Goal: Task Accomplishment & Management: Manage account settings

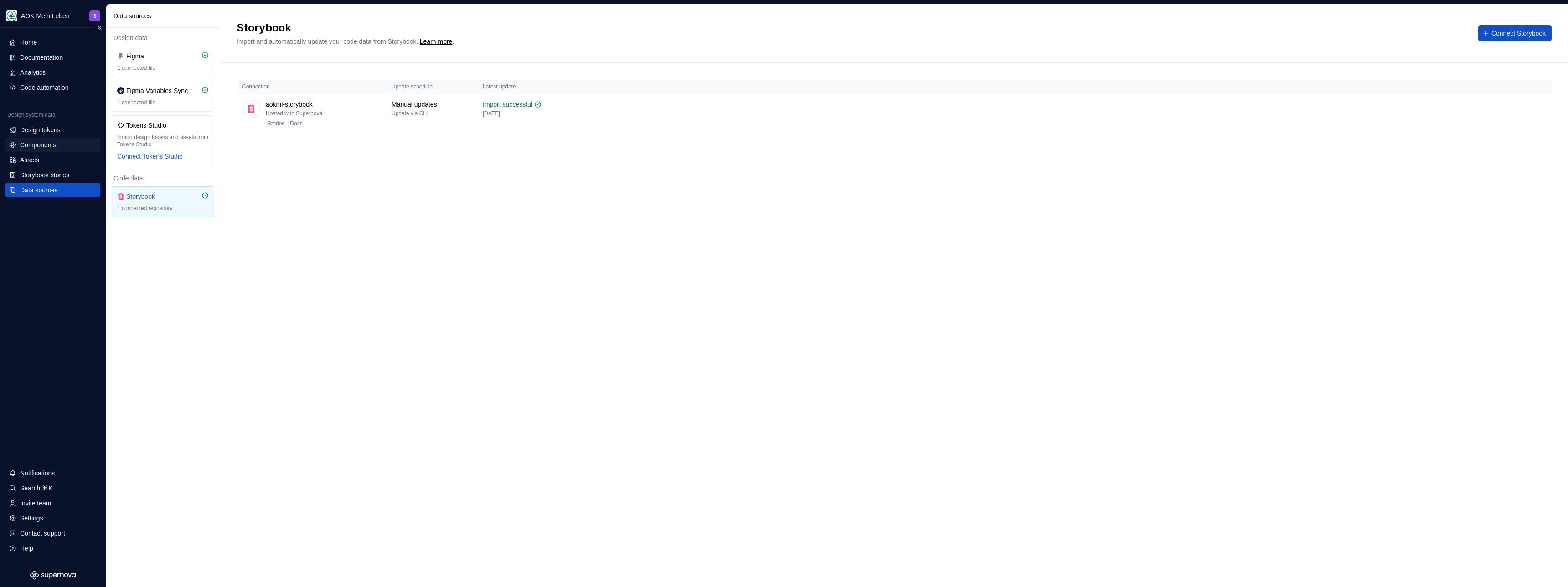
click at [41, 150] on div "Components" at bounding box center [53, 145] width 95 height 15
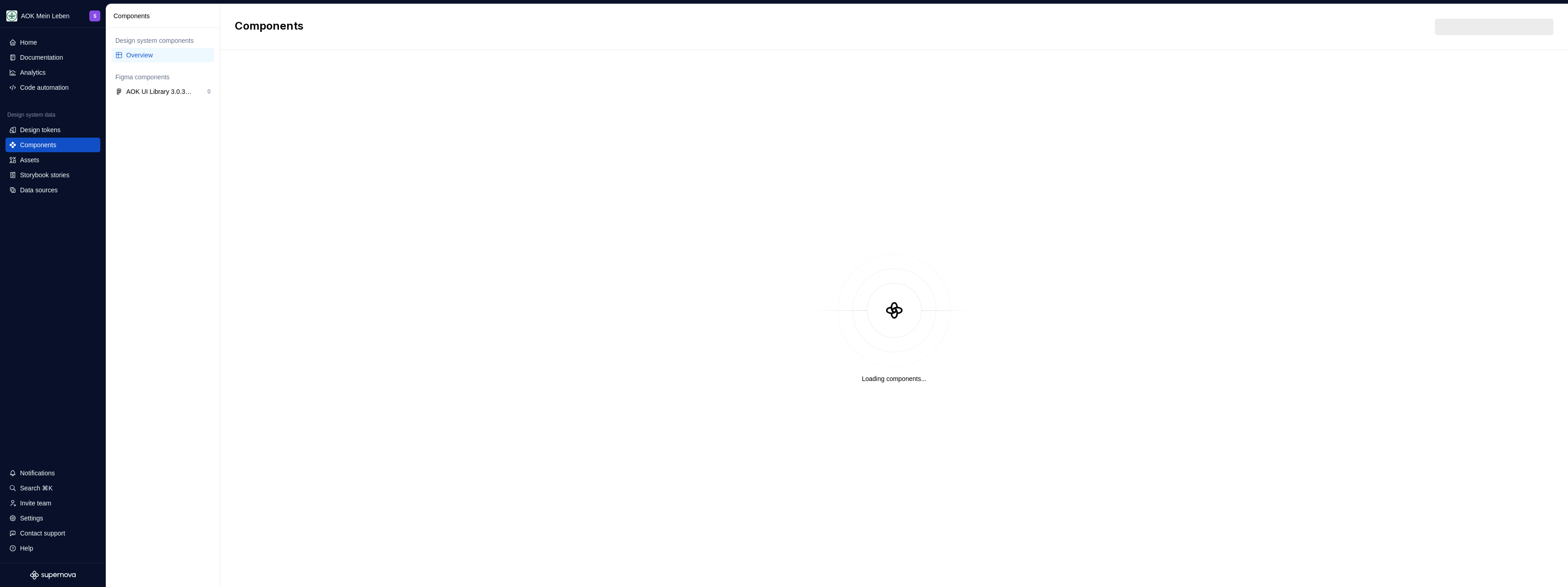
click at [155, 57] on div "Overview" at bounding box center [169, 56] width 85 height 9
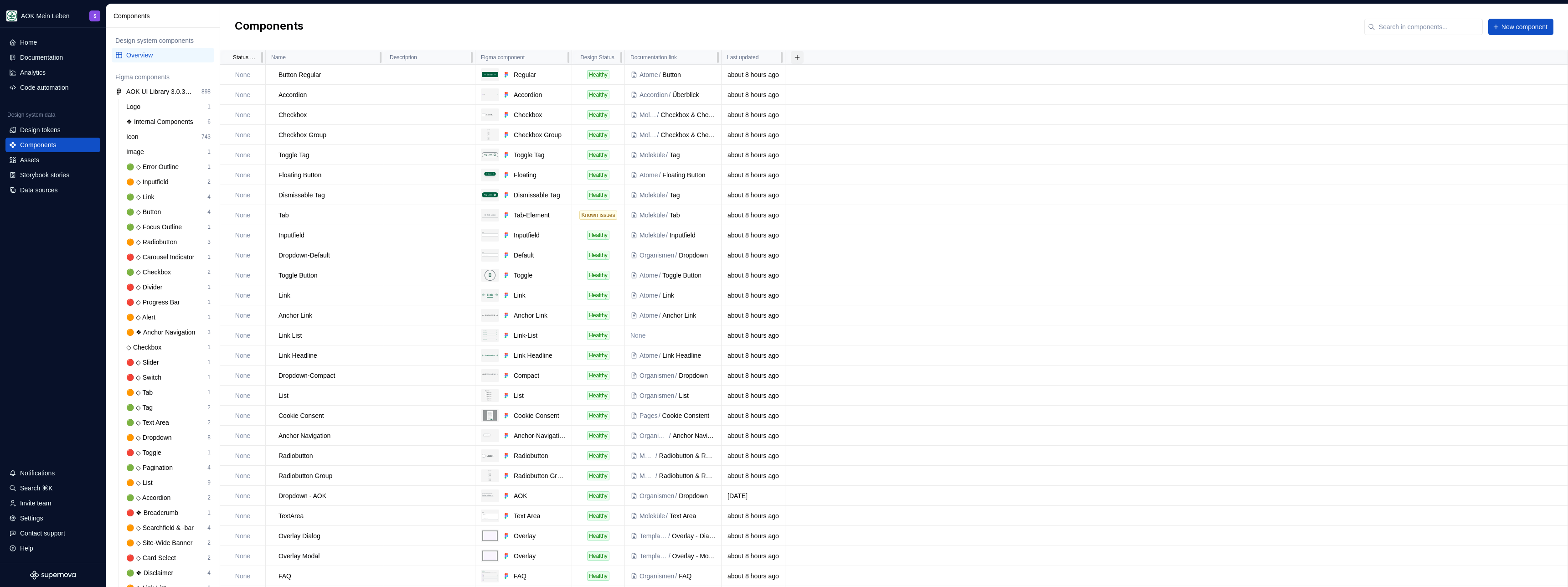
click at [798, 57] on button "button" at bounding box center [797, 57] width 13 height 13
click at [735, 74] on div "New custom property" at bounding box center [741, 76] width 60 height 9
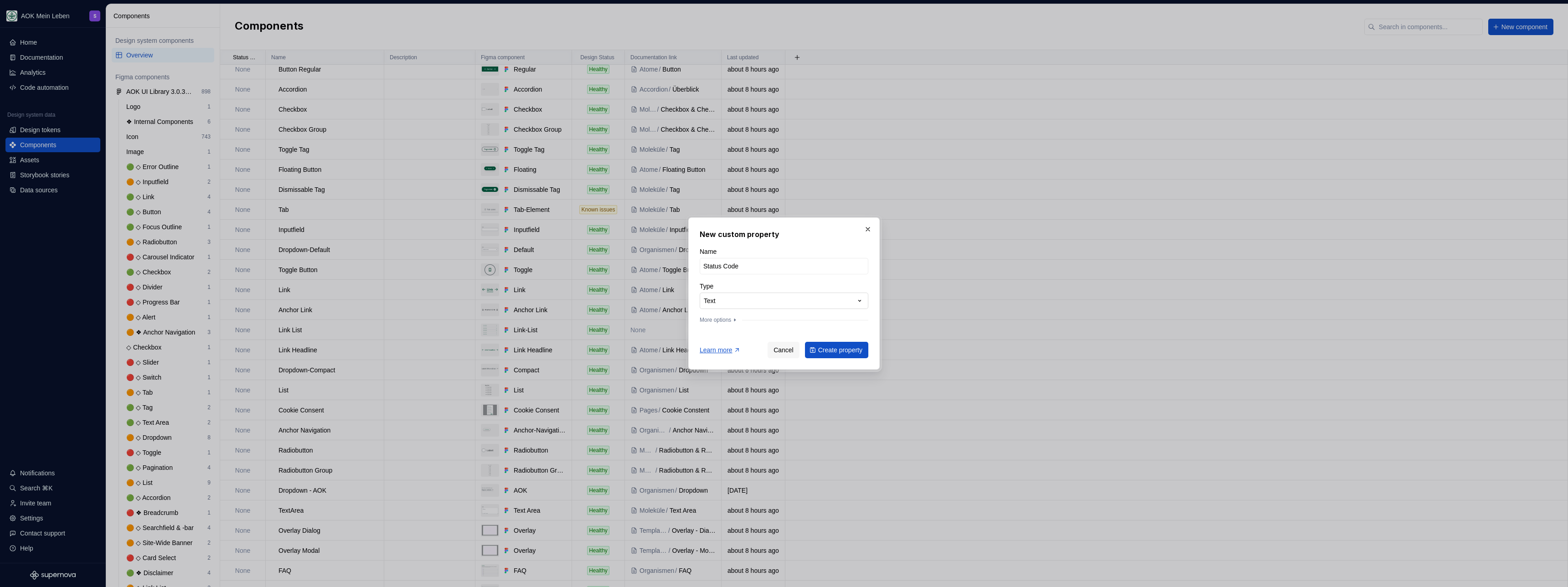
type input "Status Code"
click at [722, 296] on div "**********" at bounding box center [784, 294] width 1568 height 587
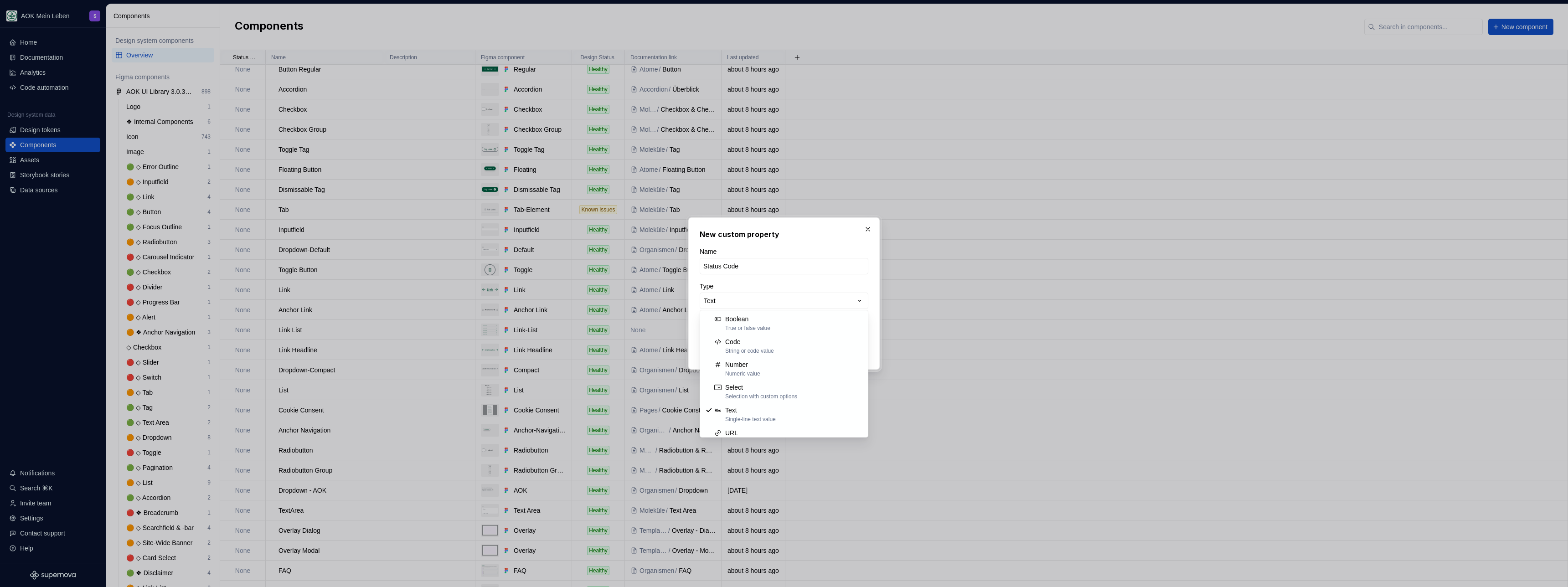
select select "******"
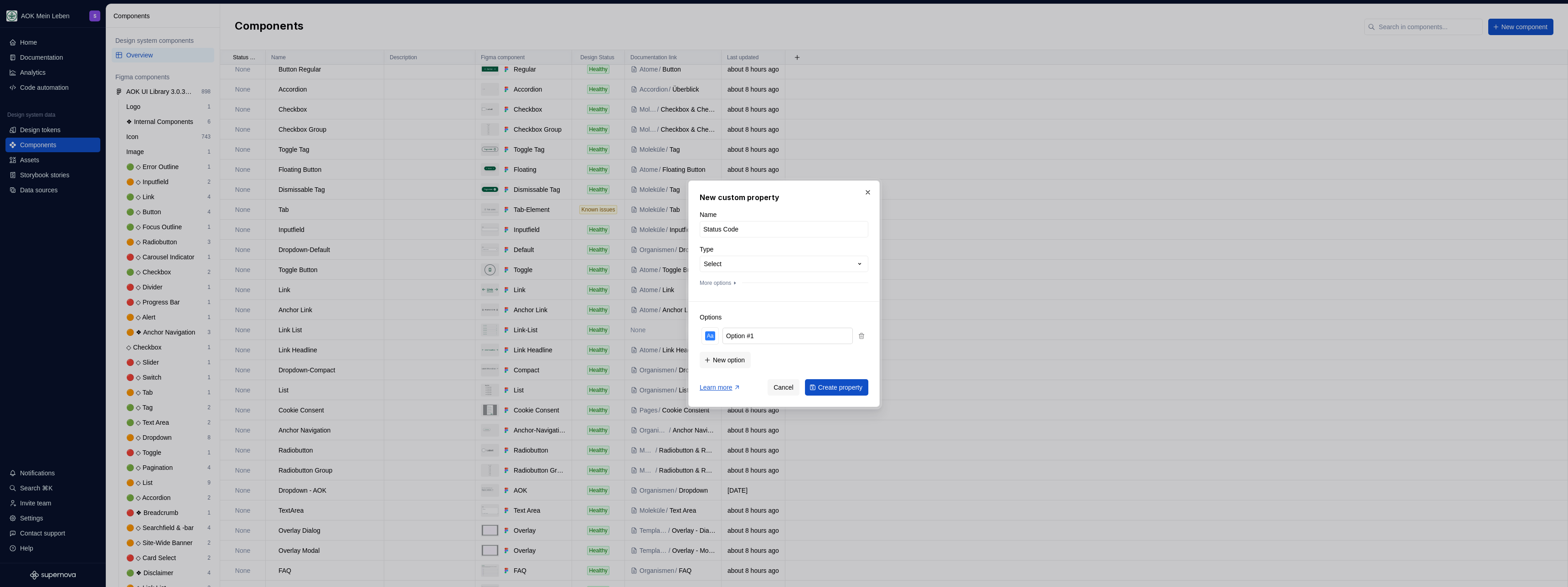
click at [762, 337] on input "Option #1" at bounding box center [787, 336] width 130 height 16
click at [760, 337] on input "Option #1" at bounding box center [787, 336] width 130 height 16
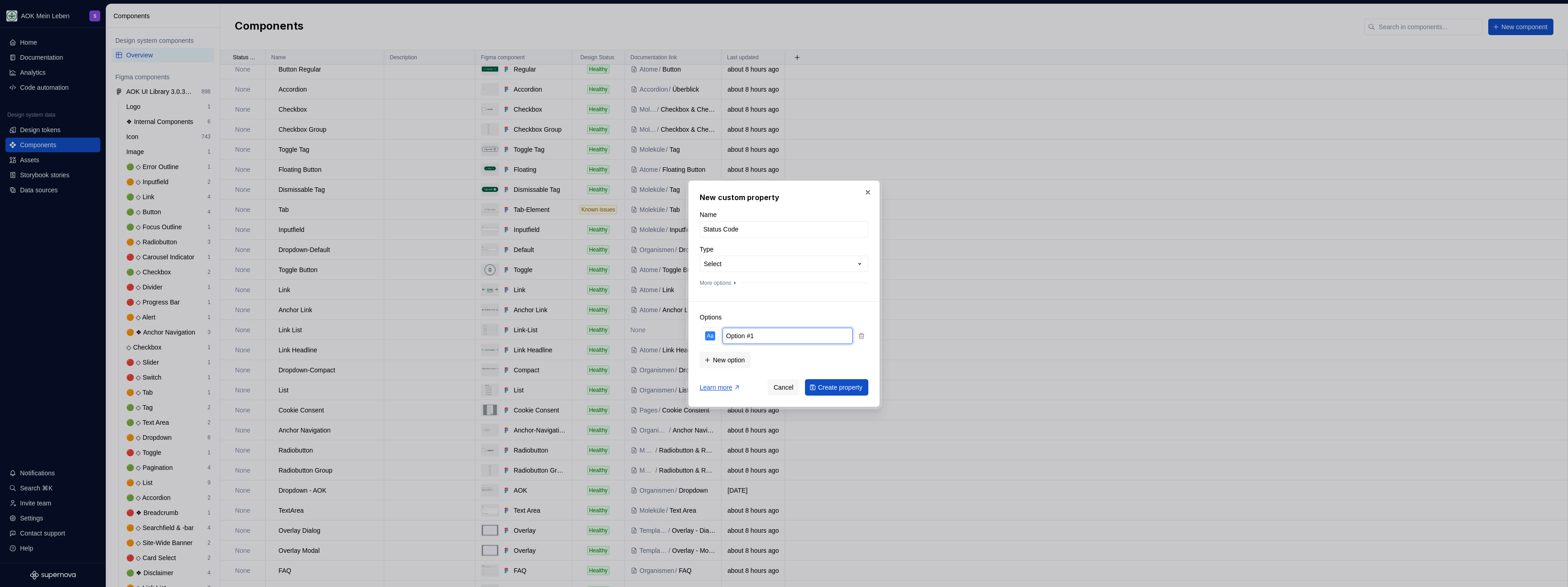
click at [760, 337] on input "Option #1" at bounding box center [787, 336] width 130 height 16
type input "H"
type input "Healthy"
click at [736, 362] on span "New option" at bounding box center [728, 360] width 32 height 9
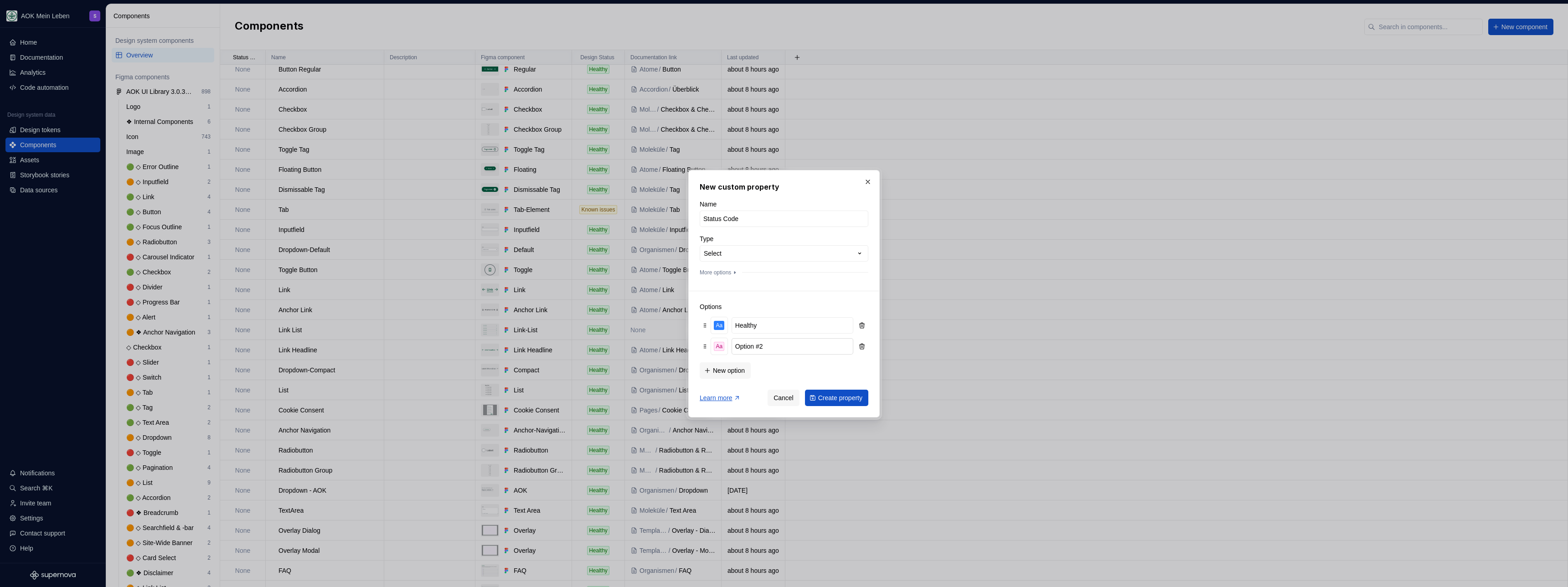
click at [761, 349] on input "Option #2" at bounding box center [793, 346] width 122 height 16
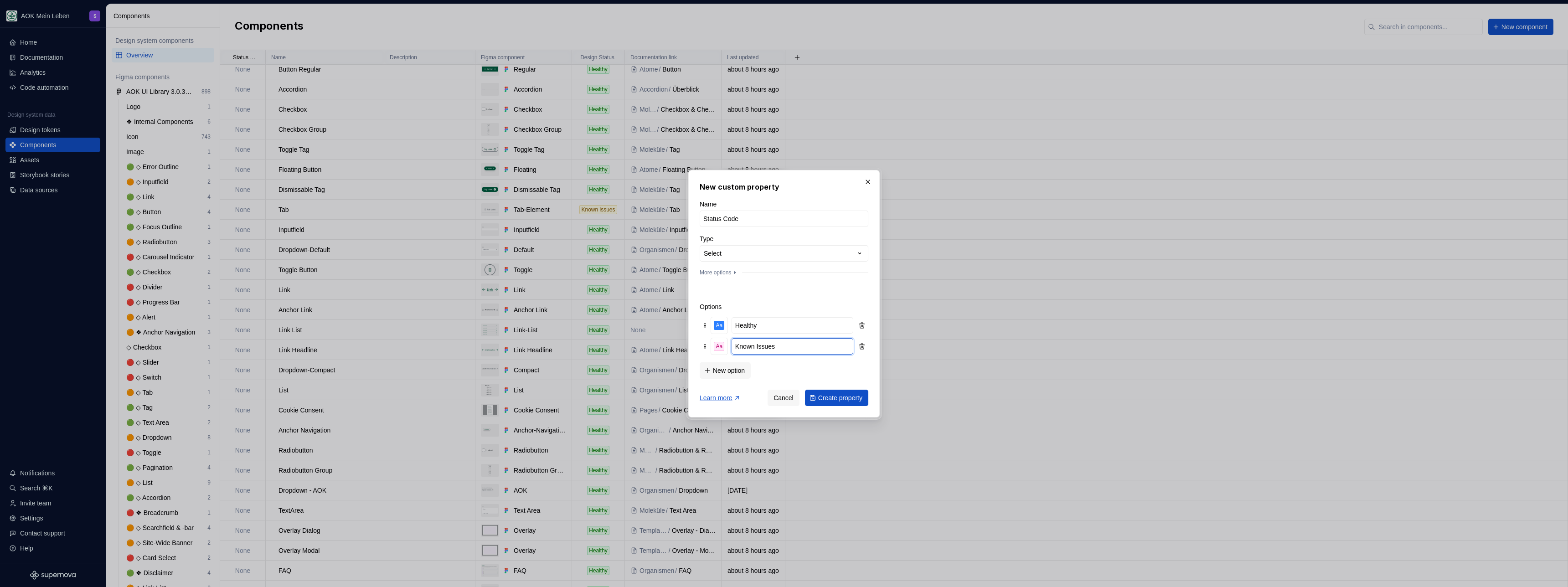
click at [760, 345] on input "Known Issues" at bounding box center [793, 346] width 122 height 16
type input "Known issues"
click at [741, 367] on span "New option" at bounding box center [728, 371] width 32 height 9
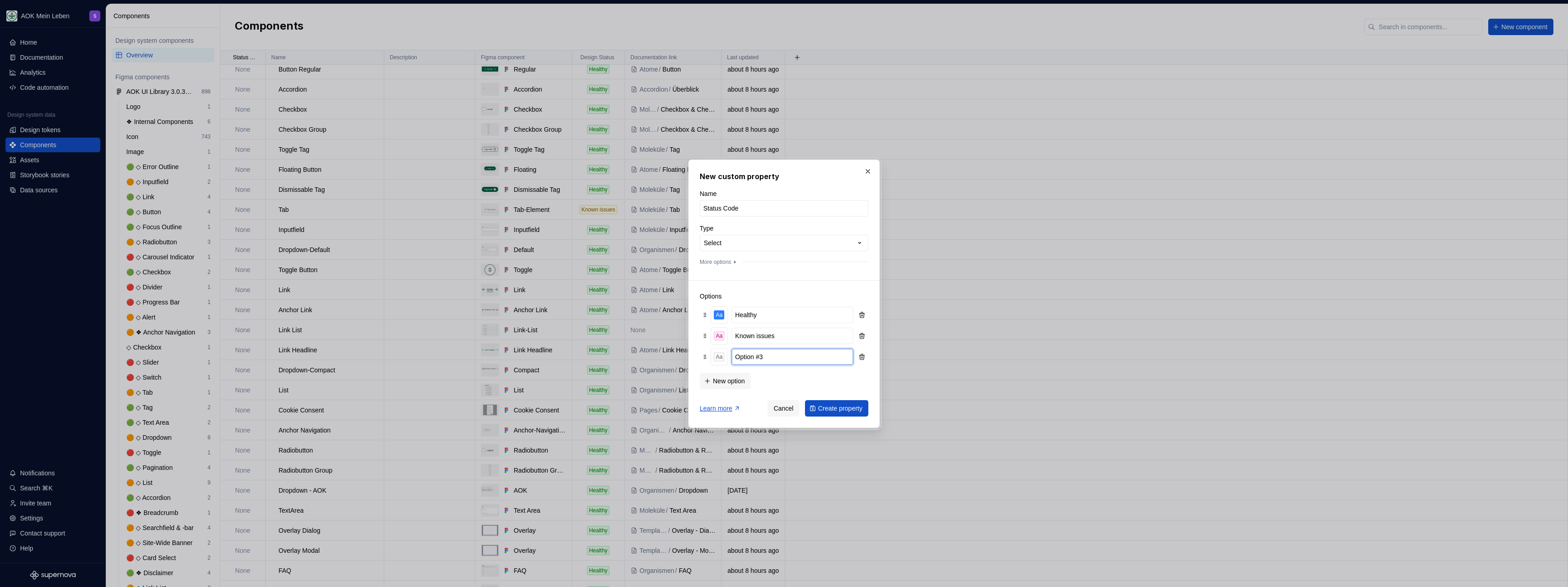
click at [743, 359] on input "Option #3" at bounding box center [793, 357] width 122 height 16
type input "Depreca #3"
type input "In Review"
click at [723, 384] on span "New option" at bounding box center [728, 381] width 32 height 9
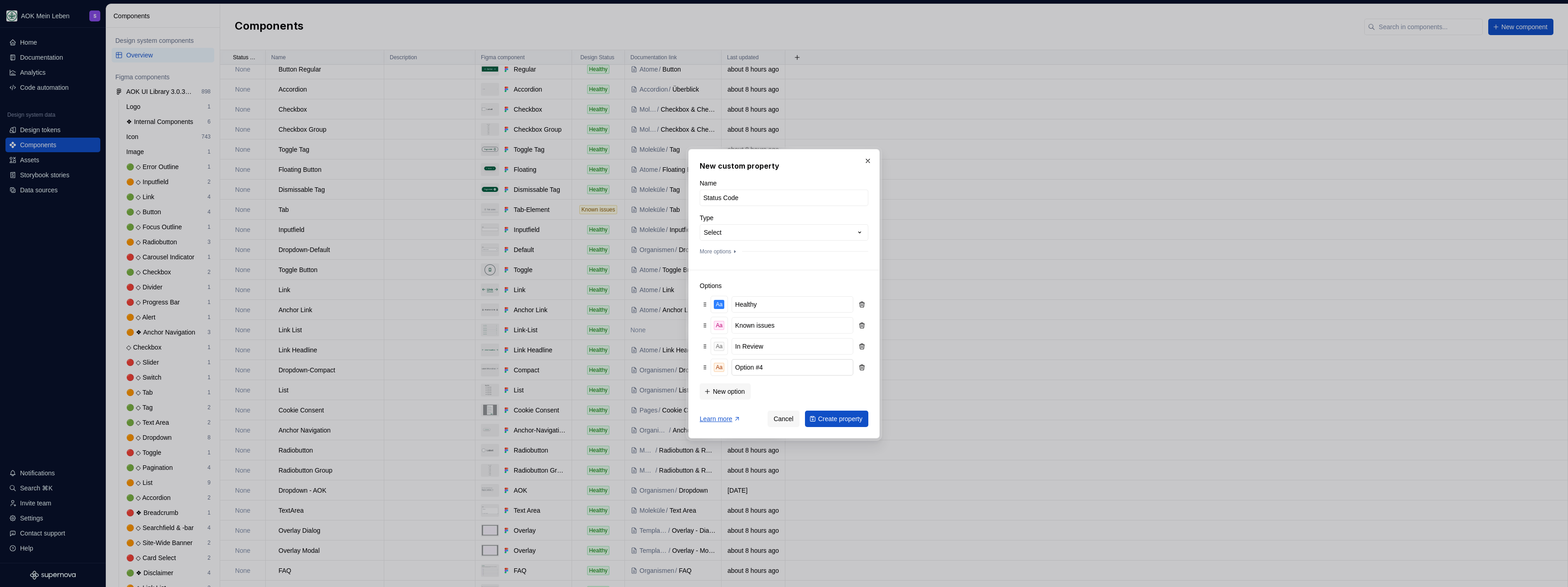
click at [746, 372] on input "Option #4" at bounding box center [793, 367] width 122 height 16
type input "Deprecated"
click at [710, 407] on div "Learn more Cancel Create property" at bounding box center [784, 417] width 169 height 20
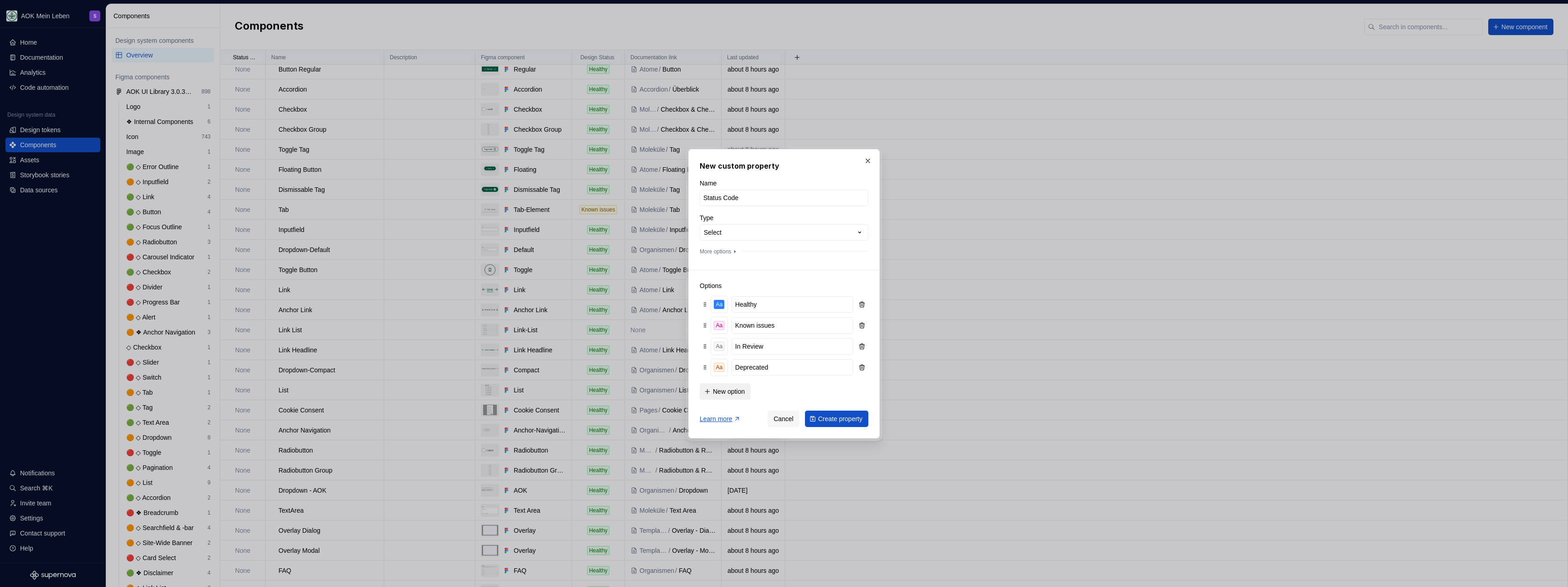
click at [715, 394] on span "New option" at bounding box center [728, 392] width 32 height 9
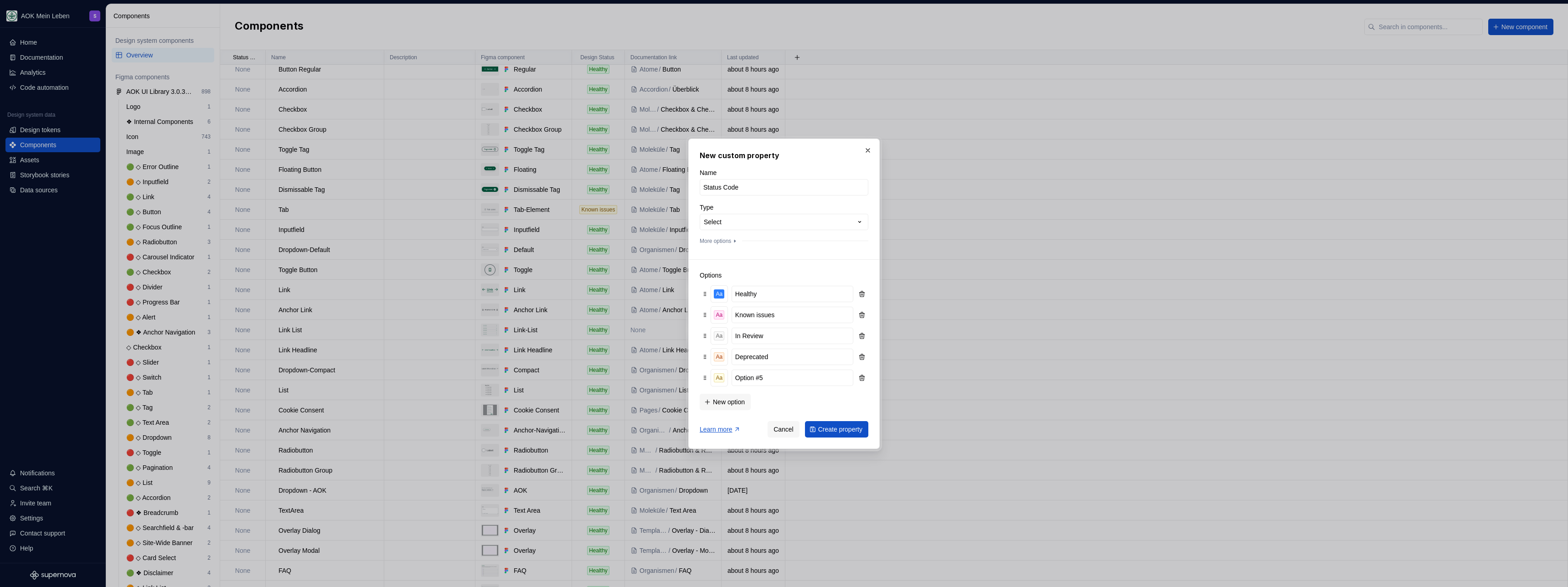
click at [761, 386] on div "Aa Option #5" at bounding box center [784, 377] width 165 height 17
click at [752, 381] on input "Option #5" at bounding box center [793, 378] width 122 height 16
type input "d"
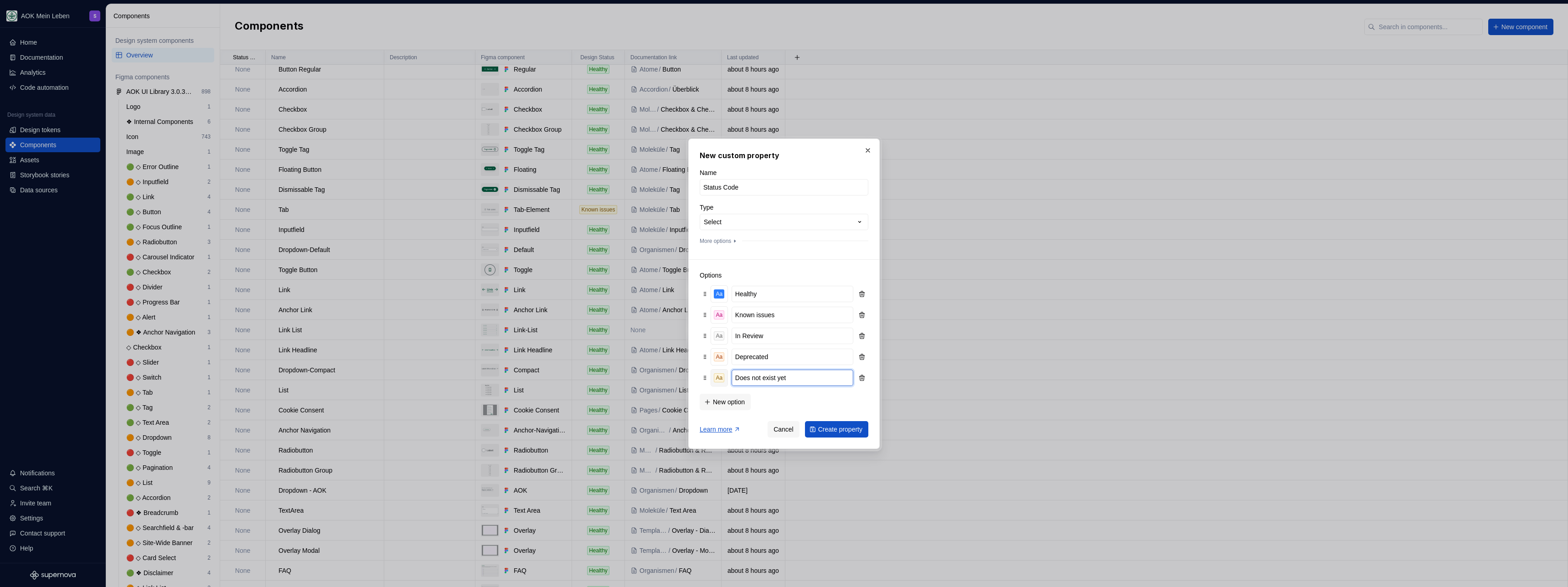
type input "Does not exist yet"
click at [720, 382] on div "Aa" at bounding box center [719, 378] width 11 height 9
click at [797, 433] on div "Aa Aa Aa Aa Aa Aa Aa Aa Aa Aa Aa Aa Aa Aa Aa Aa Aa Aa Aa Aa Aa Aa Aa Aa" at bounding box center [763, 424] width 105 height 70
click at [793, 431] on div "Aa" at bounding box center [790, 433] width 11 height 9
click at [721, 364] on button "Aa" at bounding box center [719, 357] width 16 height 16
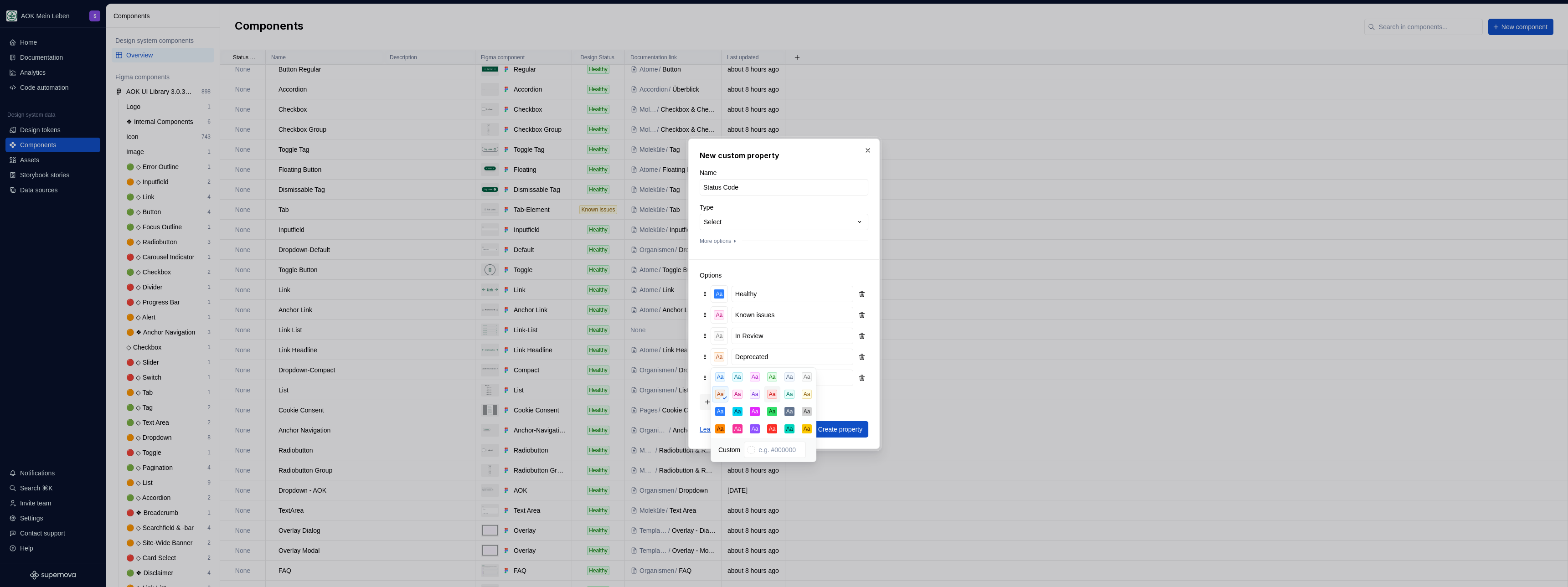
click at [774, 396] on div "Aa" at bounding box center [773, 395] width 11 height 9
click at [719, 335] on div "Aa" at bounding box center [719, 336] width 11 height 9
click at [718, 311] on div "Aa" at bounding box center [719, 315] width 11 height 9
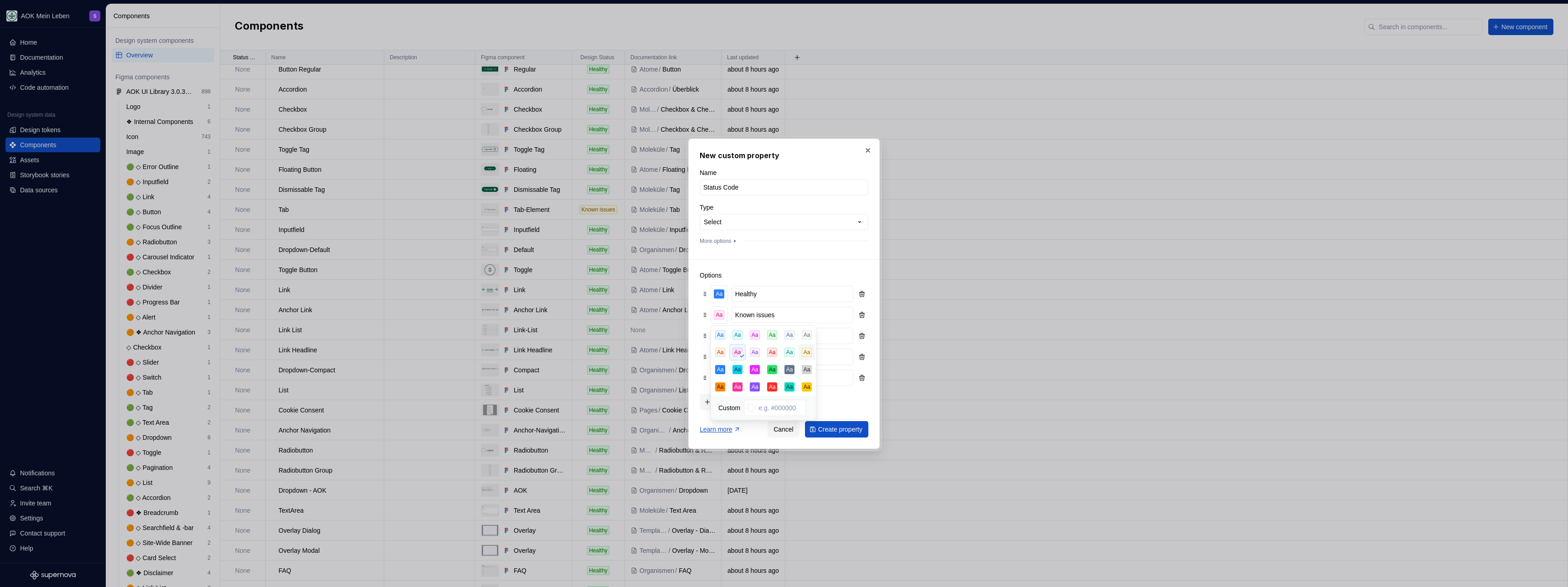
click at [807, 355] on div "Aa" at bounding box center [807, 353] width 11 height 9
click at [718, 296] on div "Aa" at bounding box center [719, 294] width 11 height 9
click at [775, 315] on div "Aa" at bounding box center [773, 314] width 11 height 9
click at [801, 276] on h3 "Options" at bounding box center [784, 275] width 169 height 9
click at [717, 357] on div "Aa" at bounding box center [719, 357] width 11 height 9
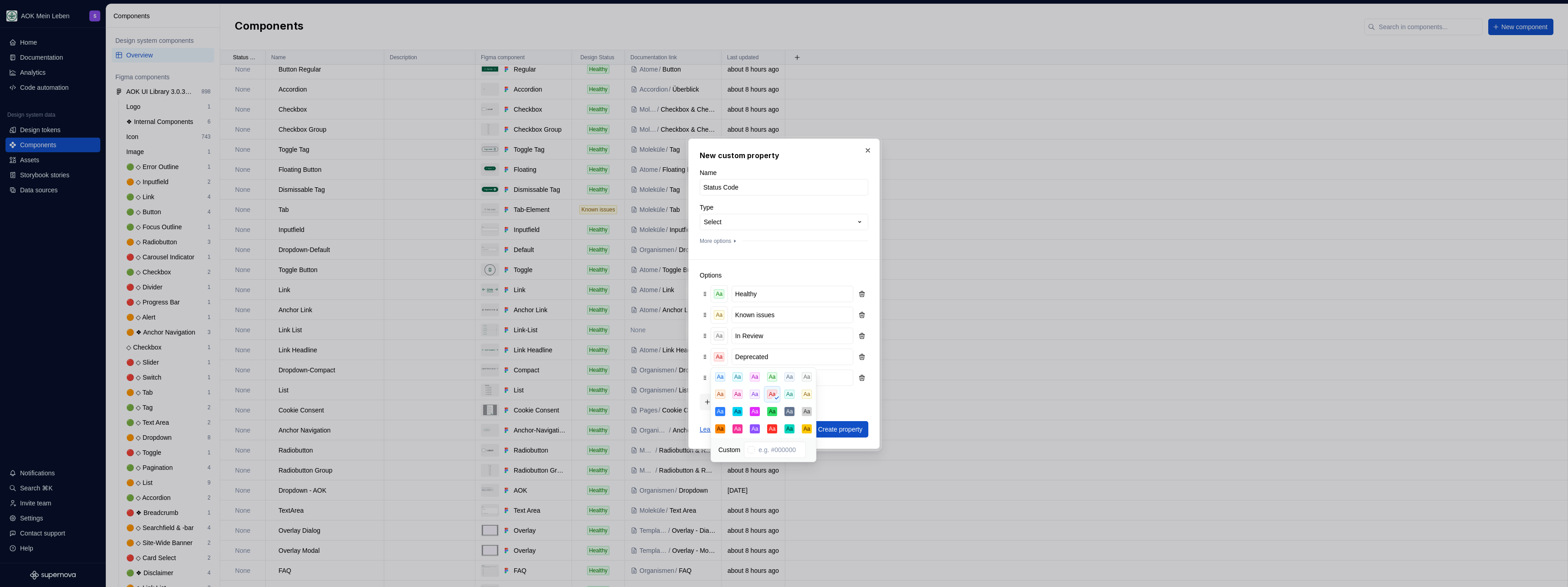
click at [775, 389] on button "Aa" at bounding box center [772, 395] width 16 height 16
click at [832, 267] on div "Options Aa Healthy Aa Known issues Aa In Review Aa Deprecated Aa Does not exist…" at bounding box center [784, 335] width 169 height 151
click at [824, 434] on button "Create property" at bounding box center [836, 429] width 64 height 16
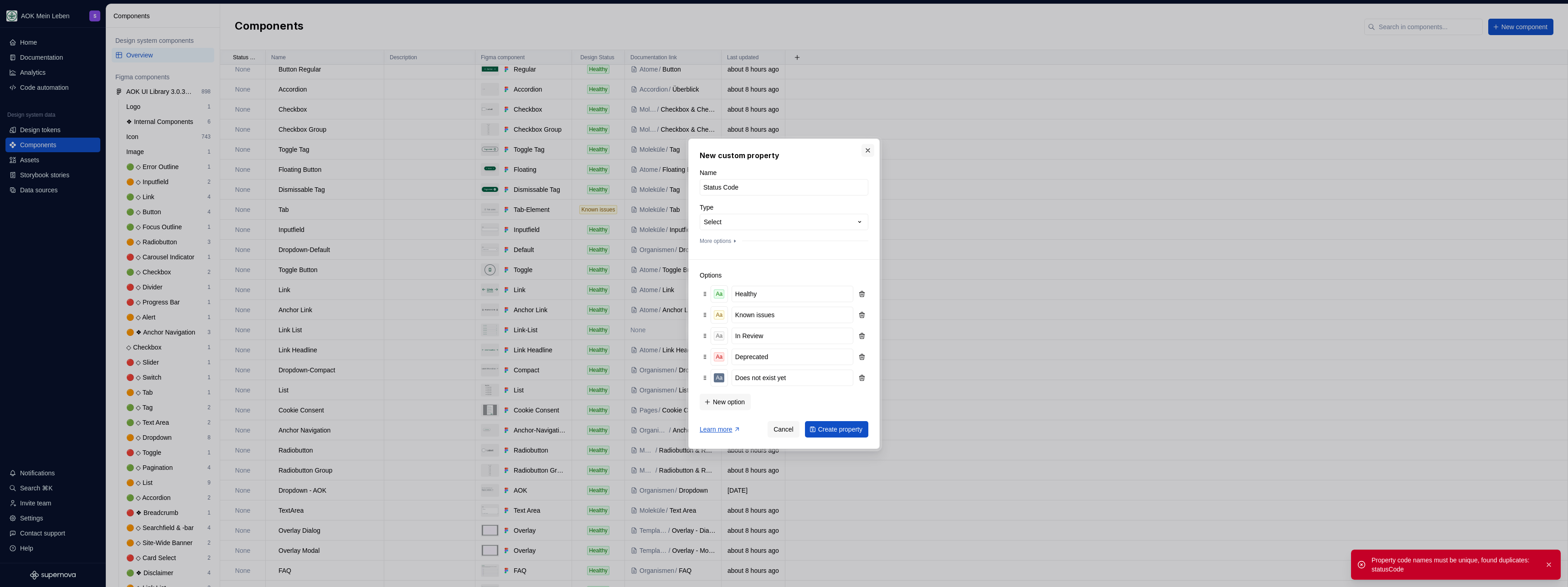
click at [870, 149] on button "button" at bounding box center [867, 150] width 13 height 13
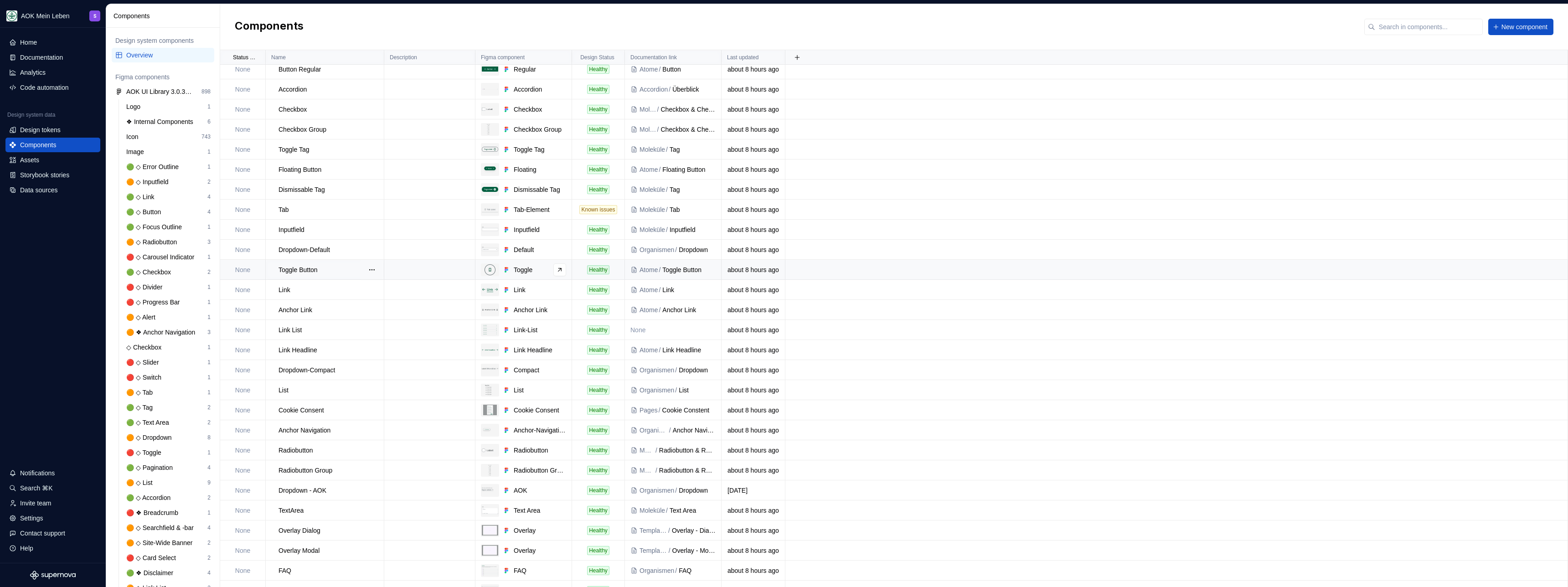
scroll to position [0, 0]
click at [599, 57] on icon at bounding box center [600, 57] width 7 height 7
click at [167, 90] on div "AOK UI Library 3.0.35 (adesso)" at bounding box center [160, 92] width 68 height 9
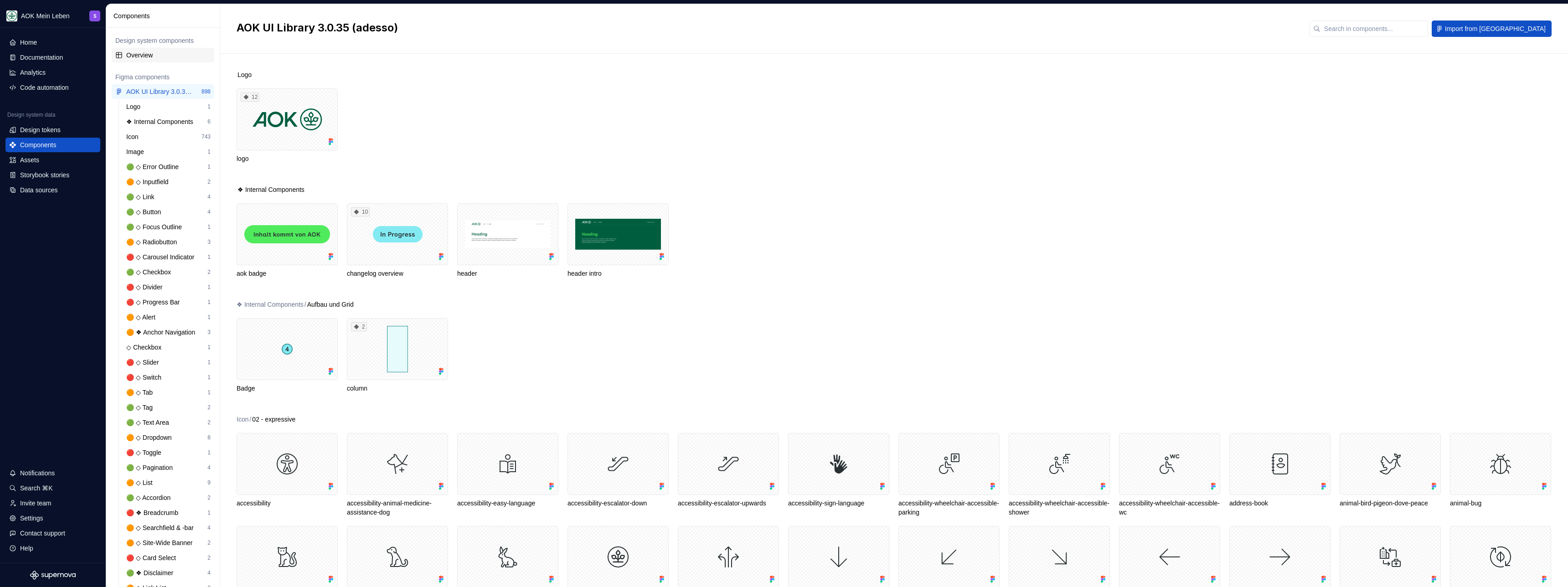
click at [156, 49] on div "Overview" at bounding box center [163, 56] width 103 height 15
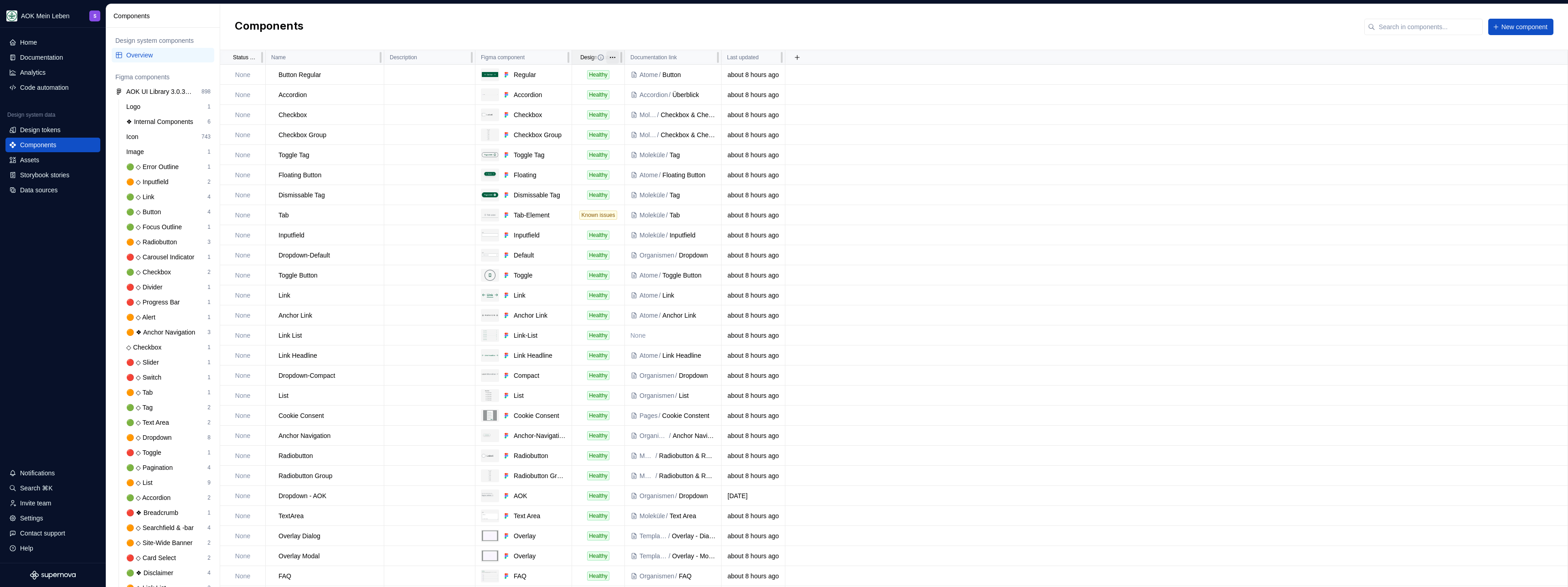
click at [610, 59] on html "AOK Mein Leben S Home Documentation Analytics Code automation Design system dat…" at bounding box center [784, 294] width 1568 height 587
click at [650, 75] on span "Edit property" at bounding box center [652, 76] width 59 height 9
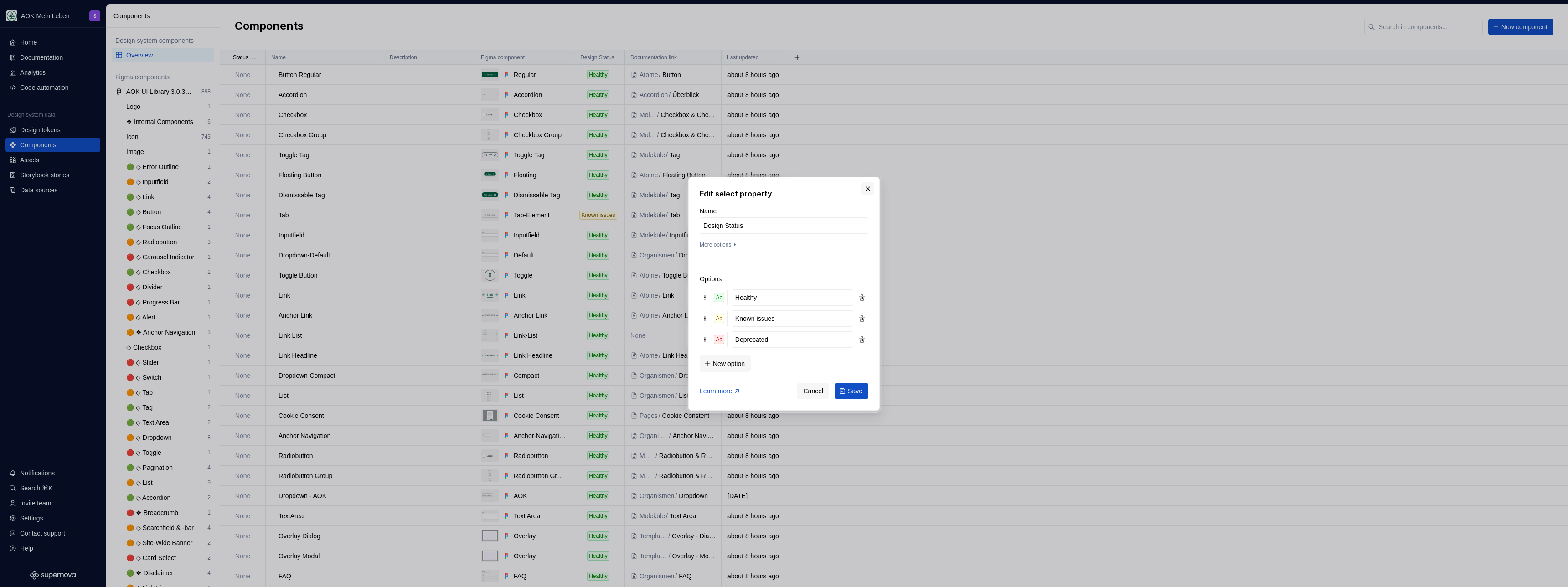
click at [867, 189] on button "button" at bounding box center [867, 189] width 13 height 13
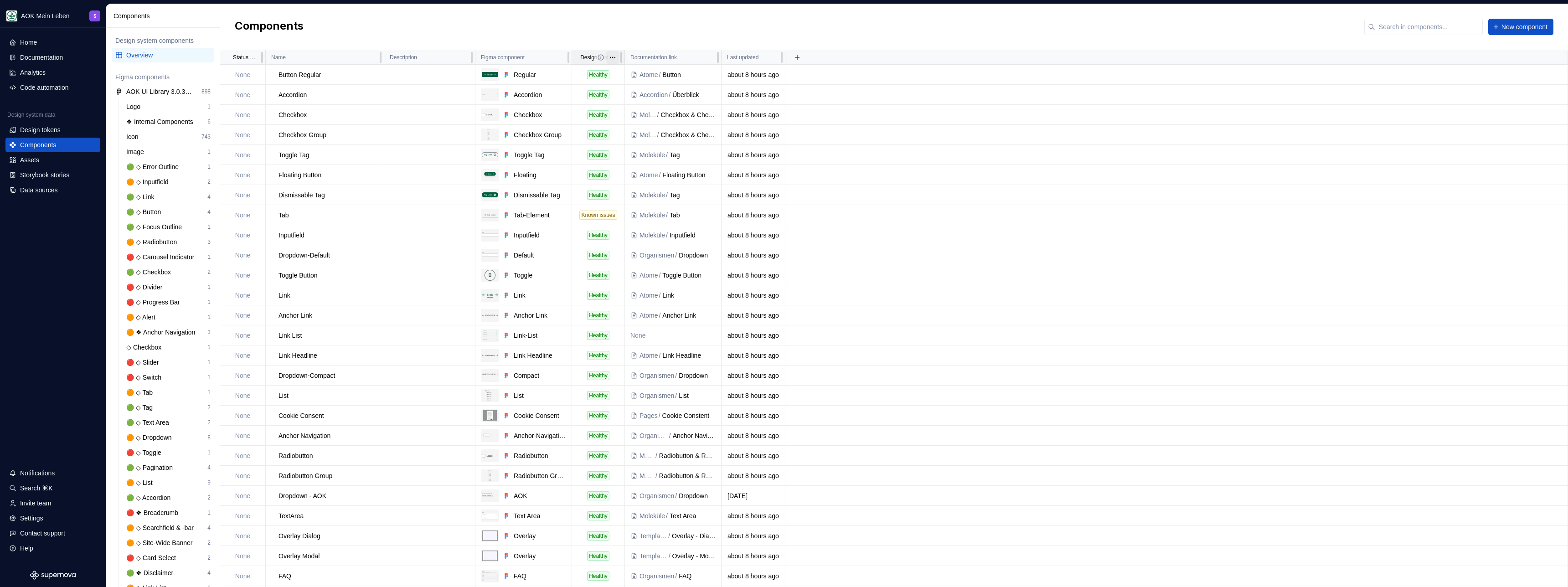
click at [615, 59] on html "AOK Mein Leben S Home Documentation Analytics Code automation Design system dat…" at bounding box center [784, 294] width 1568 height 587
click at [655, 77] on span "Edit property" at bounding box center [652, 76] width 59 height 9
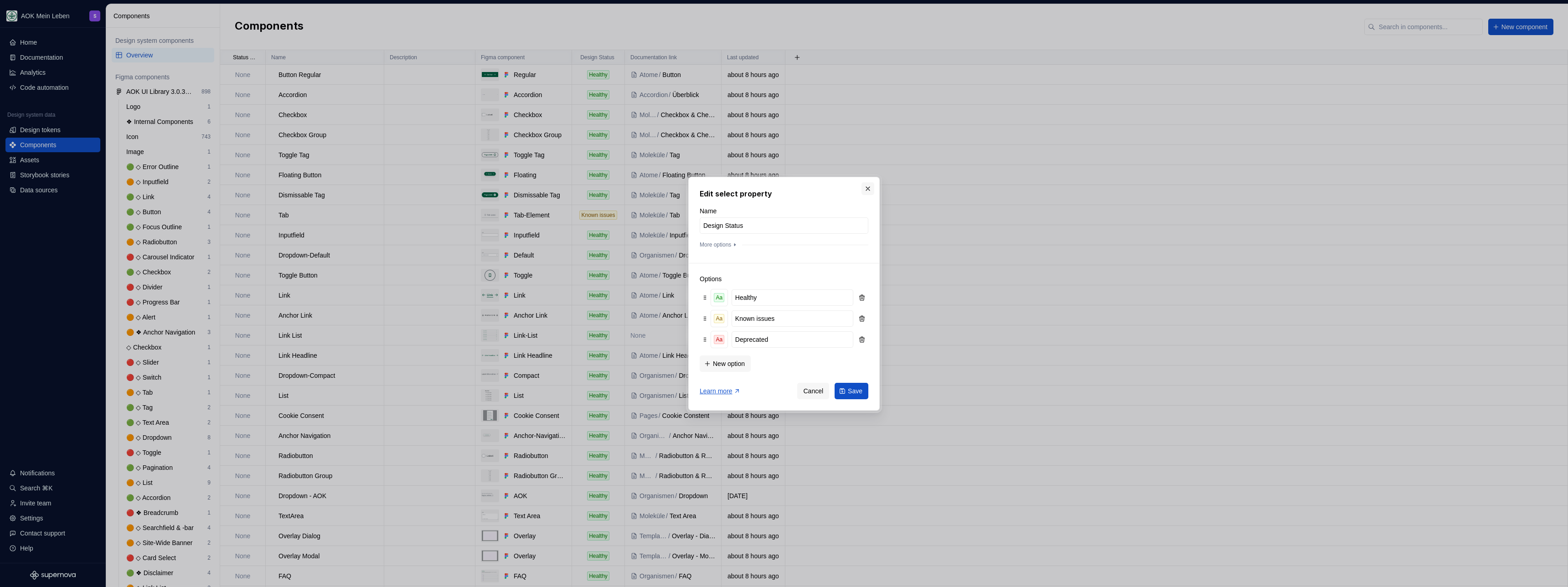
click at [868, 186] on button "button" at bounding box center [867, 189] width 13 height 13
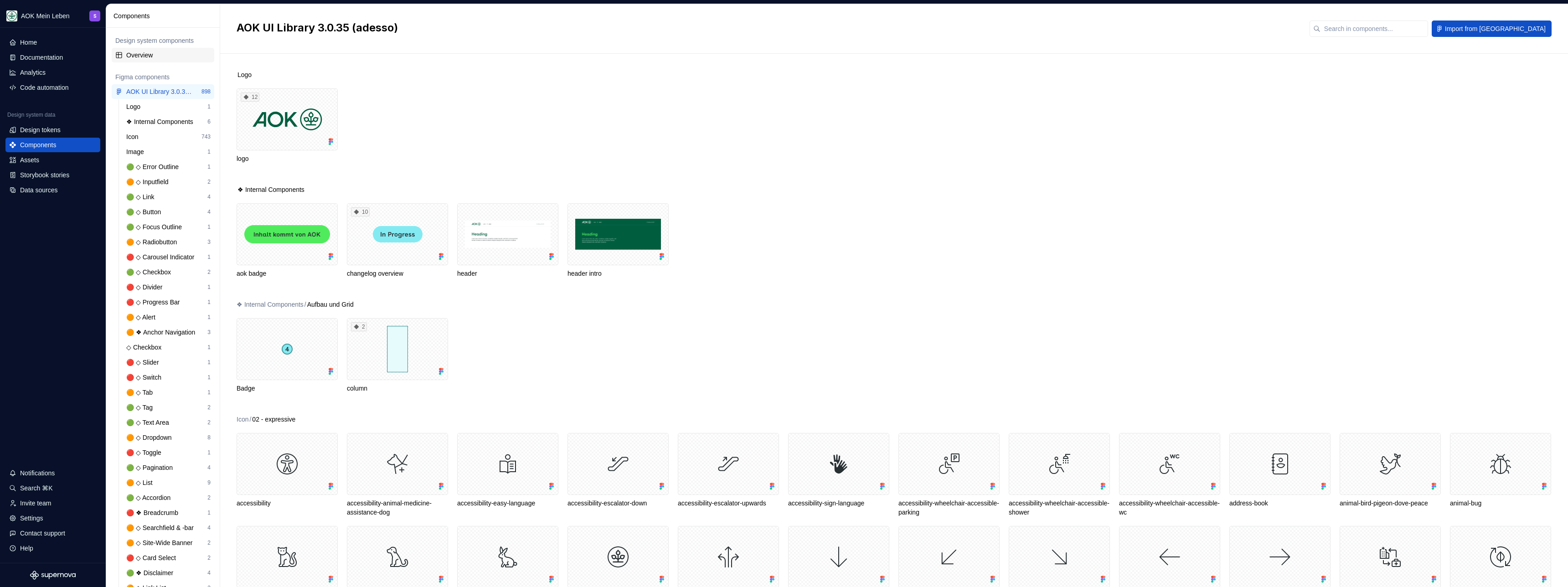
click at [133, 56] on div "Overview" at bounding box center [169, 56] width 85 height 9
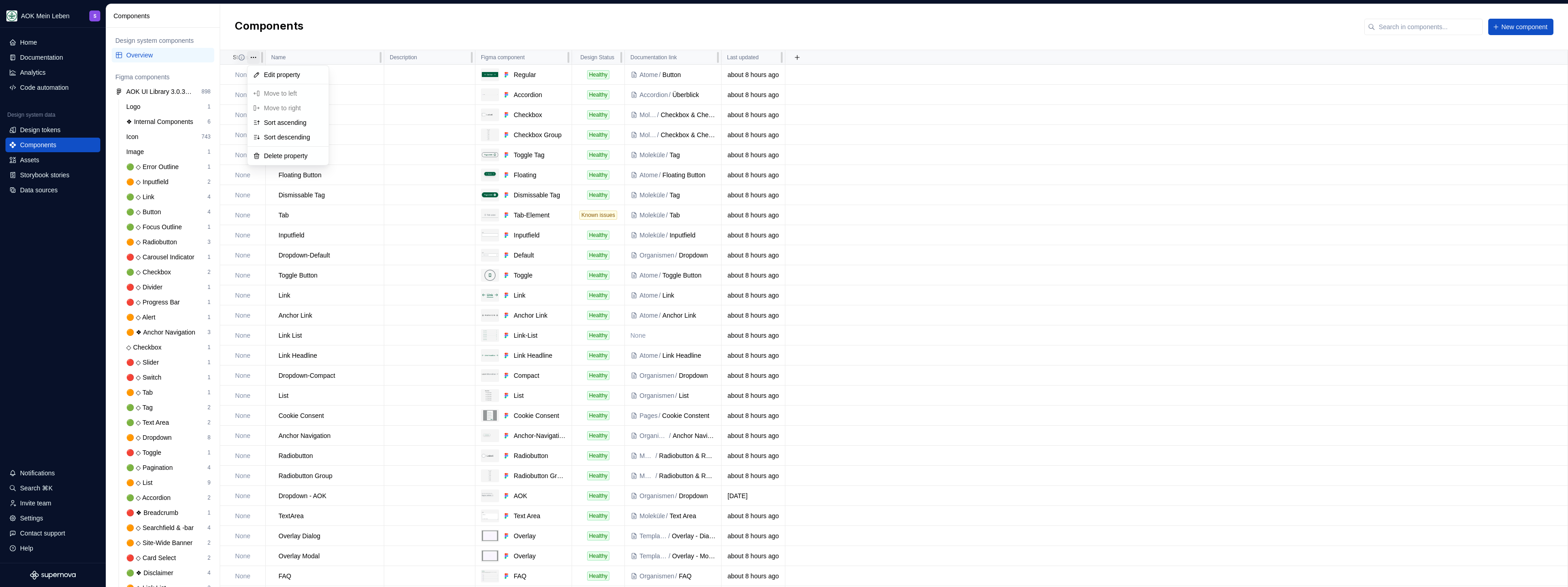
click at [472, 68] on html "AOK Mein Leben S Home Documentation Analytics Code automation Design system dat…" at bounding box center [784, 294] width 1568 height 587
click at [300, 74] on span "Edit property" at bounding box center [293, 76] width 59 height 9
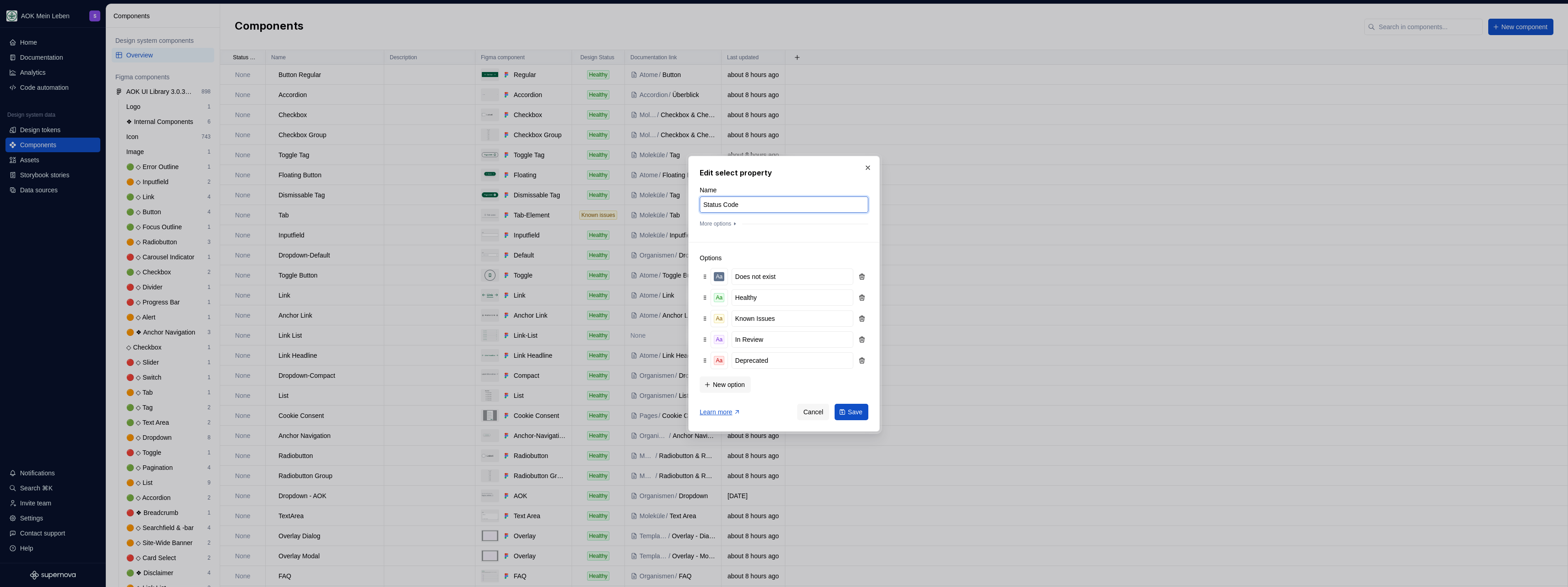
click at [713, 203] on input "Status Code" at bounding box center [784, 205] width 169 height 16
type input "Code Status"
click at [853, 414] on span "Save" at bounding box center [855, 412] width 15 height 9
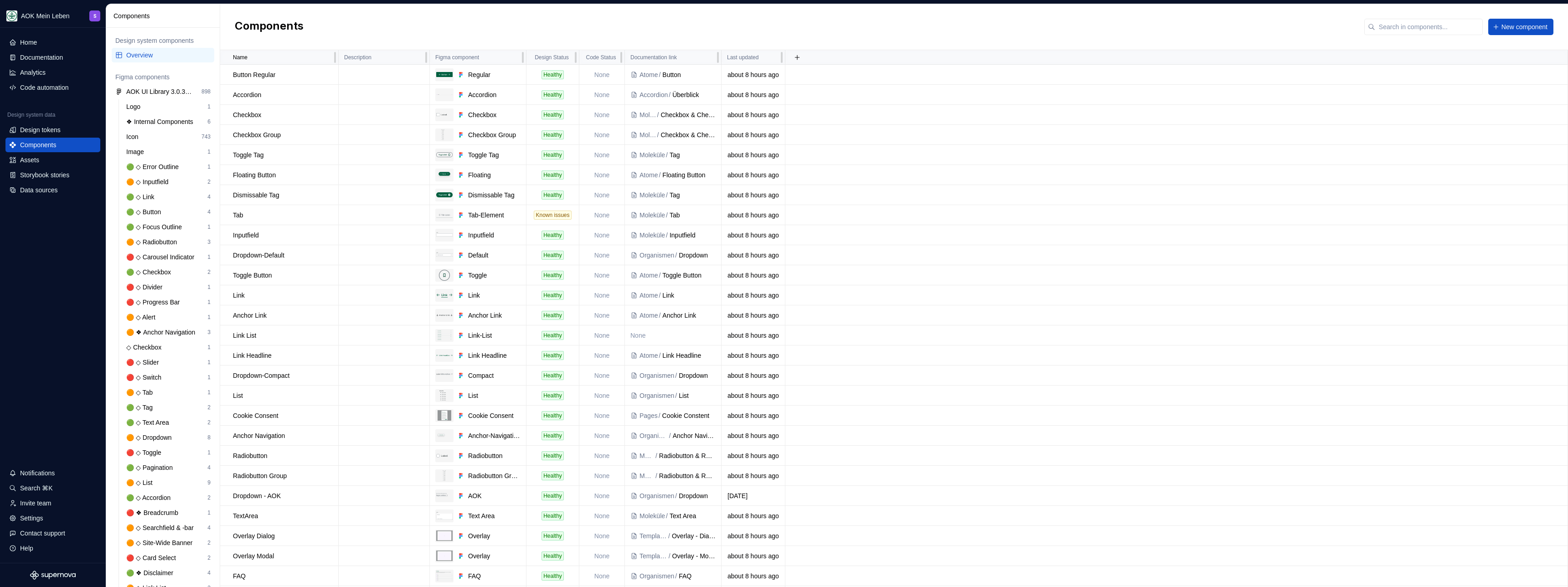
click at [634, 35] on div "Components New component" at bounding box center [894, 27] width 1348 height 46
click at [604, 72] on td "None" at bounding box center [602, 75] width 46 height 20
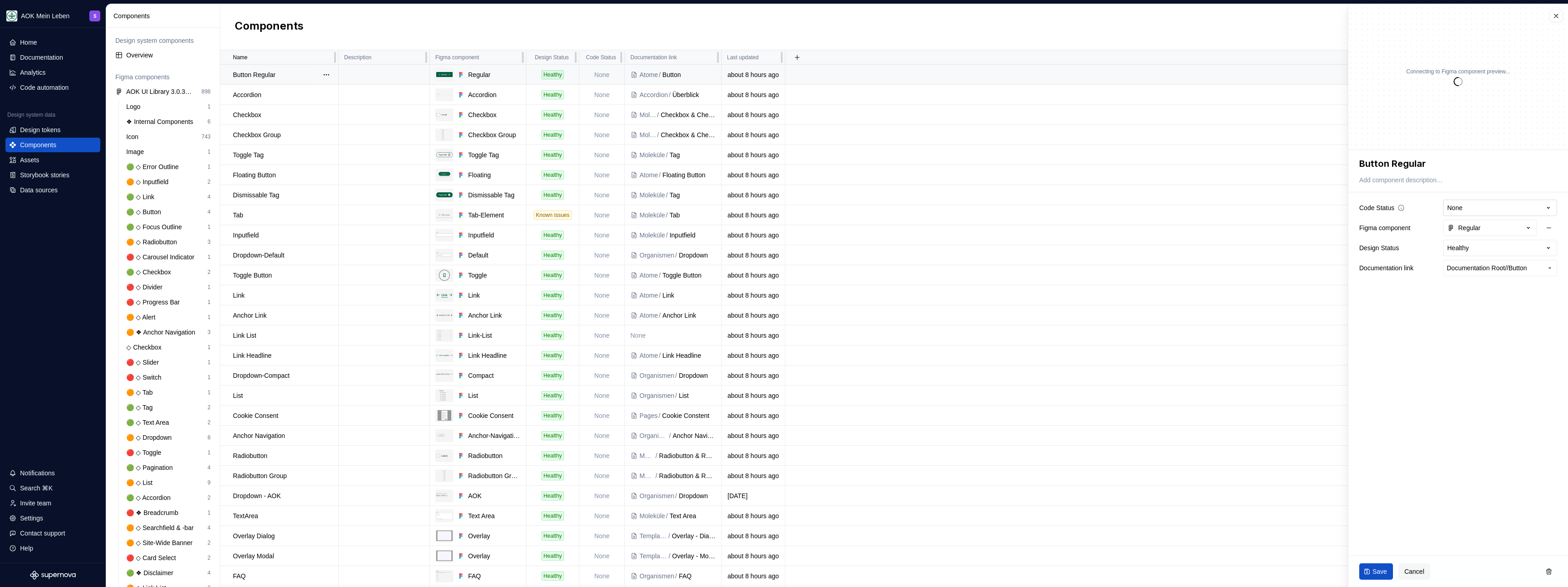
type textarea "*"
click at [1465, 208] on html "AOK Mein Leben S Home Documentation Analytics Code automation Design system dat…" at bounding box center [784, 294] width 1568 height 587
select select "**********"
click at [1556, 15] on button "button" at bounding box center [1555, 16] width 13 height 13
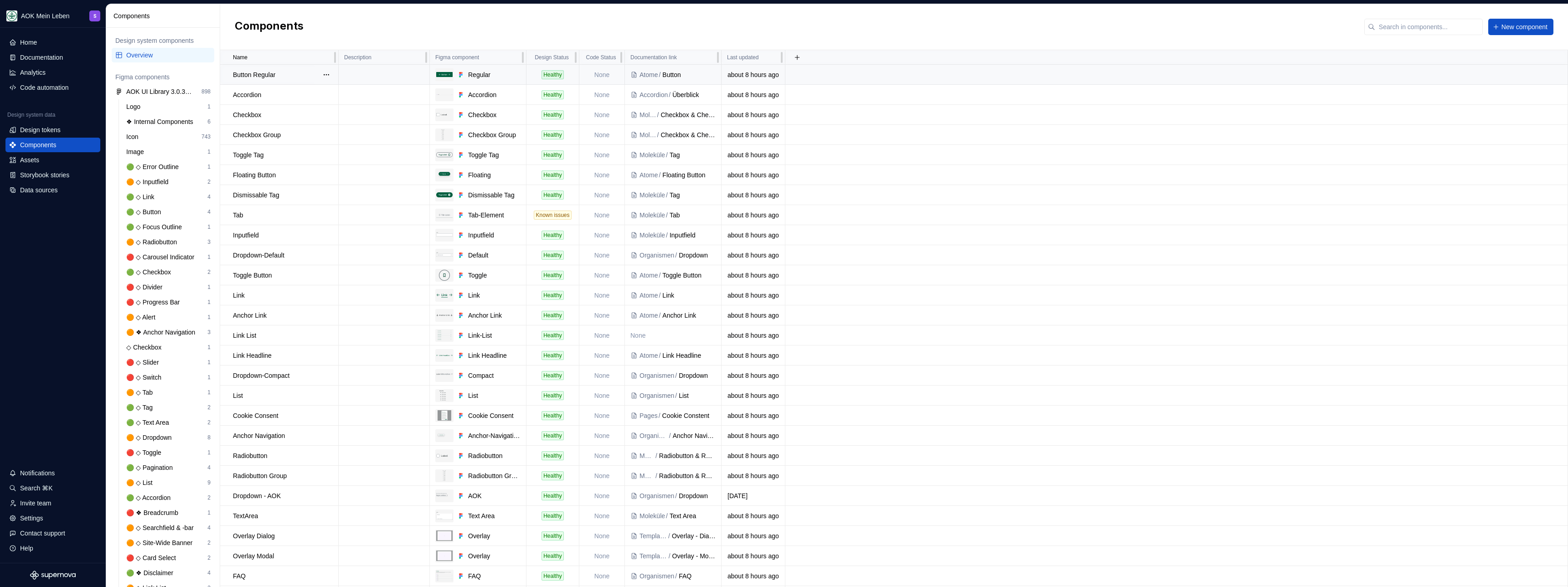
click at [1080, 29] on div "Components New component" at bounding box center [894, 27] width 1348 height 46
click at [609, 75] on td "None" at bounding box center [602, 75] width 46 height 20
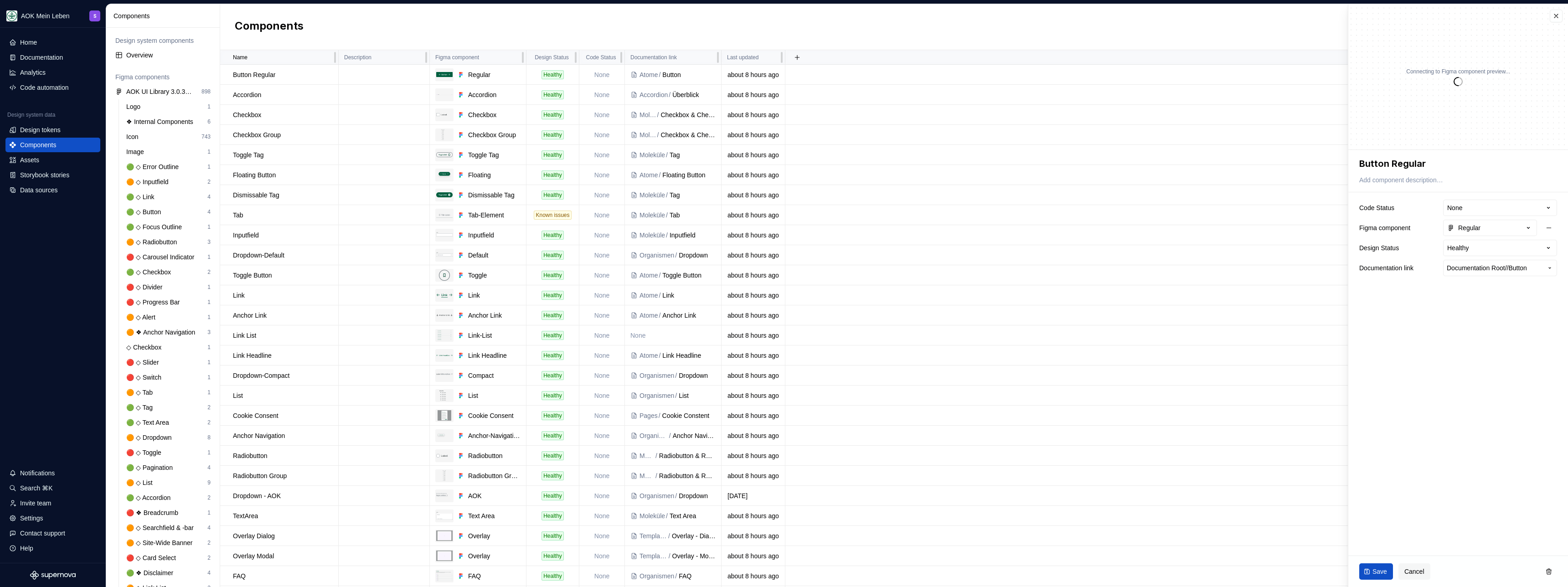
type textarea "*"
click at [1493, 204] on html "AOK Mein Leben S Home Documentation Analytics Code automation Design system dat…" at bounding box center [784, 294] width 1568 height 587
select select "**********"
click at [1375, 574] on span "Save" at bounding box center [1379, 572] width 15 height 9
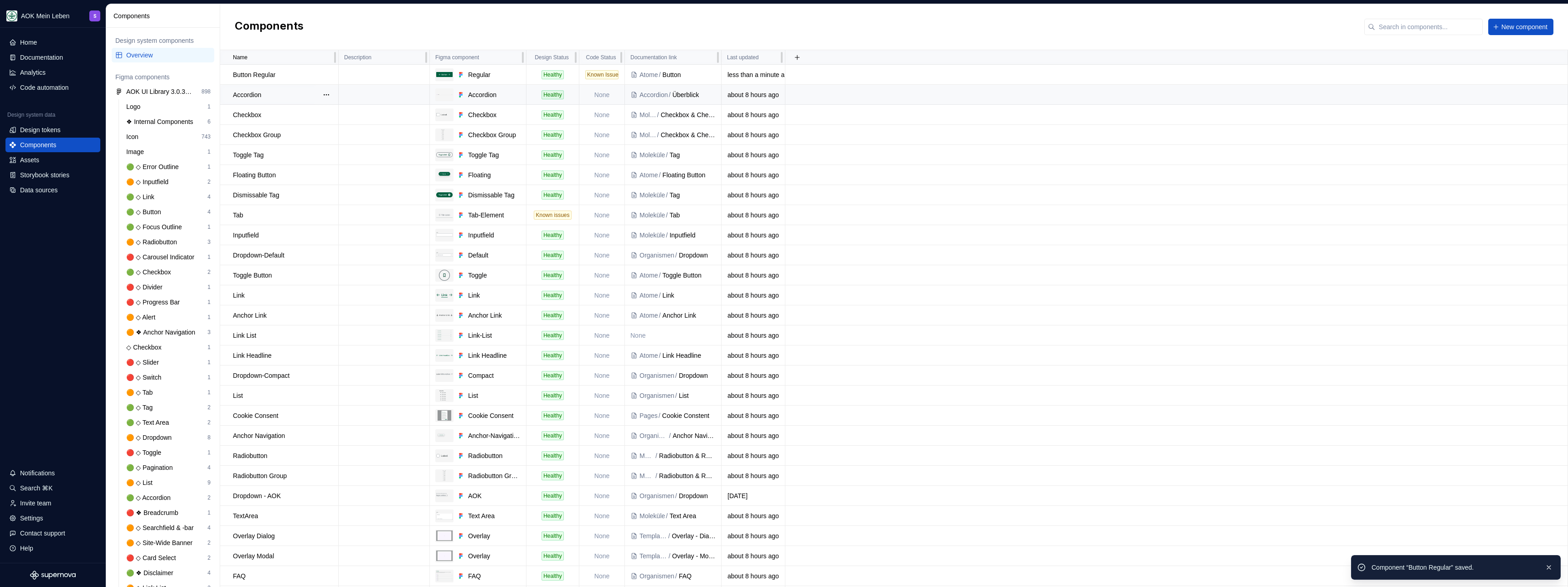
click at [600, 96] on td "None" at bounding box center [602, 95] width 46 height 20
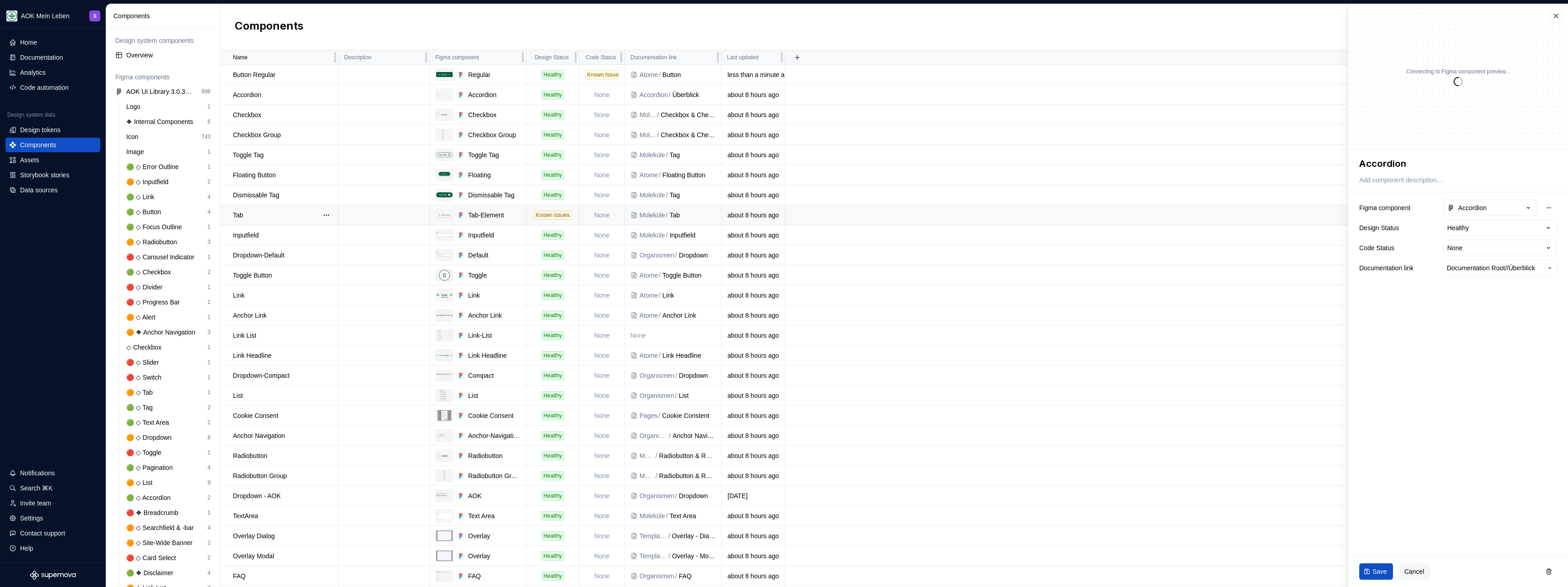
type textarea "*"
click at [1422, 575] on span "Cancel" at bounding box center [1414, 572] width 20 height 9
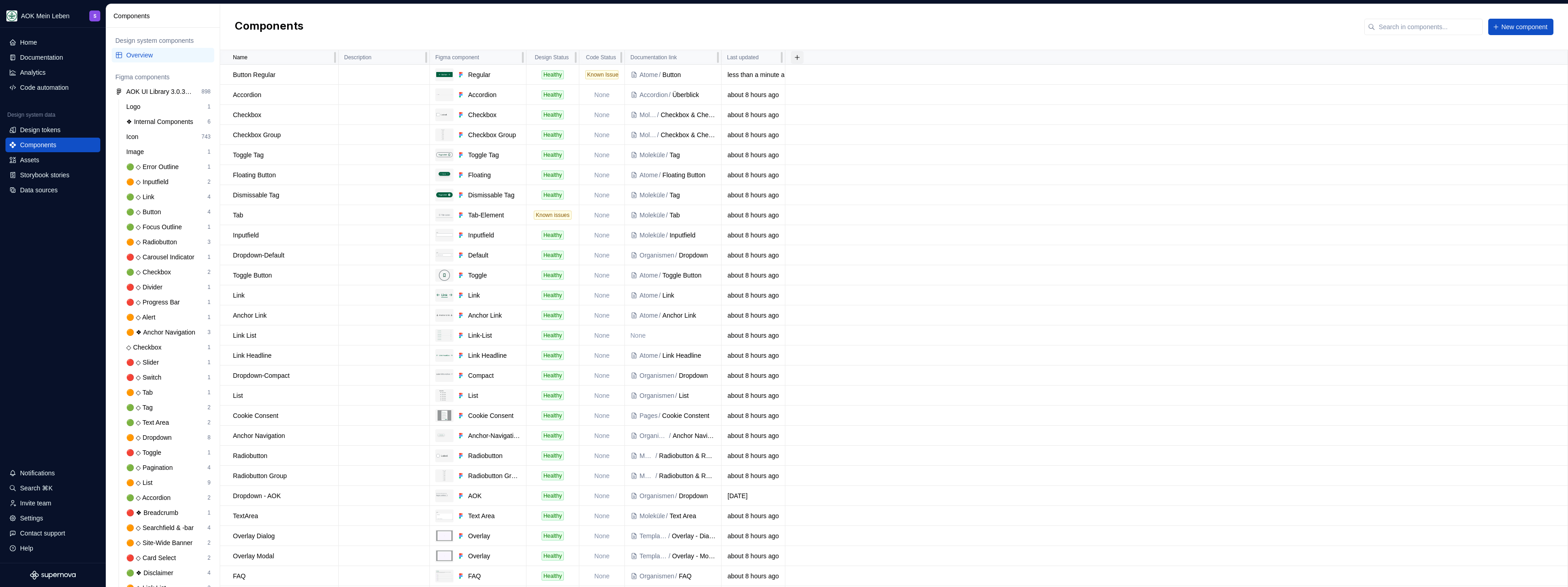
click at [794, 59] on button "button" at bounding box center [797, 57] width 13 height 13
click at [766, 76] on div "New custom property" at bounding box center [741, 76] width 60 height 9
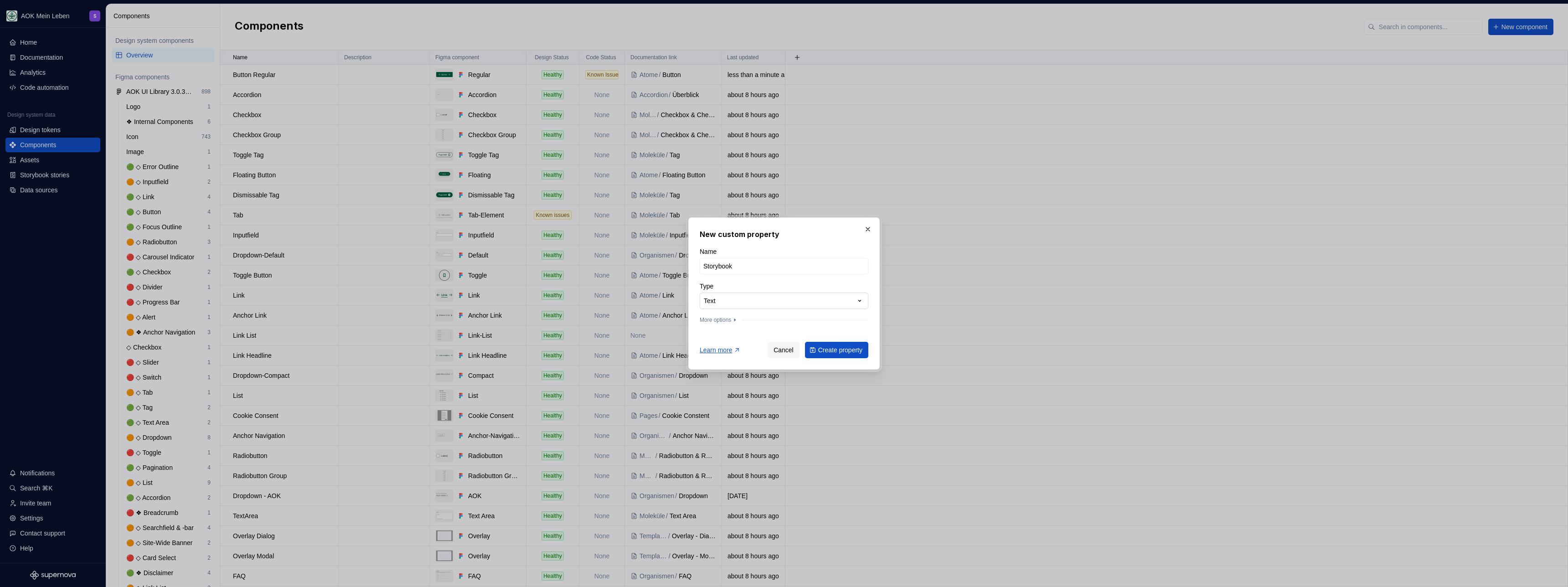
type input "Storybook"
click at [813, 294] on div "**********" at bounding box center [784, 294] width 1568 height 587
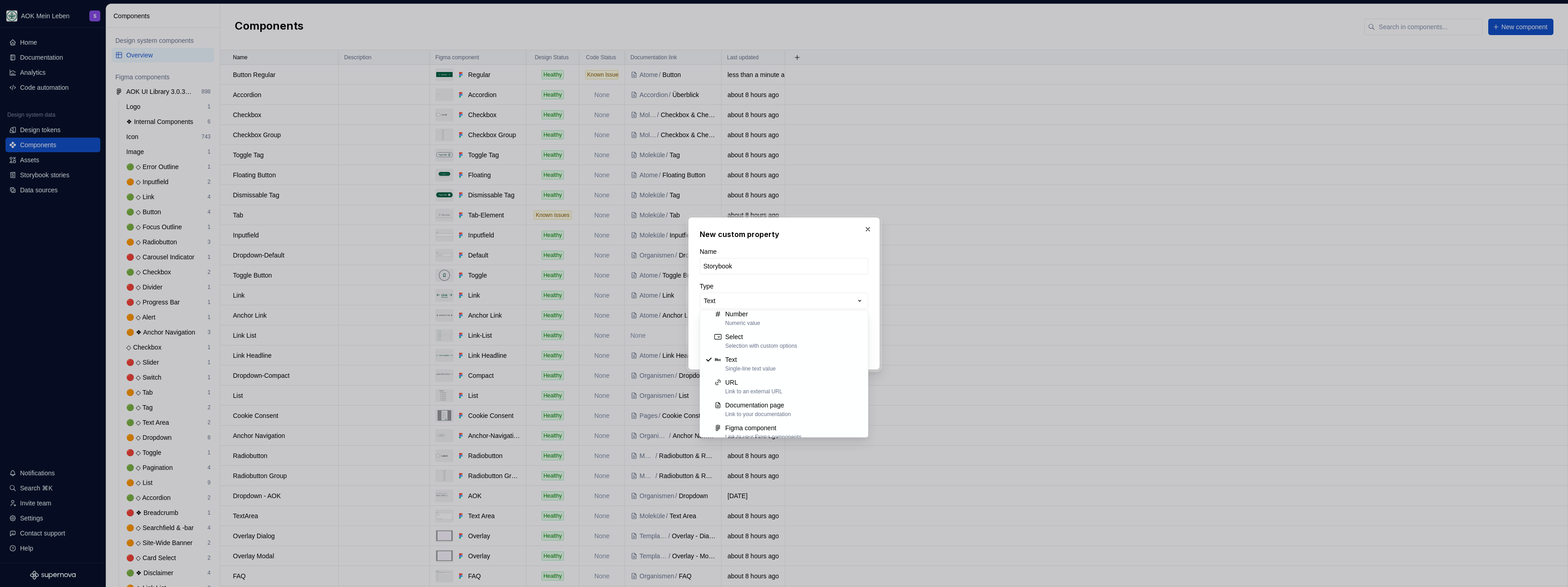
scroll to position [58, 0]
select select "***"
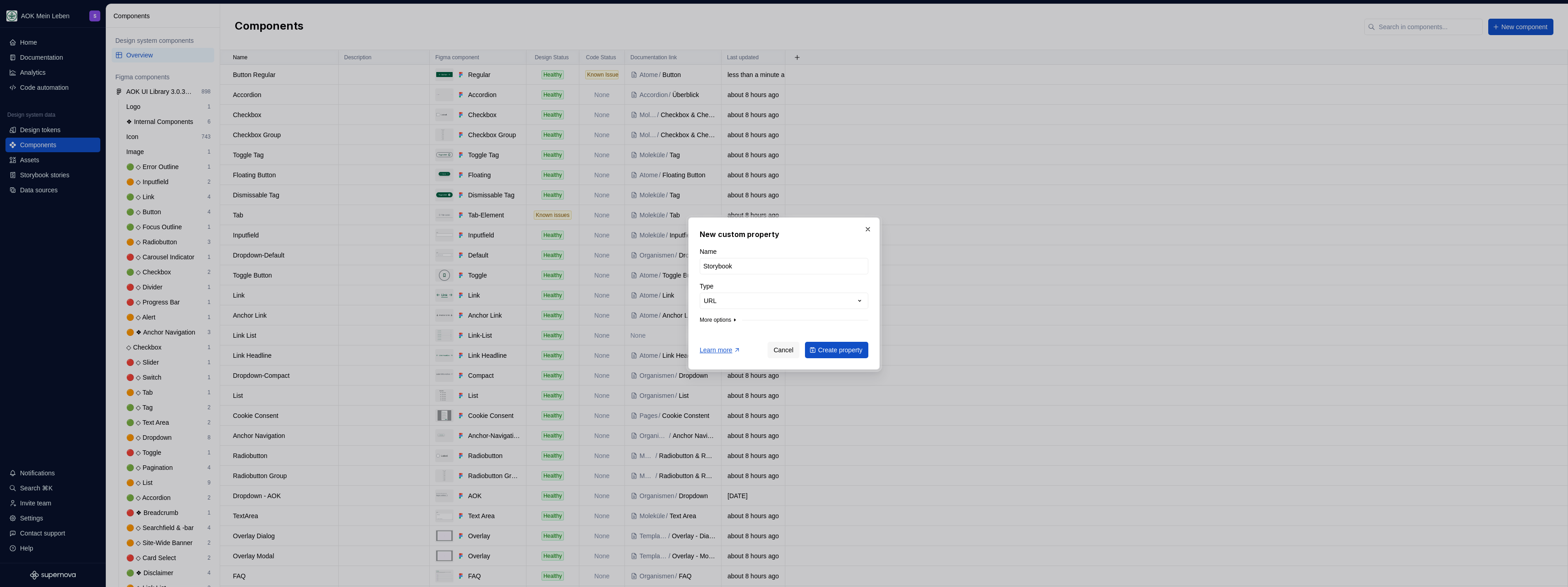
click at [725, 322] on button "More options" at bounding box center [719, 320] width 39 height 7
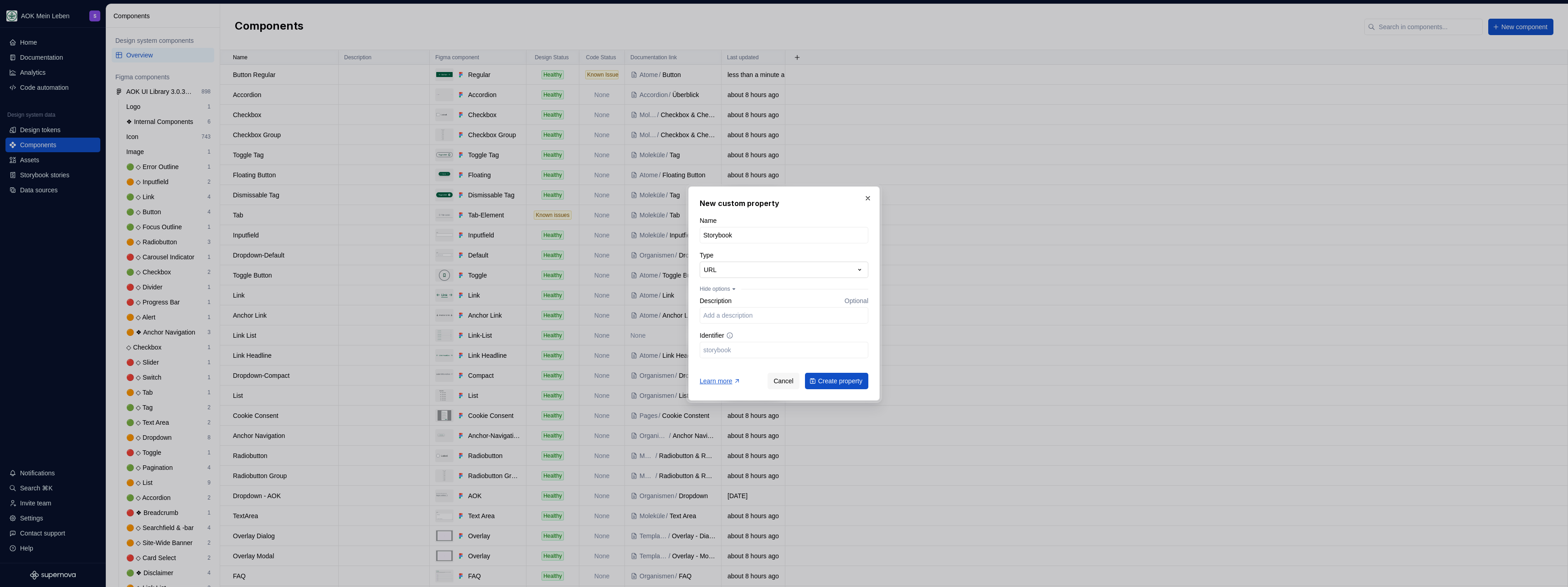
click at [765, 270] on div "**********" at bounding box center [784, 294] width 1568 height 587
click at [824, 214] on div "**********" at bounding box center [784, 294] width 1568 height 587
click at [776, 382] on span "Cancel" at bounding box center [784, 381] width 20 height 9
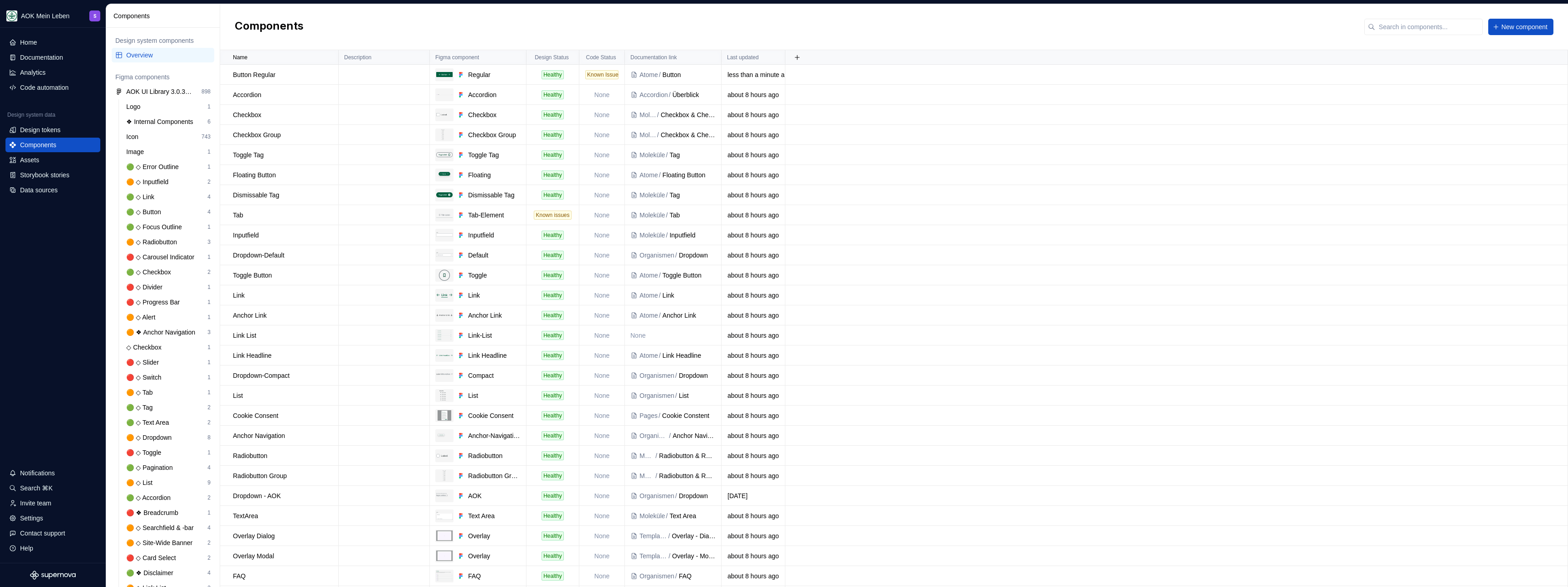
click at [701, 19] on div "Components New component" at bounding box center [894, 27] width 1348 height 46
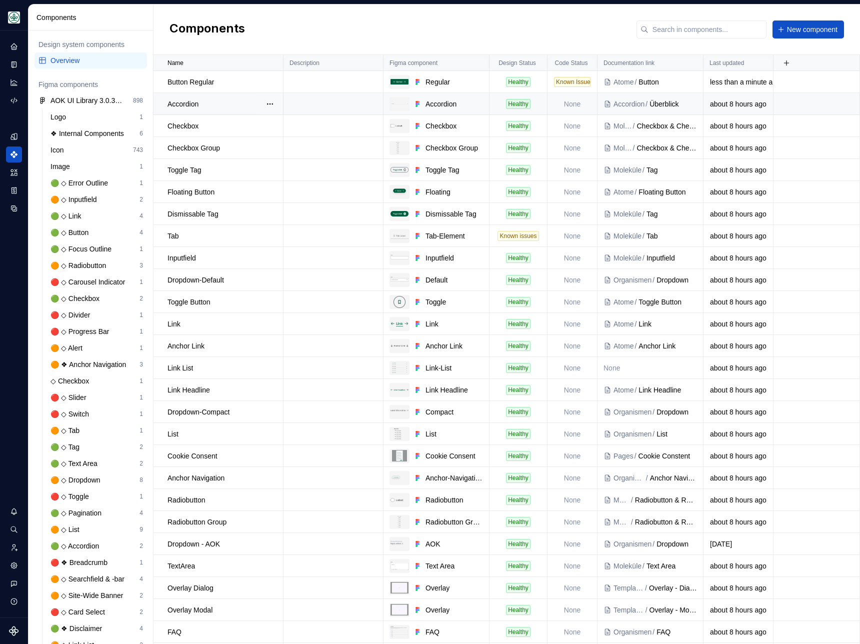
click at [568, 103] on td "None" at bounding box center [573, 104] width 50 height 22
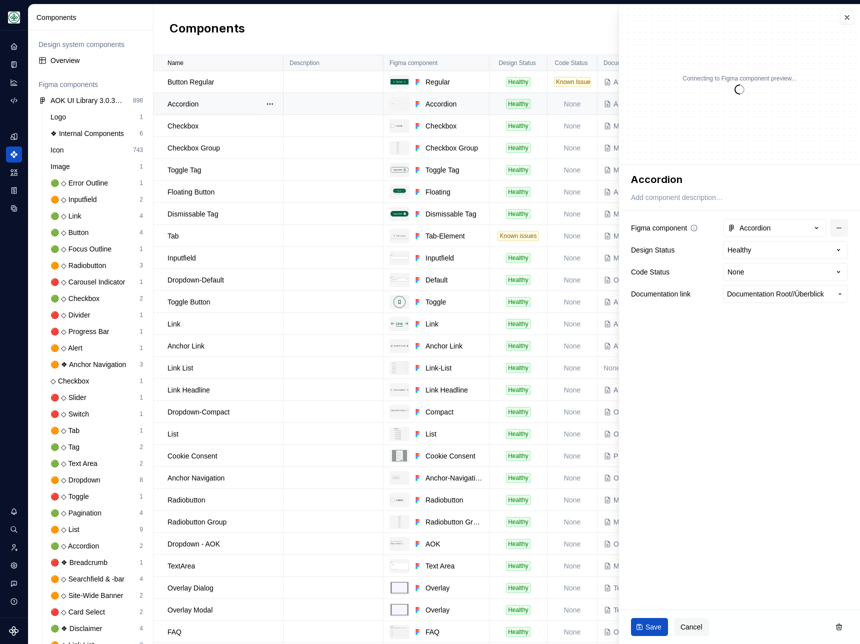
type textarea "*"
click at [764, 269] on html "AOK Mein Leben S Design system data Components Design system components Overvie…" at bounding box center [430, 322] width 860 height 644
select select "**********"
click at [649, 627] on span "Save" at bounding box center [654, 627] width 16 height 10
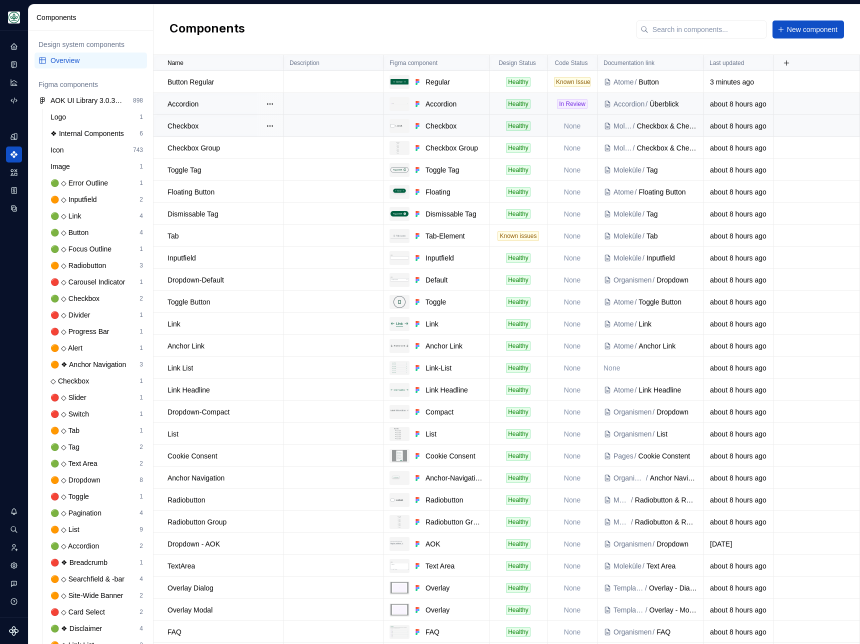
click at [571, 127] on td "None" at bounding box center [573, 126] width 50 height 22
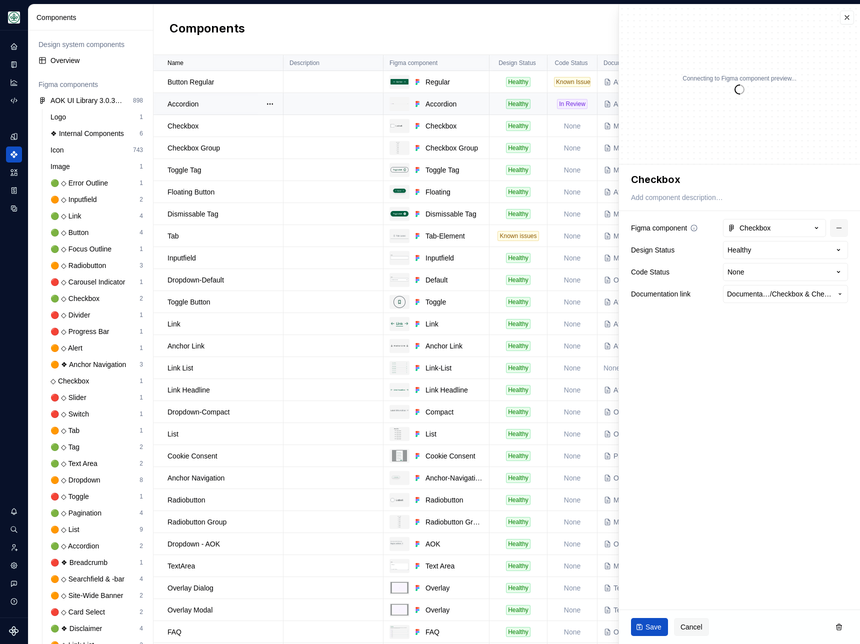
type textarea "*"
click at [768, 276] on html "AOK Mein Leben S Design system data Components Design system components Overvie…" at bounding box center [430, 322] width 860 height 644
select select "**********"
click at [652, 629] on span "Save" at bounding box center [654, 627] width 16 height 10
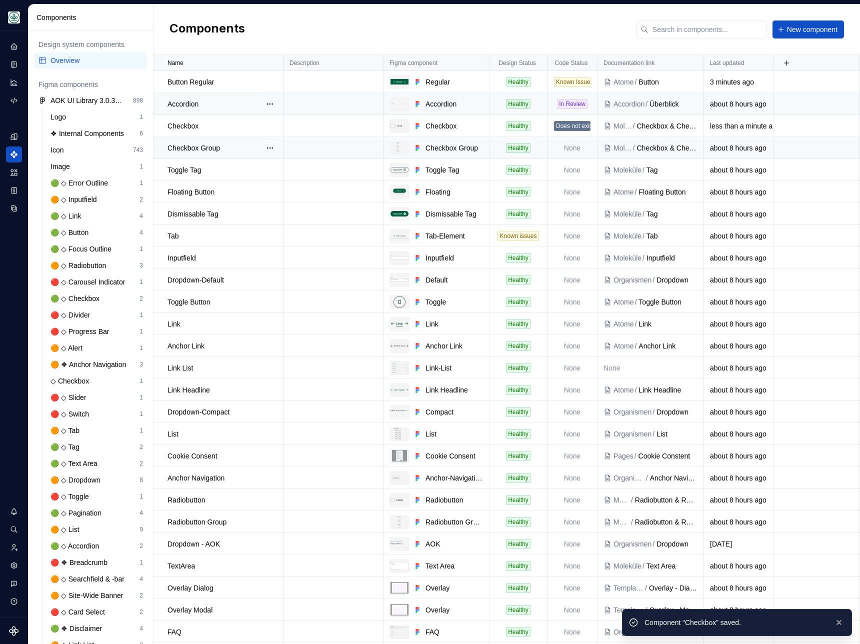
click at [574, 148] on td "None" at bounding box center [573, 148] width 50 height 22
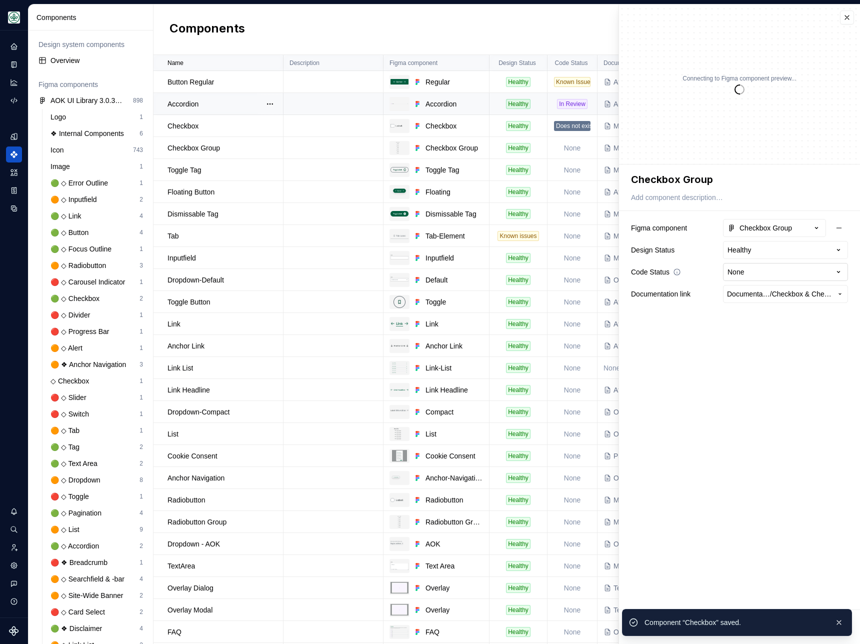
click at [764, 271] on html "AOK Mein Leben S Design system data Components Design system components Overvie…" at bounding box center [430, 322] width 860 height 644
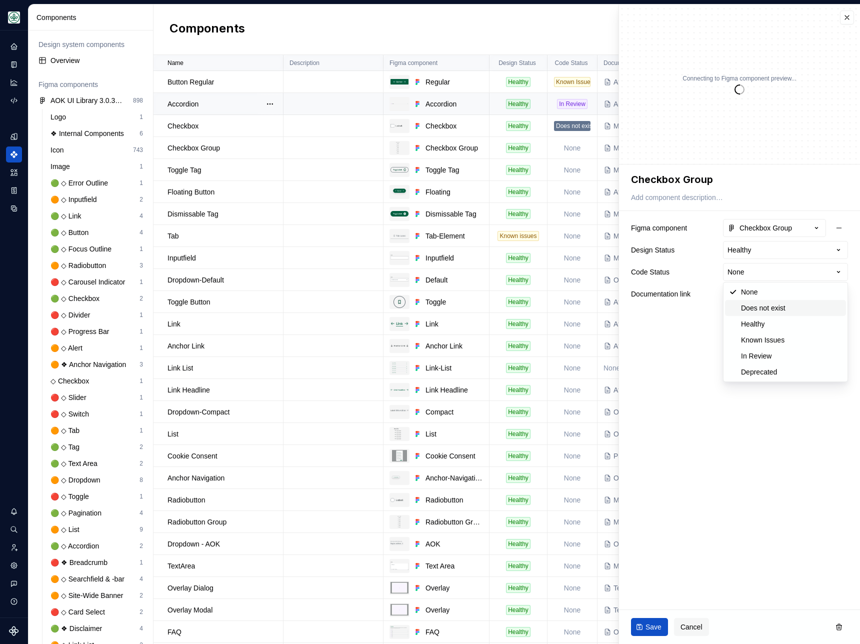
type textarea "*"
select select "**********"
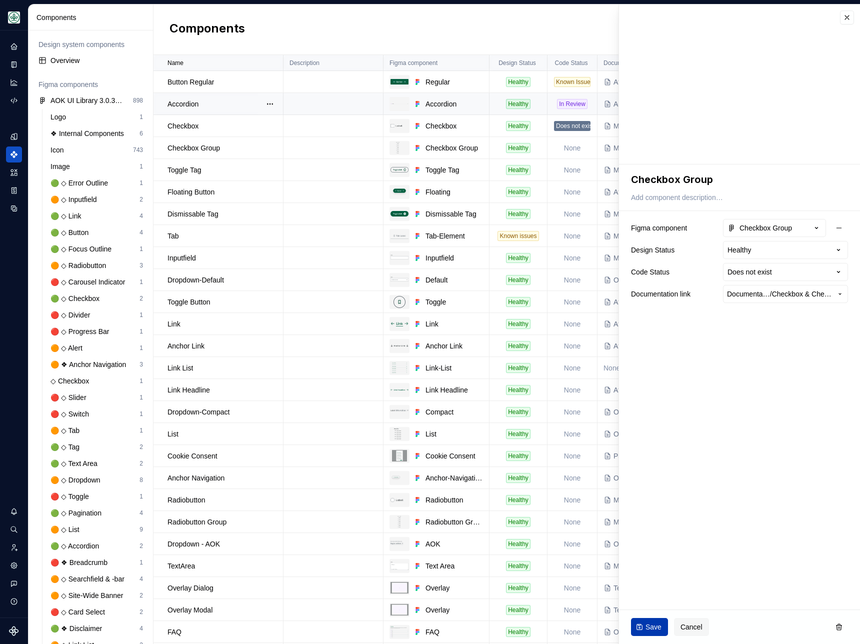
click at [653, 633] on button "Save" at bounding box center [649, 627] width 37 height 18
type textarea "*"
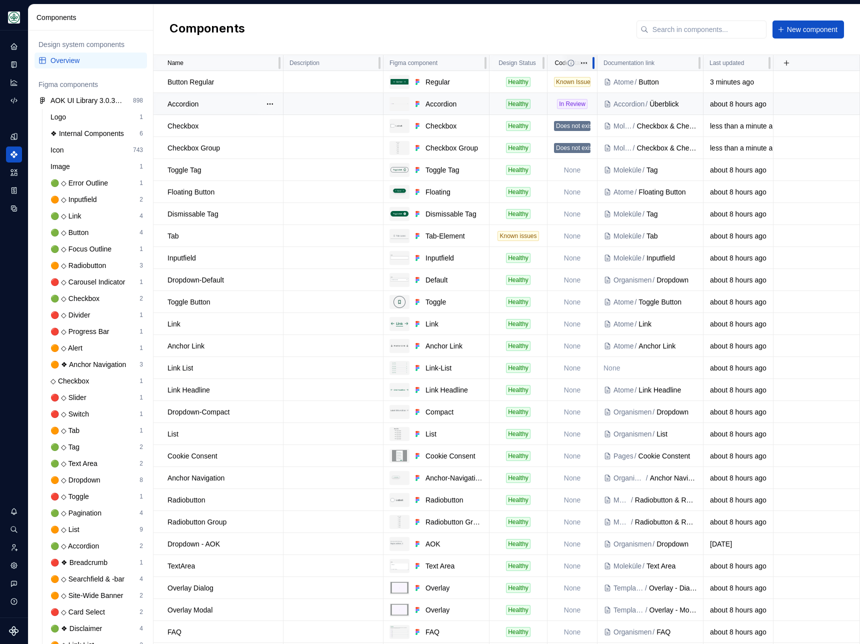
click at [590, 63] on div at bounding box center [594, 63] width 8 height 16
click at [582, 65] on html "AOK Mein Leben S Design system data Components Design system components Overvie…" at bounding box center [430, 322] width 860 height 644
click at [611, 82] on span "Edit property" at bounding box center [628, 83] width 65 height 10
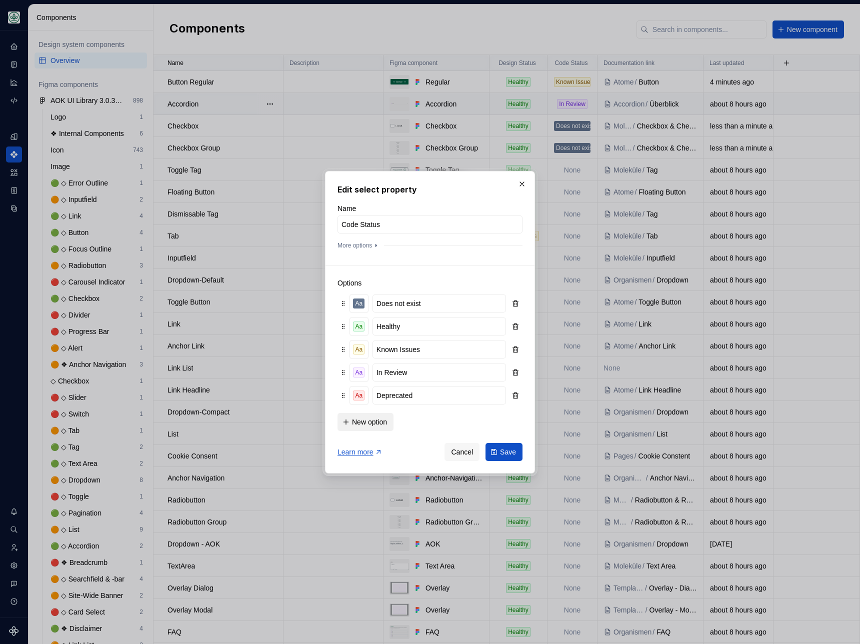
click at [367, 420] on span "New option" at bounding box center [369, 422] width 35 height 10
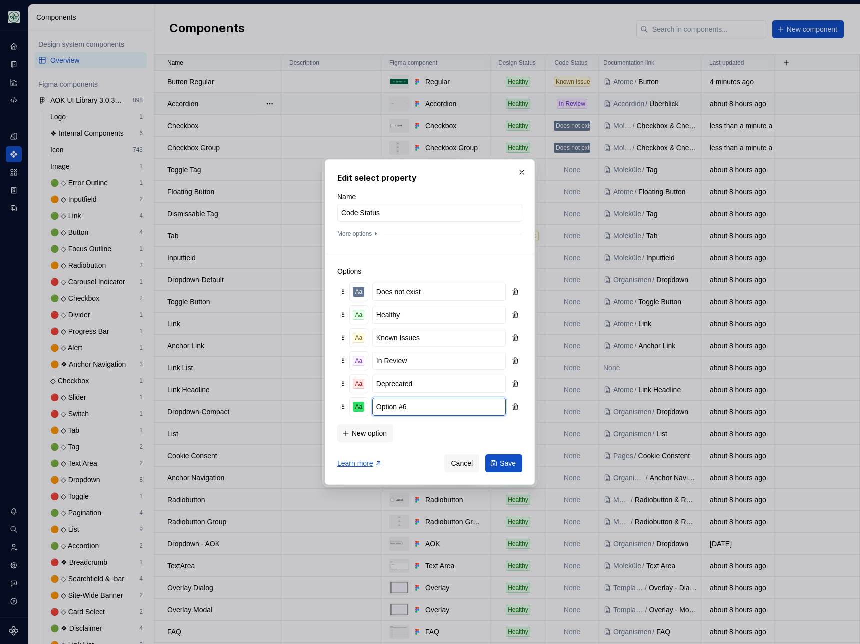
click at [402, 404] on input "Option #6" at bounding box center [440, 407] width 134 height 18
type input "In progress"
click at [353, 406] on div "Aa" at bounding box center [359, 407] width 12 height 10
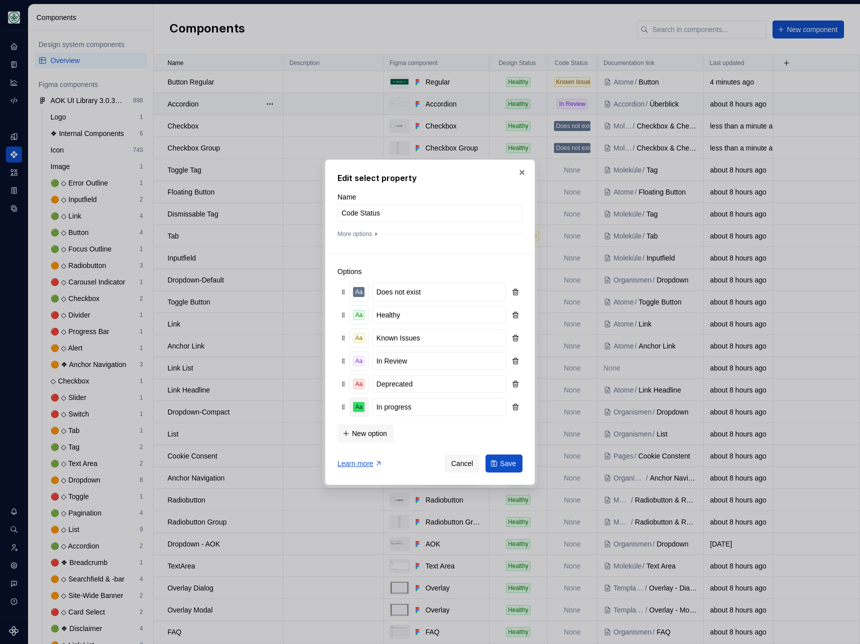
click at [359, 406] on div "Aa" at bounding box center [359, 407] width 12 height 10
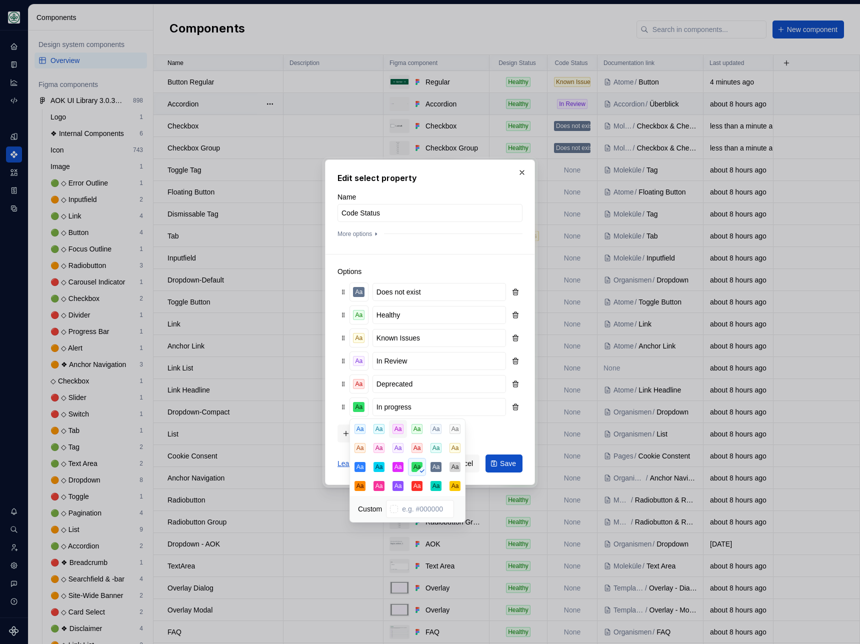
click at [400, 429] on div "Aa" at bounding box center [399, 429] width 12 height 10
click at [492, 434] on div "New option" at bounding box center [430, 433] width 185 height 20
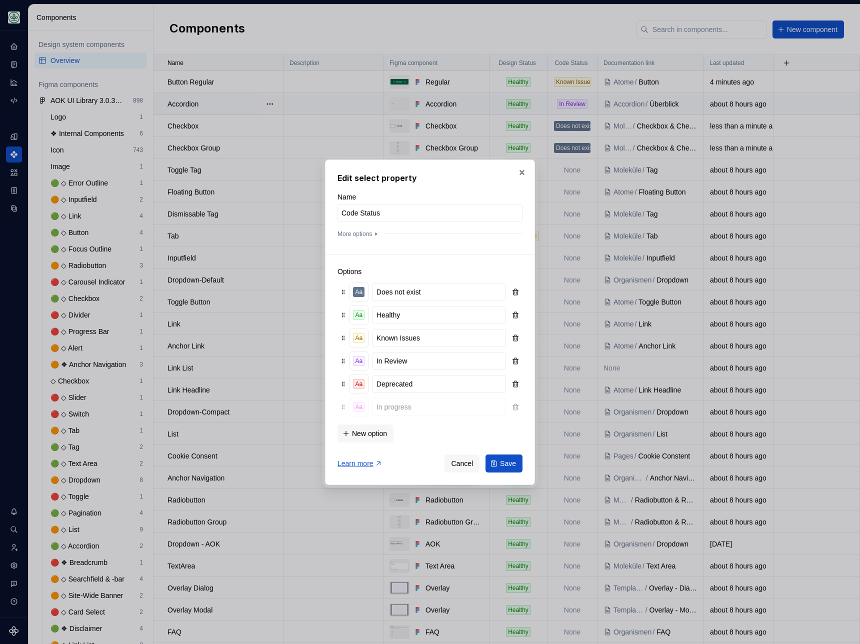
drag, startPoint x: 341, startPoint y: 407, endPoint x: 344, endPoint y: 361, distance: 46.1
click at [504, 462] on span "Save" at bounding box center [508, 464] width 16 height 10
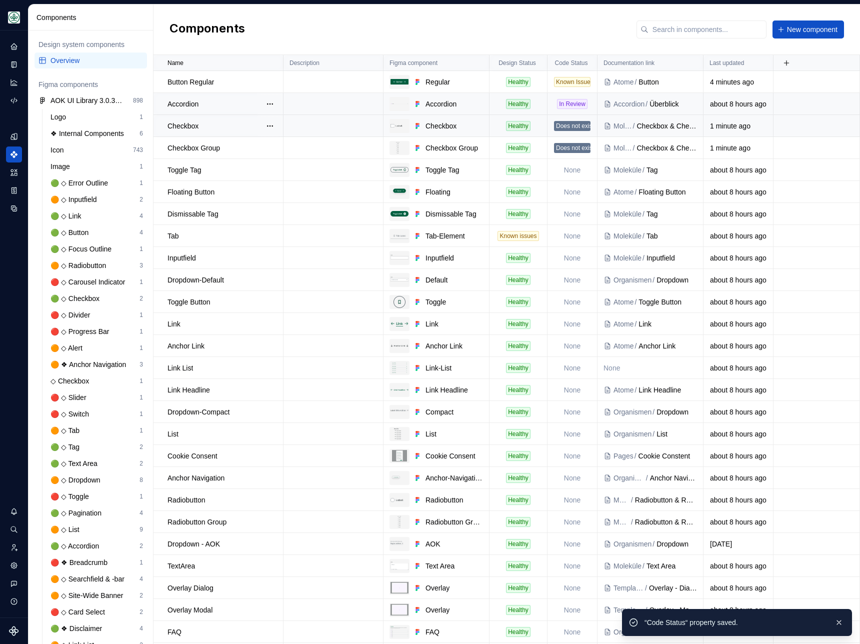
click at [569, 122] on div "Does not exist" at bounding box center [572, 126] width 37 height 10
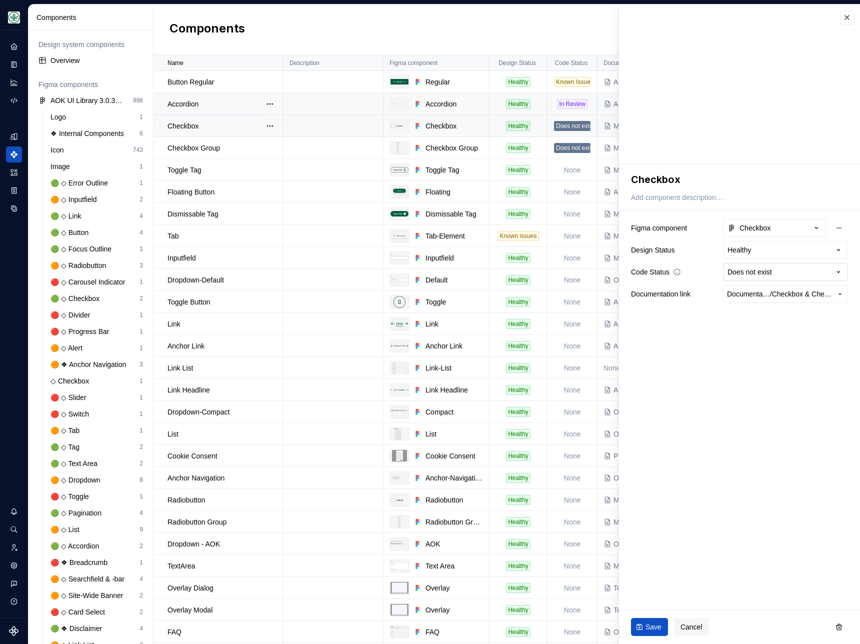
type textarea "*"
click at [790, 275] on html "AOK Mein Leben S Design system data Components Design system components Overvie…" at bounding box center [430, 322] width 860 height 644
select select "**********"
click at [654, 624] on span "Save" at bounding box center [654, 627] width 16 height 10
type textarea "*"
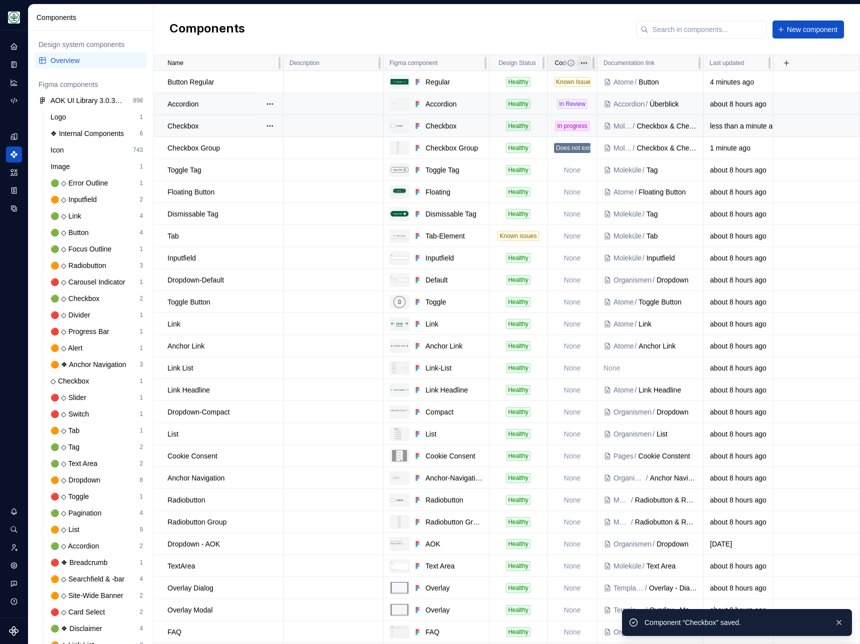
click at [584, 65] on html "AOK Mein Leben S Design system data Components Design system components Overvie…" at bounding box center [430, 322] width 860 height 644
click at [607, 84] on span "Edit property" at bounding box center [628, 83] width 65 height 10
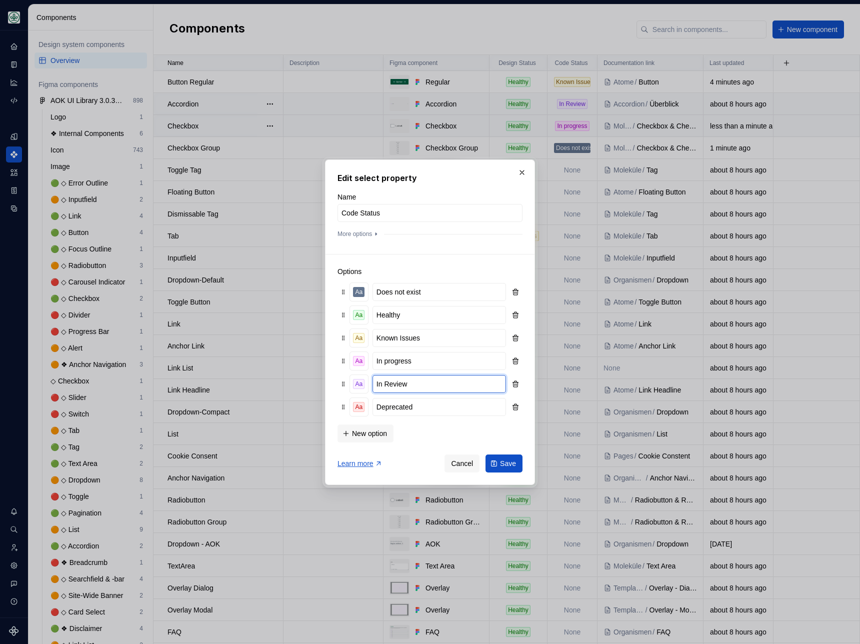
click at [389, 385] on input "In Review" at bounding box center [440, 384] width 134 height 18
type input "In review"
click at [506, 460] on span "Save" at bounding box center [508, 464] width 16 height 10
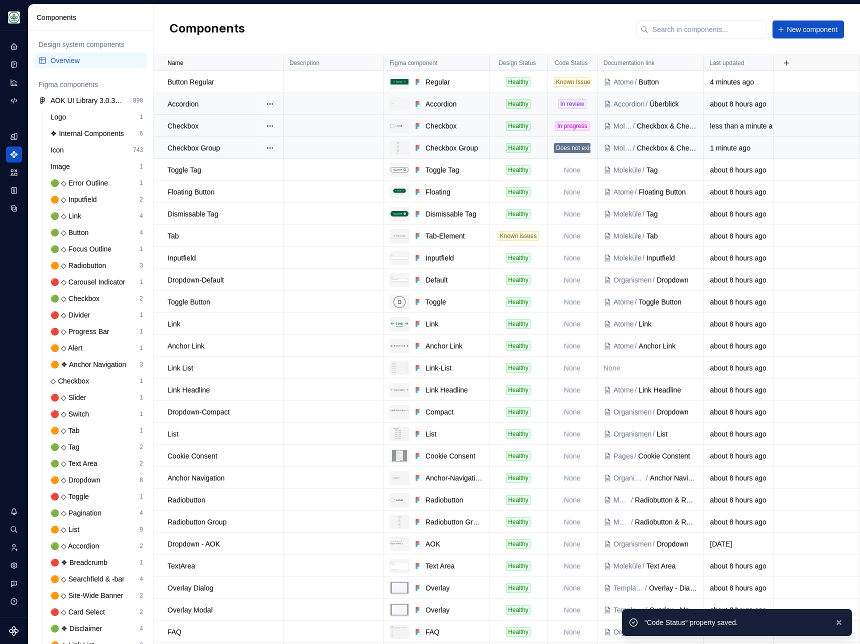
click at [575, 149] on div "Does not exist" at bounding box center [572, 148] width 37 height 10
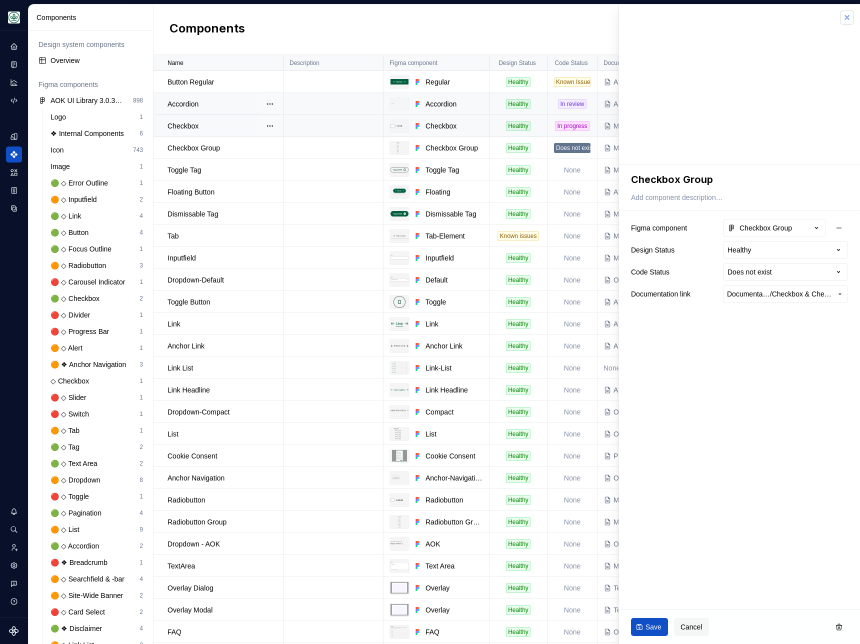
click at [846, 12] on button "button" at bounding box center [847, 18] width 14 height 14
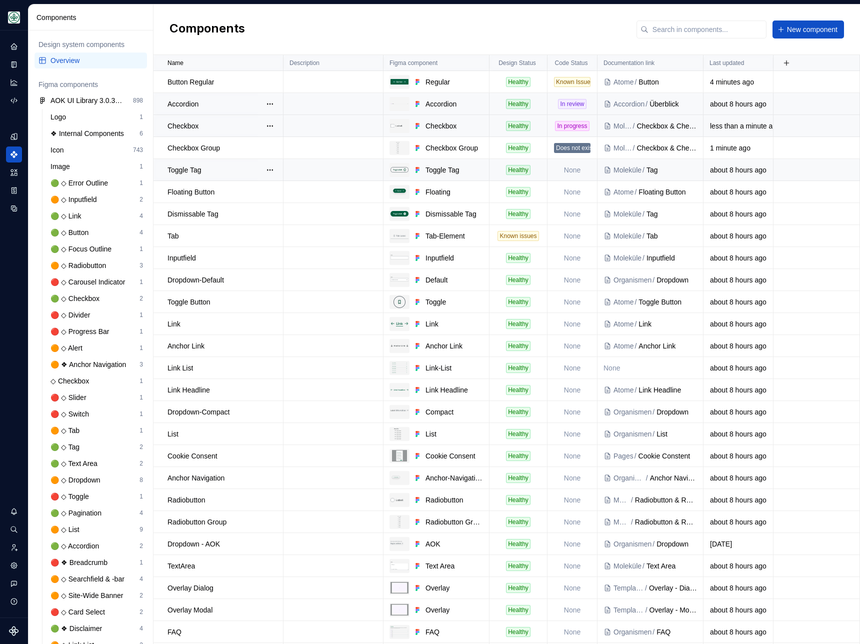
click at [565, 170] on td "None" at bounding box center [573, 170] width 50 height 22
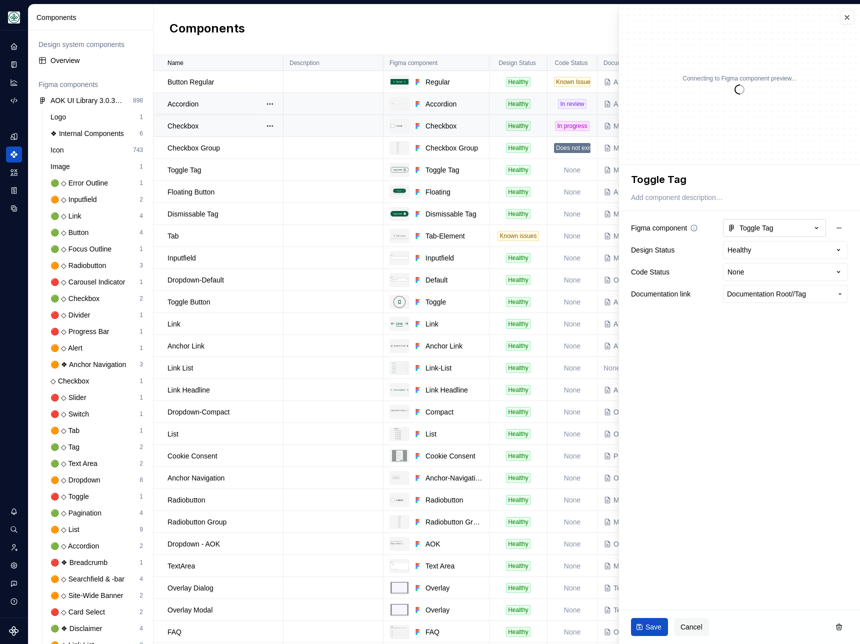
type textarea "*"
click at [761, 275] on html "AOK Mein Leben S Design system data Components Design system components Overvie…" at bounding box center [430, 322] width 860 height 644
select select "**********"
click at [646, 628] on span "Save" at bounding box center [654, 627] width 16 height 10
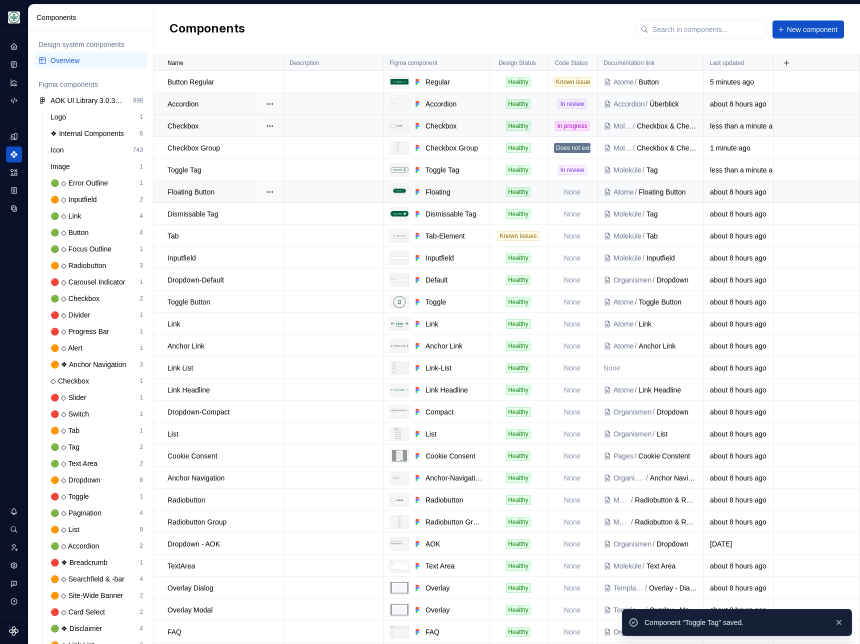
click at [574, 189] on td "None" at bounding box center [573, 192] width 50 height 22
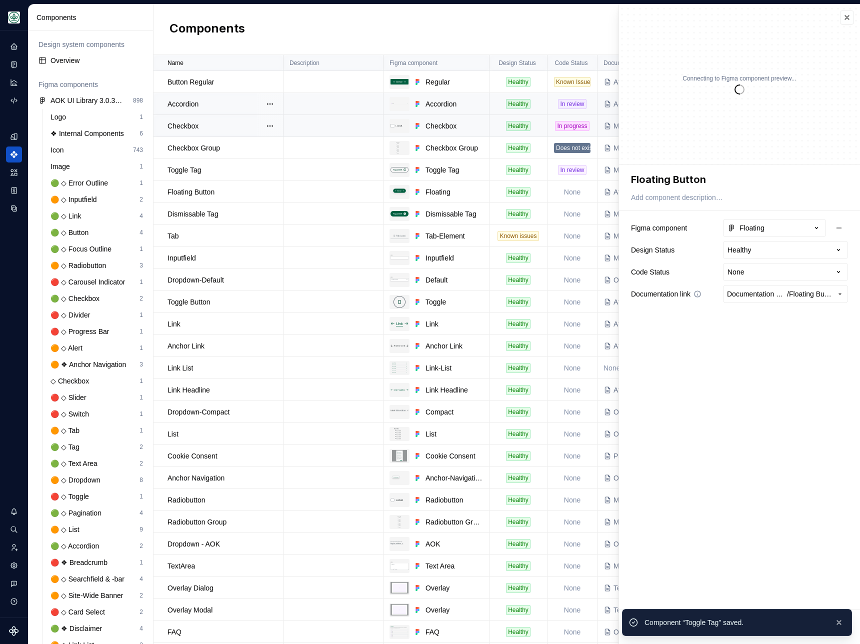
click at [755, 293] on span "Documentation Root /" at bounding box center [757, 294] width 60 height 10
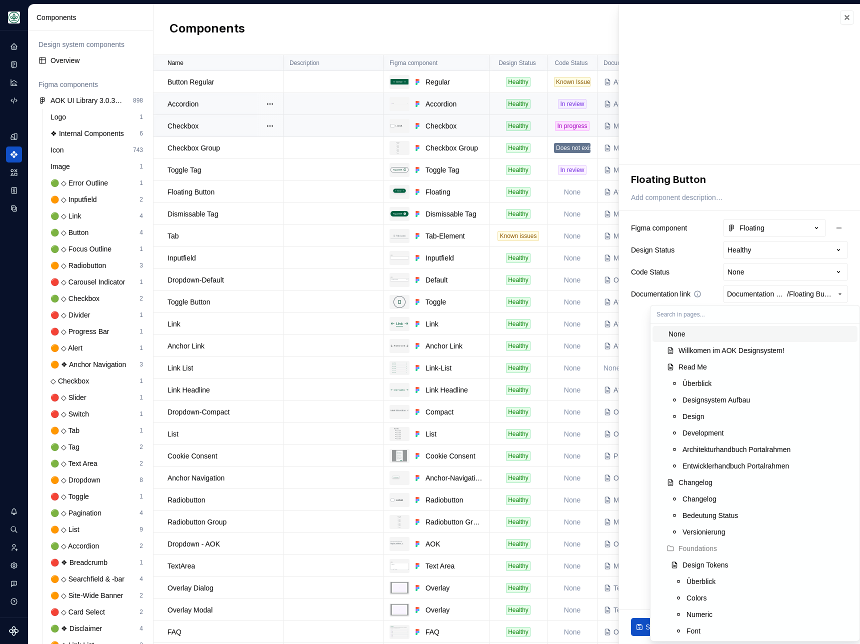
type textarea "*"
click at [747, 273] on html "AOK Mein Leben S Design system data Components Design system components Overvie…" at bounding box center [430, 322] width 860 height 644
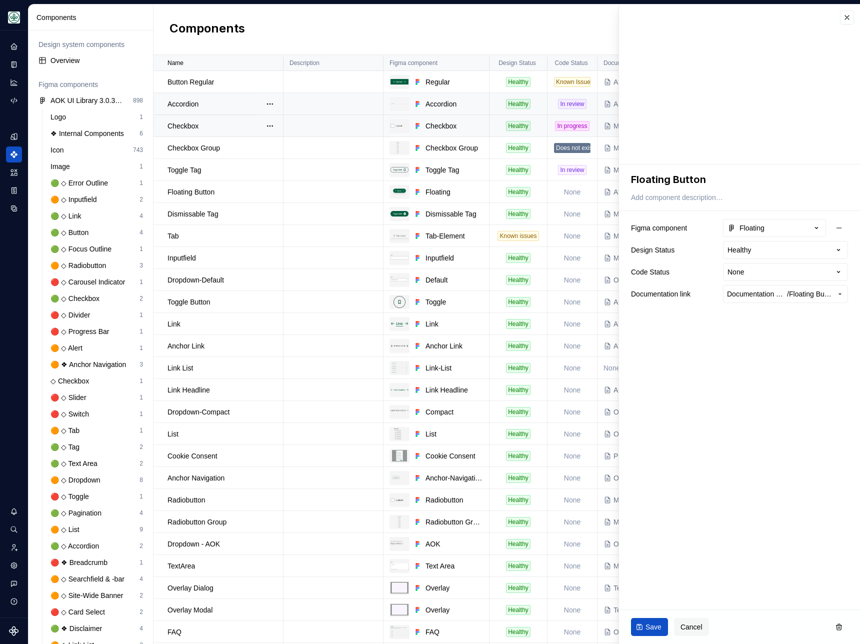
click at [747, 273] on html "AOK Mein Leben S Design system data Components Design system components Overvie…" at bounding box center [430, 322] width 860 height 644
select select "**********"
click at [658, 621] on button "Save" at bounding box center [649, 627] width 37 height 18
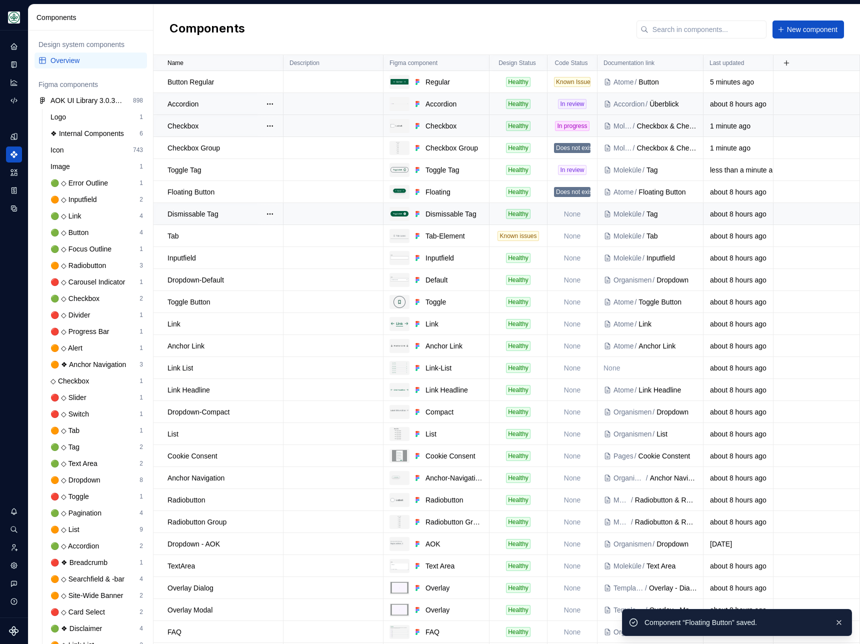
click at [571, 215] on td "None" at bounding box center [573, 214] width 50 height 22
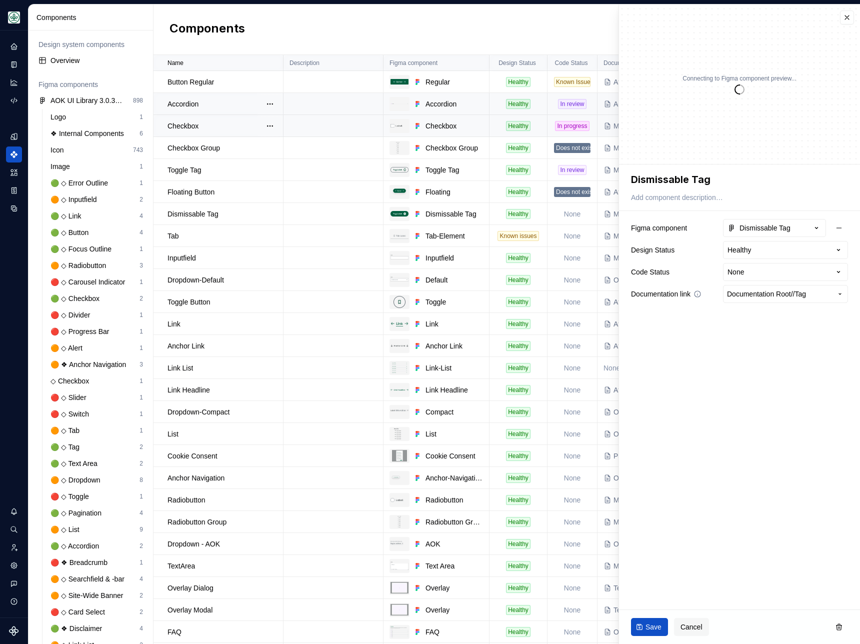
type textarea "*"
click at [752, 277] on html "AOK Mein Leben S Design system data Components Design system components Overvie…" at bounding box center [430, 322] width 860 height 644
select select "**********"
click at [647, 633] on button "Save" at bounding box center [649, 627] width 37 height 18
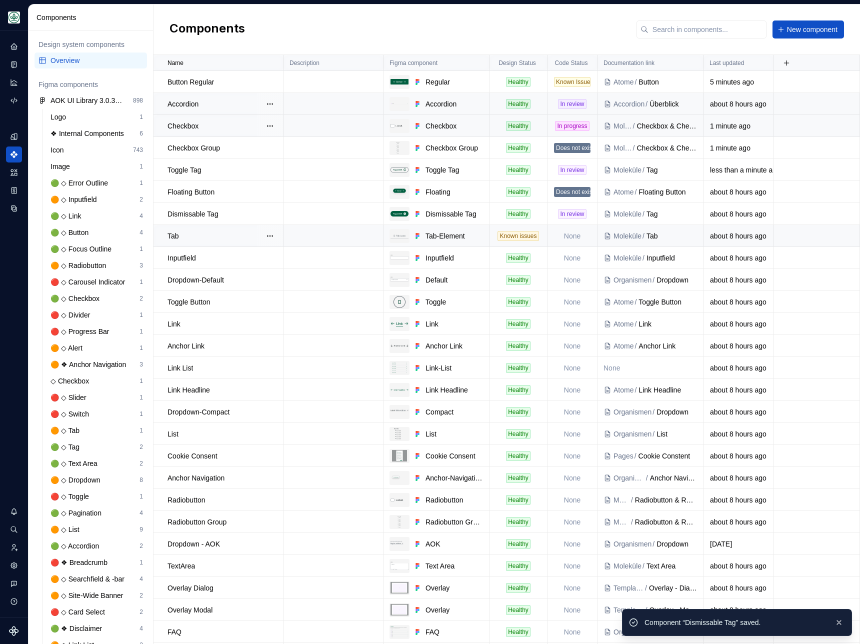
click at [572, 239] on td "None" at bounding box center [573, 236] width 50 height 22
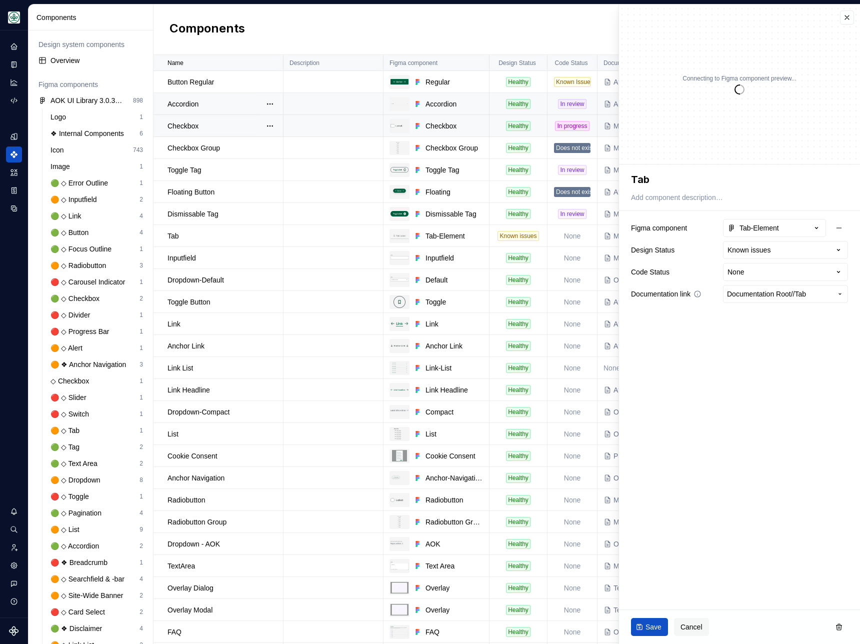
type textarea "*"
click at [750, 272] on html "AOK Mein Leben S Design system data Components Design system components Overvie…" at bounding box center [430, 322] width 860 height 644
select select "**********"
click at [648, 627] on span "Save" at bounding box center [654, 627] width 16 height 10
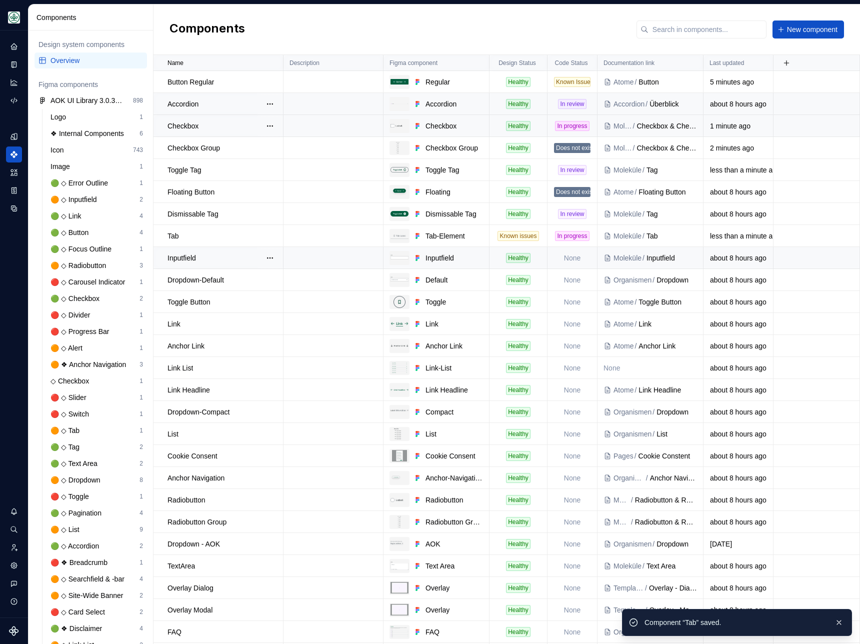
click at [572, 253] on td "None" at bounding box center [573, 258] width 50 height 22
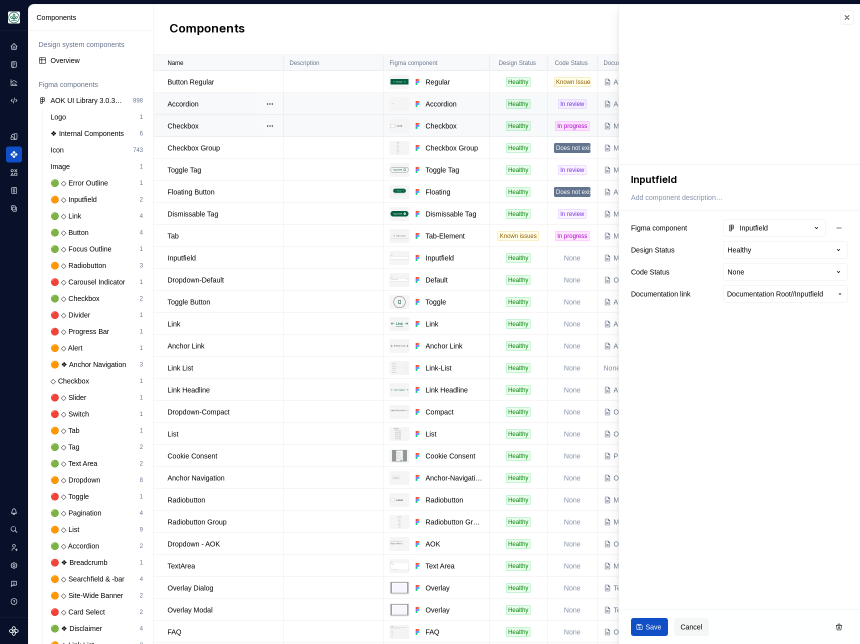
type textarea "*"
click at [737, 276] on html "AOK Mein Leben S Design system data Components Design system components Overvie…" at bounding box center [430, 322] width 860 height 644
select select "**********"
click at [652, 631] on span "Save" at bounding box center [654, 627] width 16 height 10
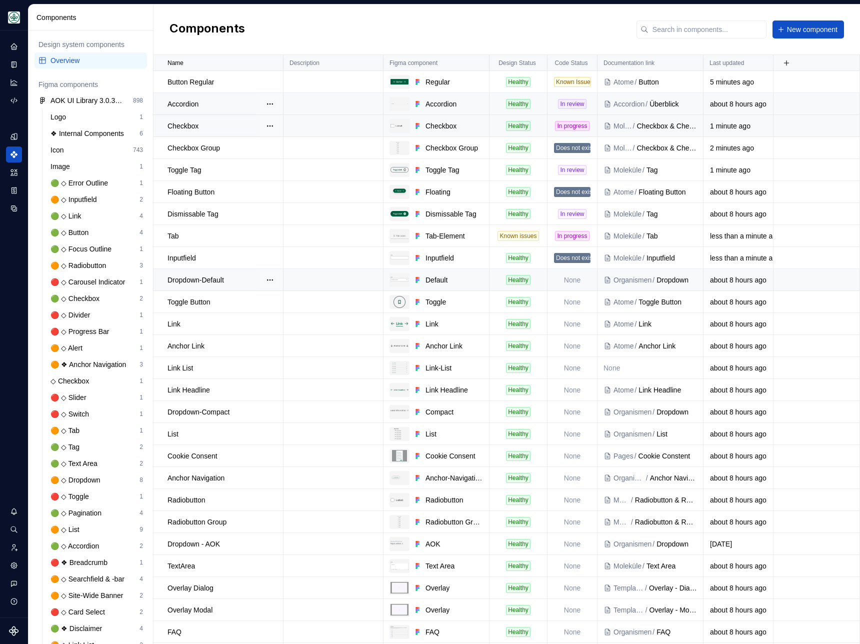
click at [568, 280] on td "None" at bounding box center [573, 280] width 50 height 22
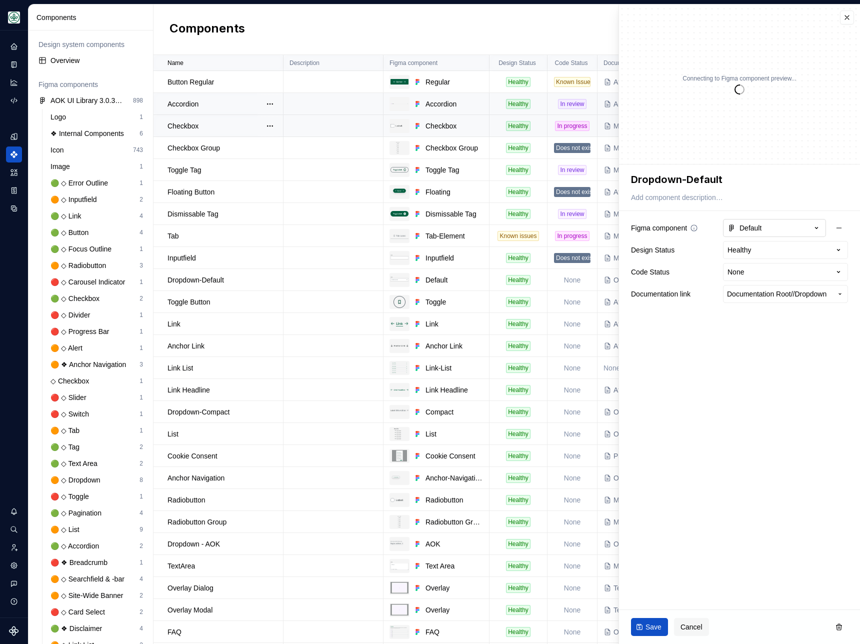
type textarea "*"
click at [765, 271] on html "AOK Mein Leben S Design system data Components Design system components Overvie…" at bounding box center [430, 322] width 860 height 644
select select "**********"
click at [647, 629] on span "Save" at bounding box center [654, 627] width 16 height 10
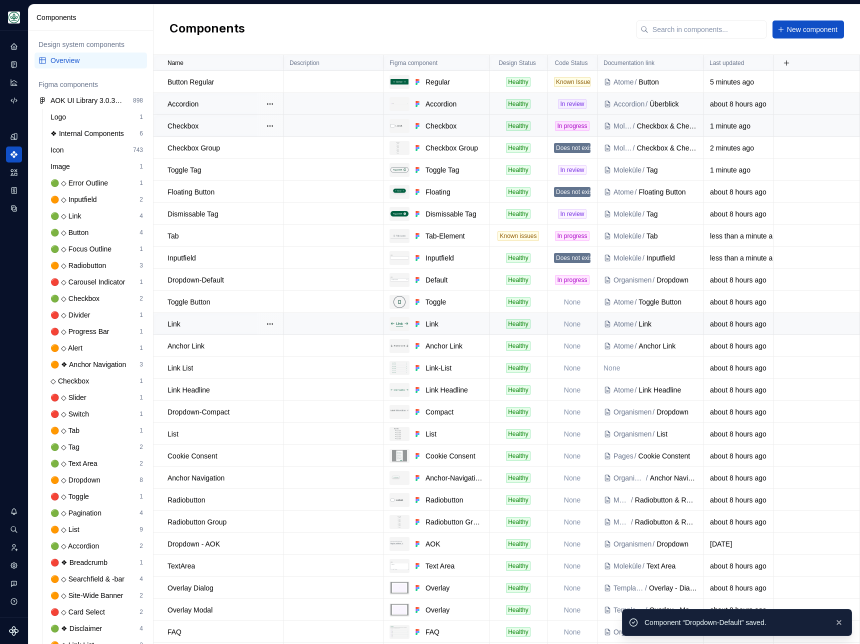
click at [566, 325] on td "None" at bounding box center [573, 324] width 50 height 22
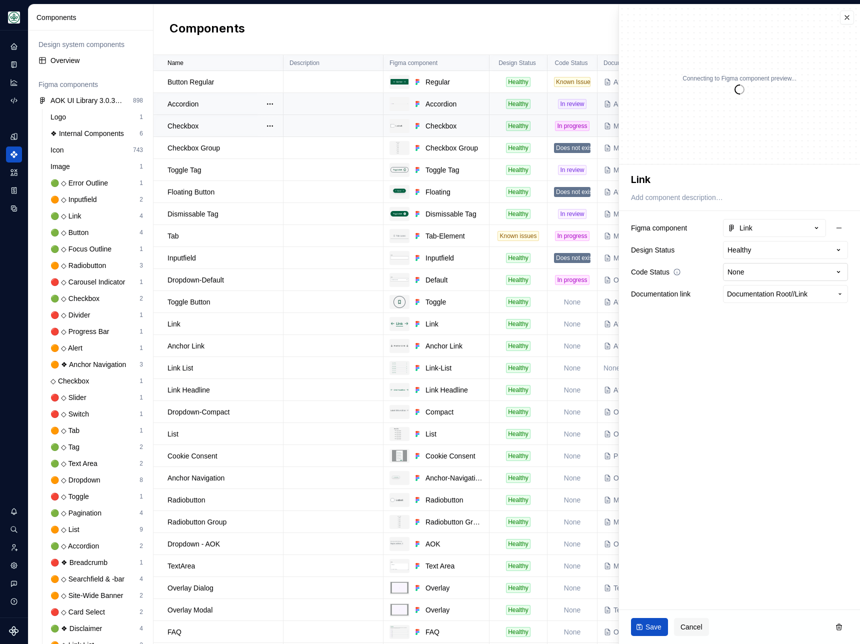
type textarea "*"
click at [787, 274] on html "AOK Mein Leben S Design system data Components Design system components Overvie…" at bounding box center [430, 322] width 860 height 644
select select "**********"
click at [652, 632] on button "Save" at bounding box center [649, 627] width 37 height 18
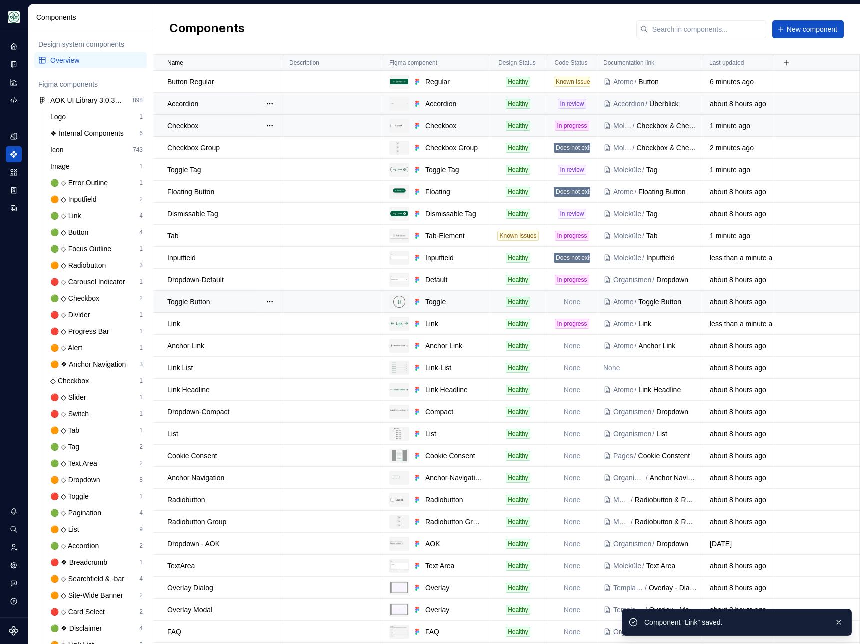
click at [573, 303] on td "None" at bounding box center [573, 302] width 50 height 22
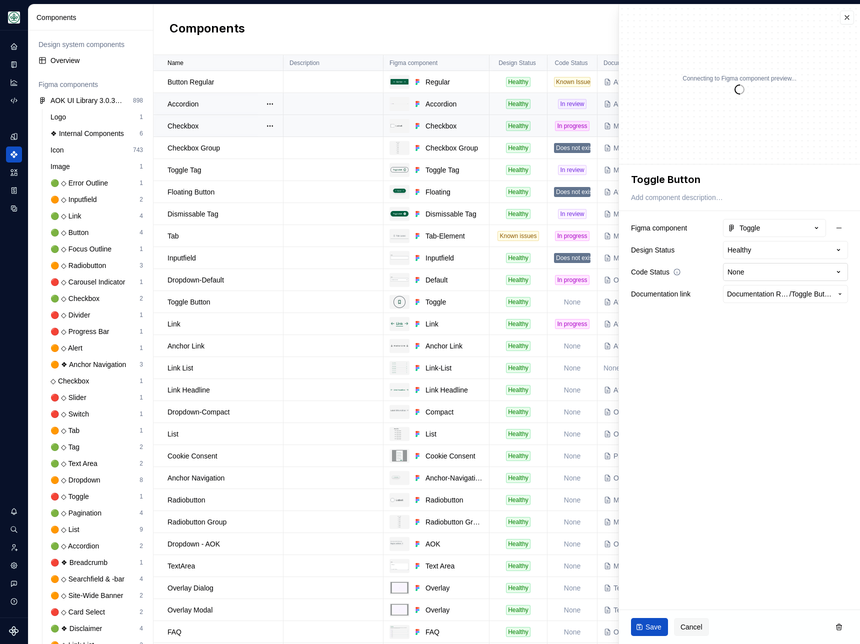
type textarea "*"
click at [768, 271] on html "AOK Mein Leben S Design system data Components Design system components Overvie…" at bounding box center [430, 322] width 860 height 644
select select "**********"
click at [651, 632] on span "Save" at bounding box center [654, 627] width 16 height 10
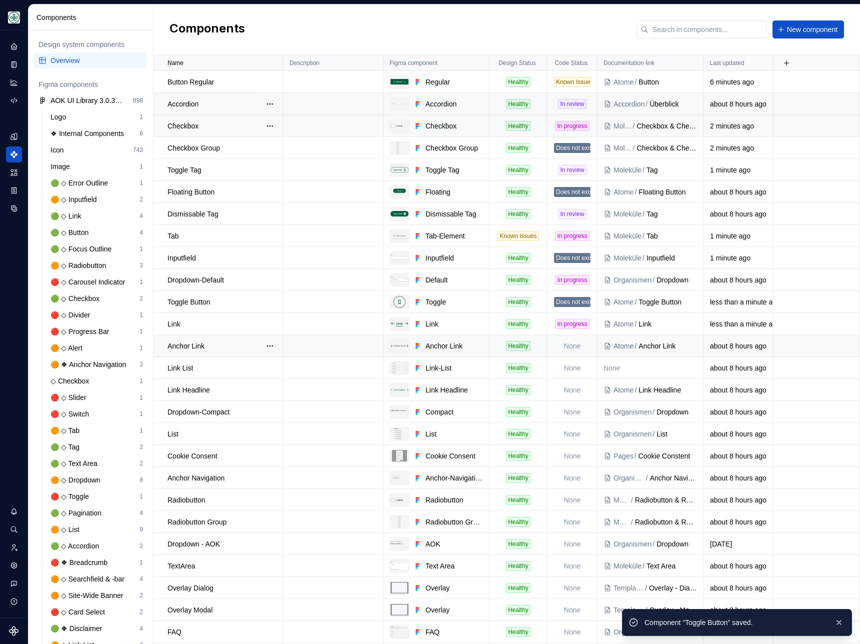
click at [567, 345] on td "None" at bounding box center [573, 346] width 50 height 22
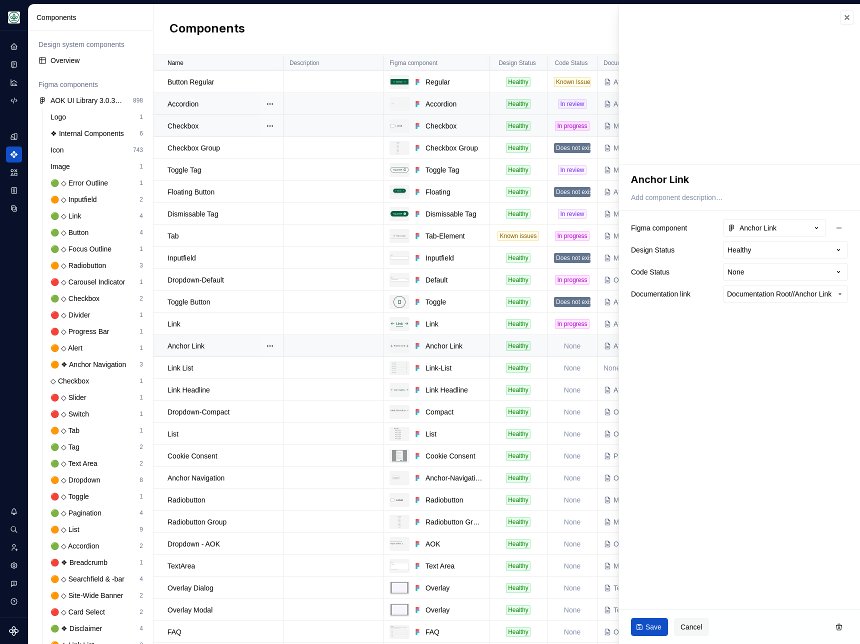
type textarea "*"
click at [754, 272] on html "AOK Mein Leben S Design system data Components Design system components Overvie…" at bounding box center [430, 322] width 860 height 644
select select "**********"
type textarea "*"
click at [766, 269] on html "AOK Mein Leben S Design system data Components Design system components Overvie…" at bounding box center [430, 322] width 860 height 644
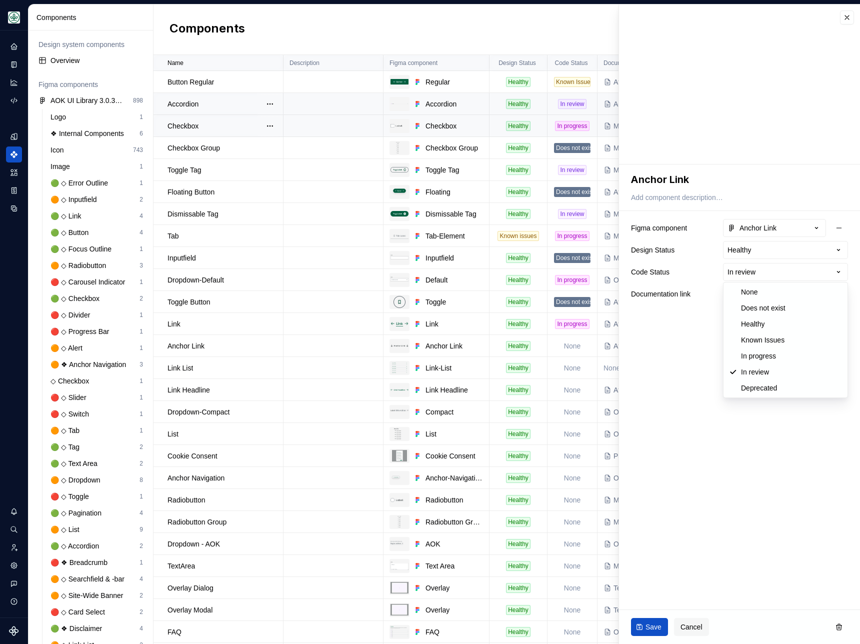
select select "**********"
click at [647, 626] on span "Save" at bounding box center [654, 627] width 16 height 10
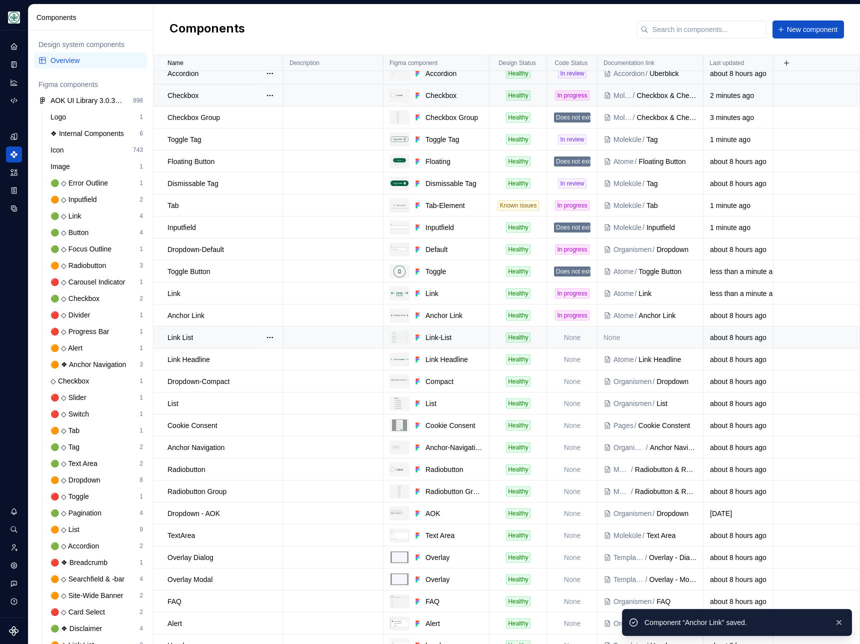
scroll to position [31, 0]
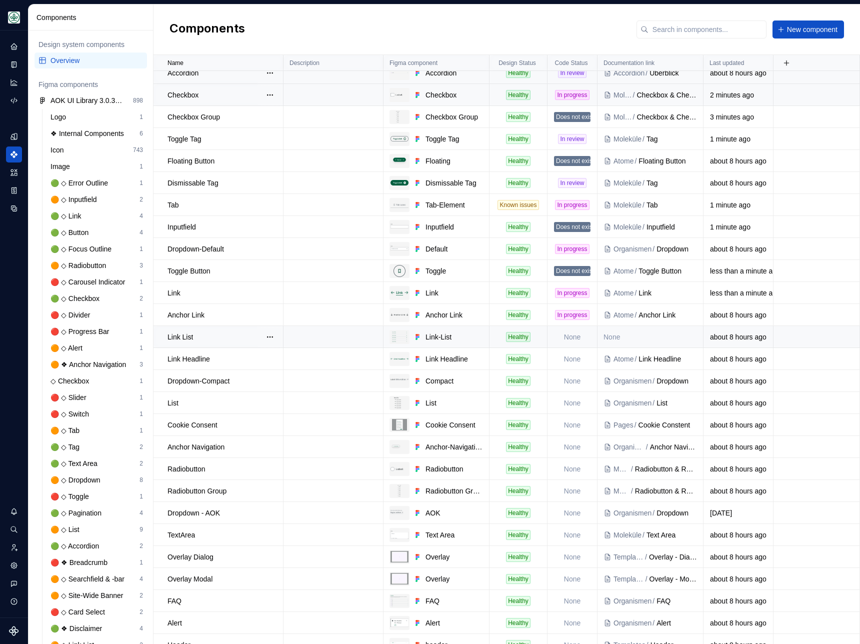
click at [565, 340] on td "None" at bounding box center [573, 337] width 50 height 22
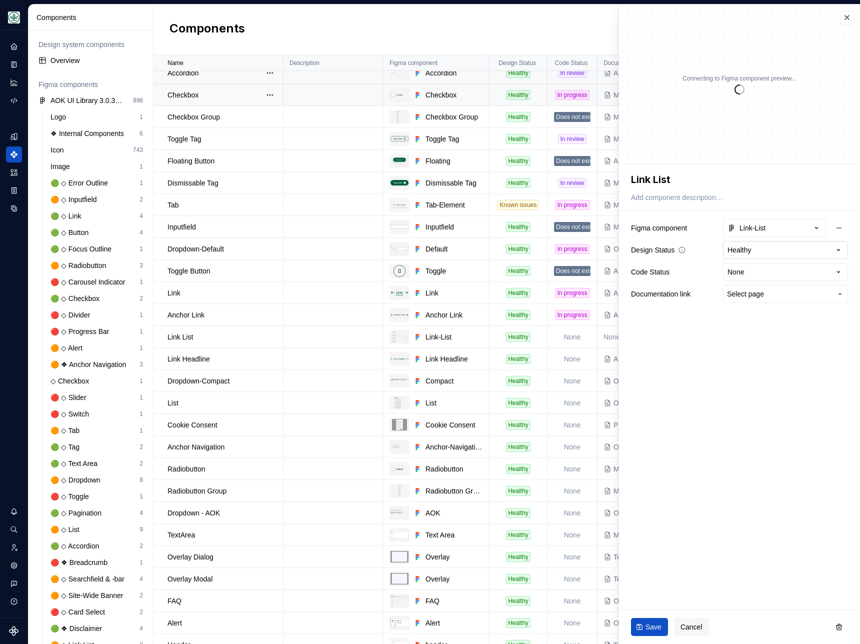
type textarea "*"
click at [756, 271] on html "AOK Mein Leben S Design system data Components Design system components Overvie…" at bounding box center [430, 322] width 860 height 644
select select "**********"
type textarea "*"
click at [742, 347] on fieldset "**********" at bounding box center [739, 405] width 241 height 480
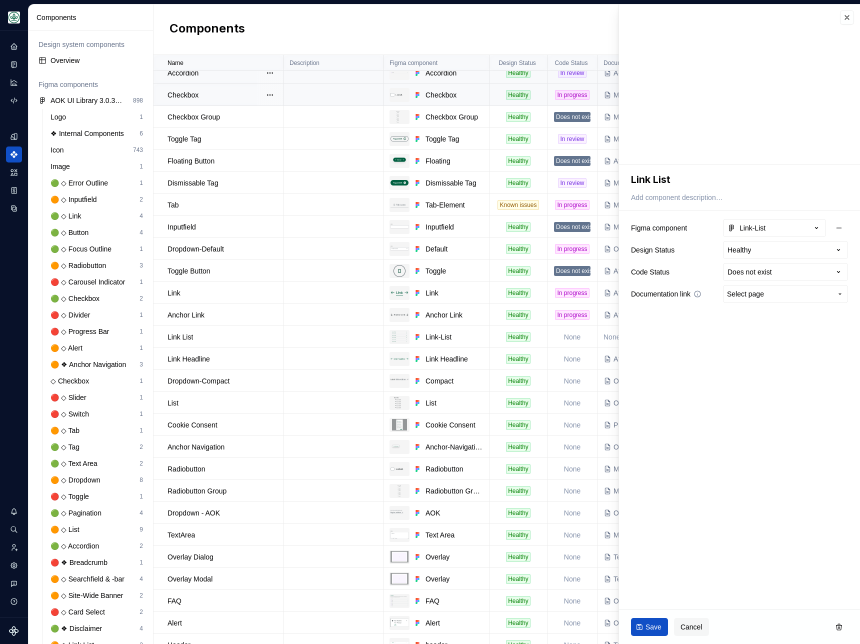
click at [759, 292] on span "Select page" at bounding box center [745, 294] width 37 height 10
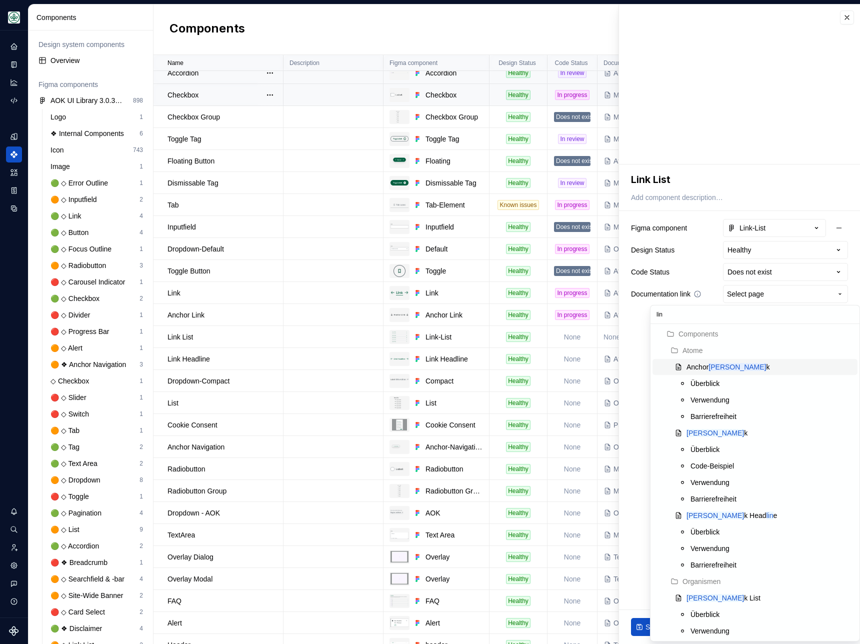
type input "link"
click at [717, 594] on div "Link List" at bounding box center [770, 598] width 167 height 10
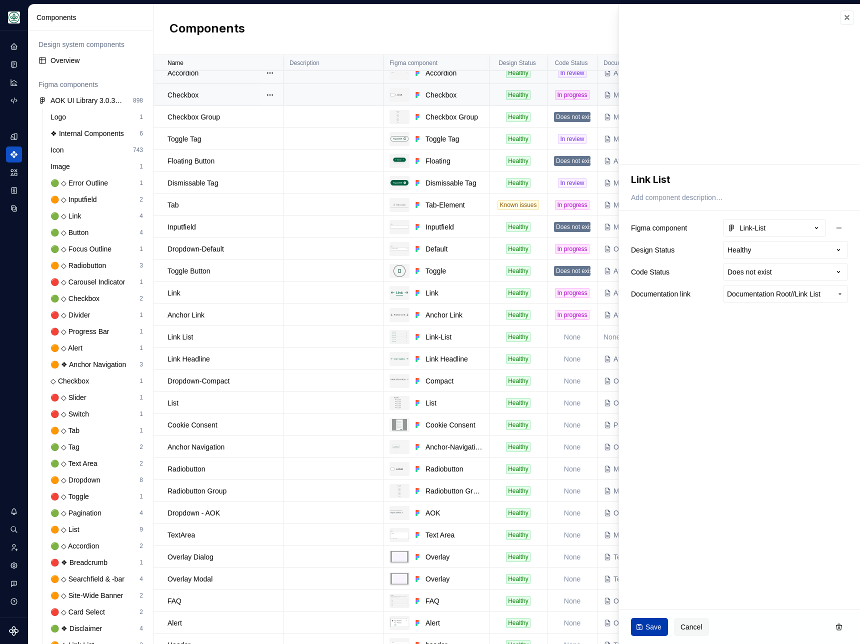
click at [640, 632] on button "Save" at bounding box center [649, 627] width 37 height 18
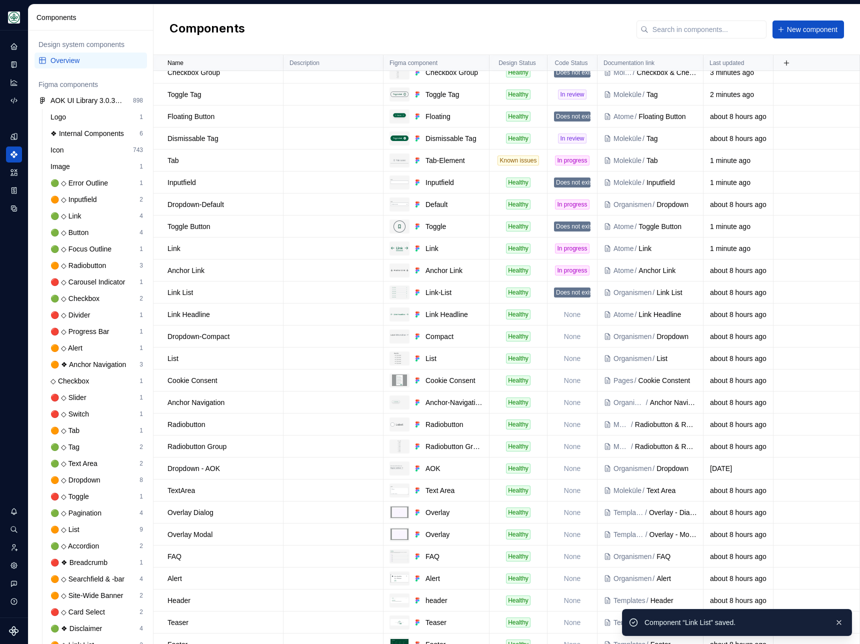
scroll to position [85, 0]
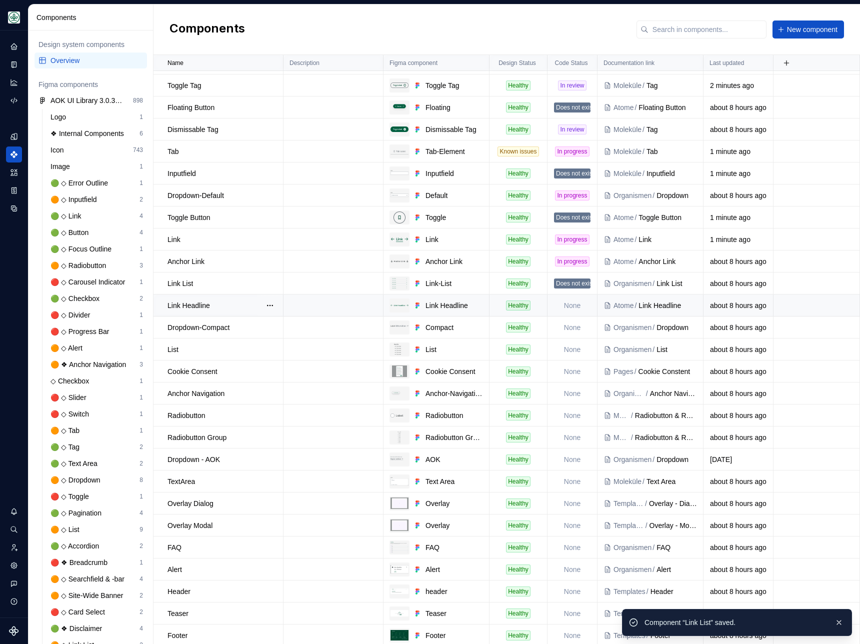
click at [568, 310] on td "None" at bounding box center [573, 306] width 50 height 22
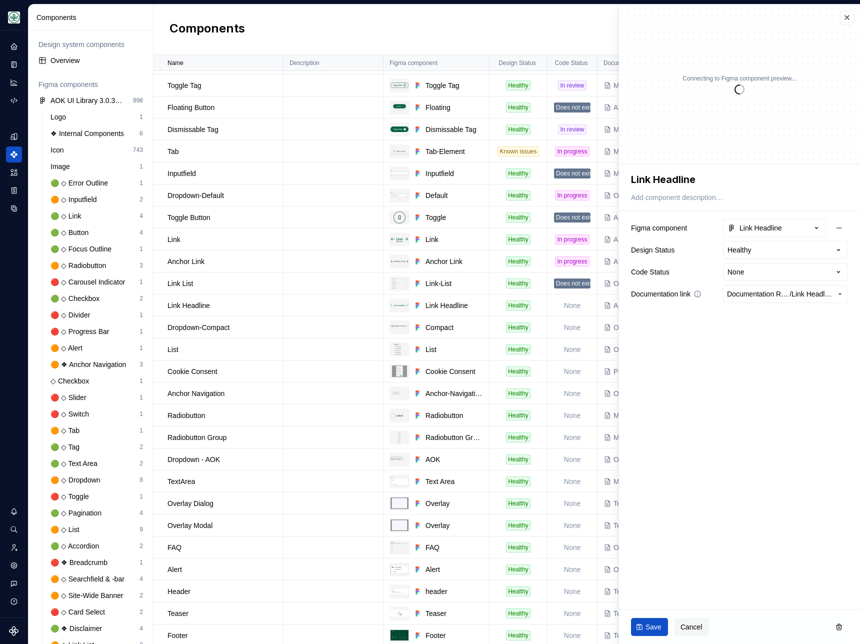
click at [757, 292] on span "Documentation Root /" at bounding box center [758, 294] width 63 height 10
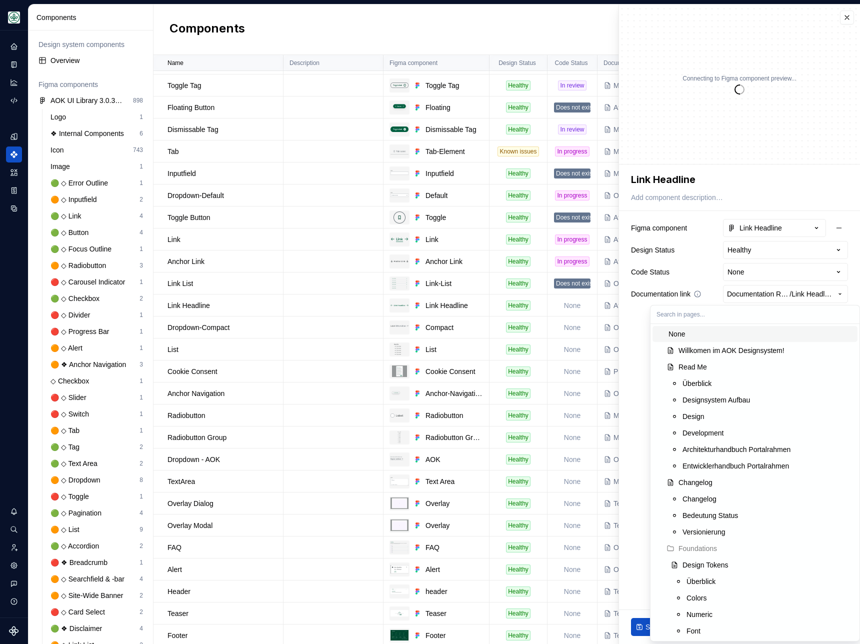
type textarea "*"
click at [757, 292] on html "AOK Mein Leben S Design system data Components Design system components Overvie…" at bounding box center [430, 322] width 860 height 644
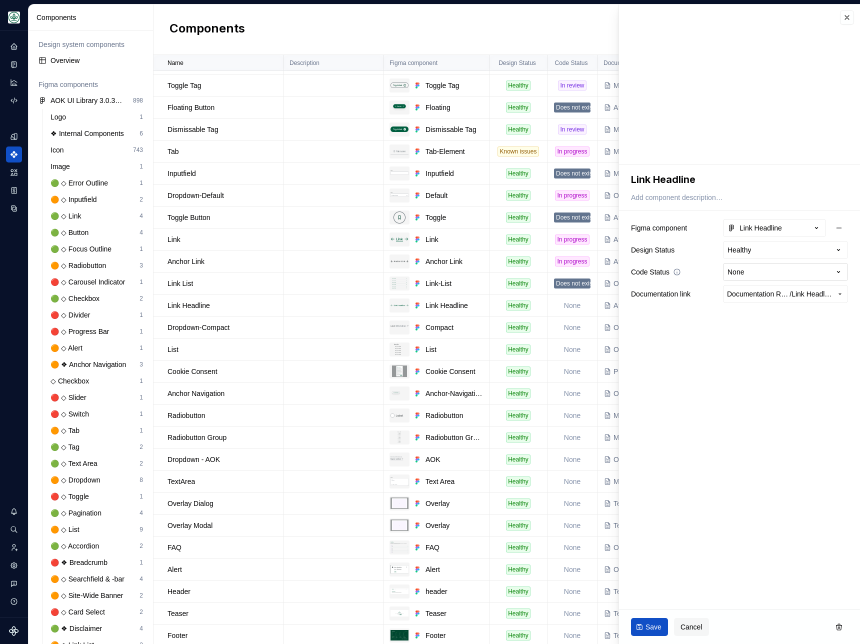
click at [751, 275] on html "AOK Mein Leben S Design system data Components Design system components Overvie…" at bounding box center [430, 322] width 860 height 644
select select "**********"
click at [652, 627] on span "Save" at bounding box center [654, 627] width 16 height 10
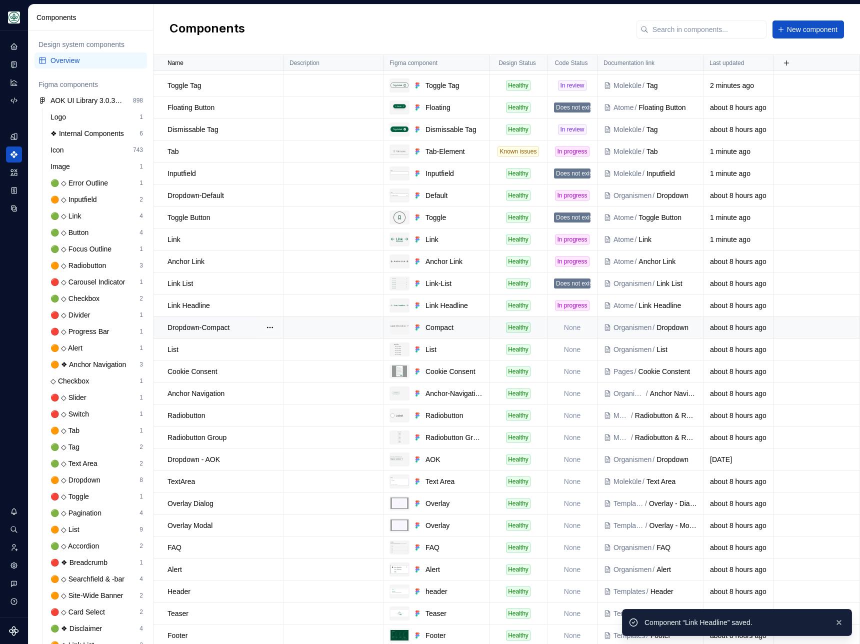
click at [570, 324] on td "None" at bounding box center [573, 328] width 50 height 22
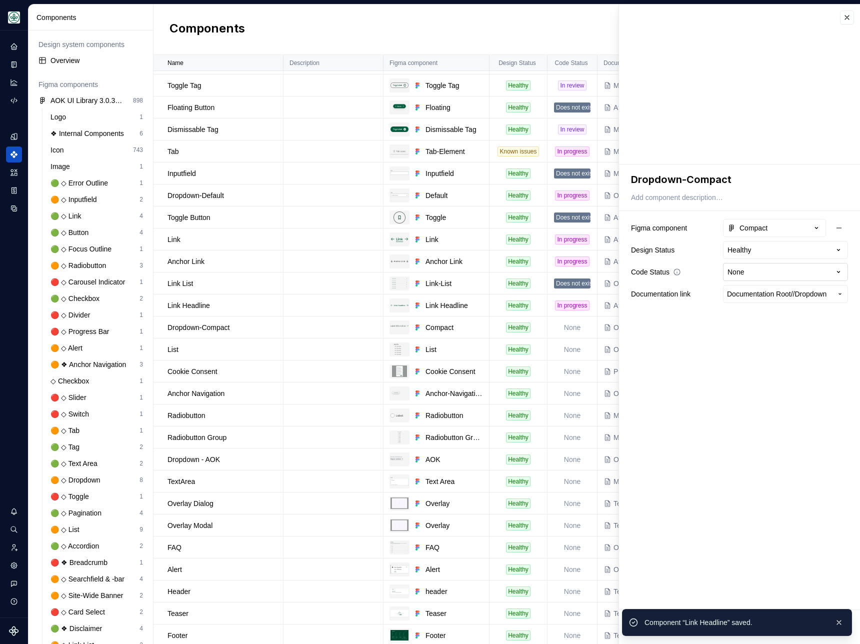
click at [747, 270] on html "AOK Mein Leben S Design system data Components Design system components Overvie…" at bounding box center [430, 322] width 860 height 644
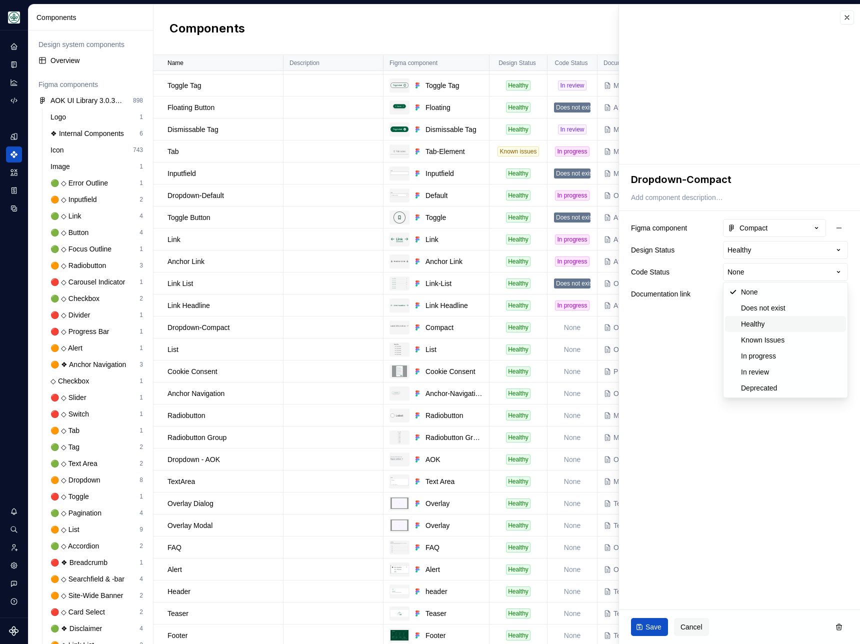
type textarea "*"
select select "**********"
type textarea "*"
click at [780, 271] on html "AOK Mein Leben S Design system data Components Design system components Overvie…" at bounding box center [430, 322] width 860 height 644
select select "**********"
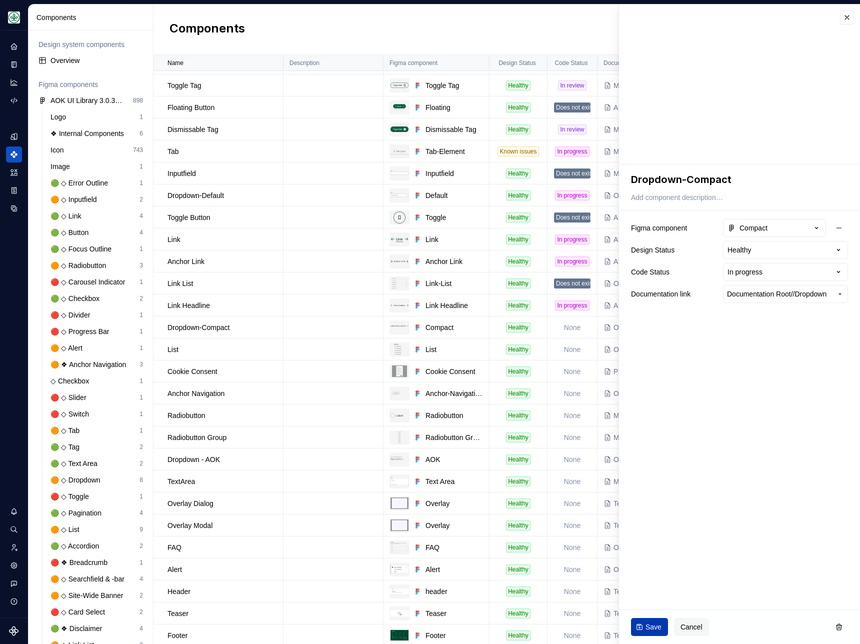
click at [646, 627] on span "Save" at bounding box center [654, 627] width 16 height 10
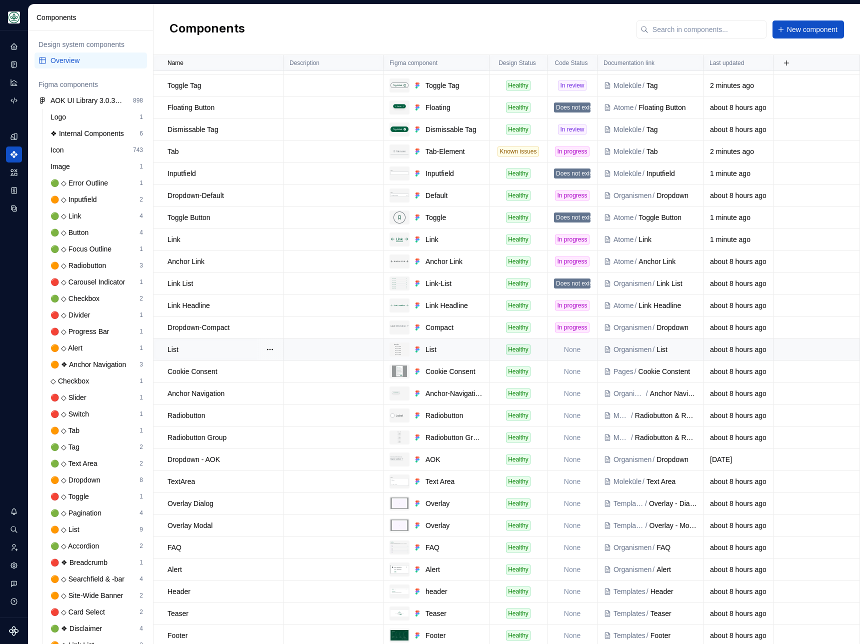
click at [566, 349] on td "None" at bounding box center [573, 350] width 50 height 22
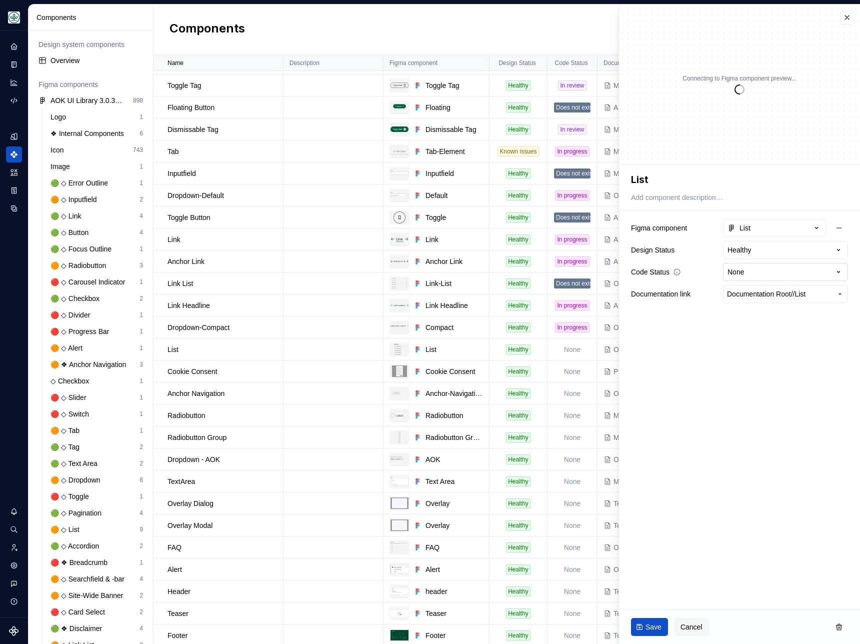
click at [752, 273] on html "AOK Mein Leben S Design system data Components Design system components Overvie…" at bounding box center [430, 322] width 860 height 644
type textarea "*"
select select "**********"
click at [653, 629] on span "Save" at bounding box center [654, 627] width 16 height 10
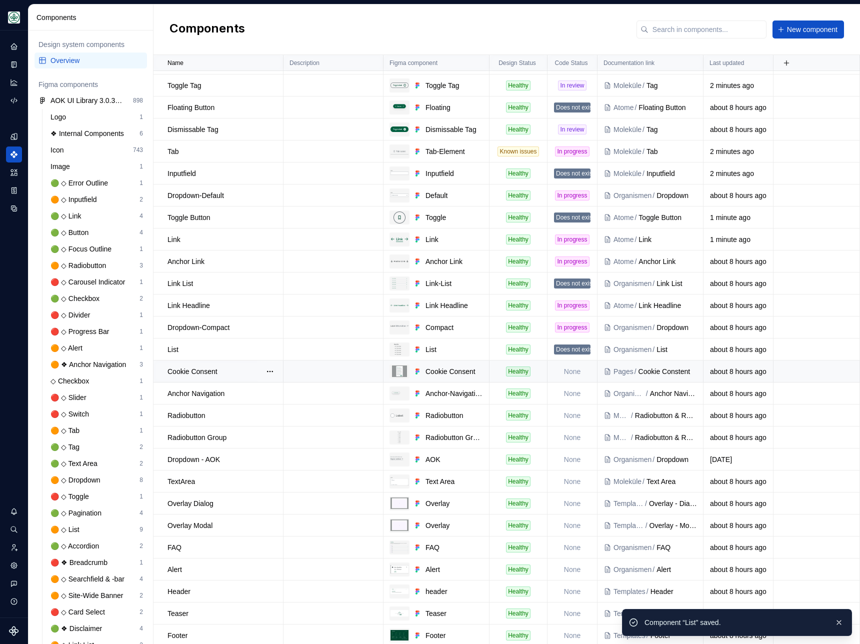
click at [571, 370] on td "None" at bounding box center [573, 372] width 50 height 22
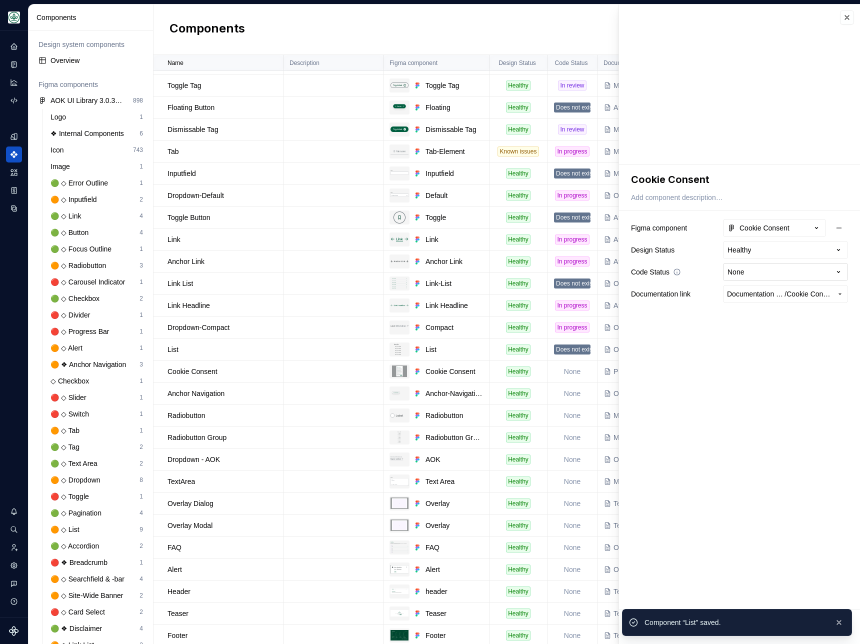
click at [748, 273] on html "AOK Mein Leben S Design system data Components Design system components Overvie…" at bounding box center [430, 322] width 860 height 644
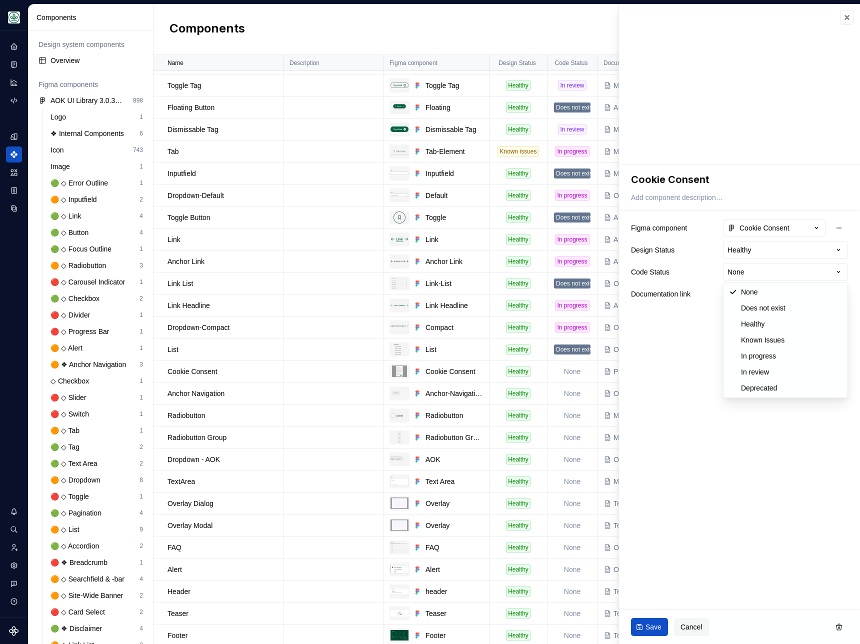
type textarea "*"
select select "**********"
click at [653, 625] on span "Save" at bounding box center [654, 627] width 16 height 10
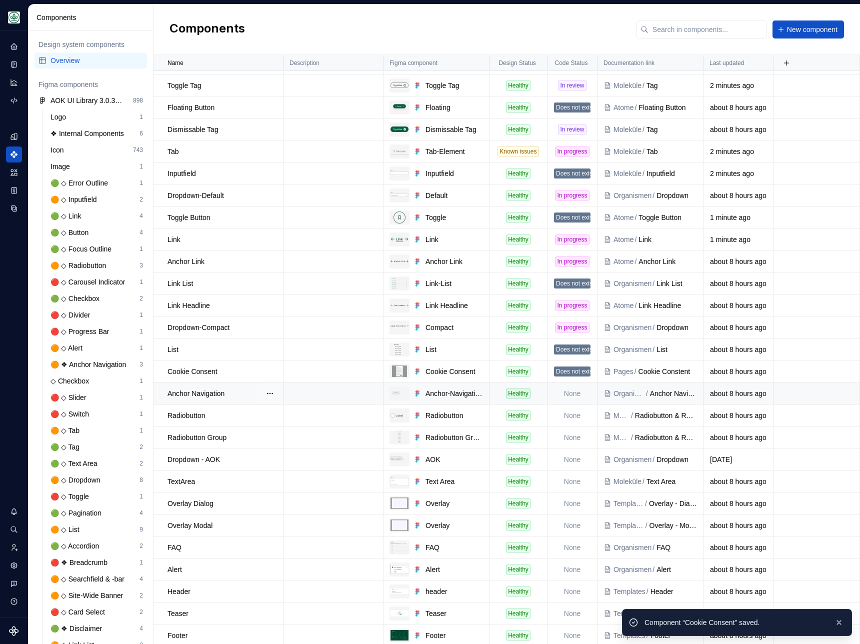
click at [571, 394] on td "None" at bounding box center [573, 394] width 50 height 22
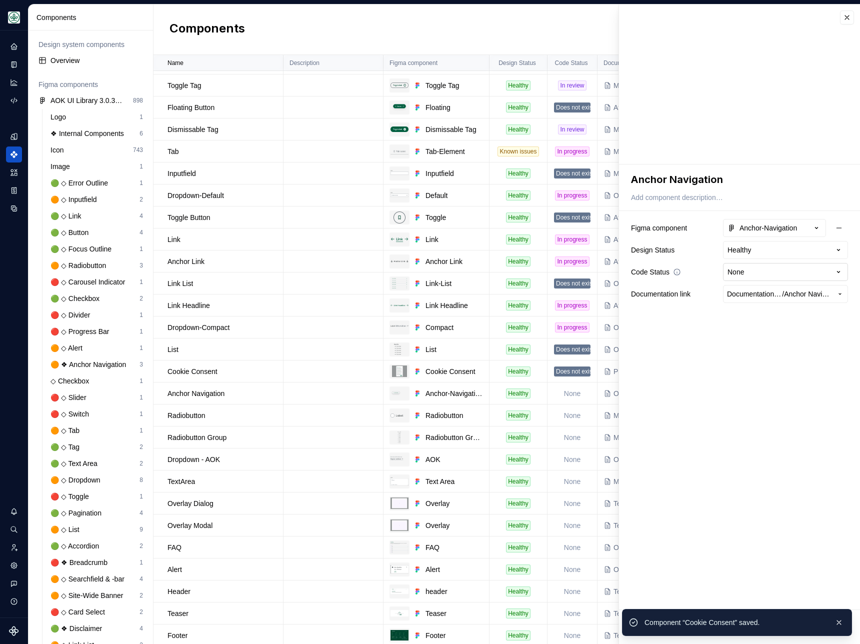
click at [760, 271] on html "AOK Mein Leben S Design system data Components Design system components Overvie…" at bounding box center [430, 322] width 860 height 644
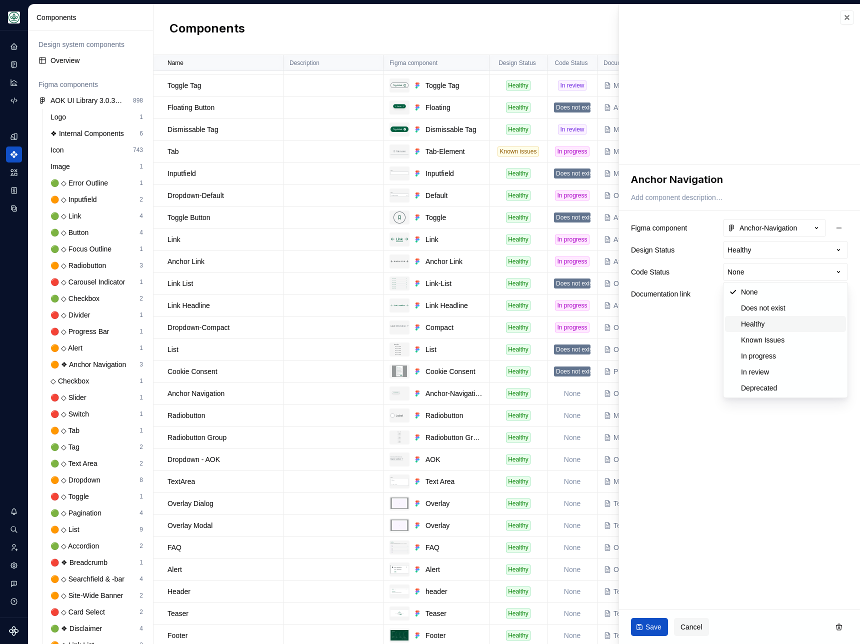
type textarea "*"
select select "**********"
click at [652, 625] on span "Save" at bounding box center [654, 627] width 16 height 10
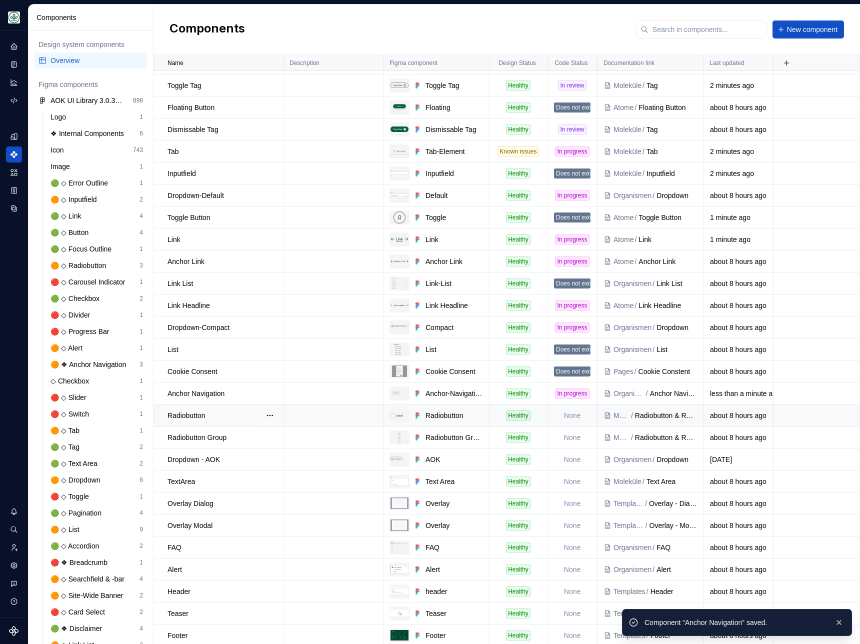
click at [572, 418] on td "None" at bounding box center [573, 416] width 50 height 22
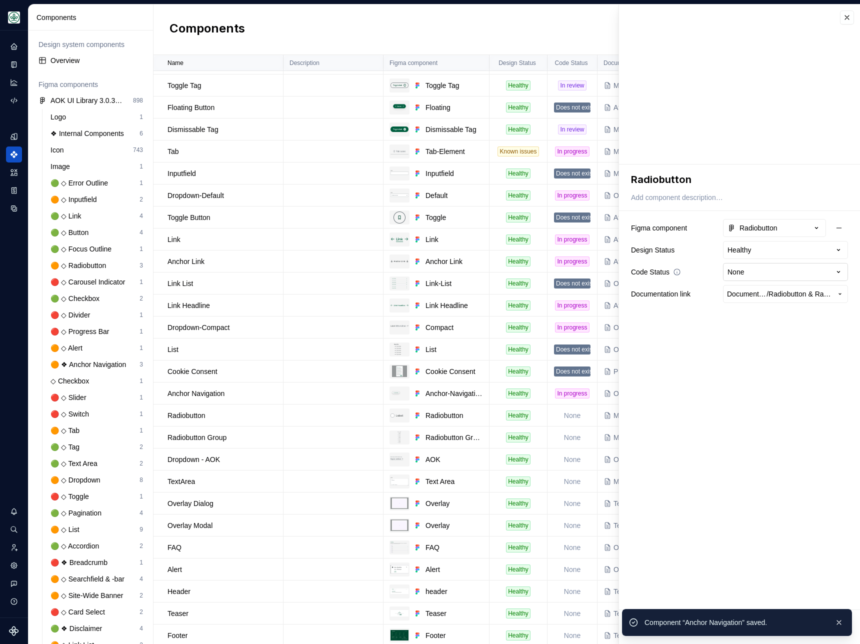
click at [761, 268] on html "AOK Mein Leben S Design system data Components Design system components Overvie…" at bounding box center [430, 322] width 860 height 644
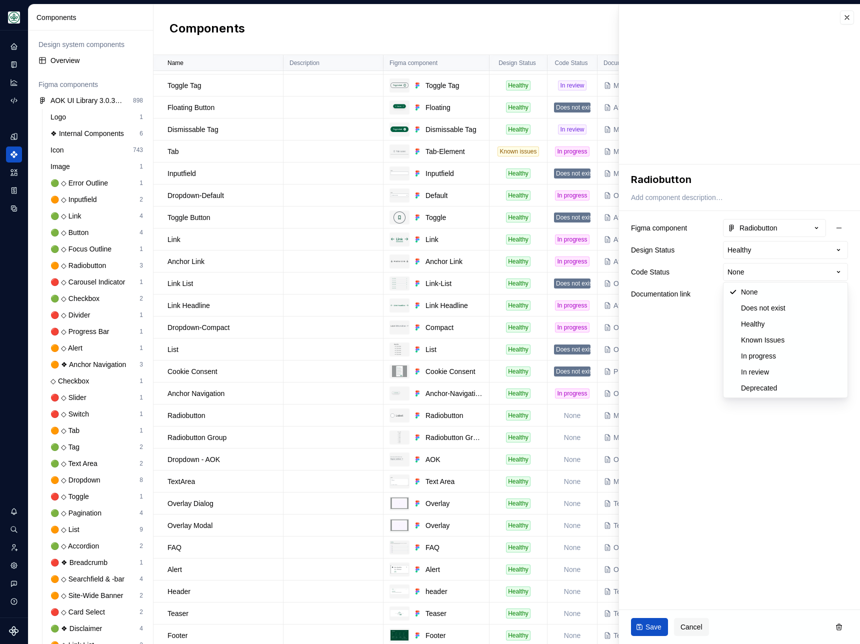
type textarea "*"
select select "**********"
click at [651, 624] on span "Save" at bounding box center [654, 627] width 16 height 10
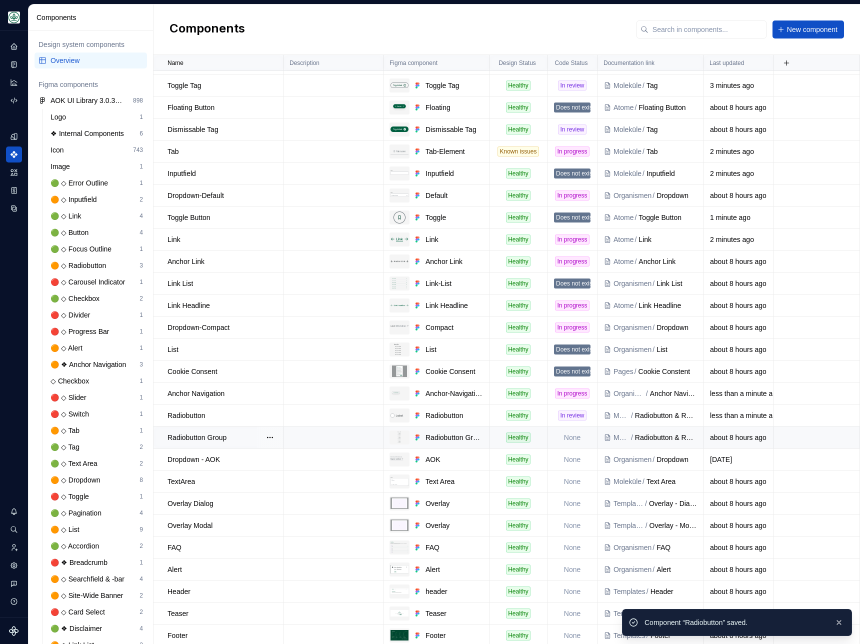
click at [571, 434] on td "None" at bounding box center [573, 438] width 50 height 22
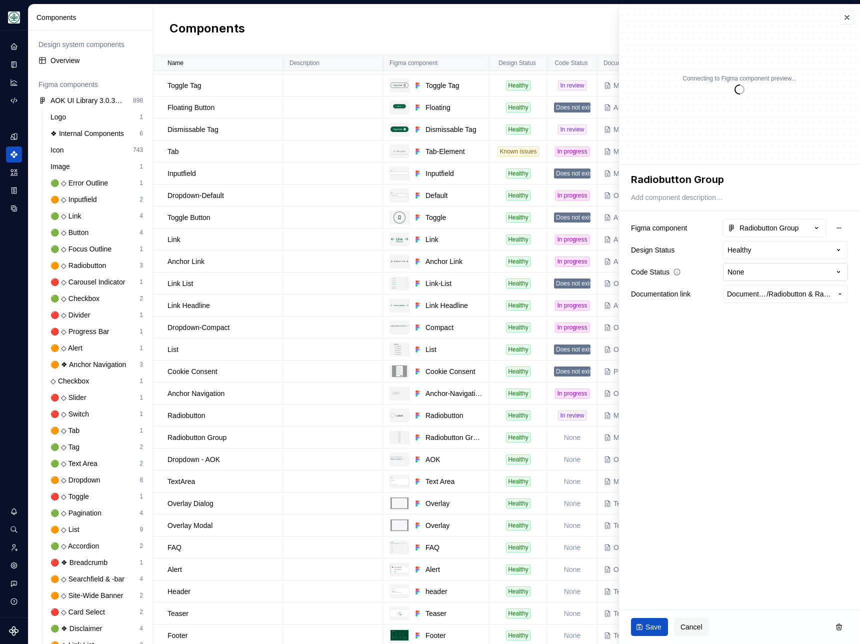
click at [800, 275] on html "AOK Mein Leben S Design system data Components Design system components Overvie…" at bounding box center [430, 322] width 860 height 644
type textarea "*"
select select "**********"
click at [651, 630] on span "Save" at bounding box center [654, 627] width 16 height 10
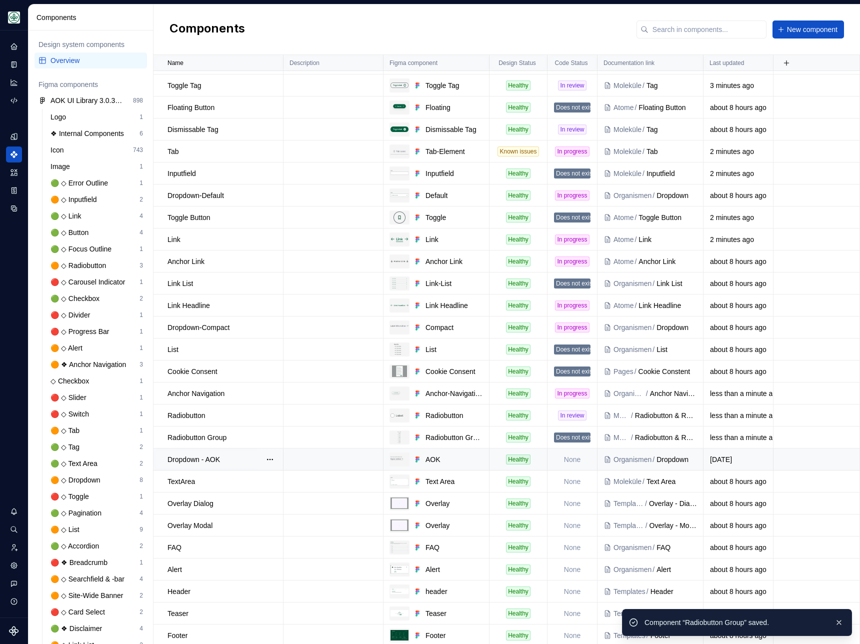
click at [570, 458] on td "None" at bounding box center [573, 460] width 50 height 22
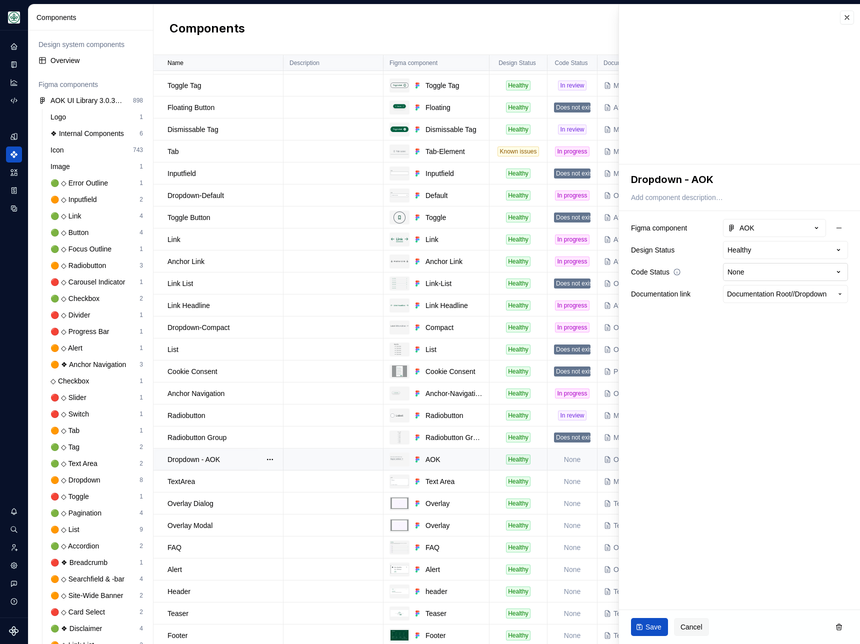
type textarea "*"
click at [780, 267] on html "AOK Mein Leben S Design system data Components Design system components Overvie…" at bounding box center [430, 322] width 860 height 644
select select "**********"
click at [652, 624] on span "Save" at bounding box center [654, 627] width 16 height 10
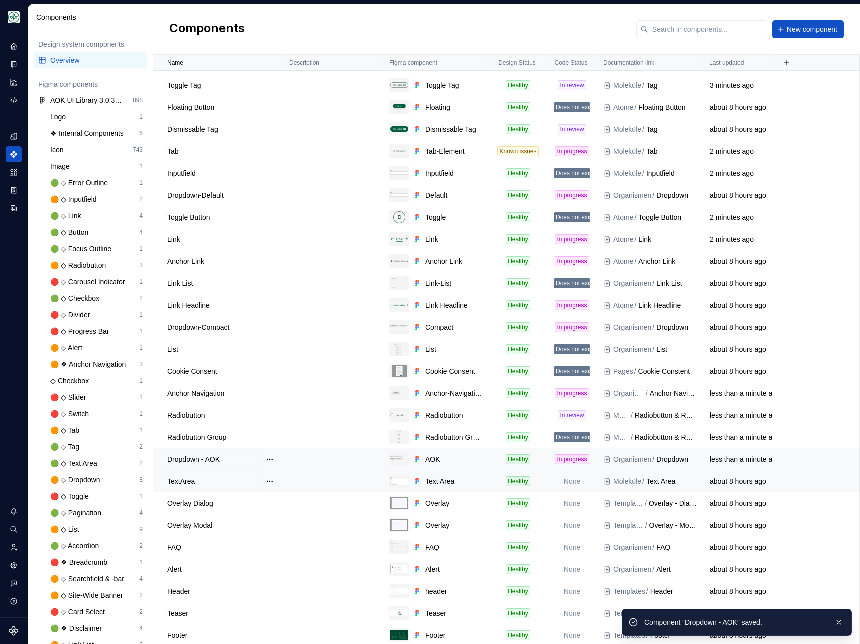
click at [572, 486] on td "None" at bounding box center [573, 482] width 50 height 22
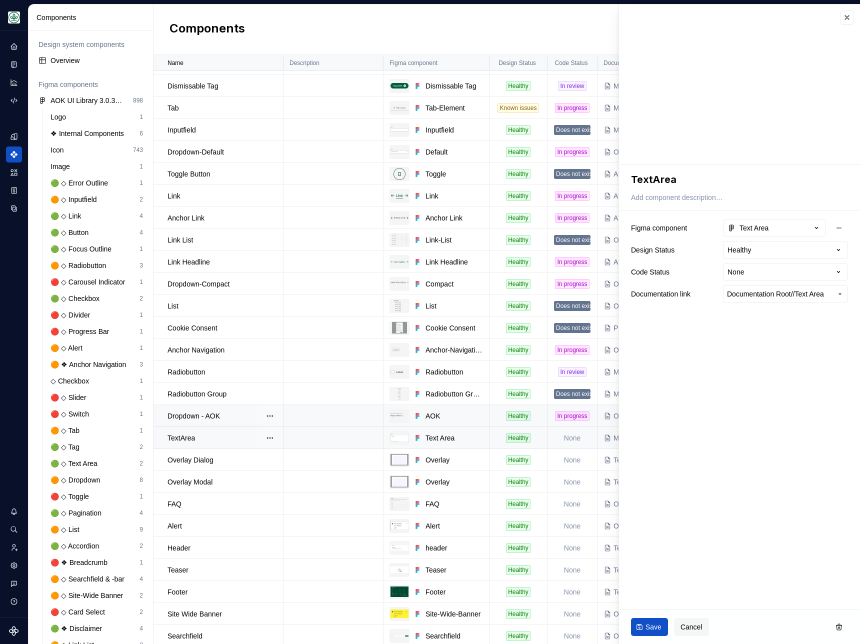
type textarea "*"
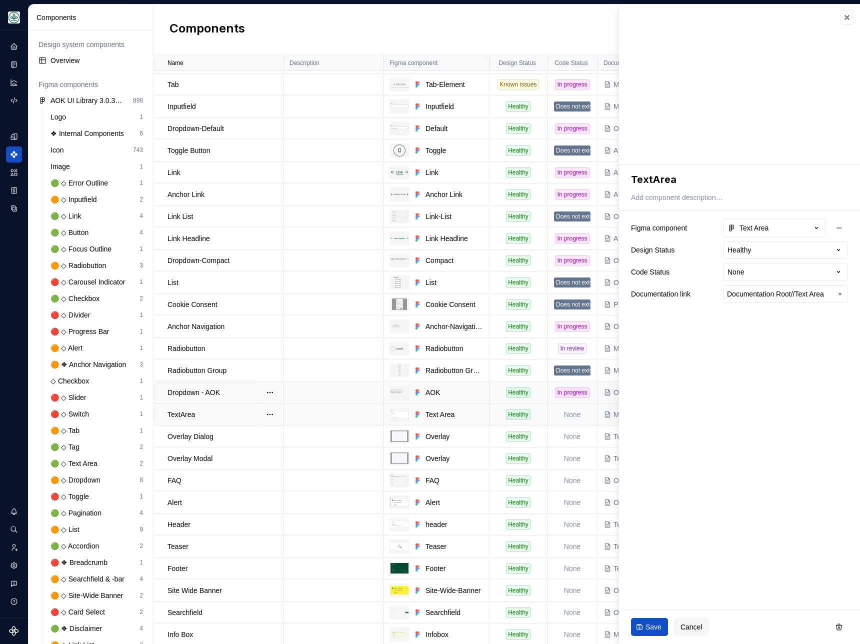
scroll to position [153, 0]
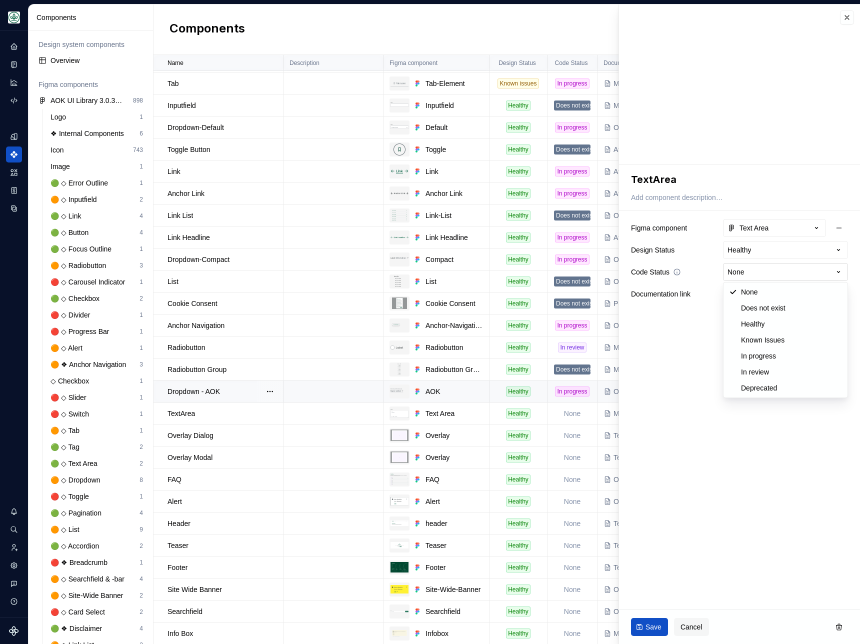
click at [762, 266] on html "AOK Mein Leben S Design system data Components Design system components Overvie…" at bounding box center [430, 322] width 860 height 644
select select "**********"
click at [652, 629] on span "Save" at bounding box center [654, 627] width 16 height 10
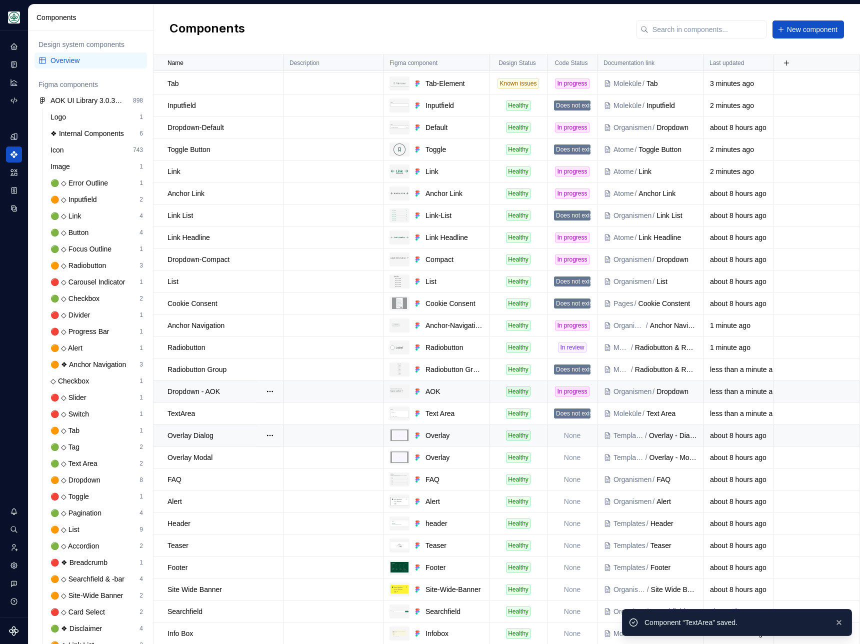
click at [572, 437] on td "None" at bounding box center [573, 436] width 50 height 22
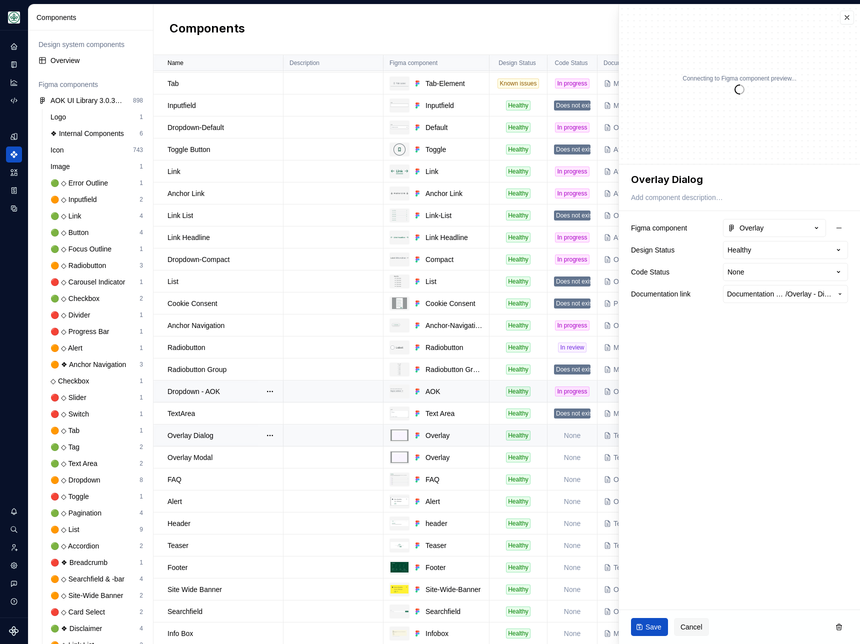
type textarea "*"
click at [760, 274] on html "AOK Mein Leben S Design system data Components Design system components Overvie…" at bounding box center [430, 322] width 860 height 644
select select "**********"
click at [653, 624] on span "Save" at bounding box center [654, 627] width 16 height 10
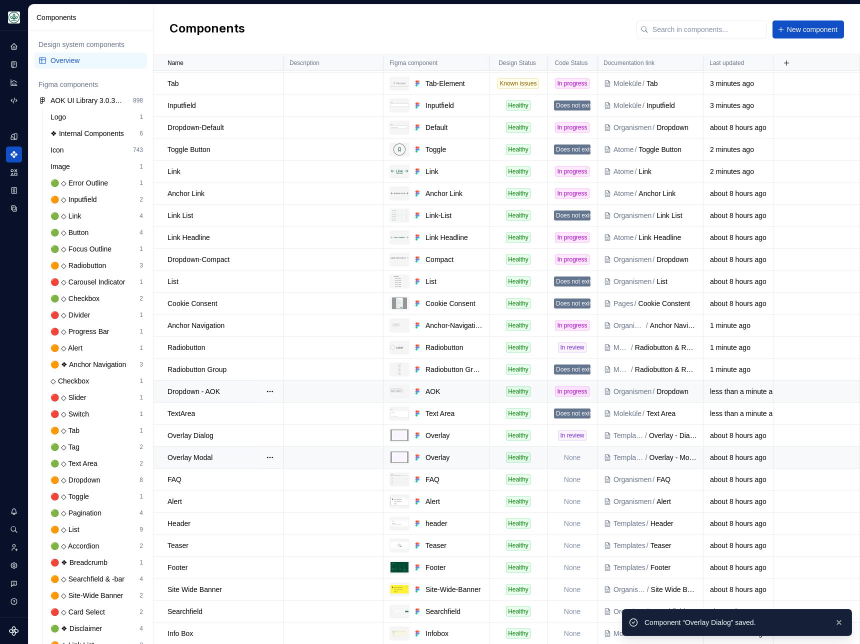
click at [570, 457] on td "None" at bounding box center [573, 458] width 50 height 22
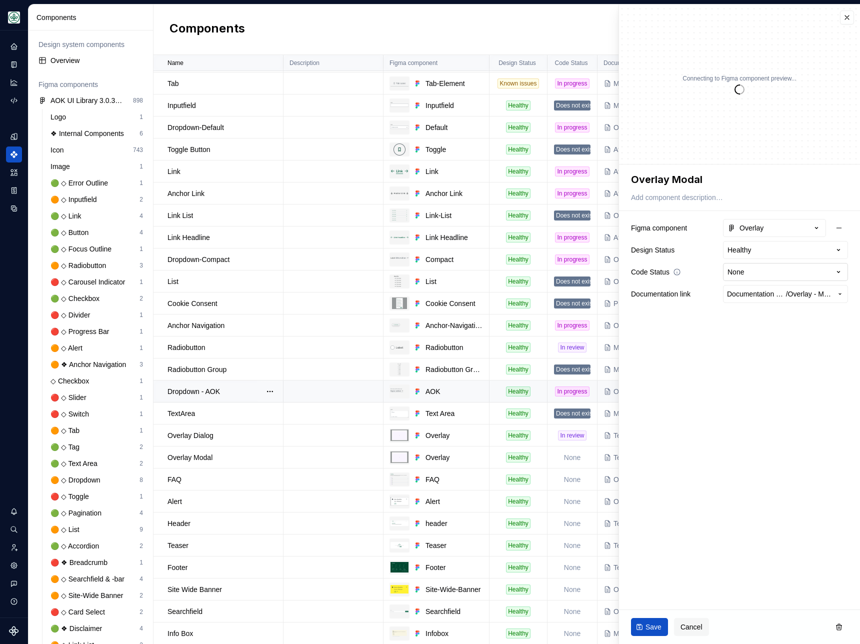
click at [749, 275] on html "AOK Mein Leben S Design system data Components Design system components Overvie…" at bounding box center [430, 322] width 860 height 644
type textarea "*"
select select "**********"
click at [649, 626] on span "Save" at bounding box center [654, 627] width 16 height 10
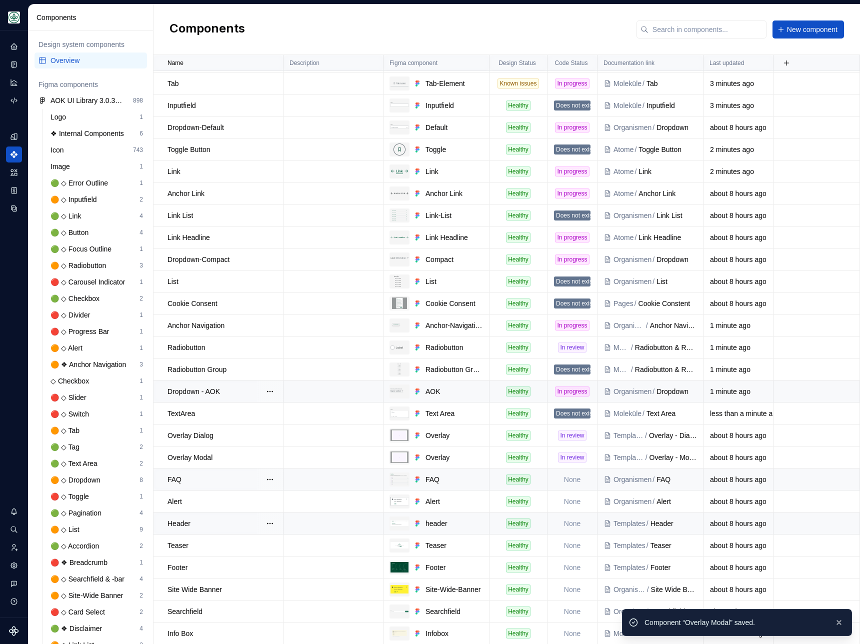
click at [569, 479] on td "None" at bounding box center [573, 480] width 50 height 22
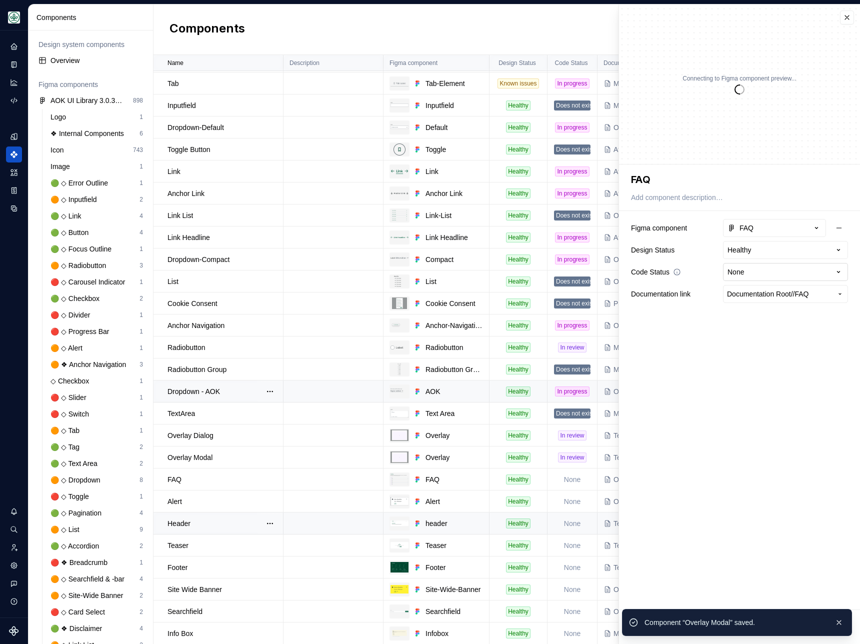
click at [774, 272] on html "AOK Mein Leben S Design system data Components Design system components Overvie…" at bounding box center [430, 322] width 860 height 644
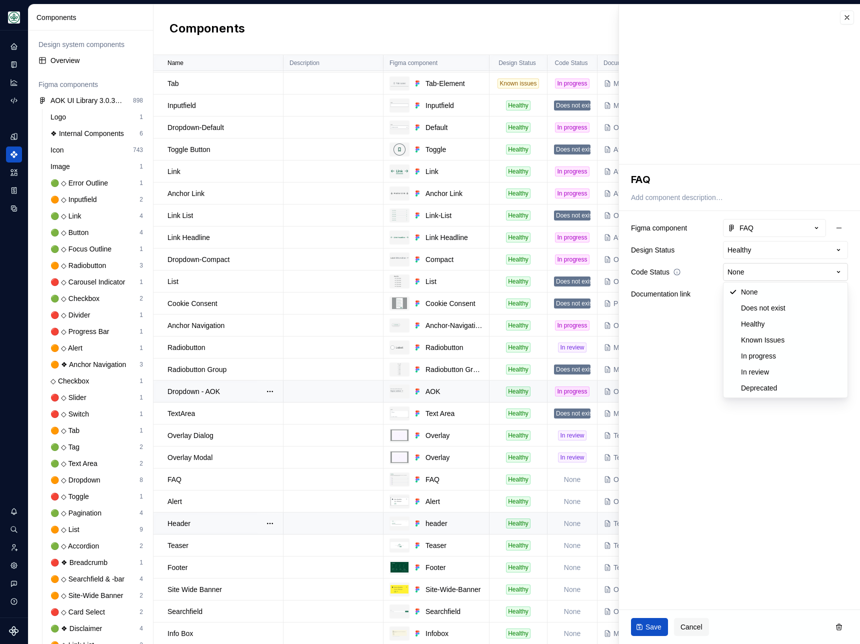
type textarea "*"
select select "**********"
click at [649, 636] on button "Save" at bounding box center [649, 627] width 37 height 18
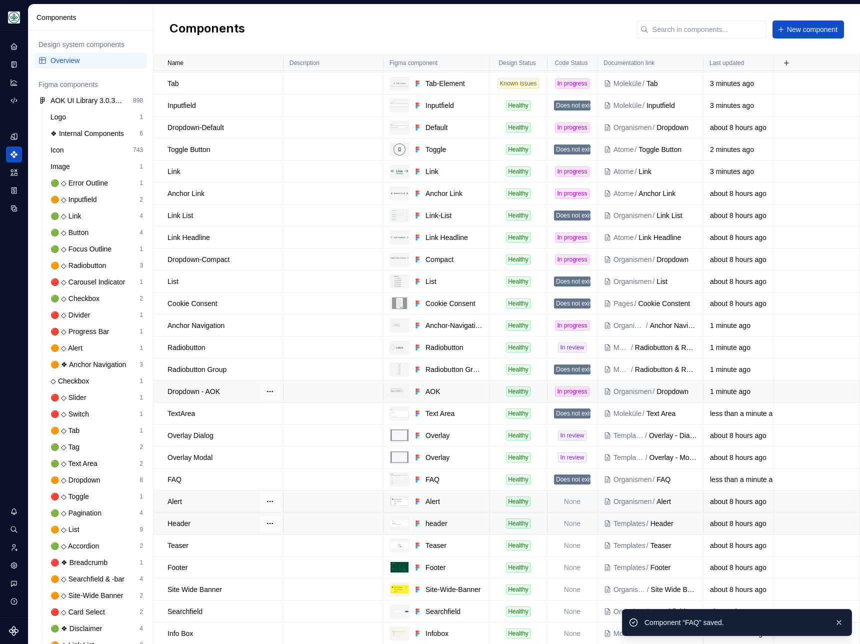
click at [572, 503] on td "None" at bounding box center [573, 502] width 50 height 22
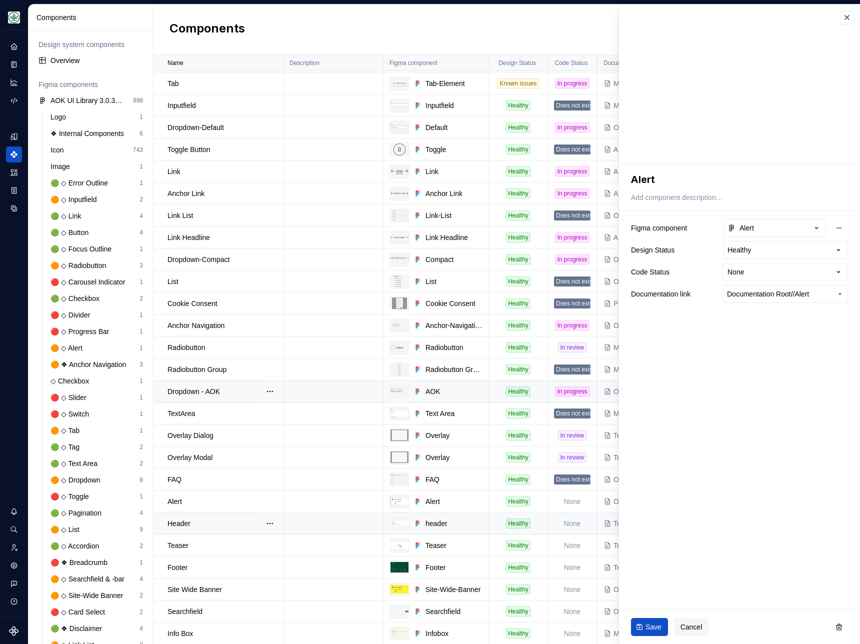
type textarea "*"
click at [768, 271] on html "AOK Mein Leben S Design system data Components Design system components Overvie…" at bounding box center [430, 322] width 860 height 644
select select "**********"
click at [659, 623] on span "Save" at bounding box center [654, 627] width 16 height 10
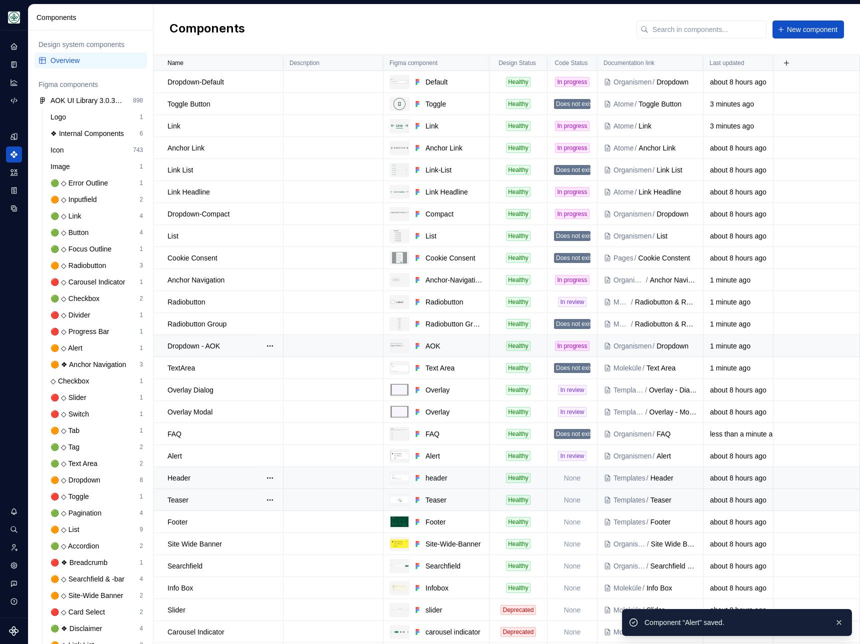
scroll to position [213, 0]
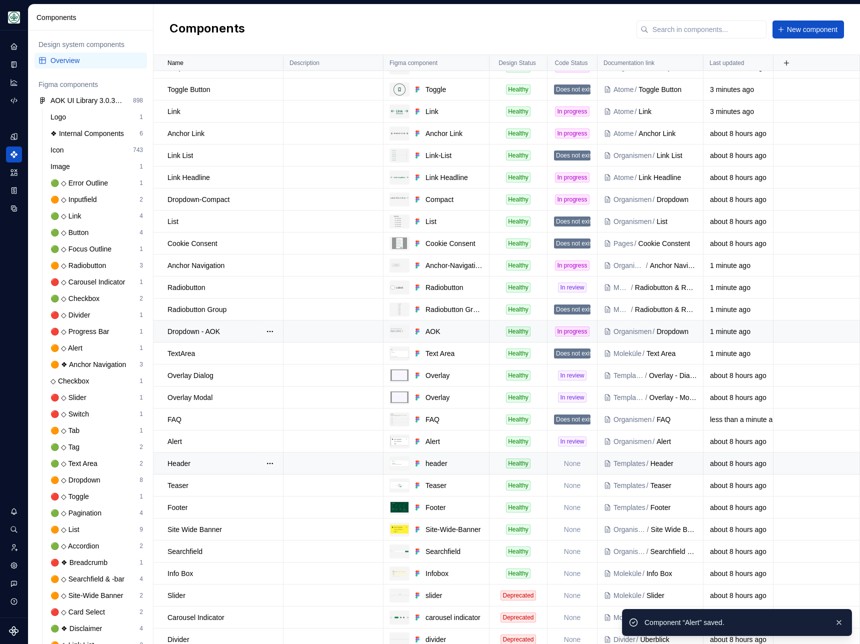
click at [573, 467] on td "None" at bounding box center [573, 464] width 50 height 22
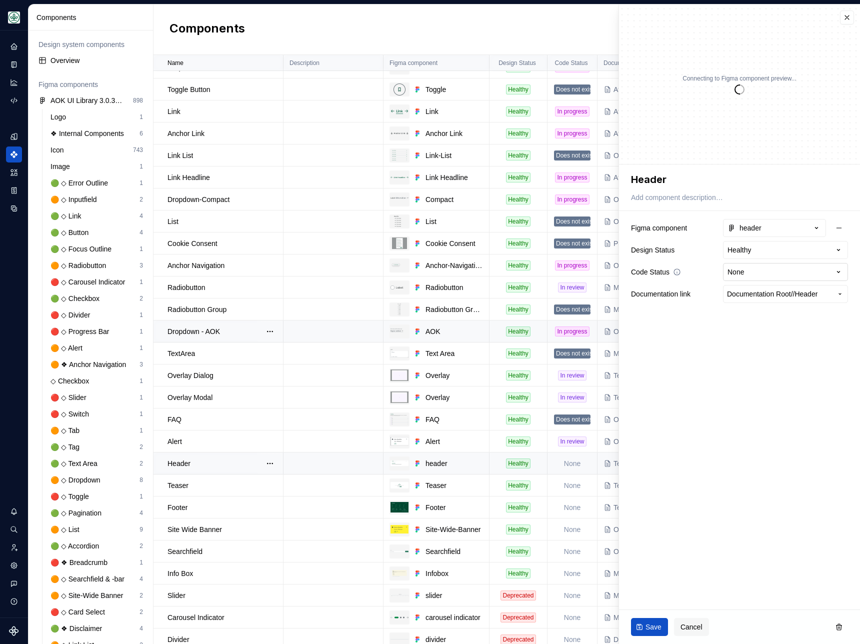
click at [764, 273] on html "AOK Mein Leben S Design system data Components Design system components Overvie…" at bounding box center [430, 322] width 860 height 644
type textarea "*"
select select "**********"
click at [649, 626] on span "Save" at bounding box center [654, 627] width 16 height 10
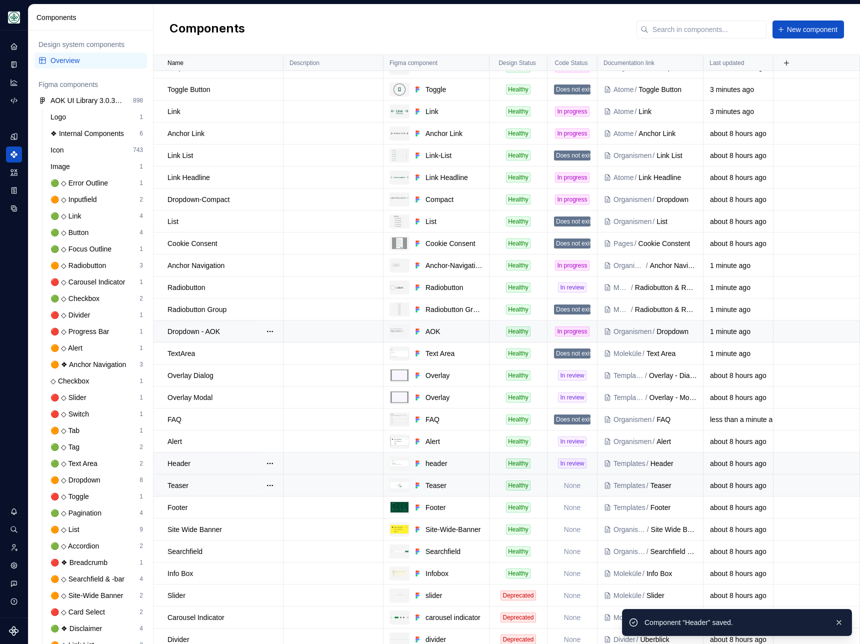
click at [570, 481] on td "None" at bounding box center [573, 486] width 50 height 22
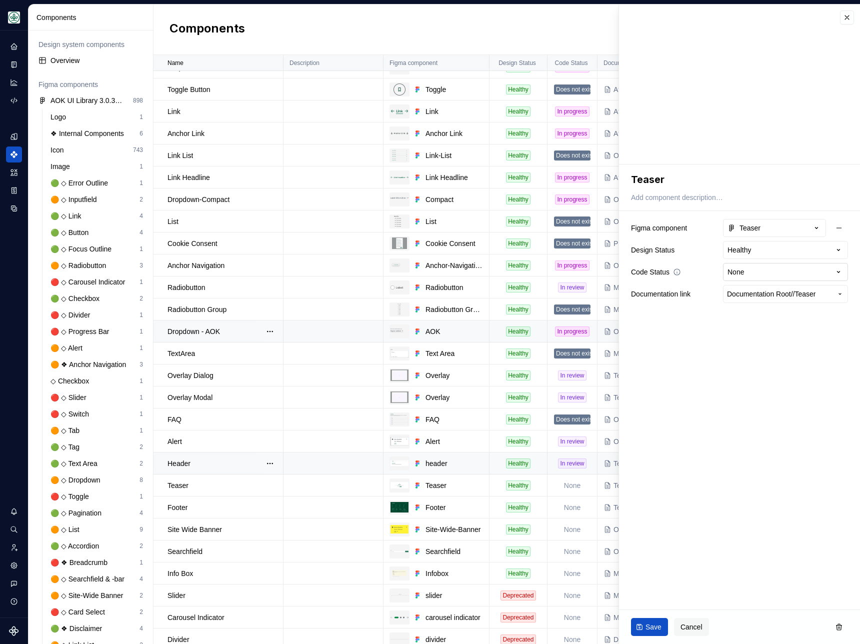
type textarea "*"
click at [767, 275] on html "AOK Mein Leben S Design system data Components Design system components Overvie…" at bounding box center [430, 322] width 860 height 644
select select "**********"
click at [646, 628] on span "Save" at bounding box center [654, 627] width 16 height 10
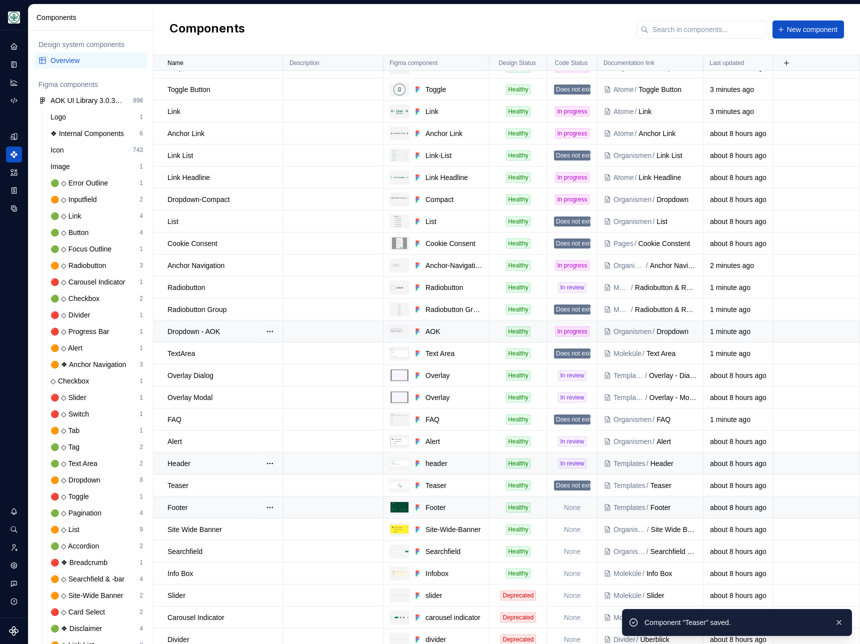
click at [572, 507] on td "None" at bounding box center [573, 508] width 50 height 22
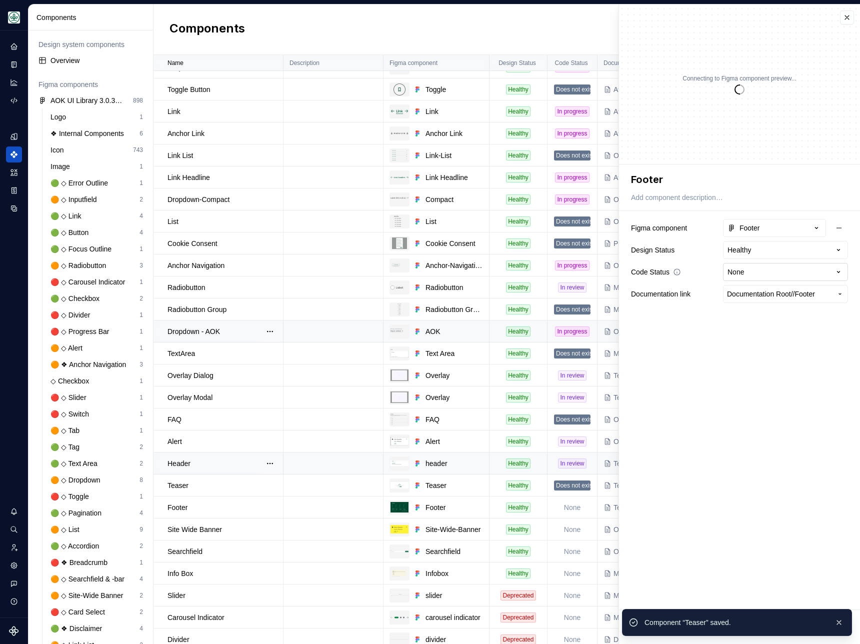
click at [758, 271] on html "AOK Mein Leben S Design system data Components Design system components Overvie…" at bounding box center [430, 322] width 860 height 644
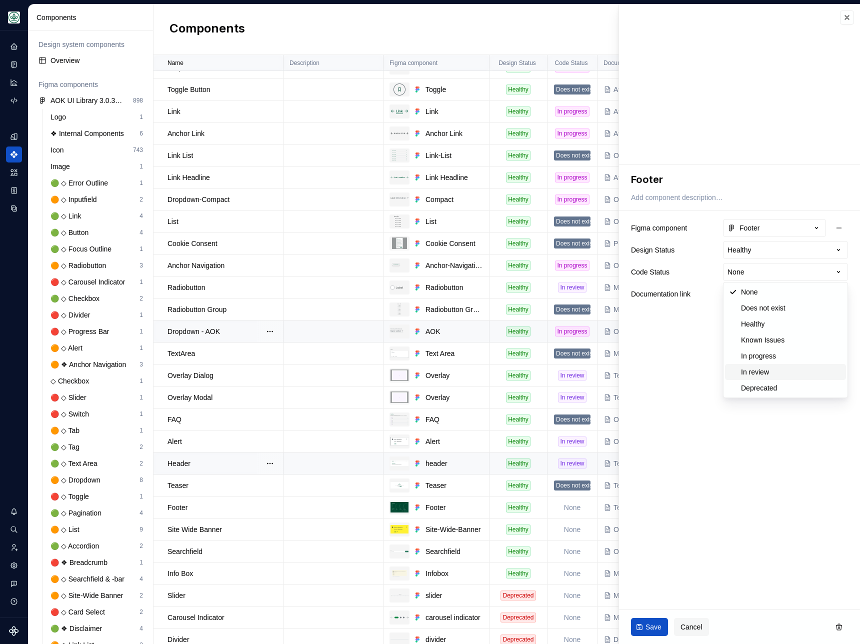
type textarea "*"
select select "**********"
click at [654, 625] on span "Save" at bounding box center [654, 627] width 16 height 10
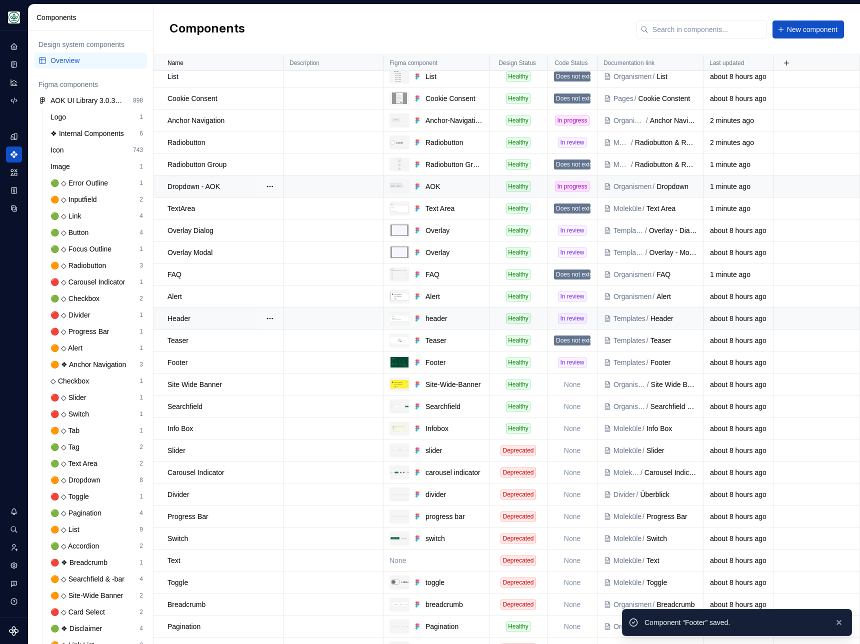
scroll to position [364, 0]
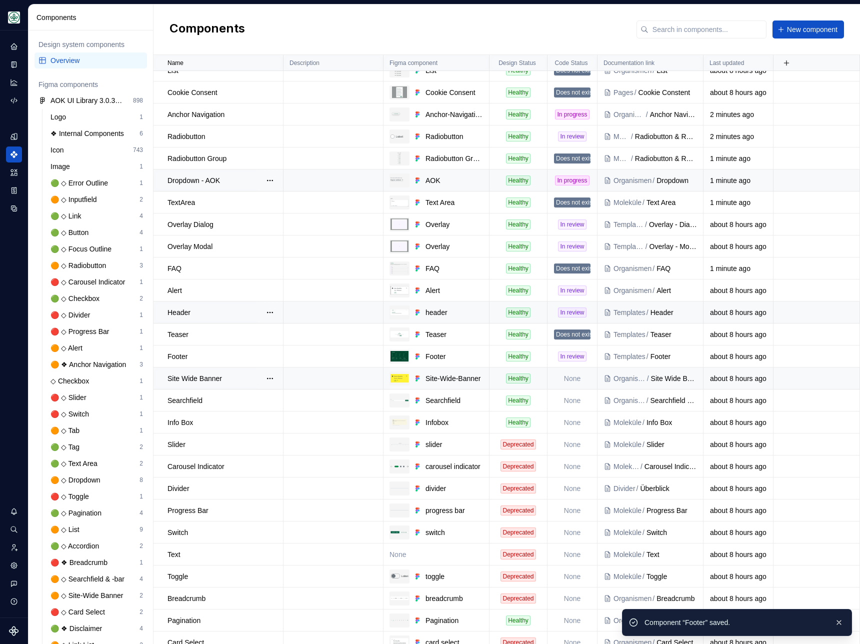
click at [569, 381] on td "None" at bounding box center [573, 379] width 50 height 22
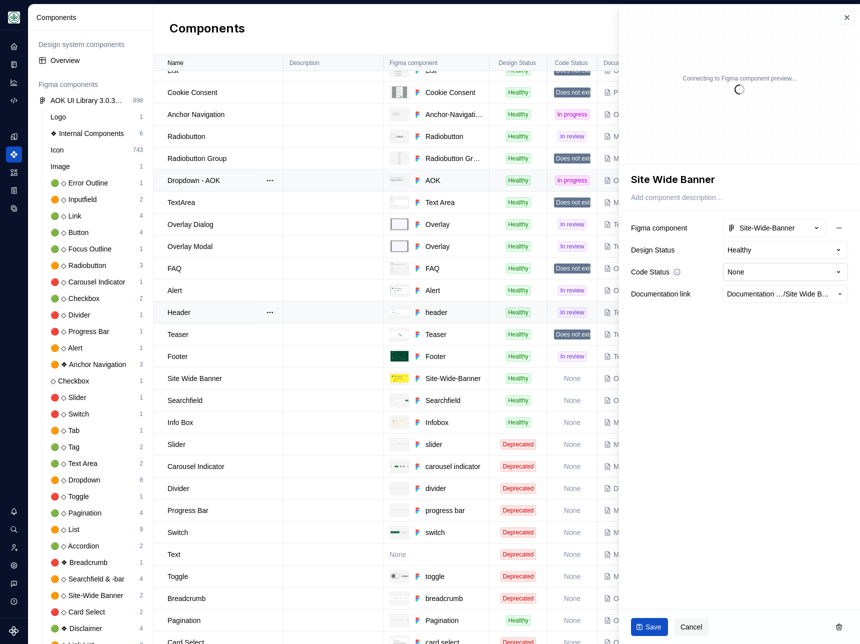
type textarea "*"
click at [763, 273] on html "AOK Mein Leben S Design system data Components Design system components Overvie…" at bounding box center [430, 322] width 860 height 644
select select "**********"
click at [652, 627] on span "Save" at bounding box center [654, 627] width 16 height 10
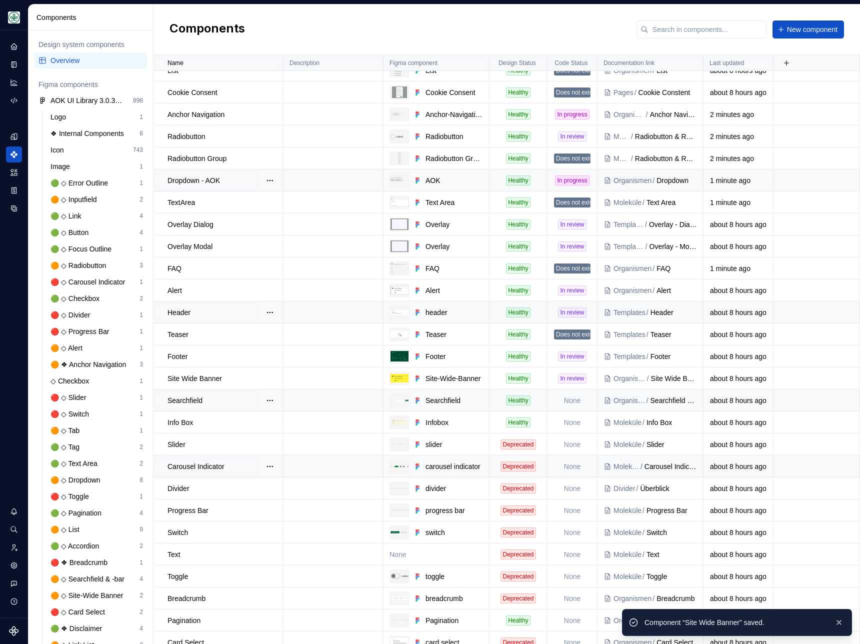
click at [576, 402] on td "None" at bounding box center [573, 401] width 50 height 22
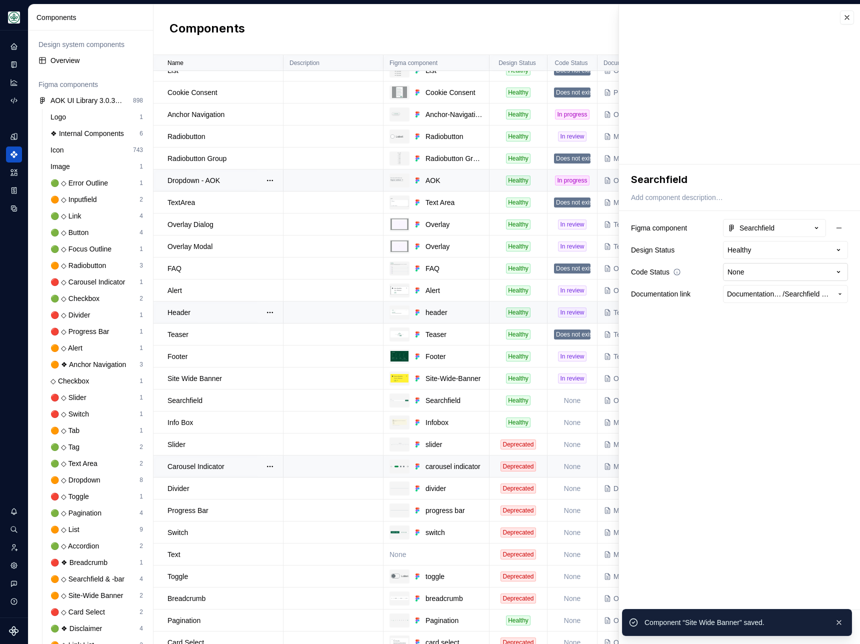
click at [757, 274] on html "AOK Mein Leben S Design system data Components Design system components Overvie…" at bounding box center [430, 322] width 860 height 644
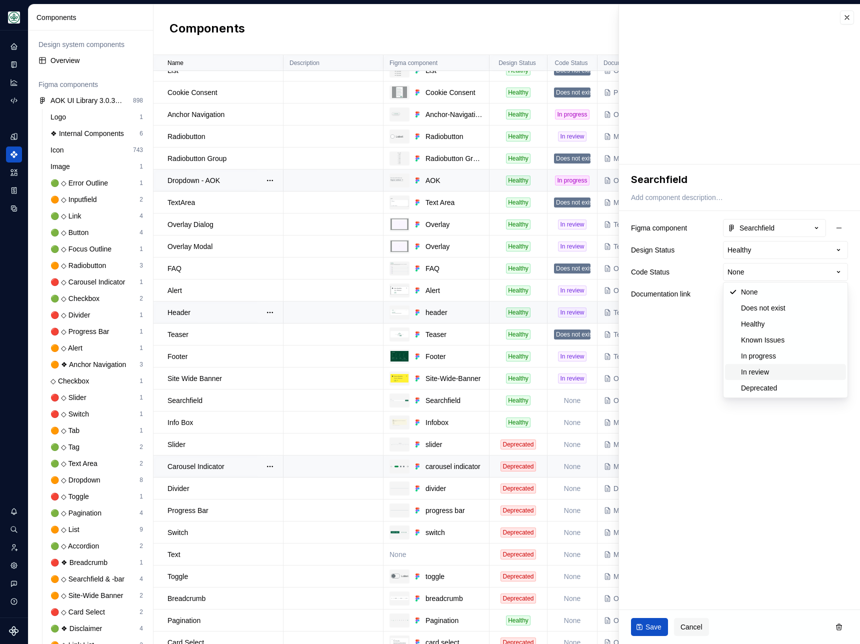
type textarea "*"
select select "**********"
click at [647, 633] on button "Save" at bounding box center [649, 627] width 37 height 18
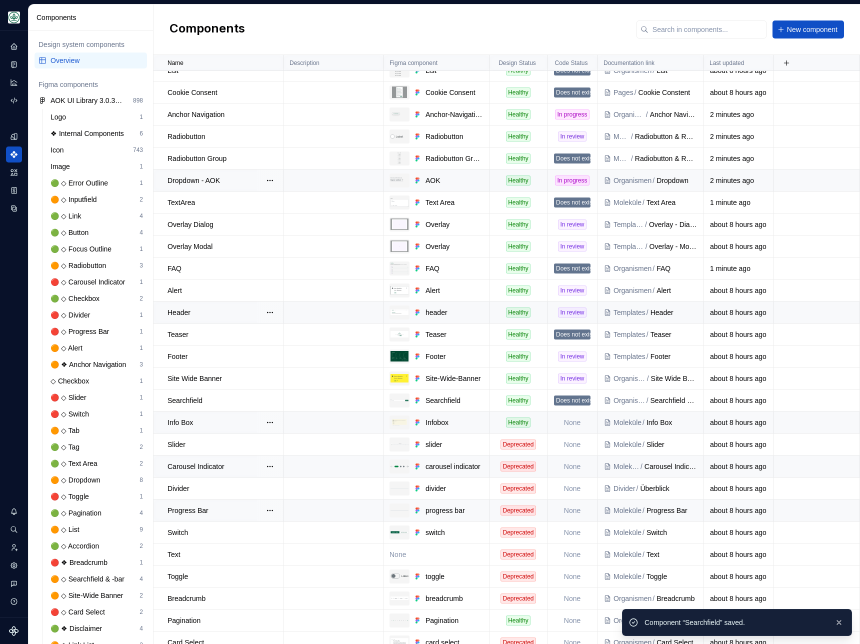
click at [571, 421] on td "None" at bounding box center [573, 423] width 50 height 22
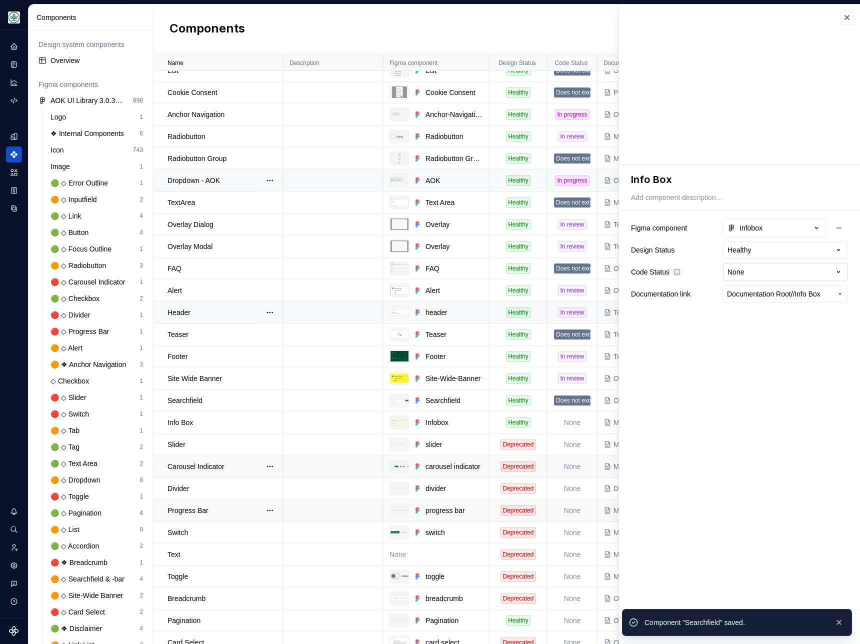
click at [778, 270] on html "AOK Mein Leben S Design system data Components Design system components Overvie…" at bounding box center [430, 322] width 860 height 644
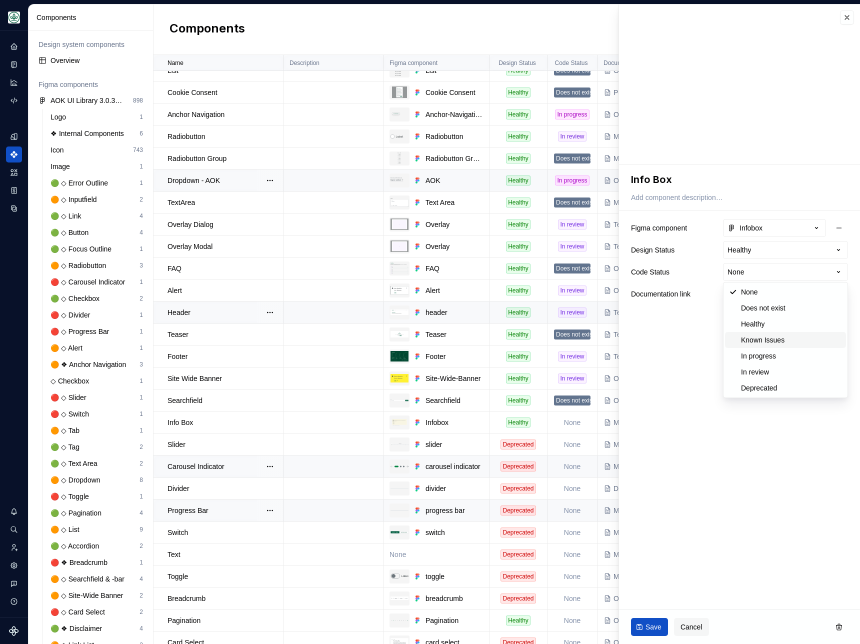
type textarea "*"
select select "**********"
click at [652, 625] on span "Save" at bounding box center [654, 627] width 16 height 10
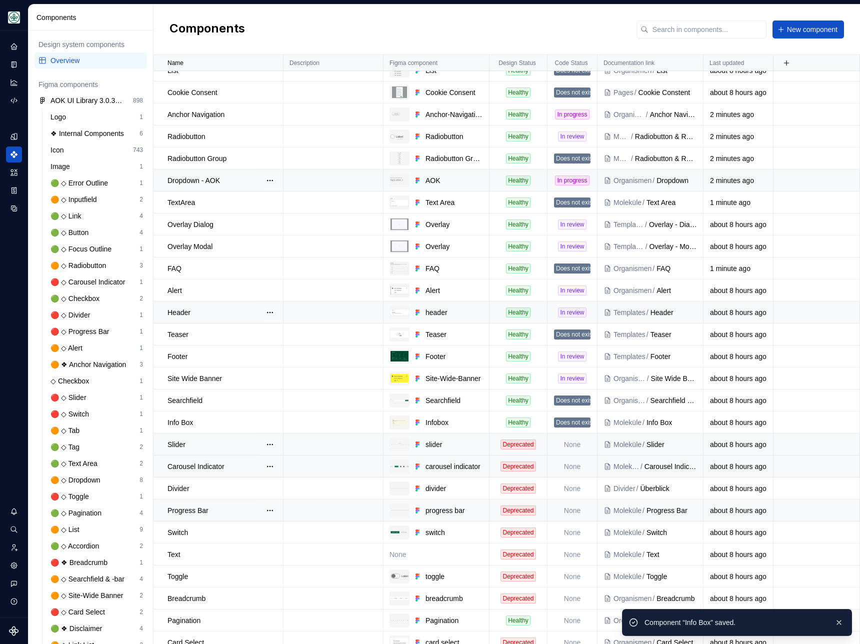
click at [569, 444] on td "None" at bounding box center [573, 445] width 50 height 22
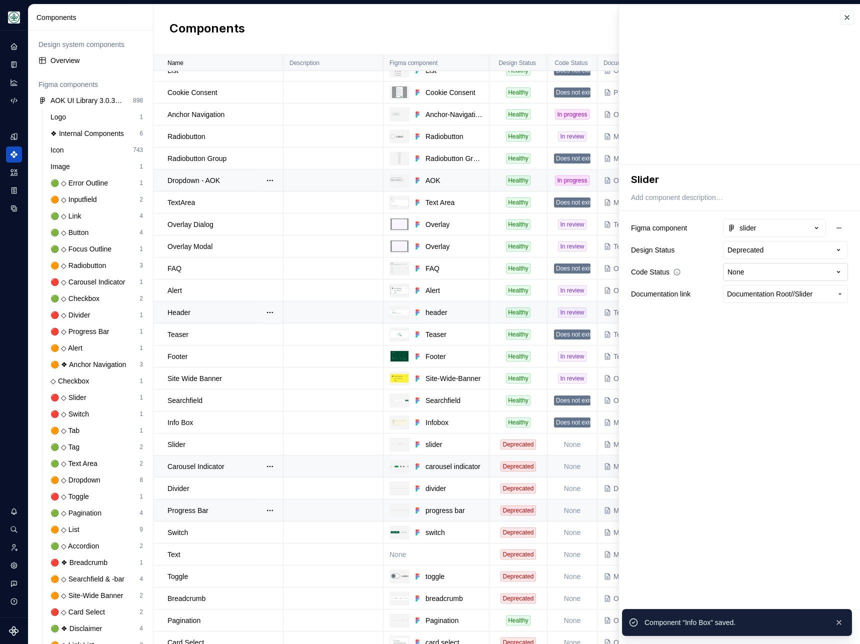
click at [751, 273] on html "AOK Mein Leben S Design system data Components Design system components Overvie…" at bounding box center [430, 322] width 860 height 644
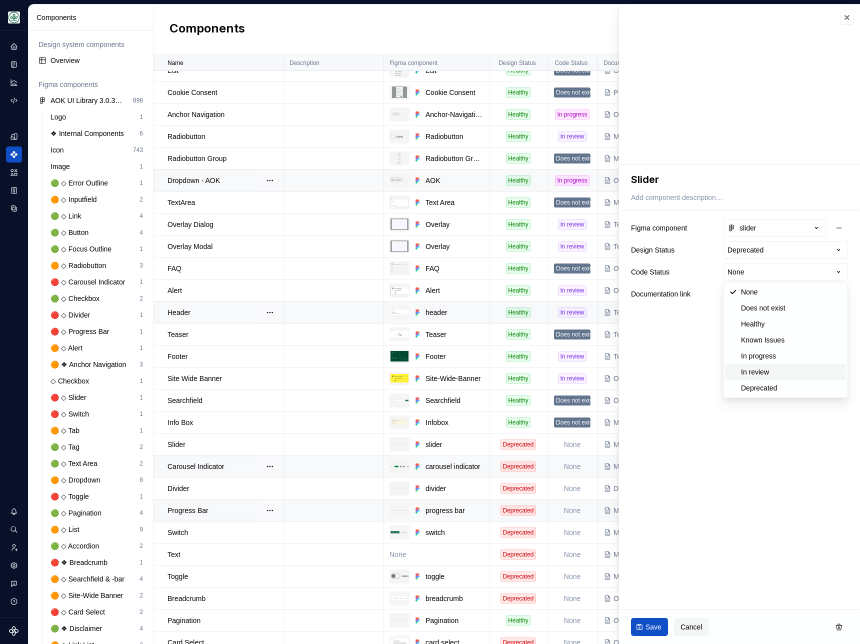
type textarea "*"
select select "**********"
click at [646, 633] on button "Save" at bounding box center [649, 627] width 37 height 18
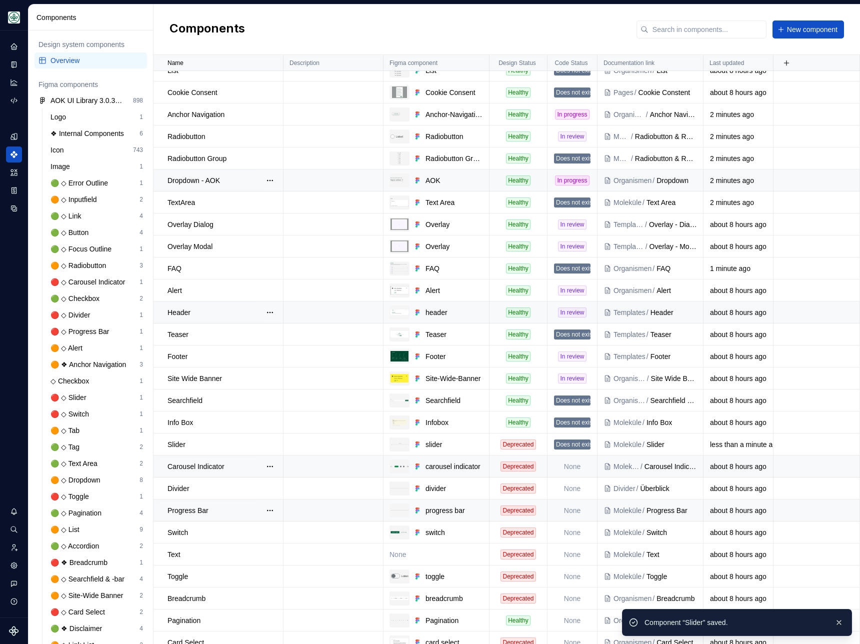
click at [568, 466] on td "None" at bounding box center [573, 467] width 50 height 22
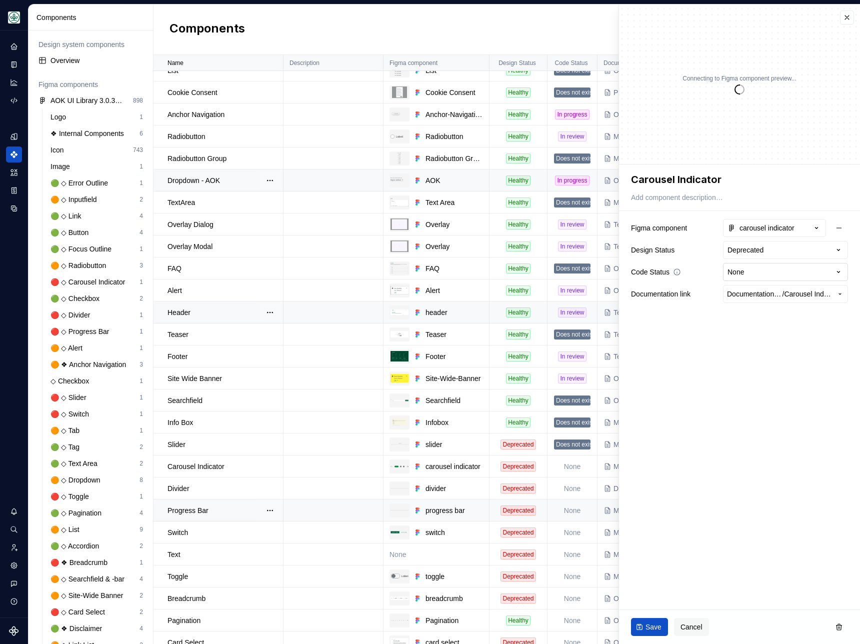
click at [739, 277] on html "AOK Mein Leben S Design system data Components Design system components Overvie…" at bounding box center [430, 322] width 860 height 644
type textarea "*"
select select "**********"
click at [648, 626] on span "Save" at bounding box center [654, 627] width 16 height 10
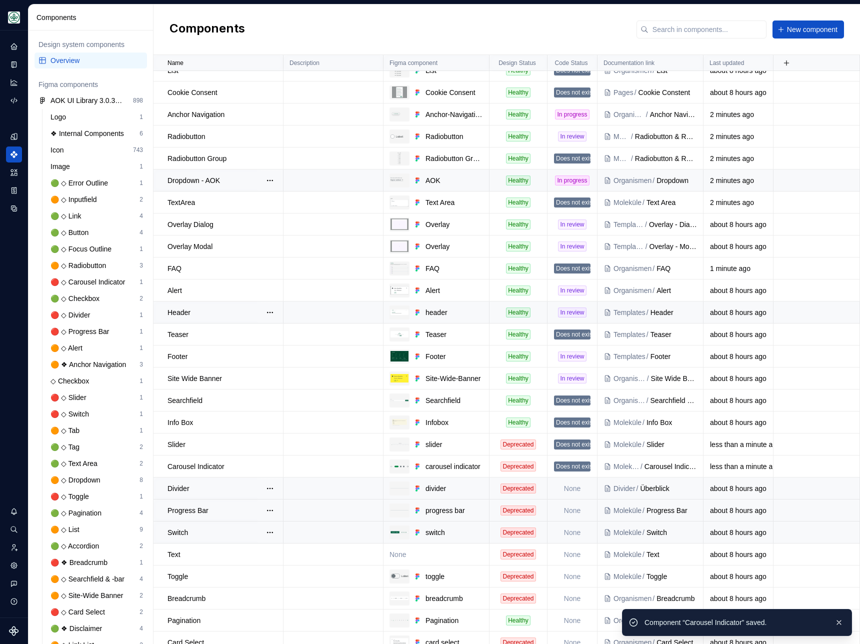
click at [567, 493] on td "None" at bounding box center [573, 489] width 50 height 22
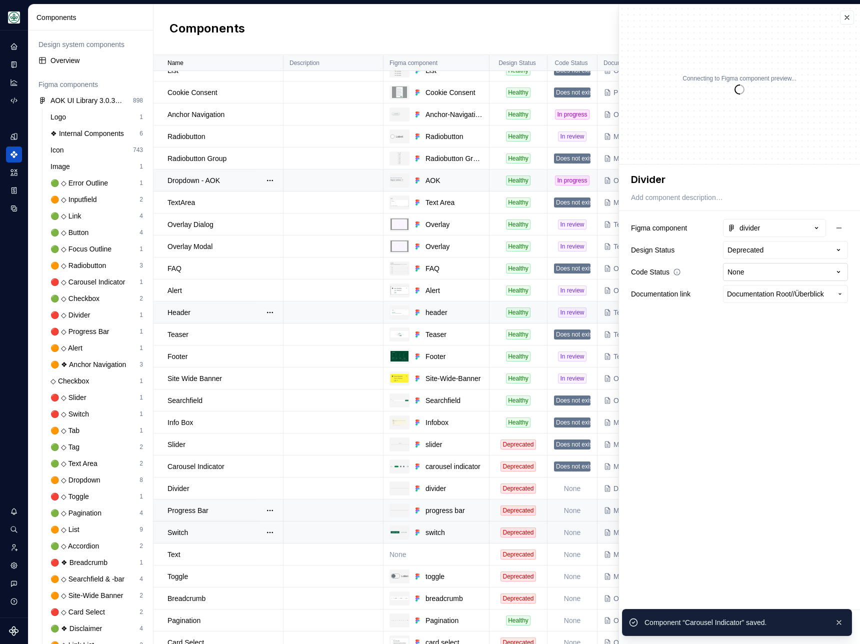
click at [771, 267] on html "AOK Mein Leben S Design system data Components Design system components Overvie…" at bounding box center [430, 322] width 860 height 644
type textarea "*"
select select "**********"
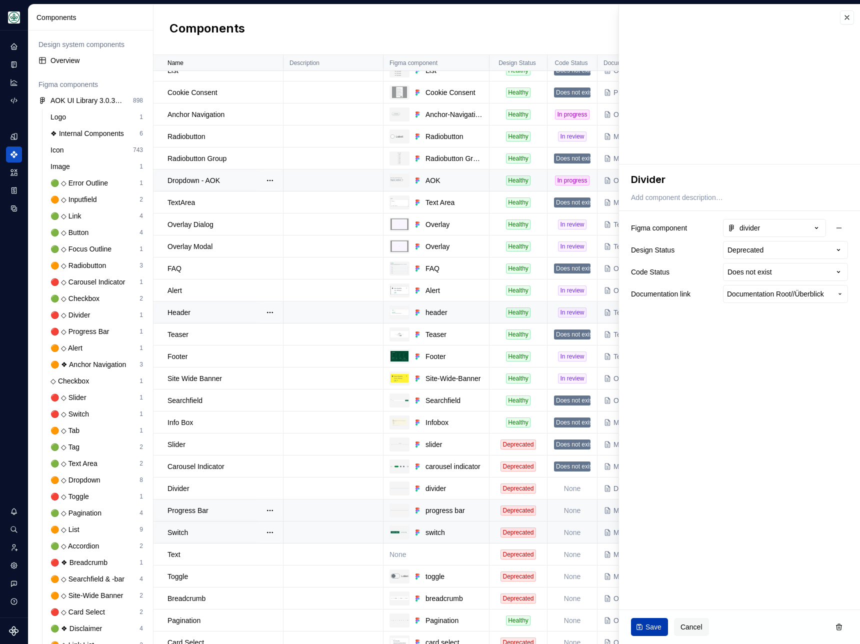
click at [649, 626] on span "Save" at bounding box center [654, 627] width 16 height 10
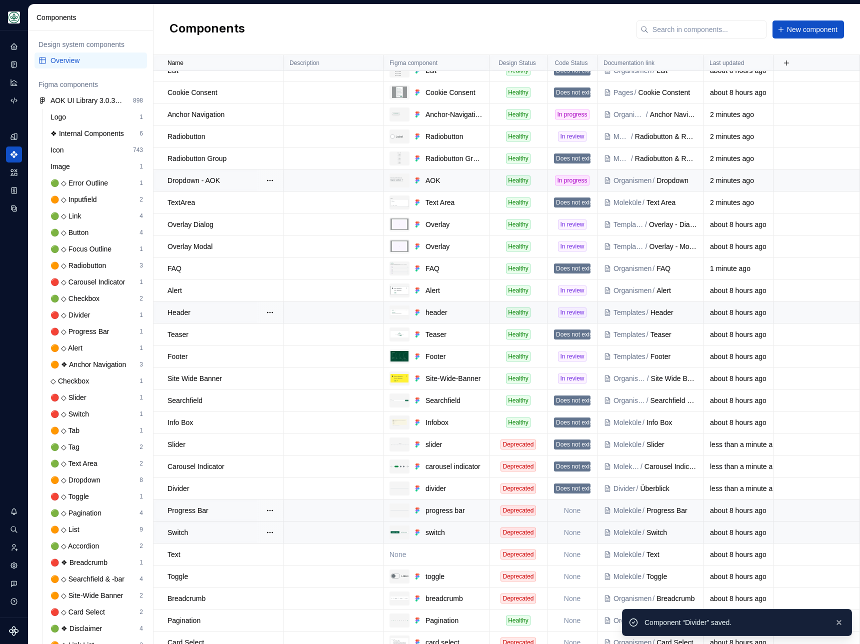
click at [568, 507] on td "None" at bounding box center [573, 511] width 50 height 22
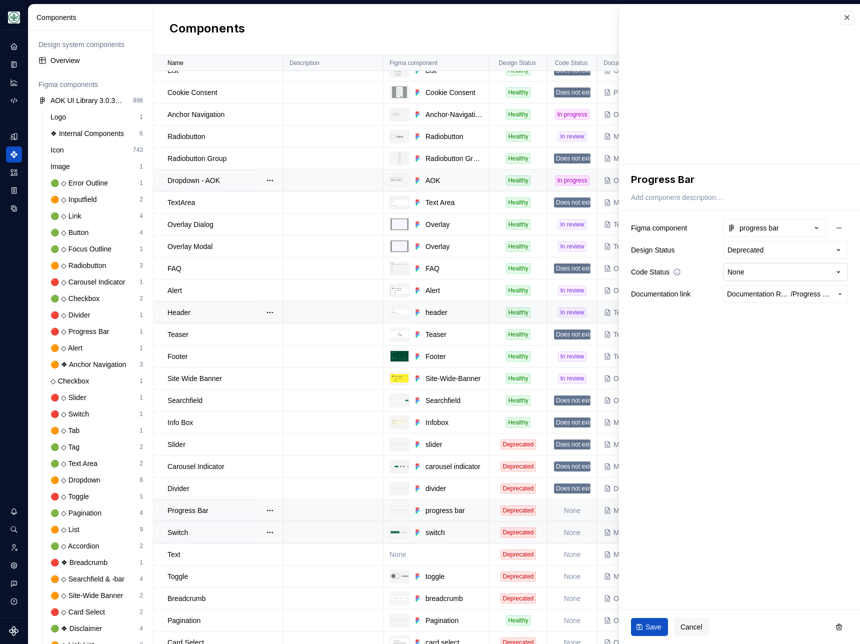
type textarea "*"
click at [760, 272] on html "AOK Mein Leben S Design system data Components Design system components Overvie…" at bounding box center [430, 322] width 860 height 644
select select "**********"
click at [658, 622] on span "Save" at bounding box center [654, 627] width 16 height 10
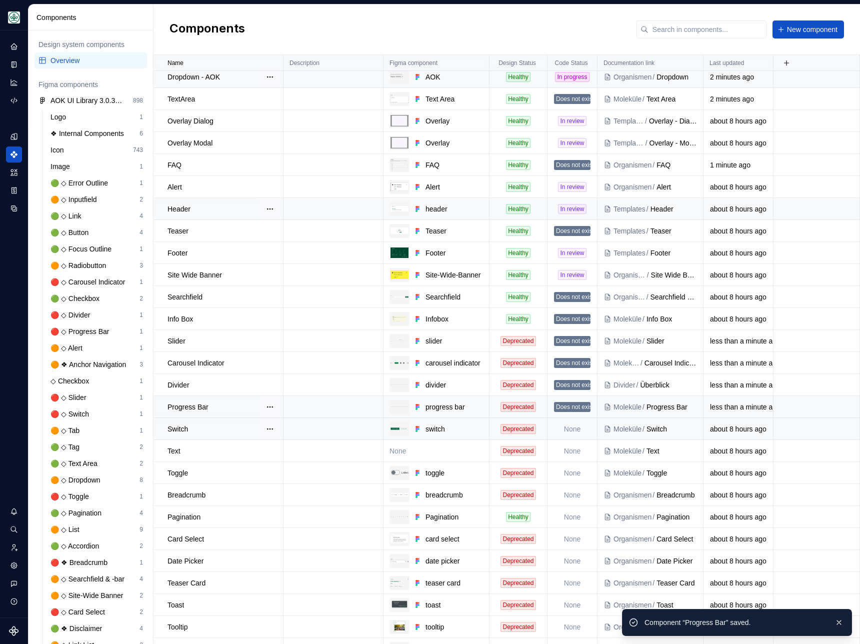
scroll to position [506, 0]
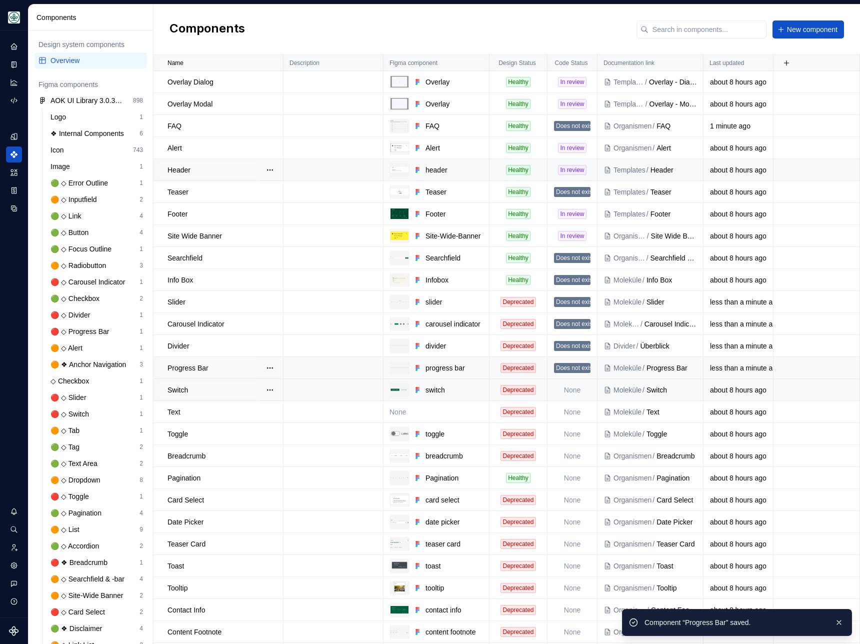
click at [572, 389] on td "None" at bounding box center [573, 390] width 50 height 22
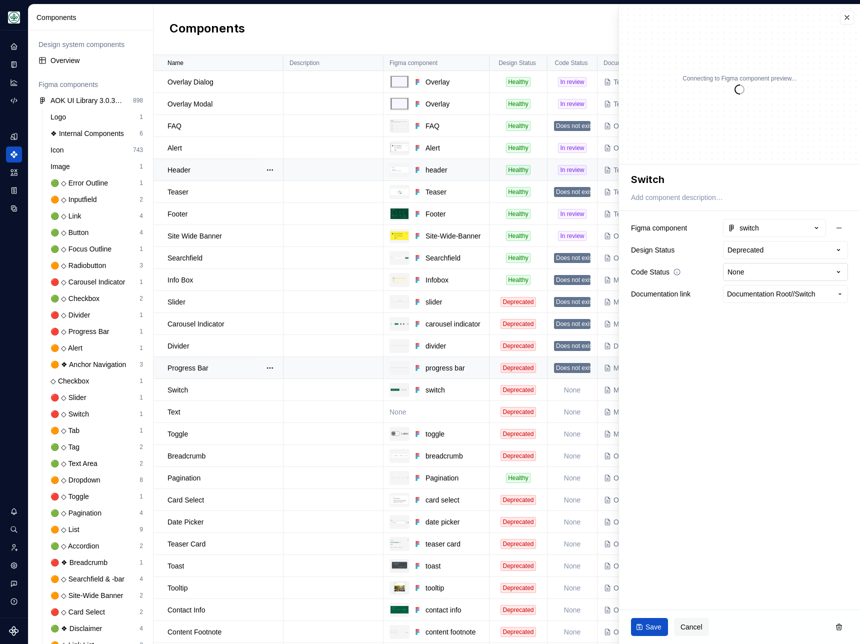
type textarea "*"
click at [780, 270] on html "AOK Mein Leben S Design system data Components Design system components Overvie…" at bounding box center [430, 322] width 860 height 644
select select "**********"
click at [649, 629] on span "Save" at bounding box center [654, 627] width 16 height 10
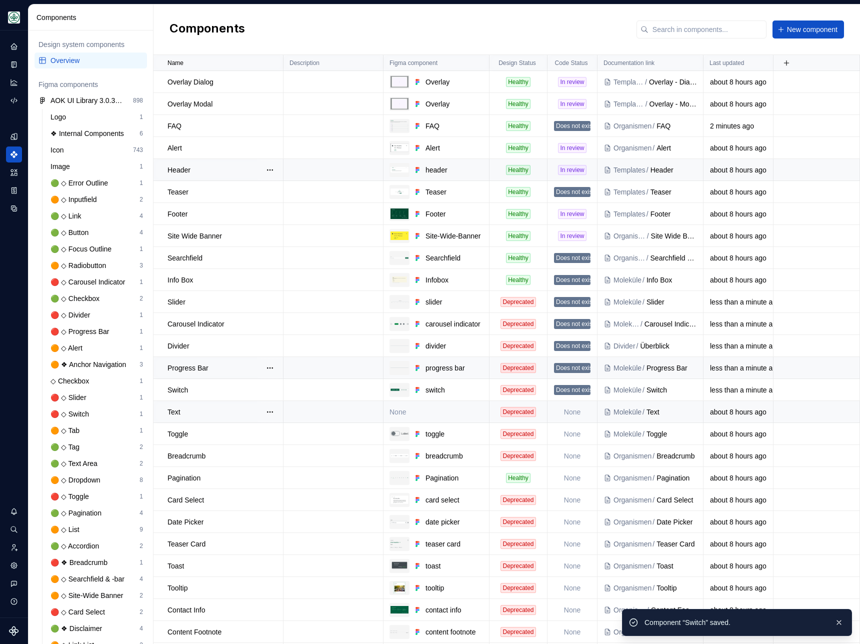
click at [563, 405] on td "None" at bounding box center [573, 412] width 50 height 22
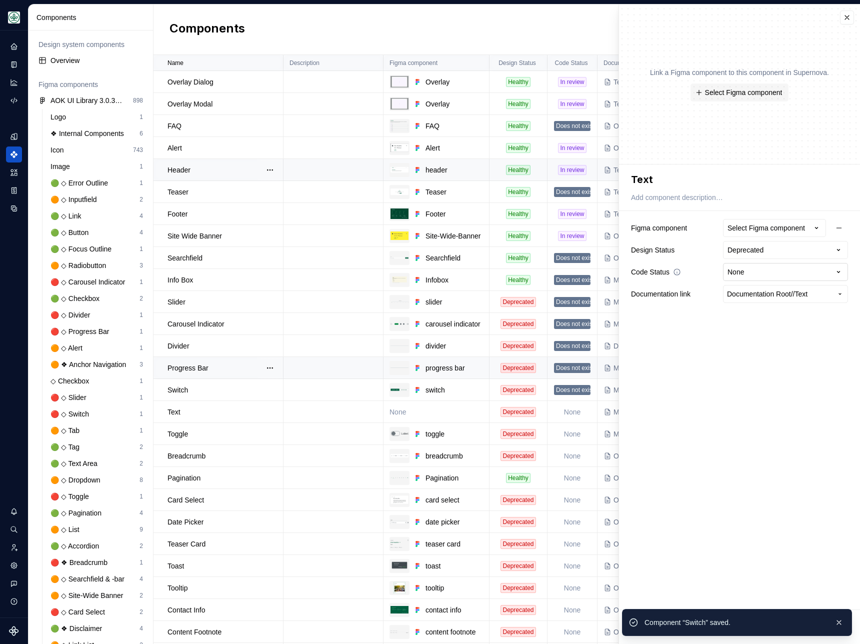
click at [757, 272] on html "AOK Mein Leben S Design system data Components Design system components Overvie…" at bounding box center [430, 322] width 860 height 644
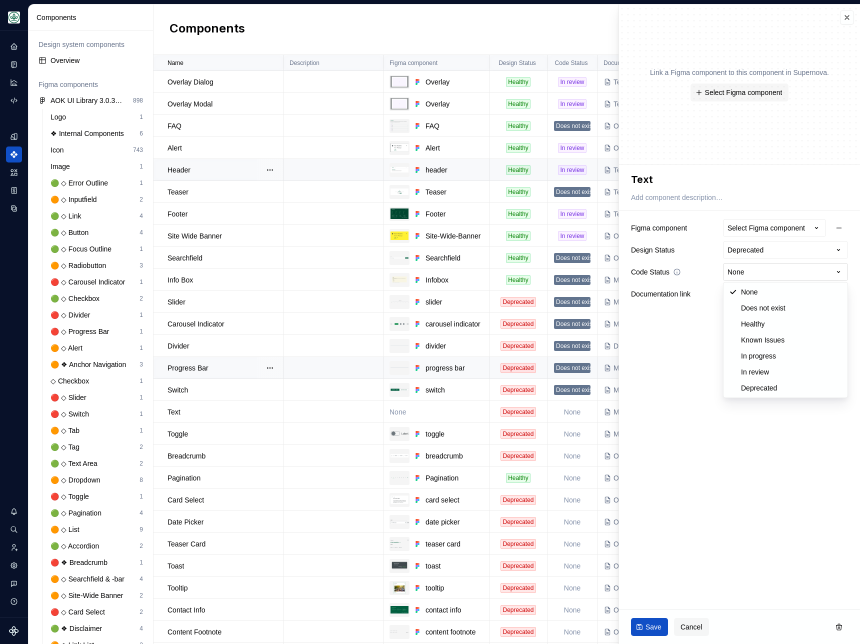
type textarea "*"
select select "**********"
click at [646, 628] on span "Save" at bounding box center [654, 627] width 16 height 10
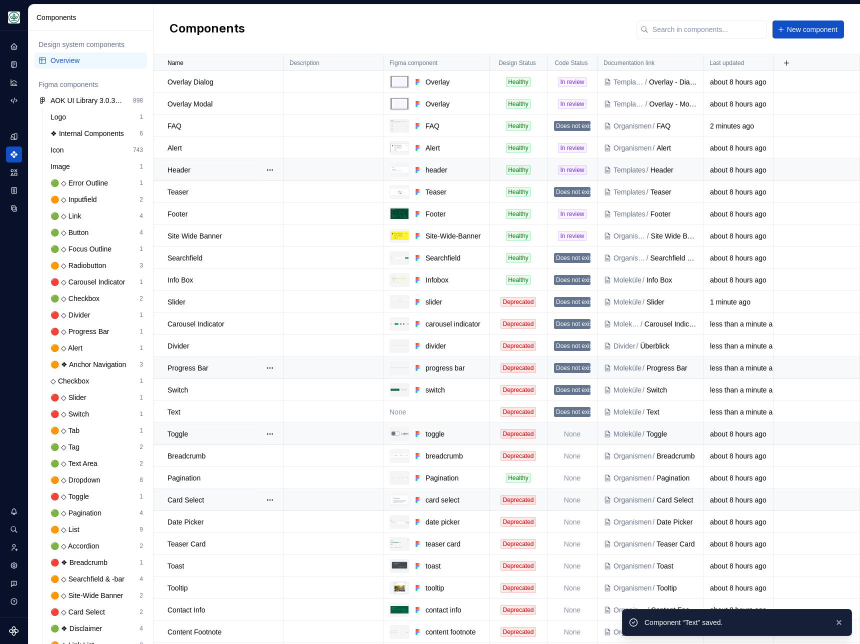
click at [571, 429] on td "None" at bounding box center [573, 434] width 50 height 22
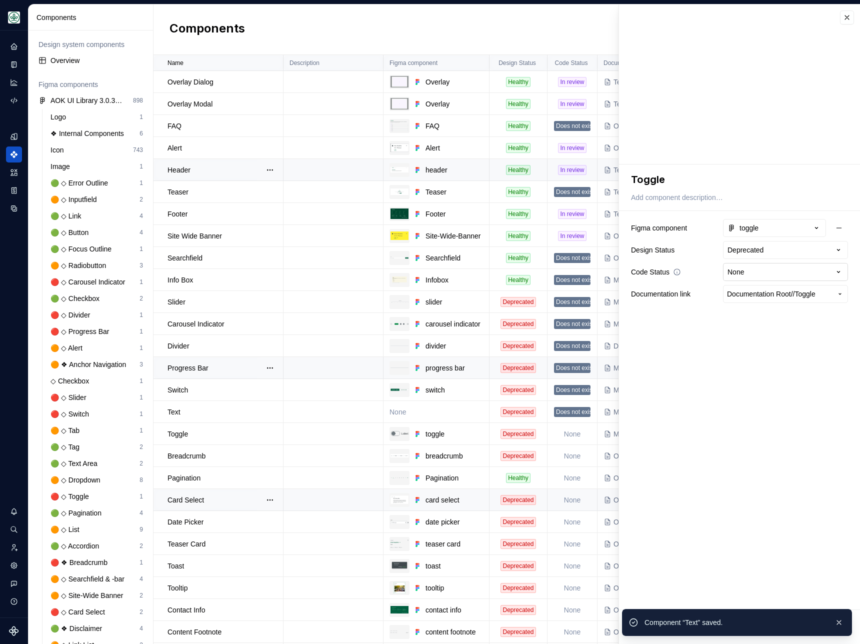
click at [769, 271] on html "AOK Mein Leben S Design system data Components Design system components Overvie…" at bounding box center [430, 322] width 860 height 644
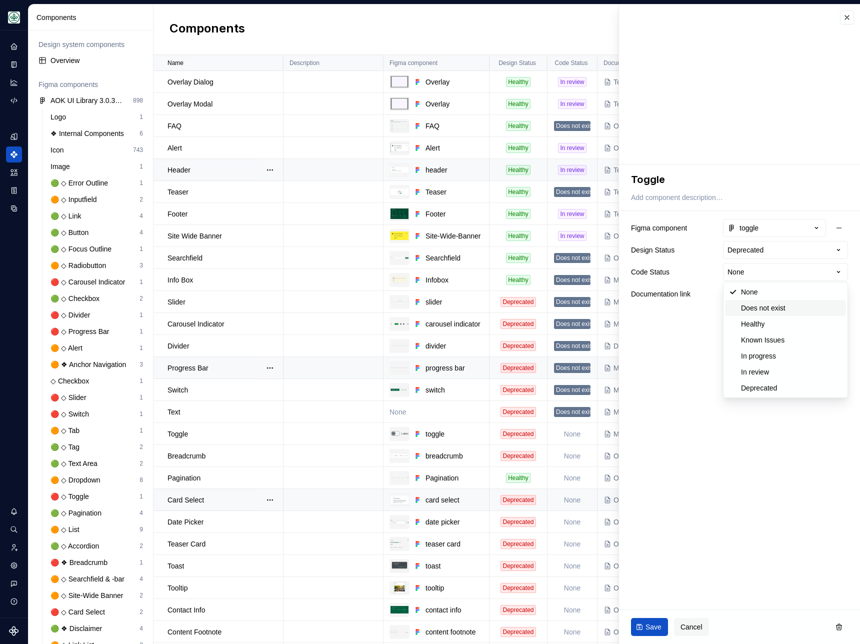
type textarea "*"
select select "**********"
click at [648, 628] on span "Save" at bounding box center [654, 627] width 16 height 10
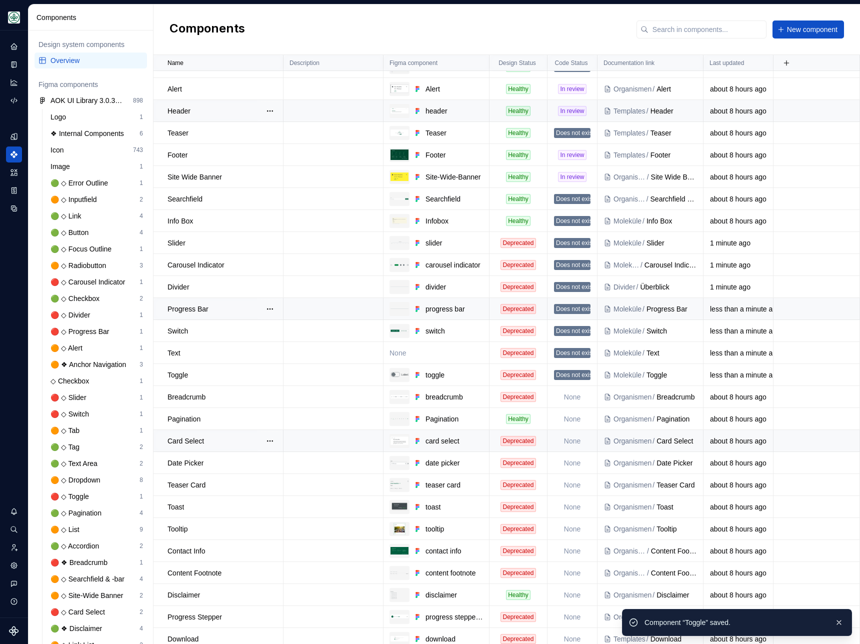
scroll to position [568, 0]
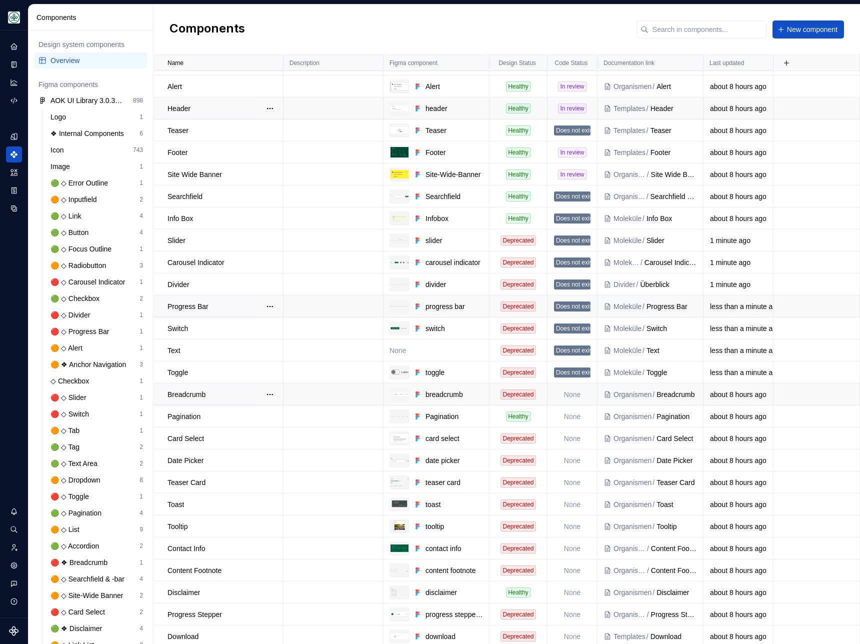
click at [576, 398] on td "None" at bounding box center [573, 395] width 50 height 22
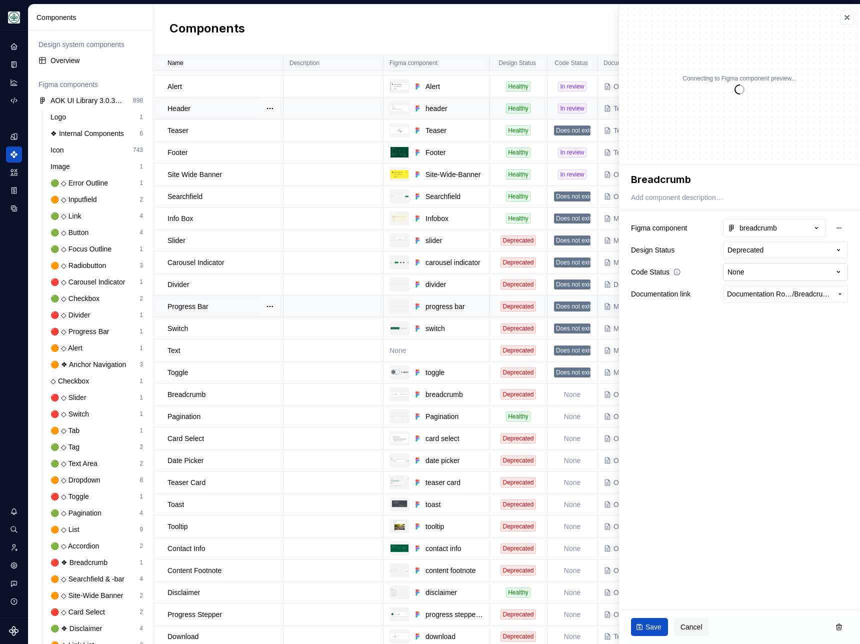
click at [739, 276] on html "AOK Mein Leben S Design system data Components Design system components Overvie…" at bounding box center [430, 322] width 860 height 644
type textarea "*"
select select "**********"
click at [649, 629] on span "Save" at bounding box center [654, 627] width 16 height 10
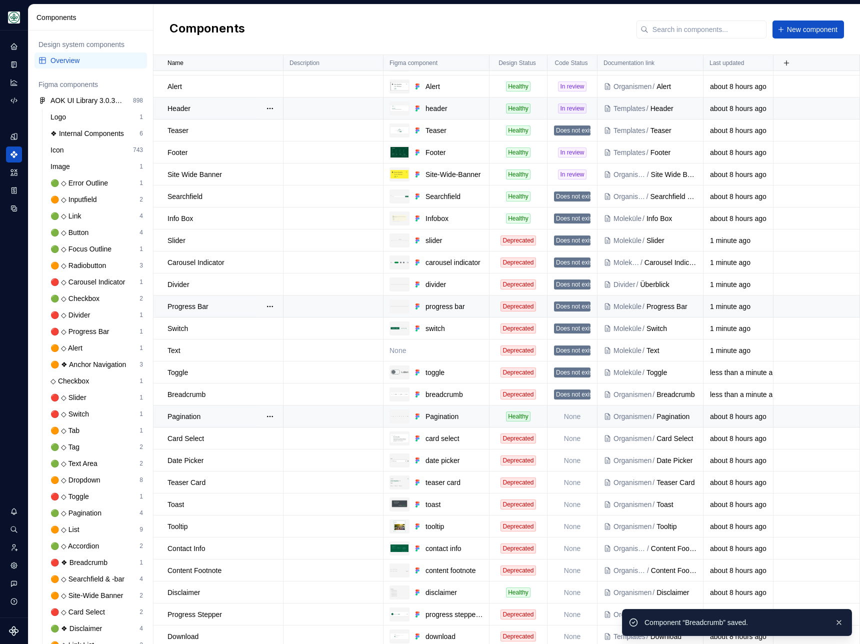
click at [577, 416] on td "None" at bounding box center [573, 417] width 50 height 22
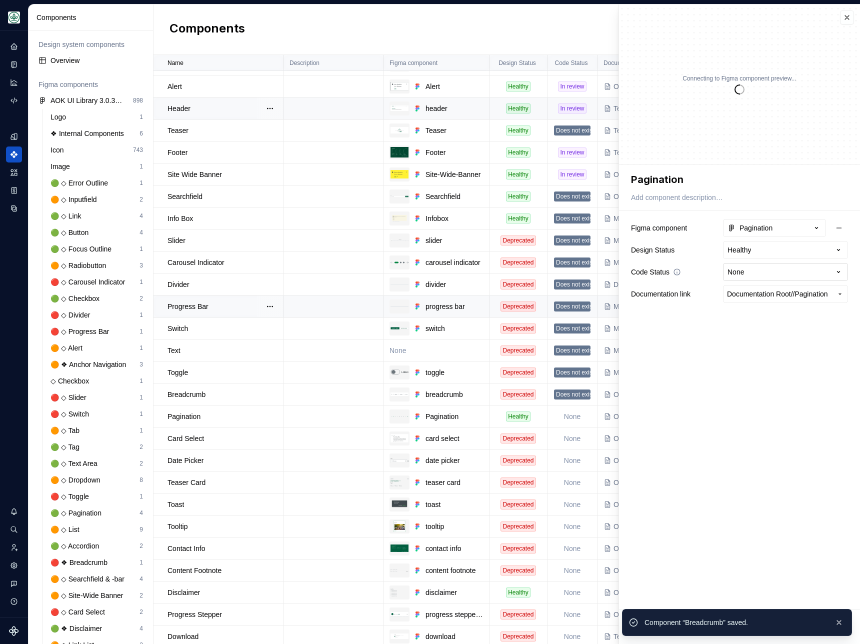
click at [748, 272] on html "AOK Mein Leben S Design system data Components Design system components Overvie…" at bounding box center [430, 322] width 860 height 644
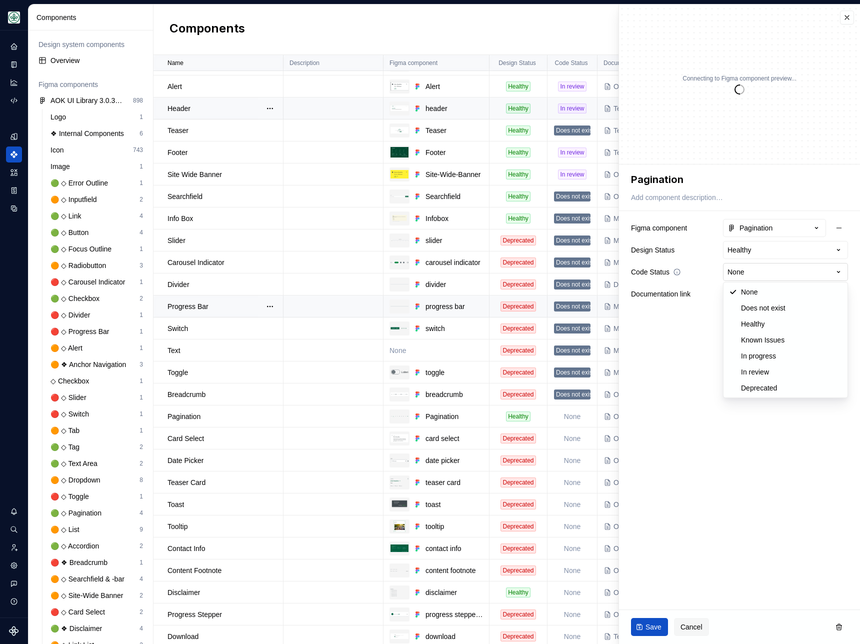
type textarea "*"
select select "**********"
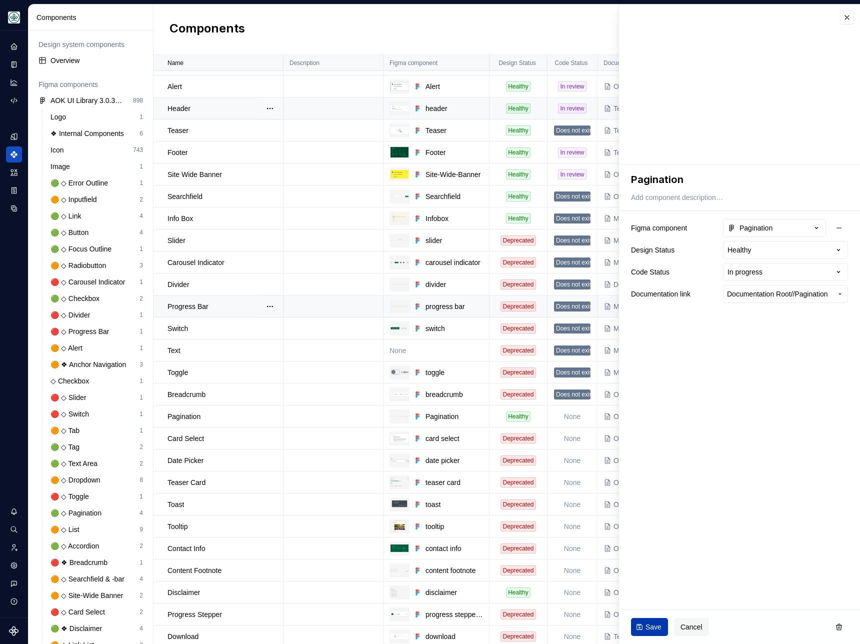
click at [648, 627] on span "Save" at bounding box center [654, 627] width 16 height 10
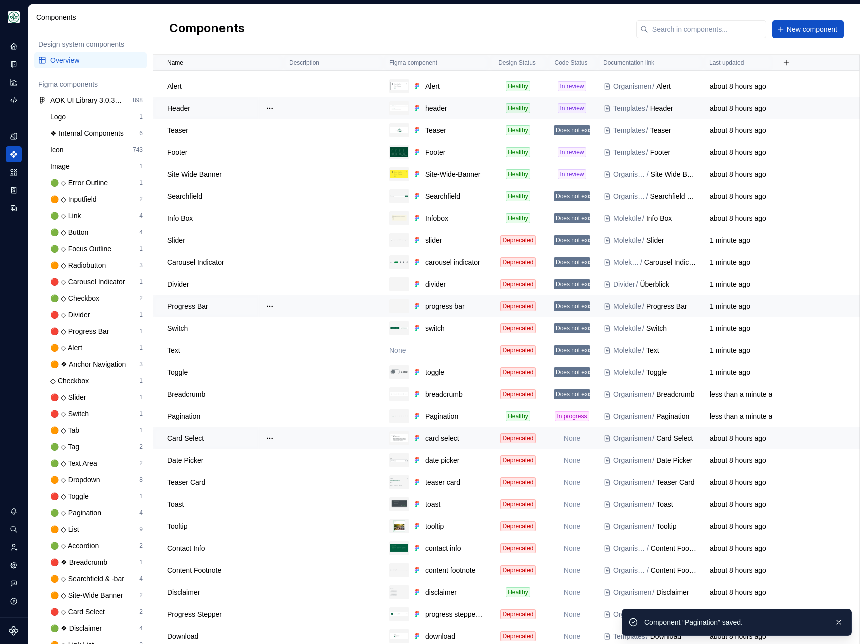
click at [572, 435] on td "None" at bounding box center [573, 439] width 50 height 22
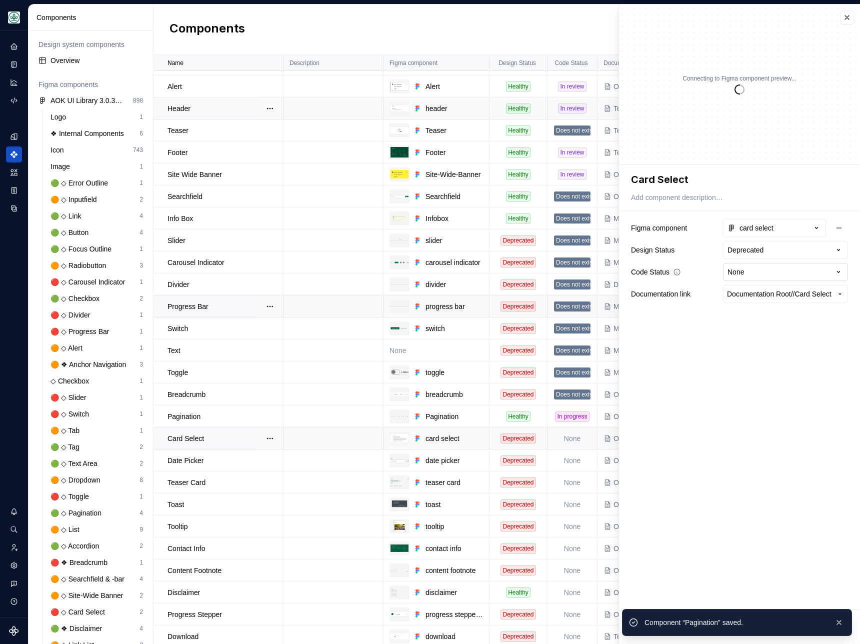
click at [777, 265] on html "AOK Mein Leben S Design system data Components Design system components Overvie…" at bounding box center [430, 322] width 860 height 644
type textarea "*"
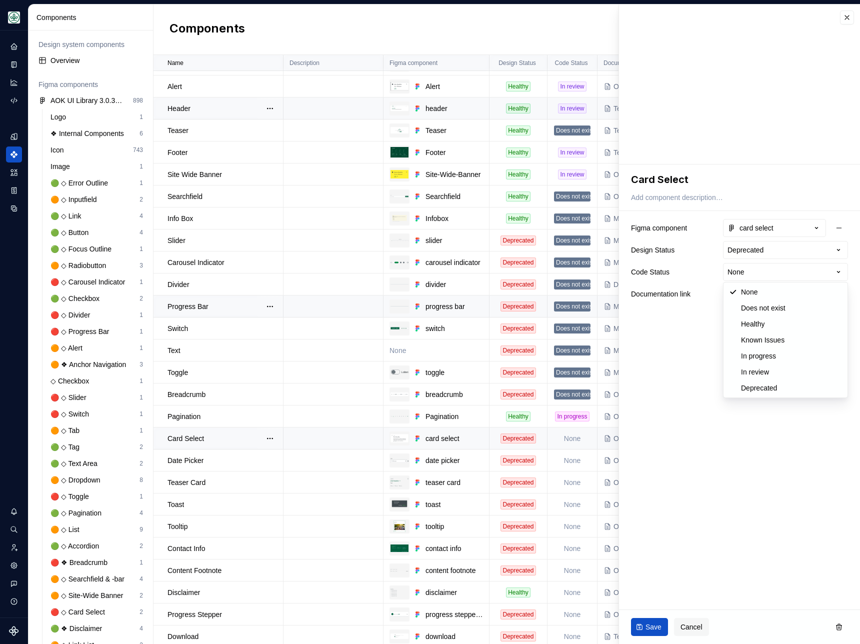
select select "**********"
click at [648, 627] on span "Save" at bounding box center [654, 627] width 16 height 10
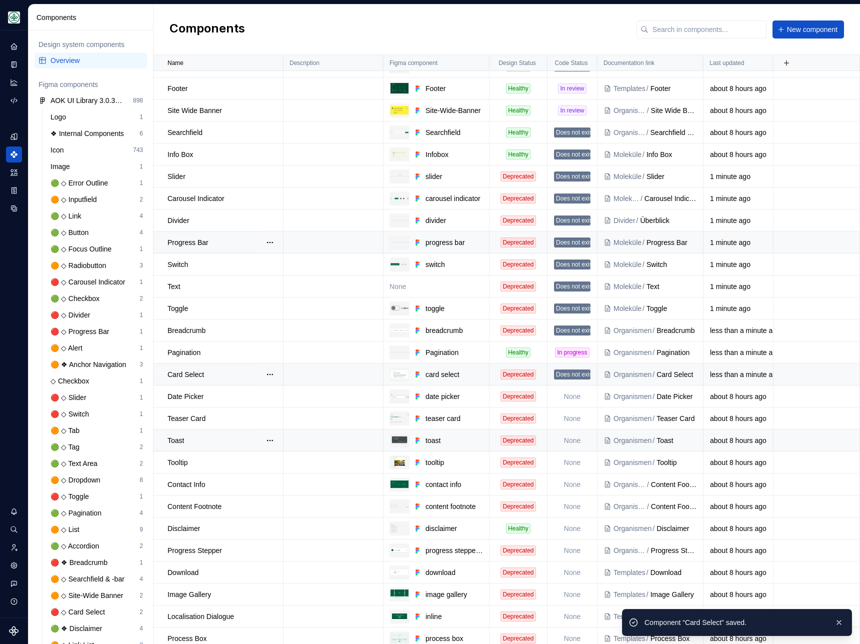
scroll to position [635, 0]
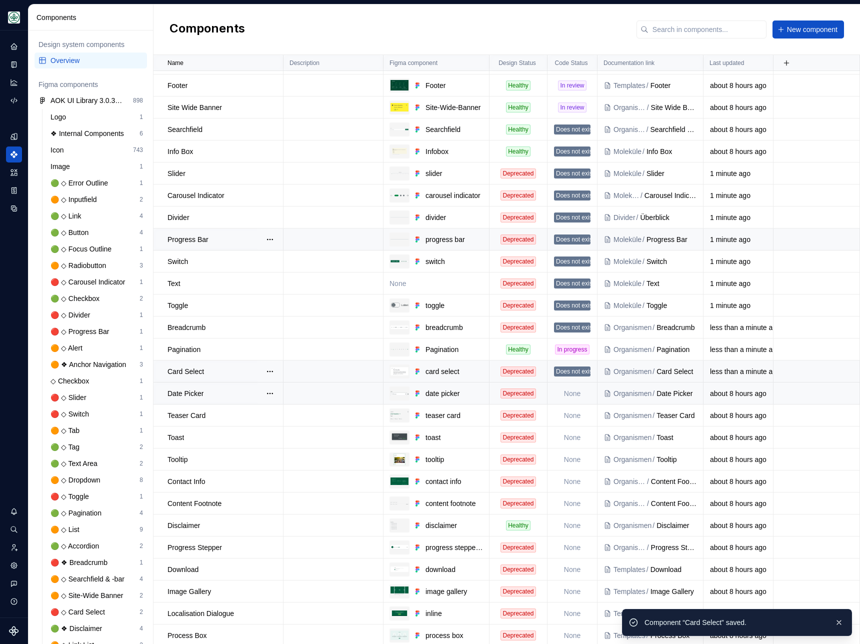
click at [570, 400] on td "None" at bounding box center [573, 394] width 50 height 22
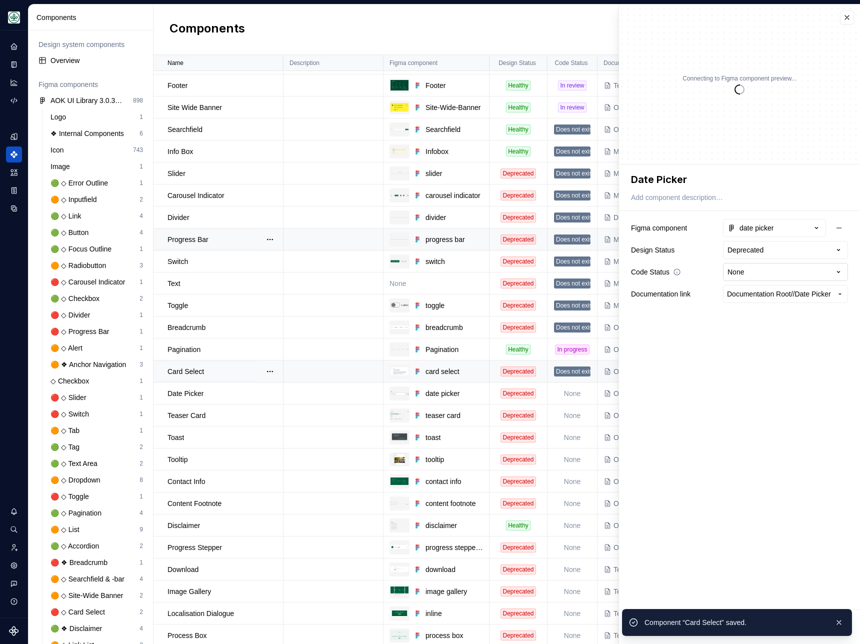
click at [745, 277] on html "AOK Mein Leben S Design system data Components Design system components Overvie…" at bounding box center [430, 322] width 860 height 644
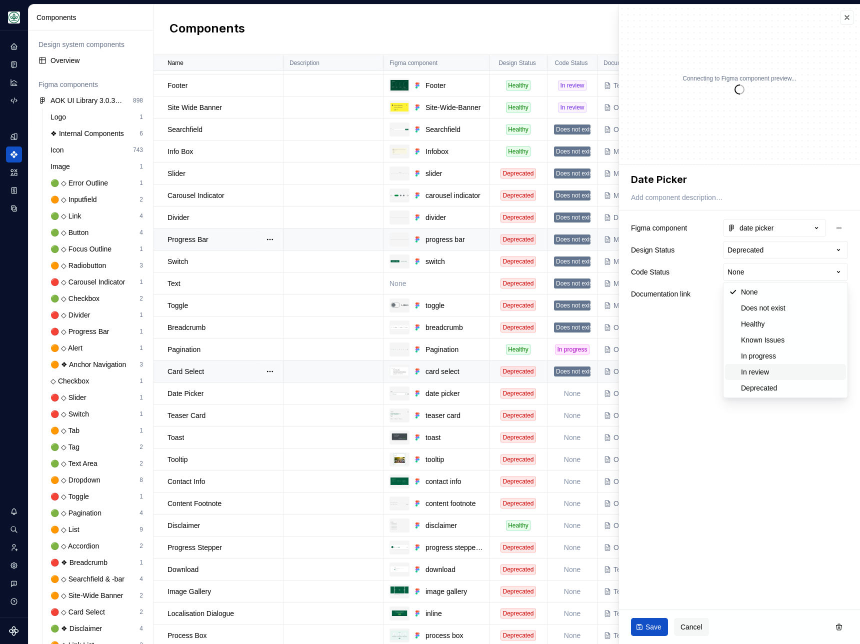
type textarea "*"
select select "**********"
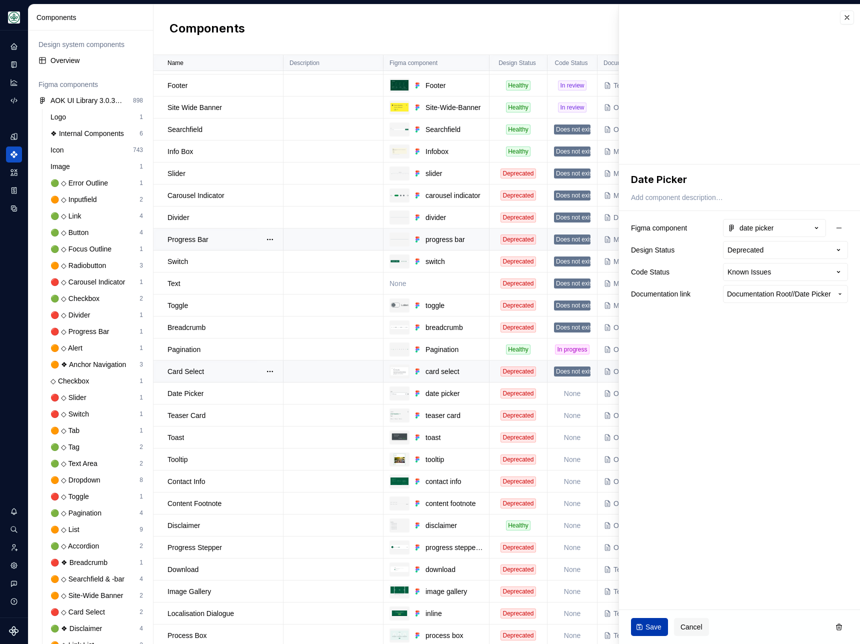
click at [644, 624] on button "Save" at bounding box center [649, 627] width 37 height 18
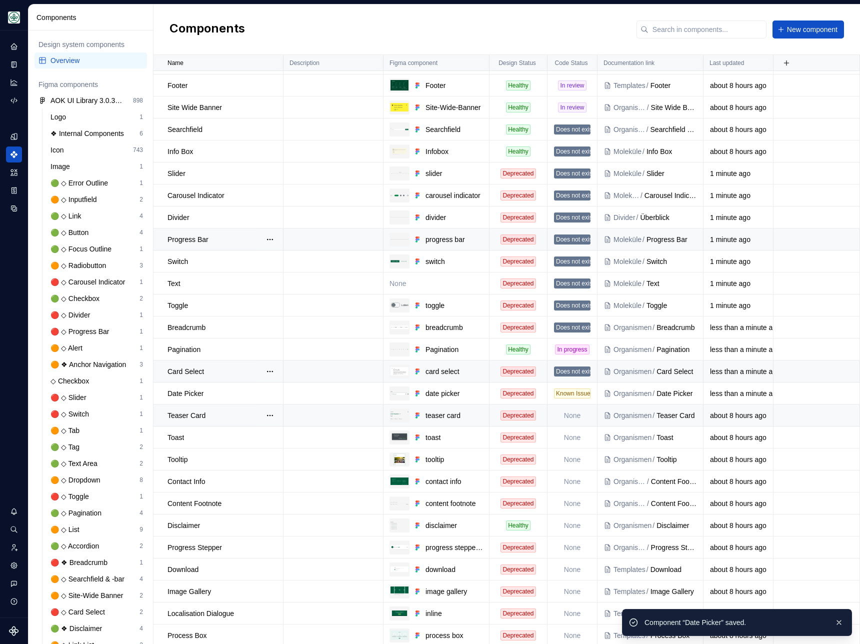
click at [575, 418] on td "None" at bounding box center [573, 416] width 50 height 22
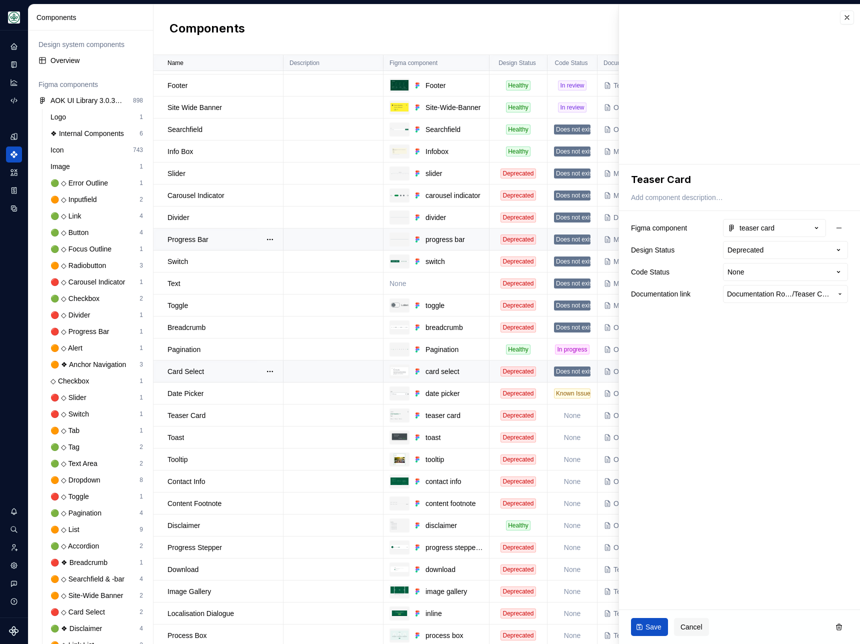
type textarea "*"
click at [762, 271] on html "AOK Mein Leben S Design system data Components Design system components Overvie…" at bounding box center [430, 322] width 860 height 644
select select "**********"
click at [648, 625] on span "Save" at bounding box center [654, 627] width 16 height 10
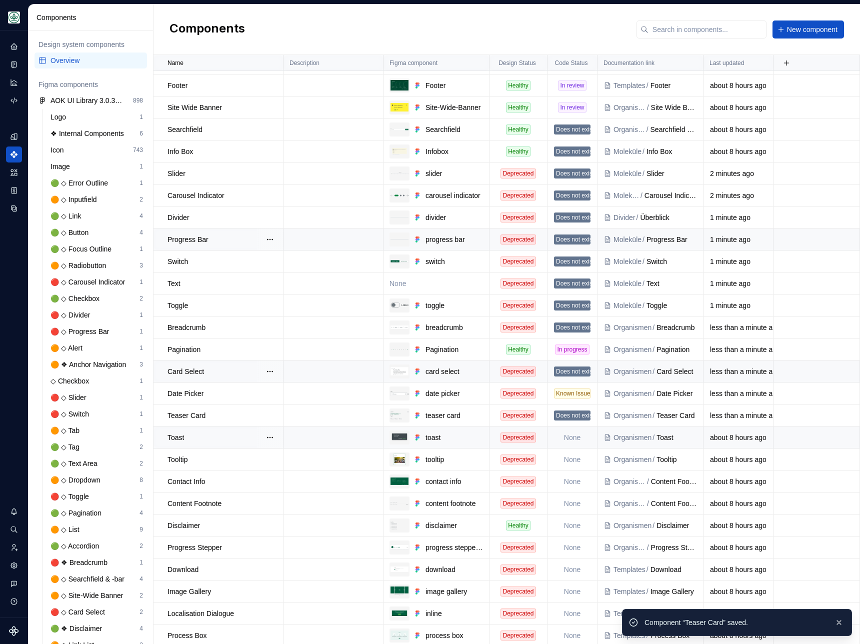
click at [576, 434] on td "None" at bounding box center [573, 438] width 50 height 22
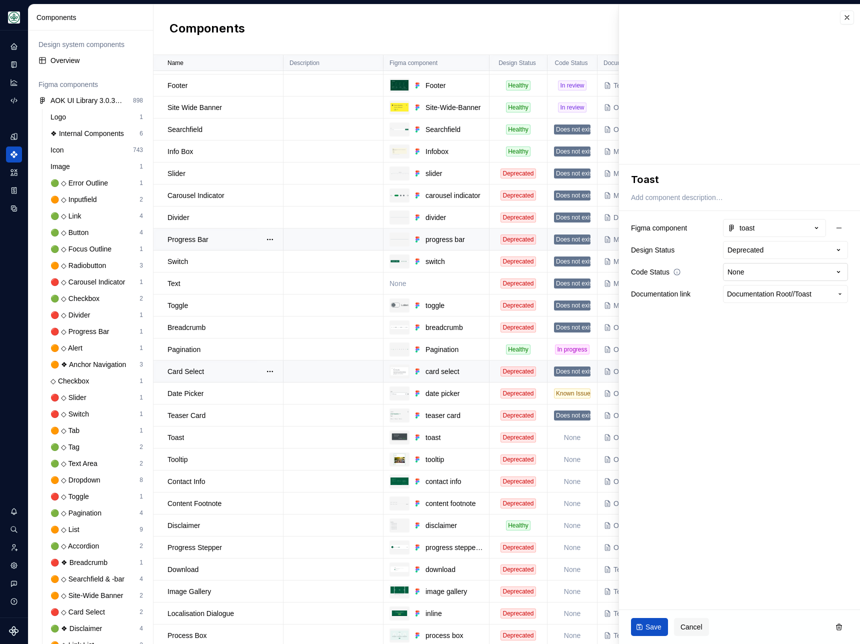
type textarea "*"
click at [789, 273] on html "AOK Mein Leben S Design system data Components Design system components Overvie…" at bounding box center [430, 322] width 860 height 644
select select "**********"
click at [647, 626] on span "Save" at bounding box center [654, 627] width 16 height 10
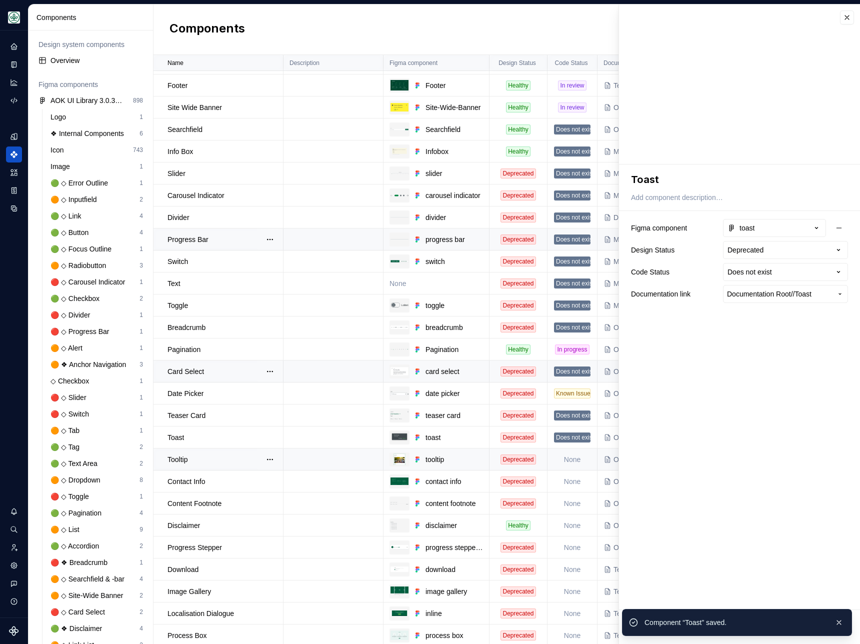
click at [577, 458] on td "None" at bounding box center [573, 460] width 50 height 22
click at [761, 276] on html "AOK Mein Leben S Design system data Components Design system components Overvie…" at bounding box center [430, 322] width 860 height 644
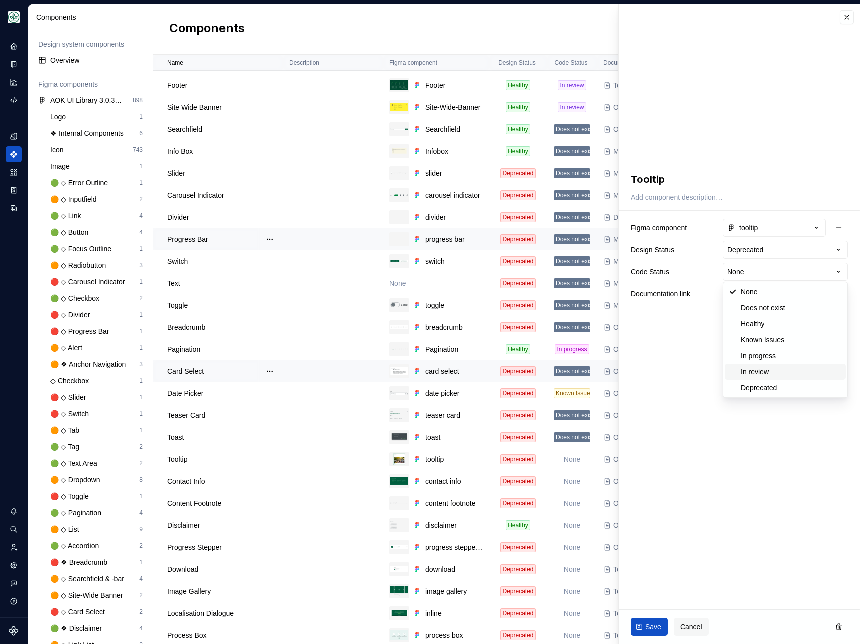
type textarea "*"
select select "**********"
click at [648, 623] on span "Save" at bounding box center [654, 627] width 16 height 10
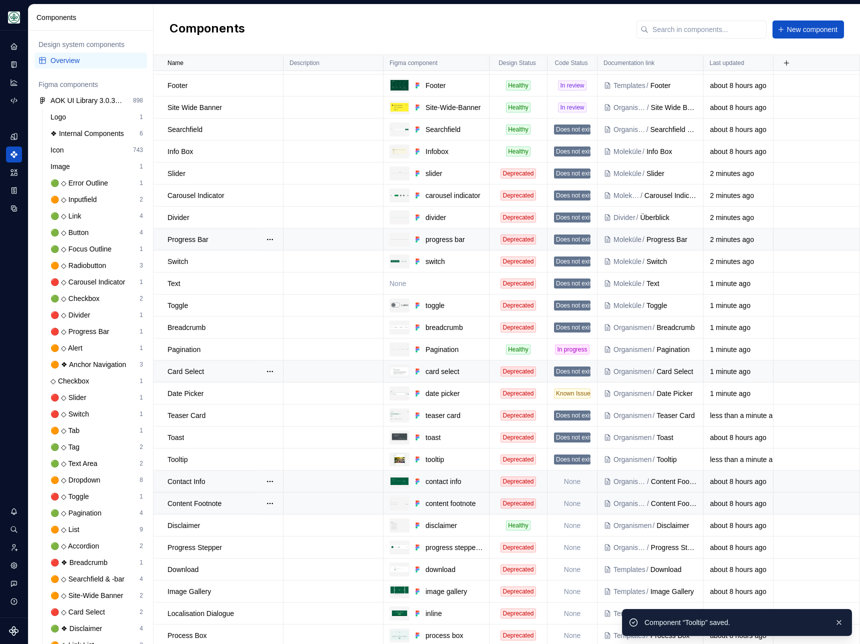
click at [572, 482] on td "None" at bounding box center [573, 482] width 50 height 22
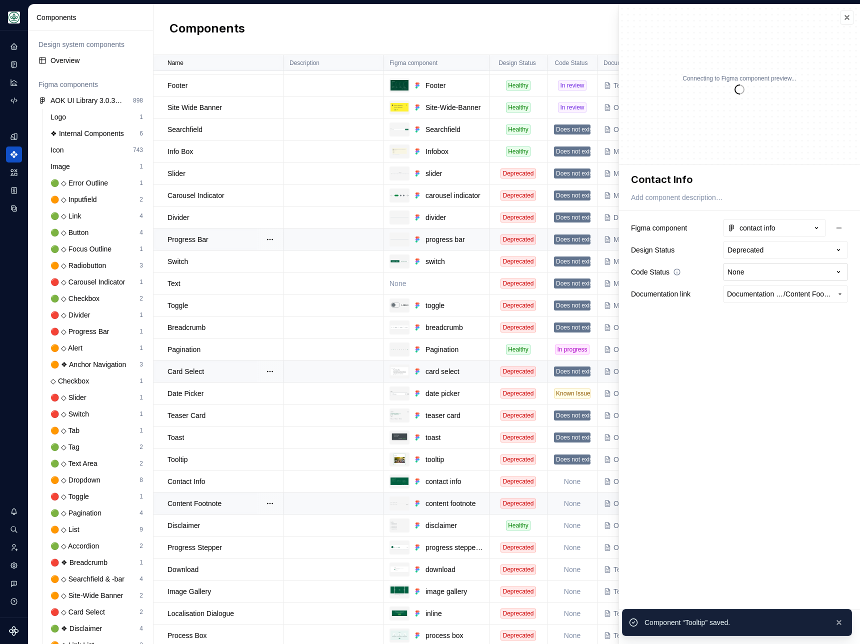
click at [767, 274] on html "AOK Mein Leben S Design system data Components Design system components Overvie…" at bounding box center [430, 322] width 860 height 644
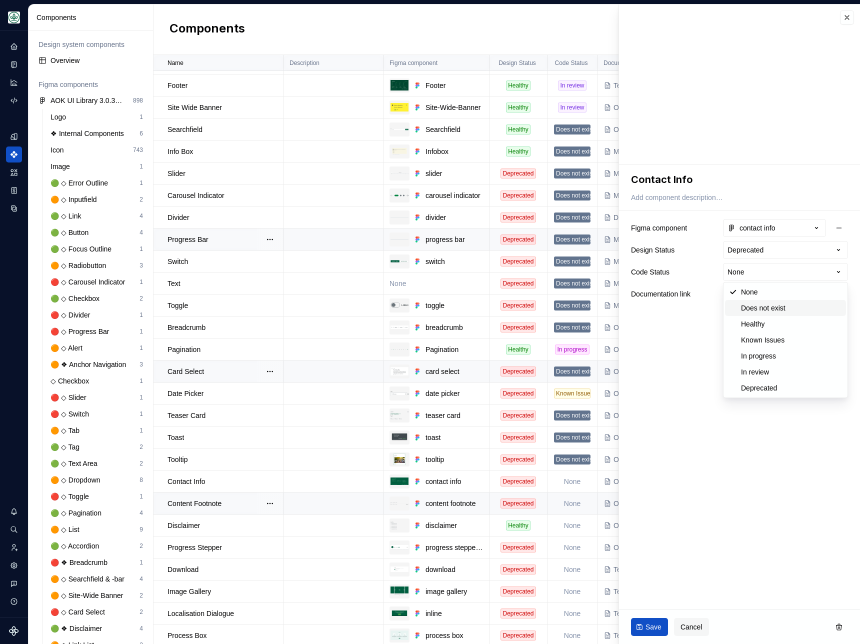
type textarea "*"
select select "**********"
click at [650, 629] on span "Save" at bounding box center [654, 627] width 16 height 10
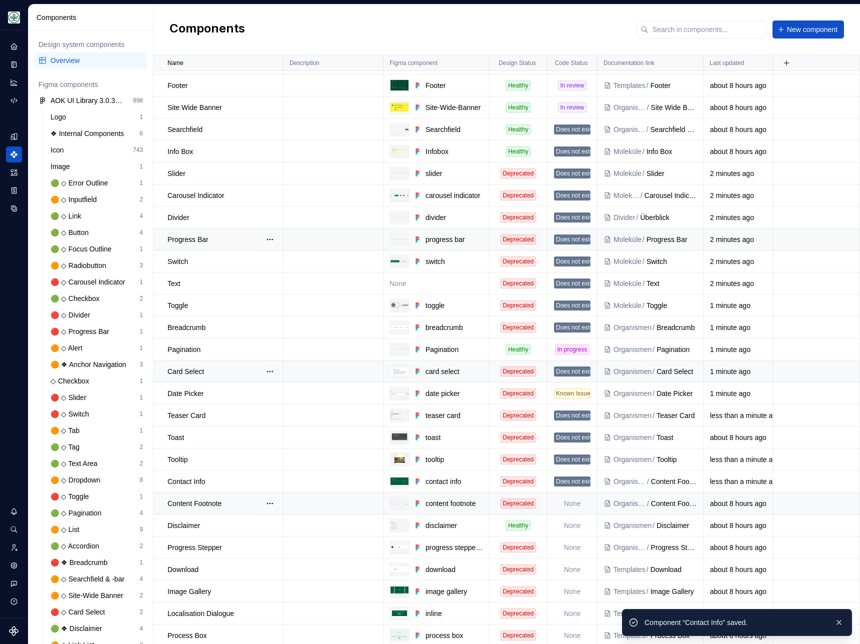
click at [569, 507] on td "None" at bounding box center [573, 504] width 50 height 22
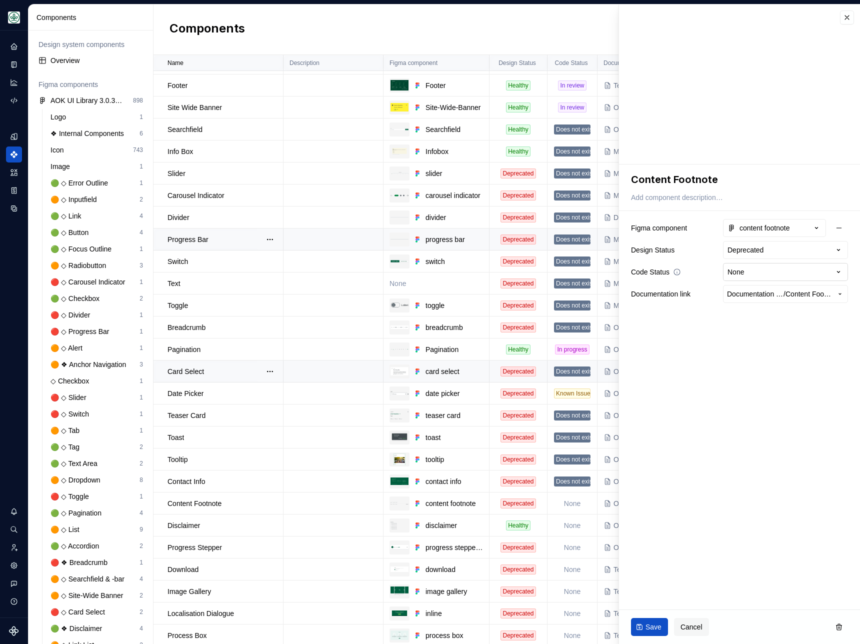
type textarea "*"
click at [766, 272] on html "AOK Mein Leben S Design system data Components Design system components Overvie…" at bounding box center [430, 322] width 860 height 644
select select "**********"
click at [652, 623] on span "Save" at bounding box center [654, 627] width 16 height 10
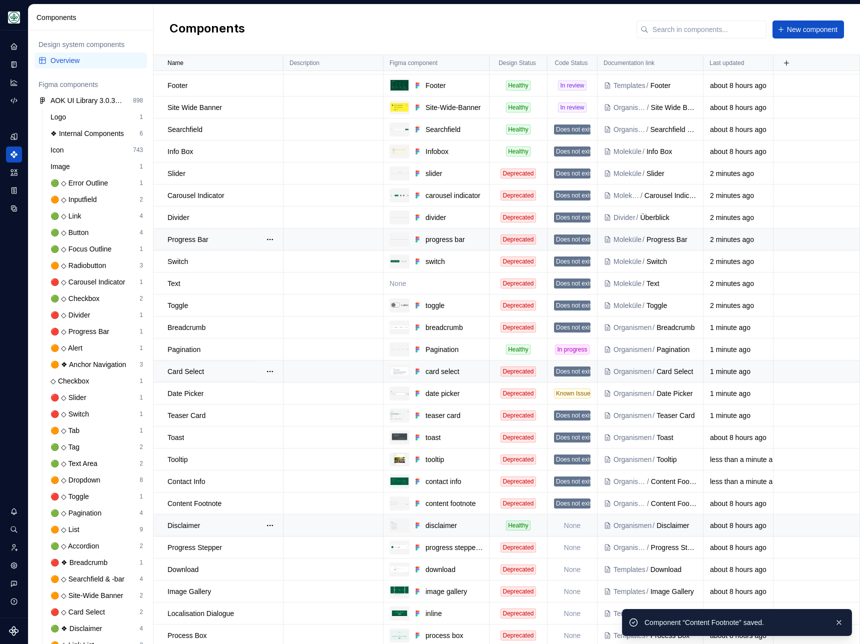
click at [578, 526] on td "None" at bounding box center [573, 526] width 50 height 22
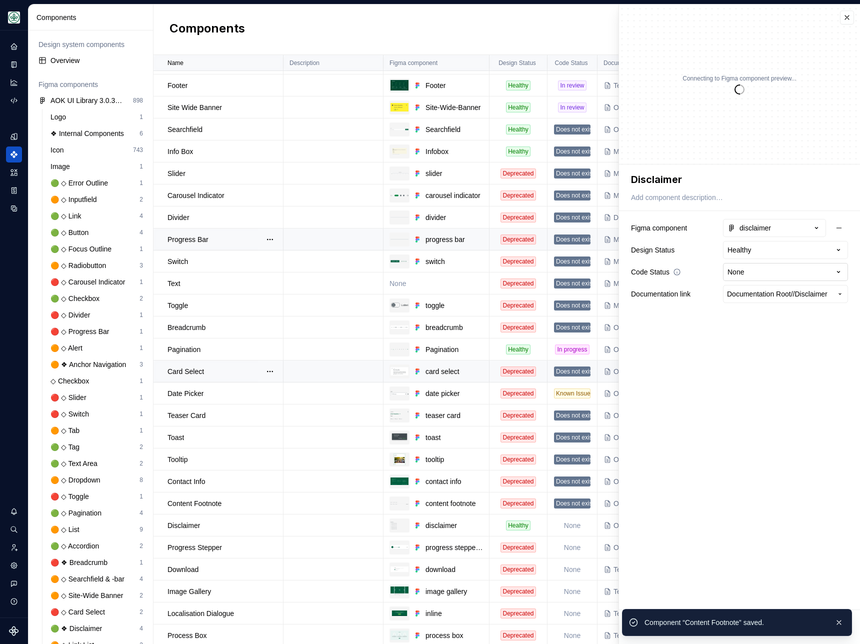
click at [771, 277] on html "AOK Mein Leben S Design system data Components Design system components Overvie…" at bounding box center [430, 322] width 860 height 644
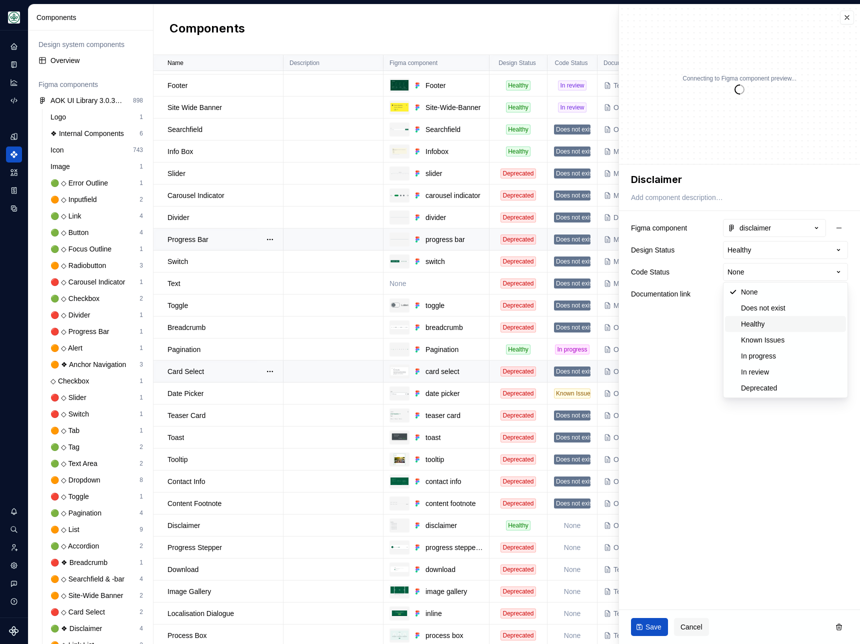
type textarea "*"
select select "**********"
drag, startPoint x: 766, startPoint y: 316, endPoint x: 764, endPoint y: 306, distance: 10.6
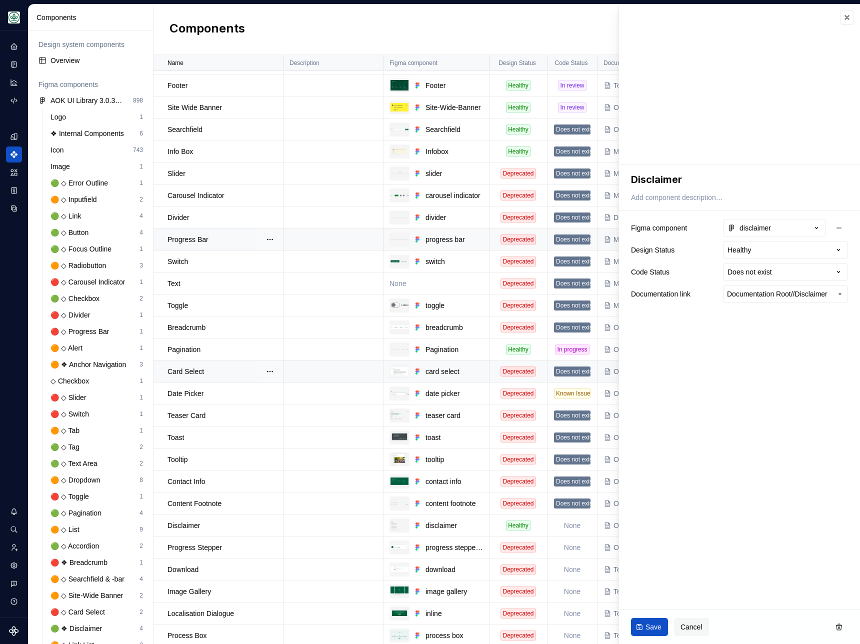
click at [764, 306] on div "**********" at bounding box center [739, 238] width 241 height 147
click at [651, 628] on span "Save" at bounding box center [654, 627] width 16 height 10
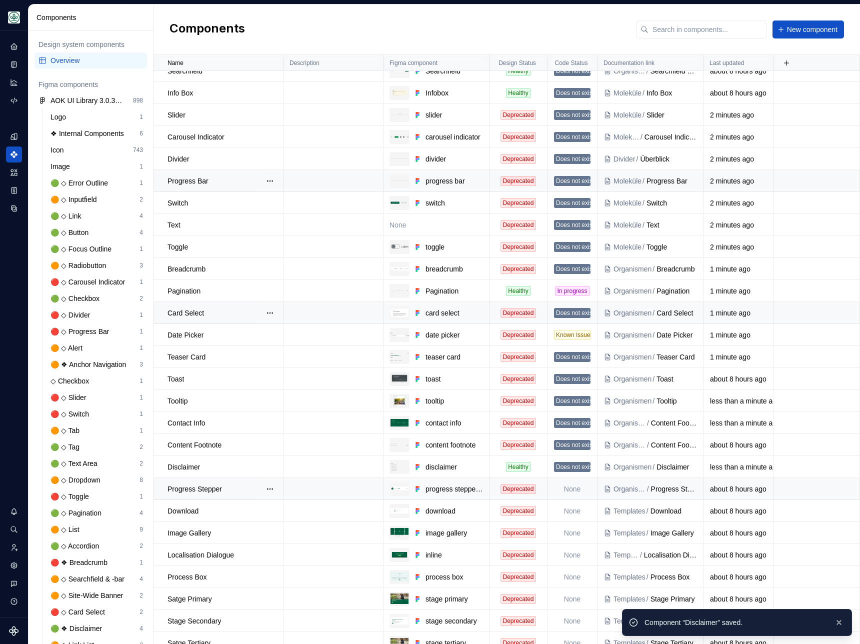
scroll to position [705, 0]
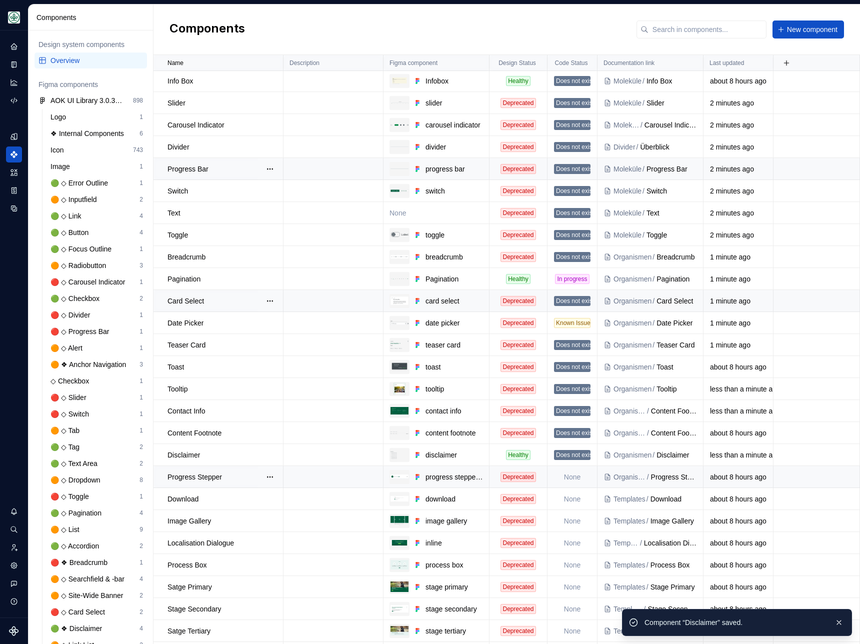
click at [567, 479] on td "None" at bounding box center [573, 477] width 50 height 22
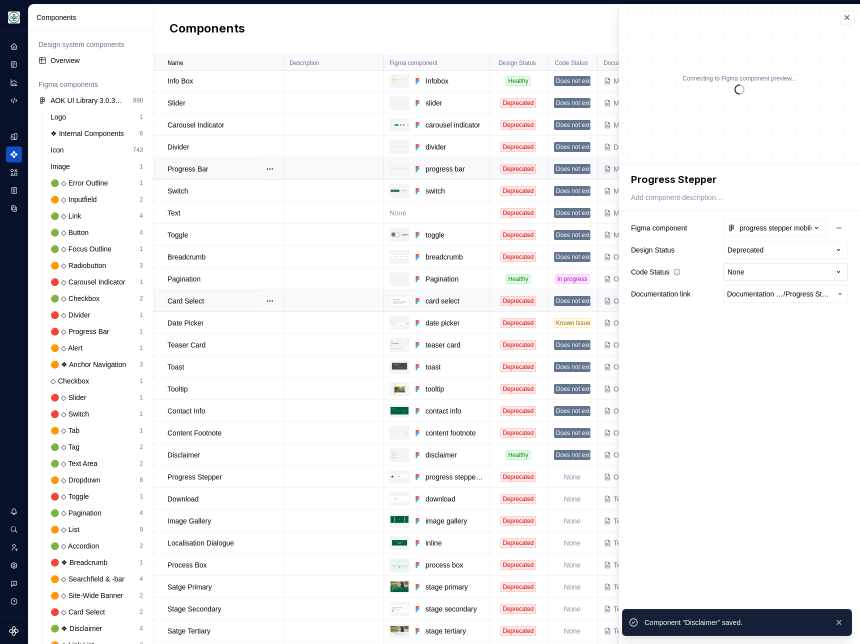
click at [782, 274] on html "AOK Mein Leben S Design system data Components Design system components Overvie…" at bounding box center [430, 322] width 860 height 644
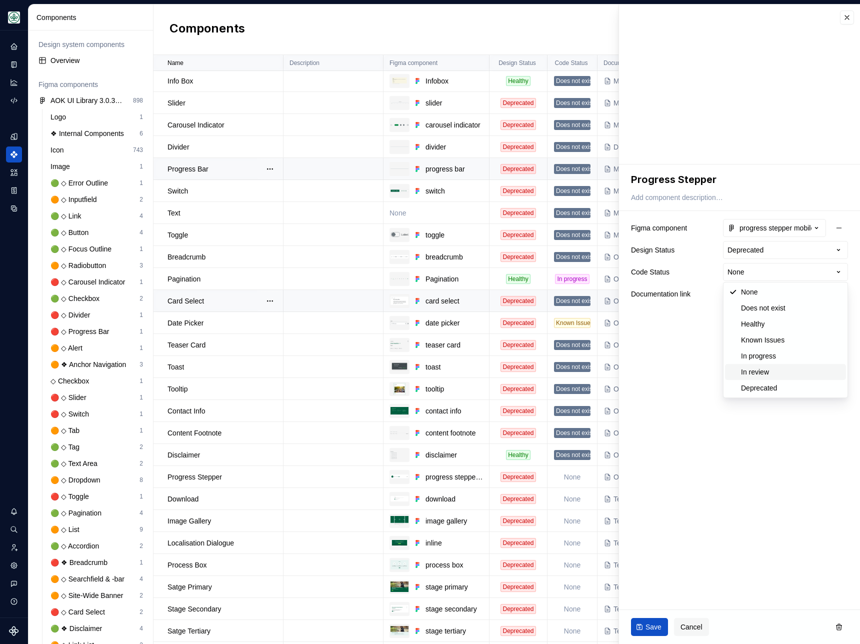
type textarea "*"
select select "**********"
click at [655, 621] on button "Save" at bounding box center [649, 627] width 37 height 18
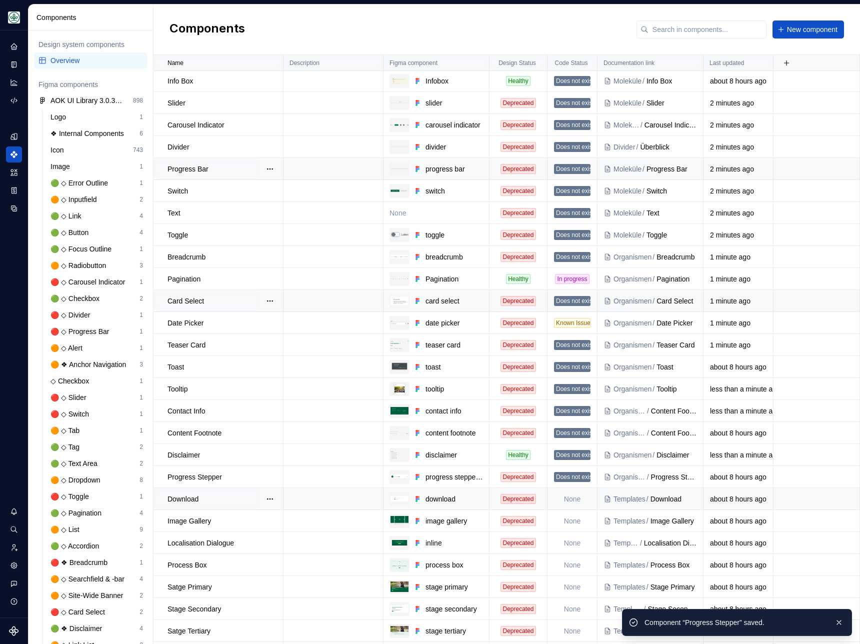
click at [575, 495] on td "None" at bounding box center [573, 499] width 50 height 22
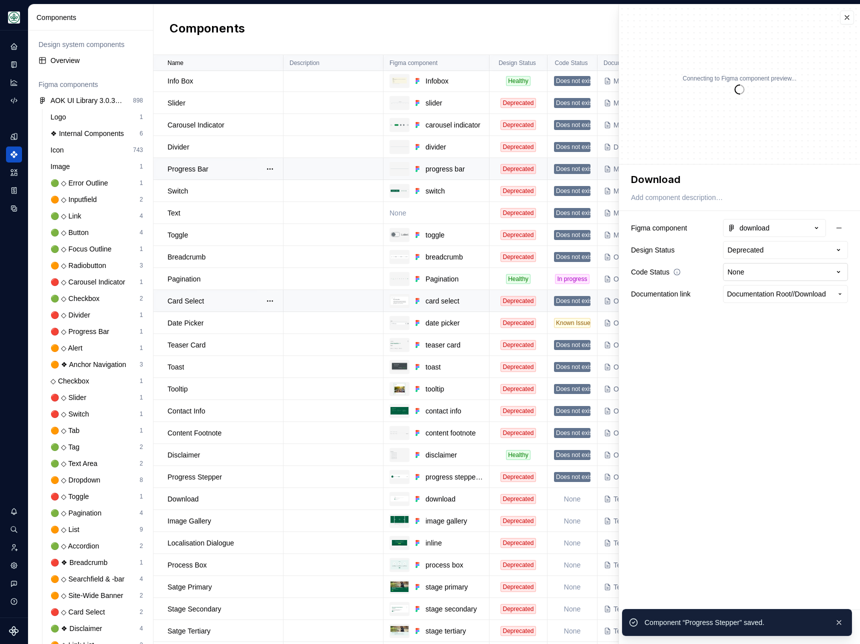
click at [762, 268] on html "AOK Mein Leben S Design system data Components Design system components Overvie…" at bounding box center [430, 322] width 860 height 644
type textarea "*"
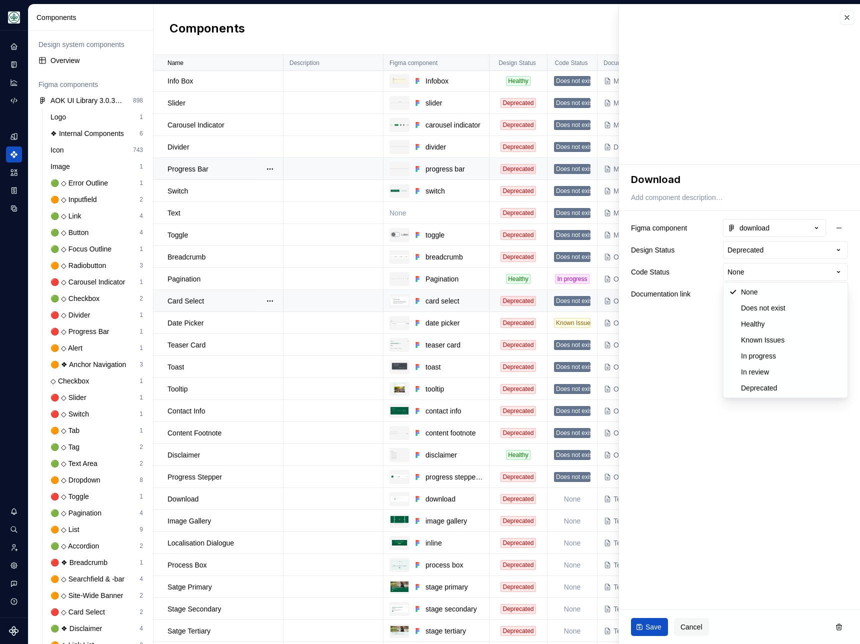
select select "**********"
click at [654, 624] on span "Save" at bounding box center [654, 627] width 16 height 10
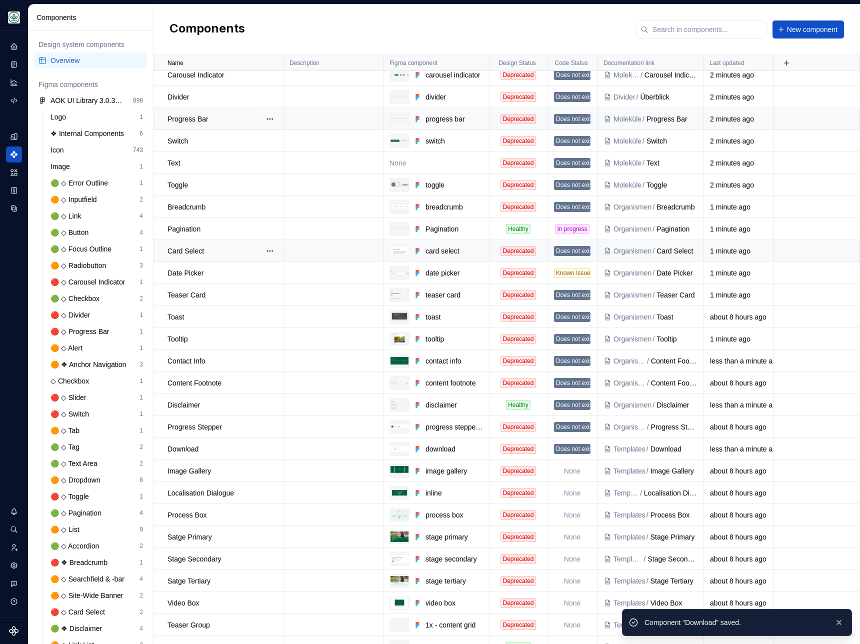
scroll to position [813, 0]
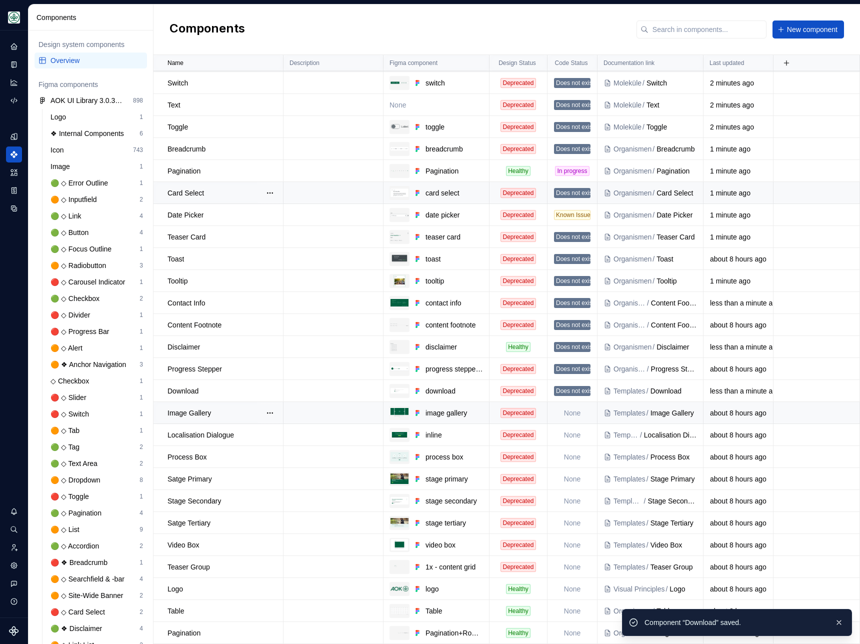
click at [581, 415] on td "None" at bounding box center [573, 413] width 50 height 22
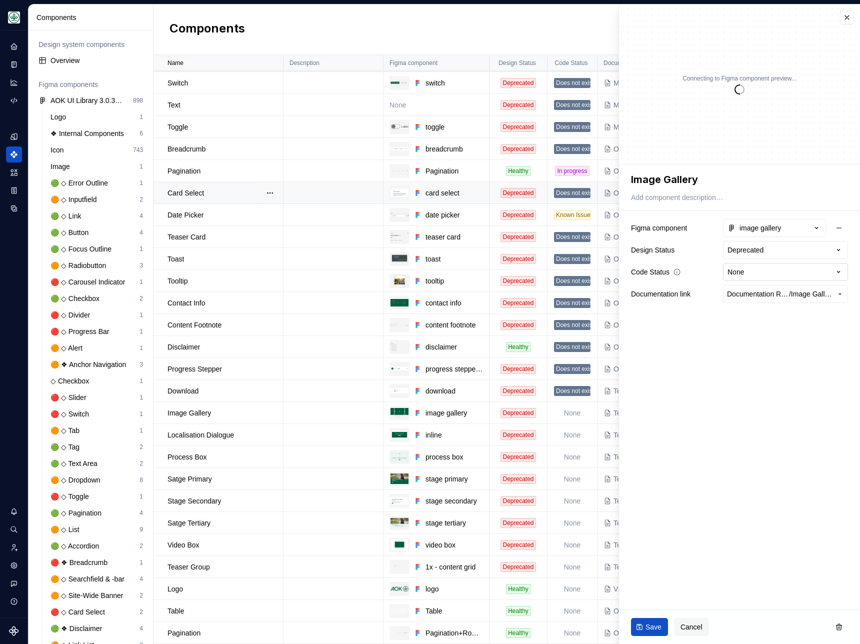
click at [754, 267] on html "AOK Mein Leben S Design system data Components Design system components Overvie…" at bounding box center [430, 322] width 860 height 644
type textarea "*"
select select "**********"
click at [647, 630] on span "Save" at bounding box center [654, 627] width 16 height 10
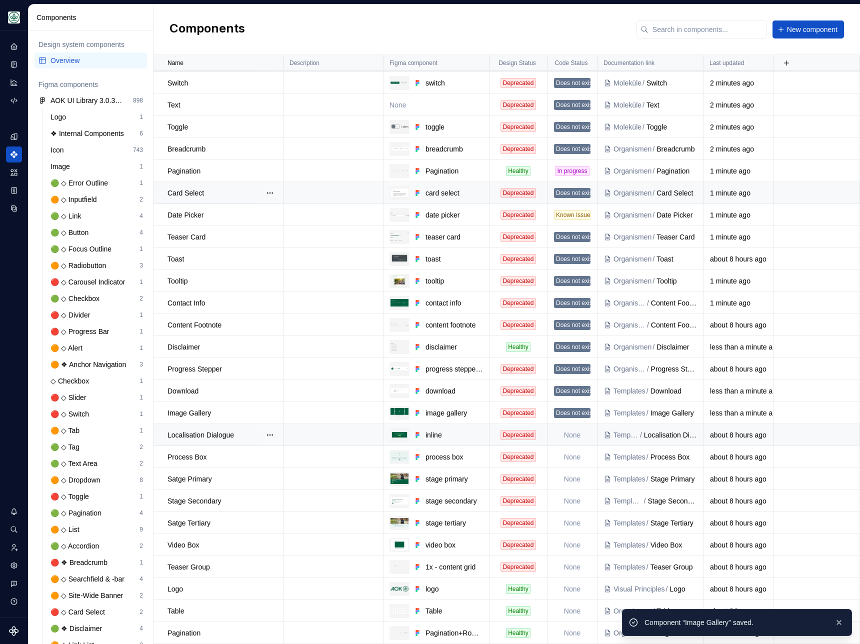
click at [572, 435] on td "None" at bounding box center [573, 435] width 50 height 22
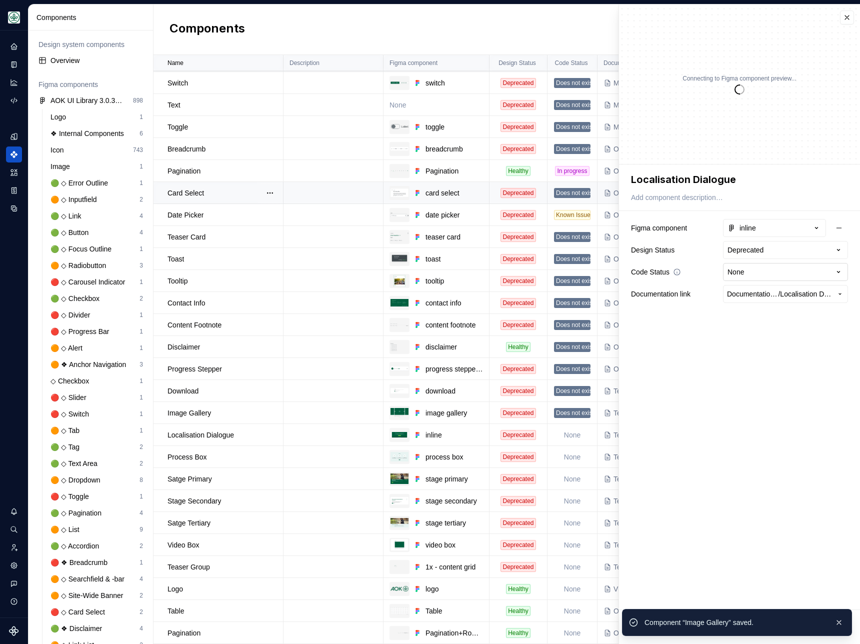
click at [782, 272] on html "AOK Mein Leben S Design system data Components Design system components Overvie…" at bounding box center [430, 322] width 860 height 644
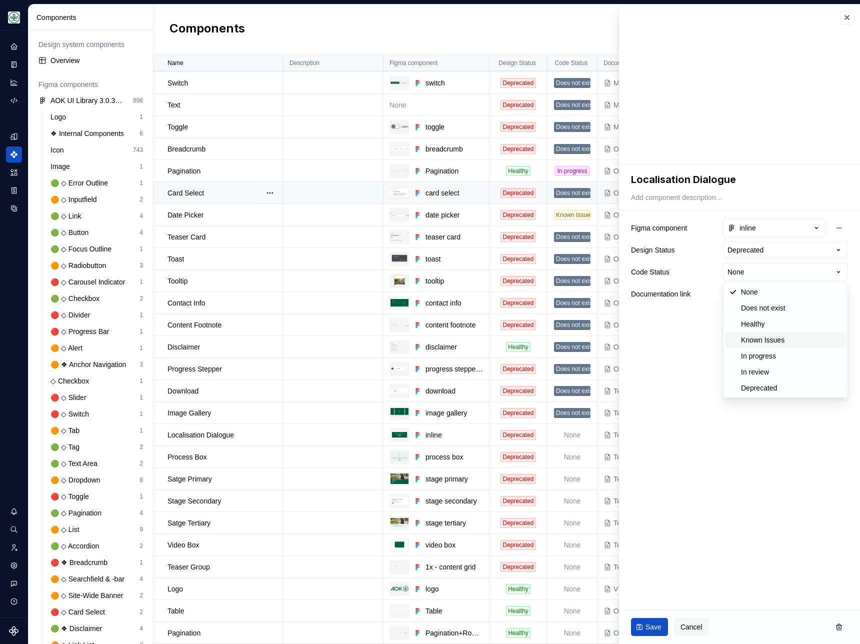
type textarea "*"
select select "**********"
click at [646, 629] on span "Save" at bounding box center [654, 627] width 16 height 10
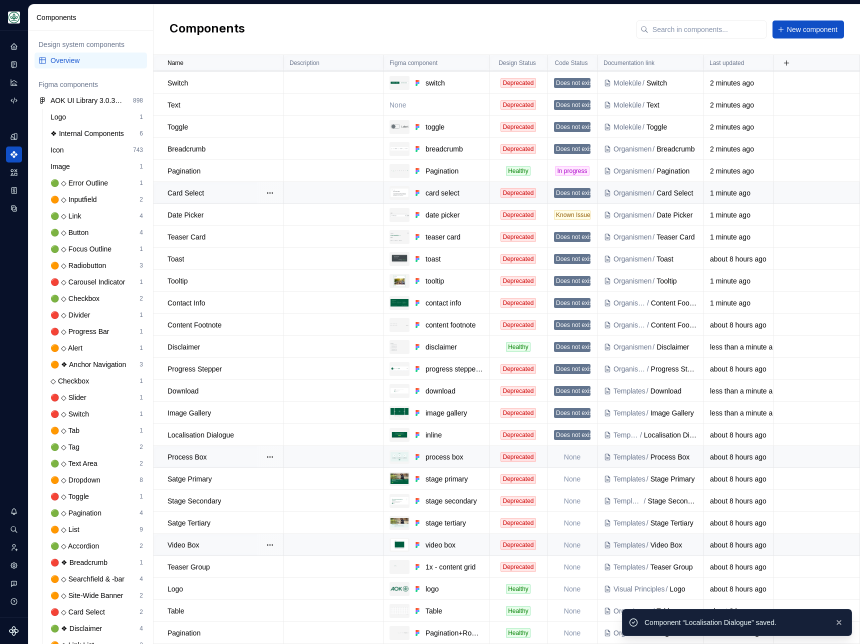
click at [570, 455] on td "None" at bounding box center [573, 457] width 50 height 22
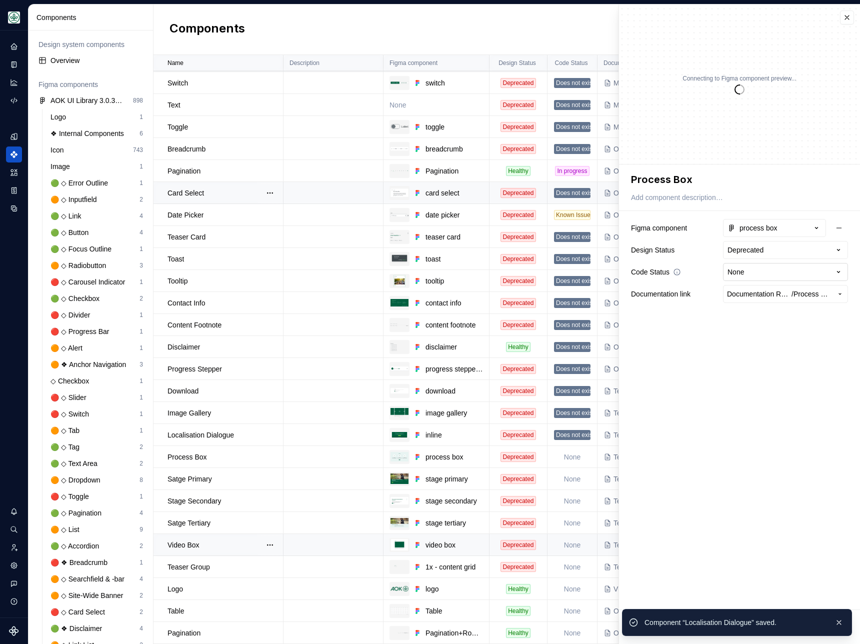
click at [771, 280] on html "AOK Mein Leben S Design system data Components Design system components Overvie…" at bounding box center [430, 322] width 860 height 644
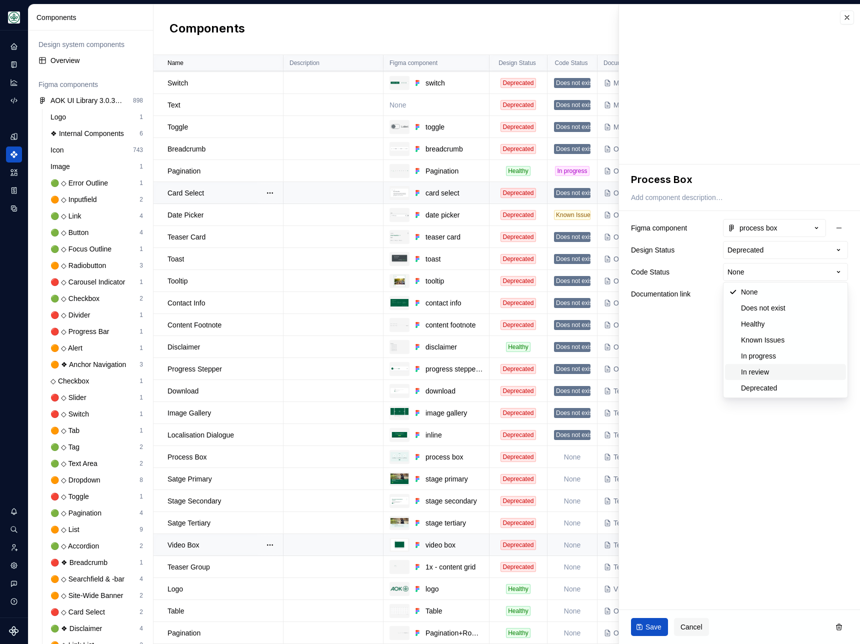
type textarea "*"
select select "**********"
click at [650, 631] on span "Save" at bounding box center [654, 627] width 16 height 10
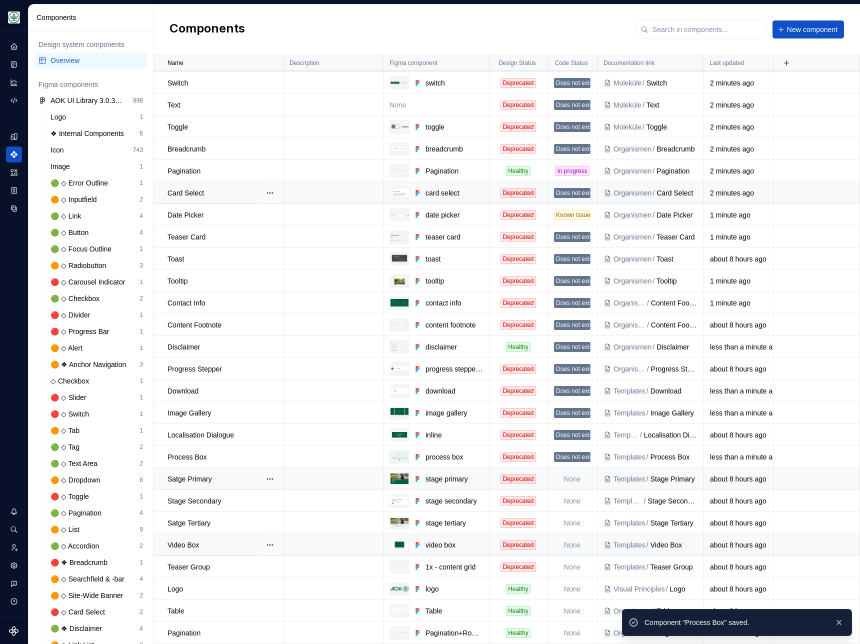
click at [571, 473] on td "None" at bounding box center [573, 479] width 50 height 22
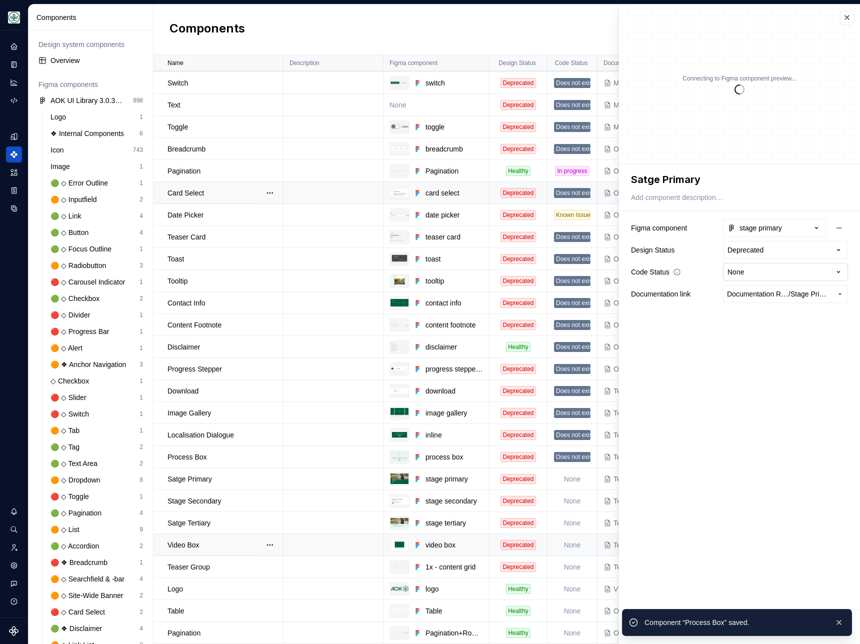
click at [756, 270] on html "AOK Mein Leben S Design system data Components Design system components Overvie…" at bounding box center [430, 322] width 860 height 644
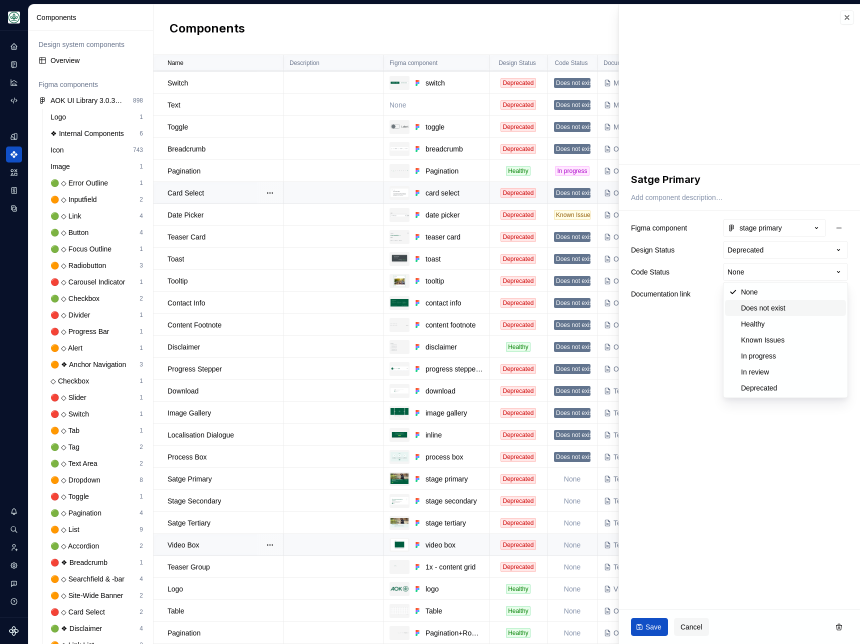
type textarea "*"
select select "**********"
click at [658, 620] on button "Save" at bounding box center [649, 627] width 37 height 18
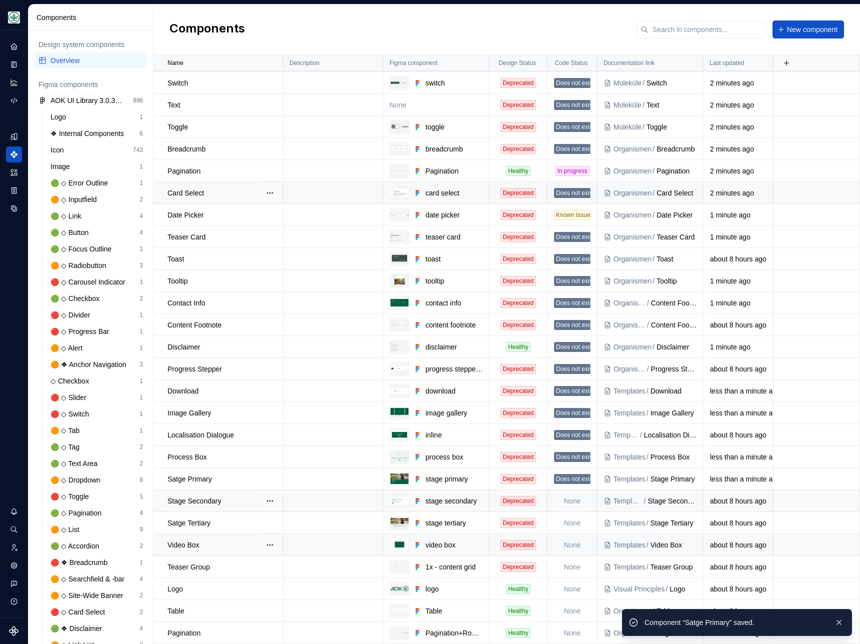
click at [570, 502] on td "None" at bounding box center [573, 501] width 50 height 22
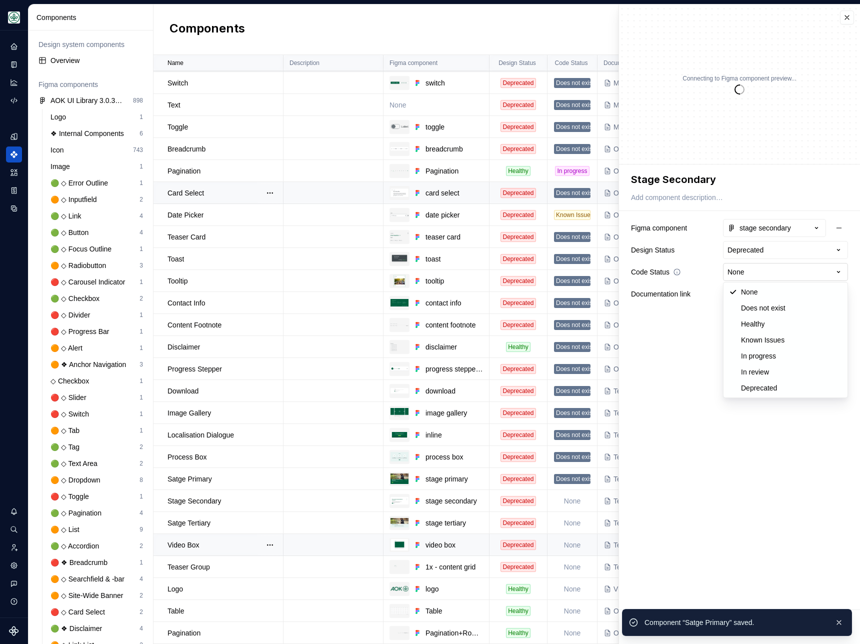
click at [750, 269] on html "AOK Mein Leben S Design system data Components Design system components Overvie…" at bounding box center [430, 322] width 860 height 644
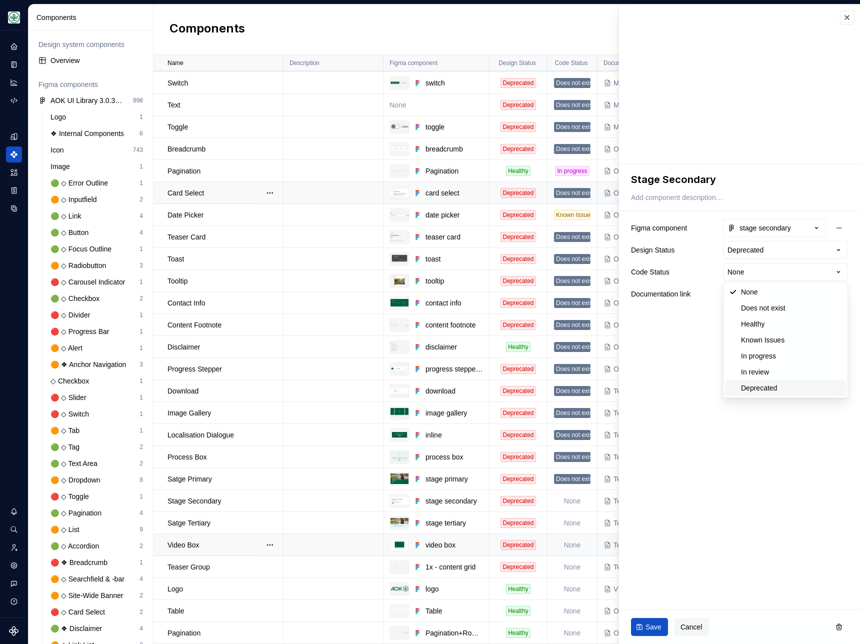
type textarea "*"
select select "**********"
click at [646, 632] on span "Save" at bounding box center [654, 627] width 16 height 10
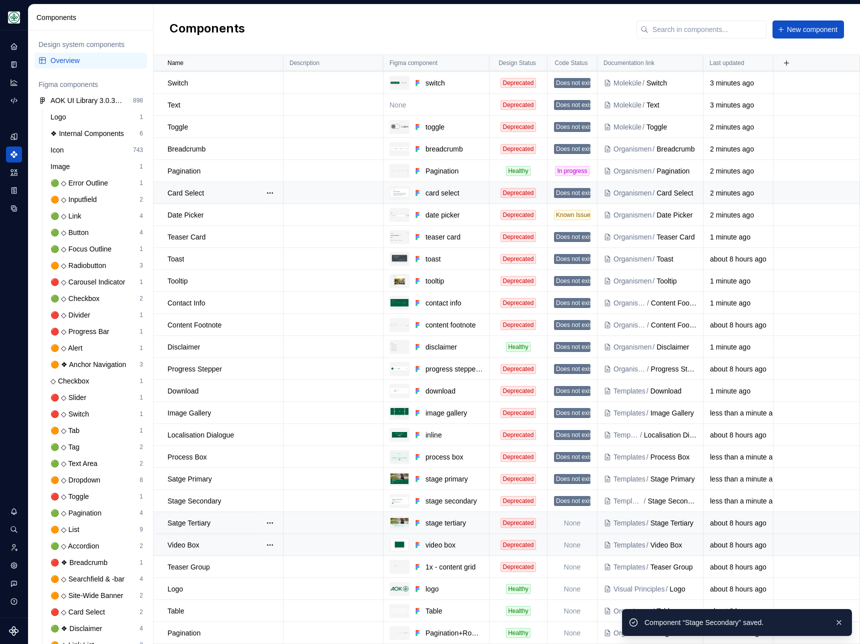
click at [572, 522] on td "None" at bounding box center [573, 523] width 50 height 22
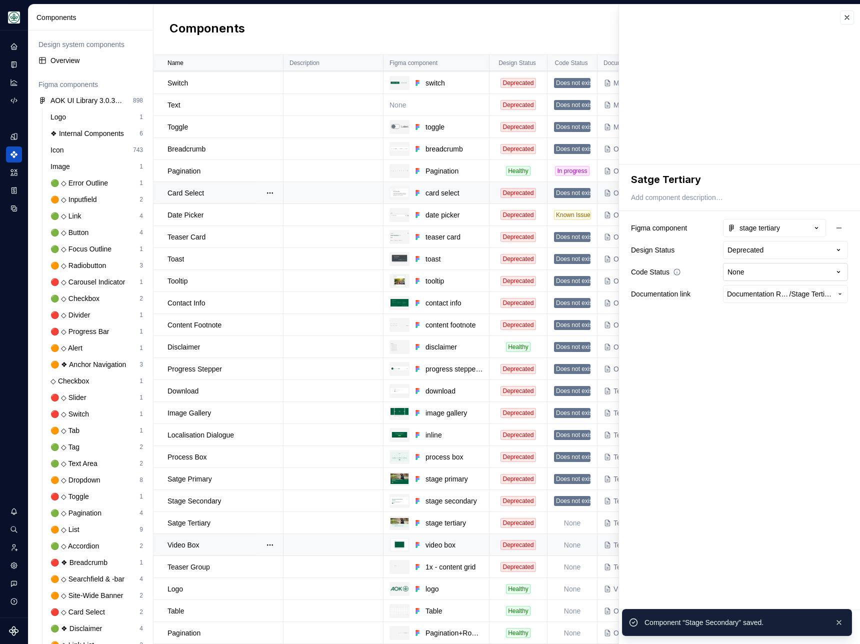
click at [756, 272] on html "AOK Mein Leben S Design system data Components Design system components Overvie…" at bounding box center [430, 322] width 860 height 644
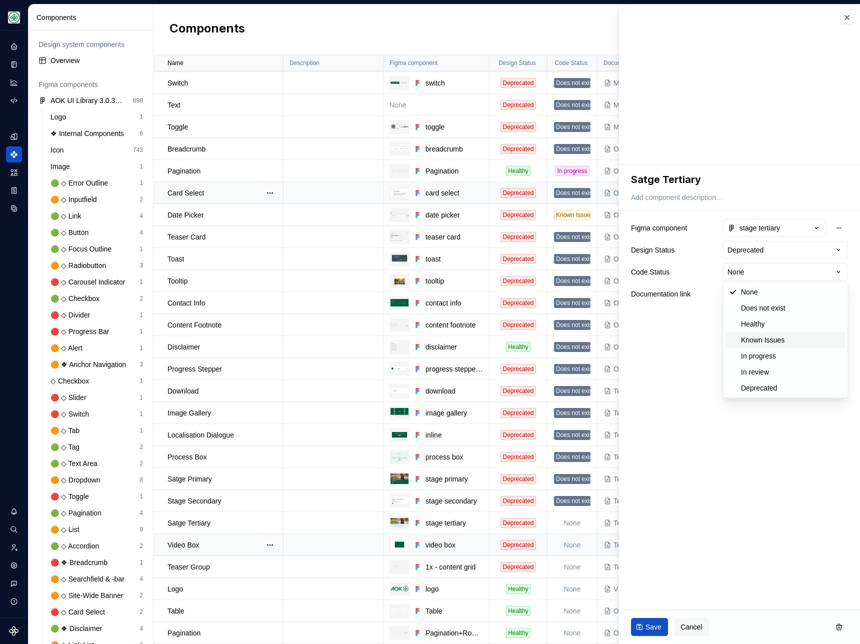
type textarea "*"
select select "**********"
click at [652, 626] on span "Save" at bounding box center [654, 627] width 16 height 10
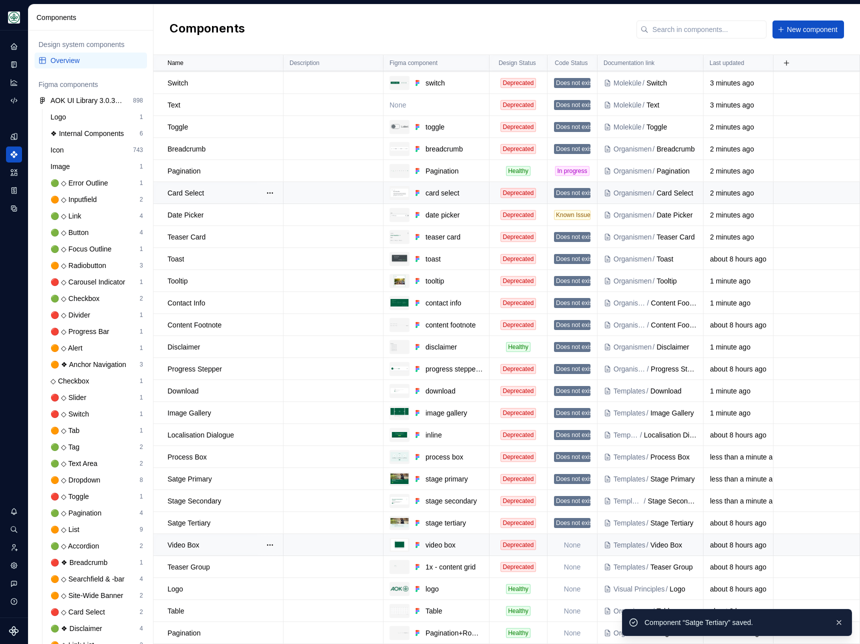
click at [570, 543] on td "None" at bounding box center [573, 545] width 50 height 22
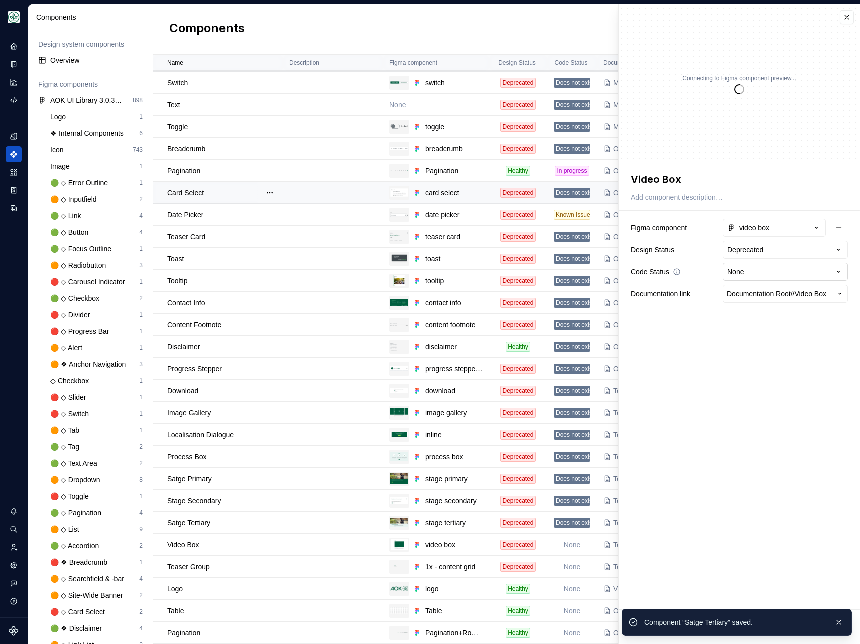
click at [774, 267] on html "AOK Mein Leben S Design system data Components Design system components Overvie…" at bounding box center [430, 322] width 860 height 644
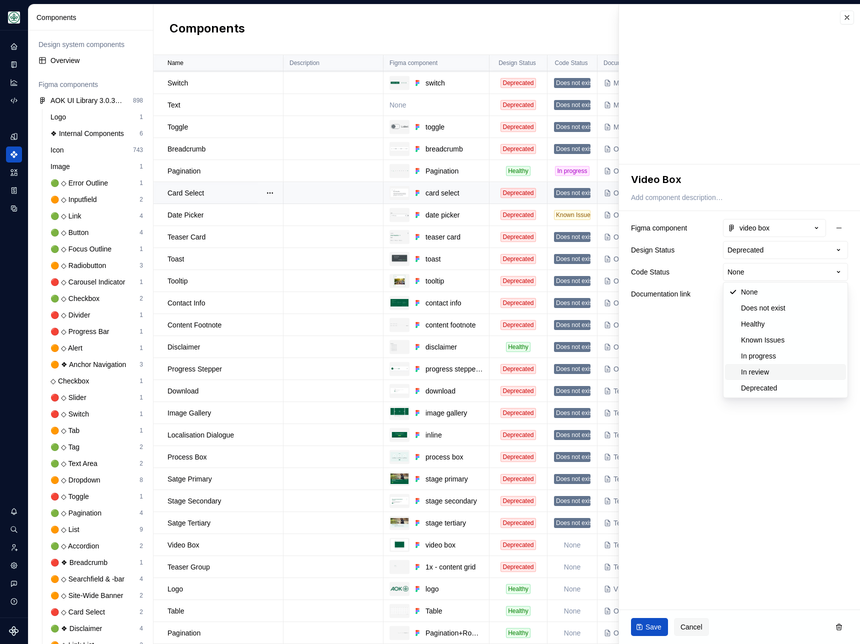
type textarea "*"
select select "**********"
click at [648, 627] on span "Save" at bounding box center [654, 627] width 16 height 10
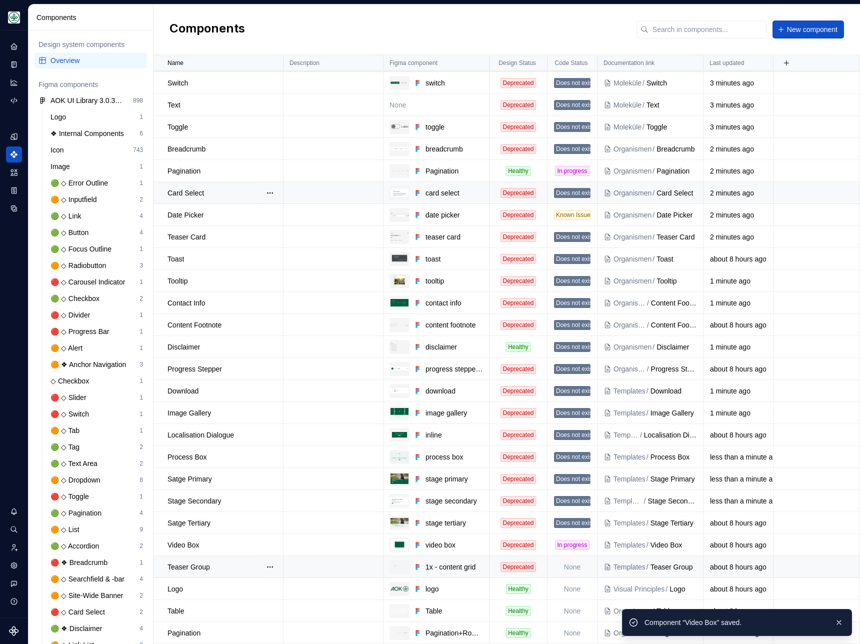
click at [571, 572] on td "None" at bounding box center [573, 567] width 50 height 22
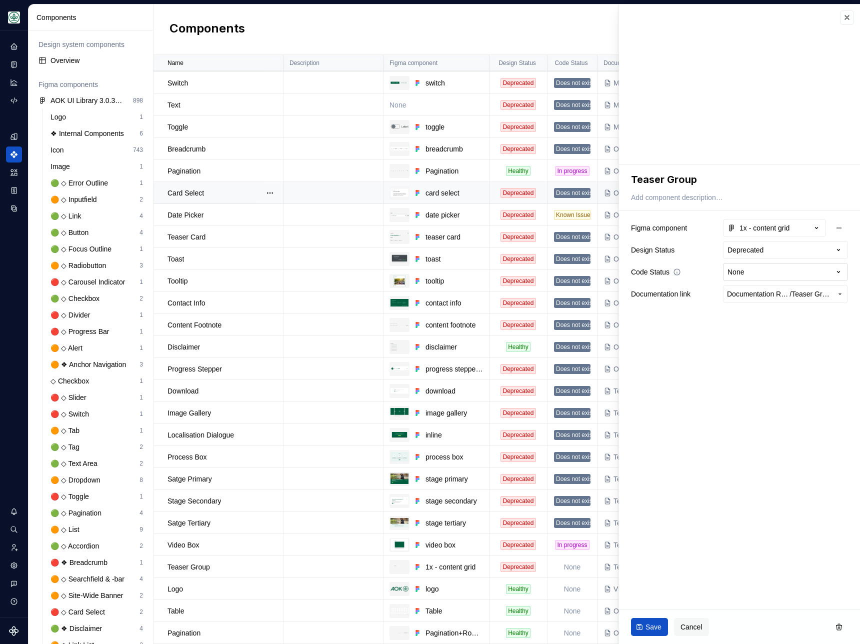
click at [759, 276] on html "AOK Mein Leben S Design system data Components Design system components Overvie…" at bounding box center [430, 322] width 860 height 644
type textarea "*"
select select "**********"
click at [657, 618] on button "Save" at bounding box center [649, 627] width 37 height 18
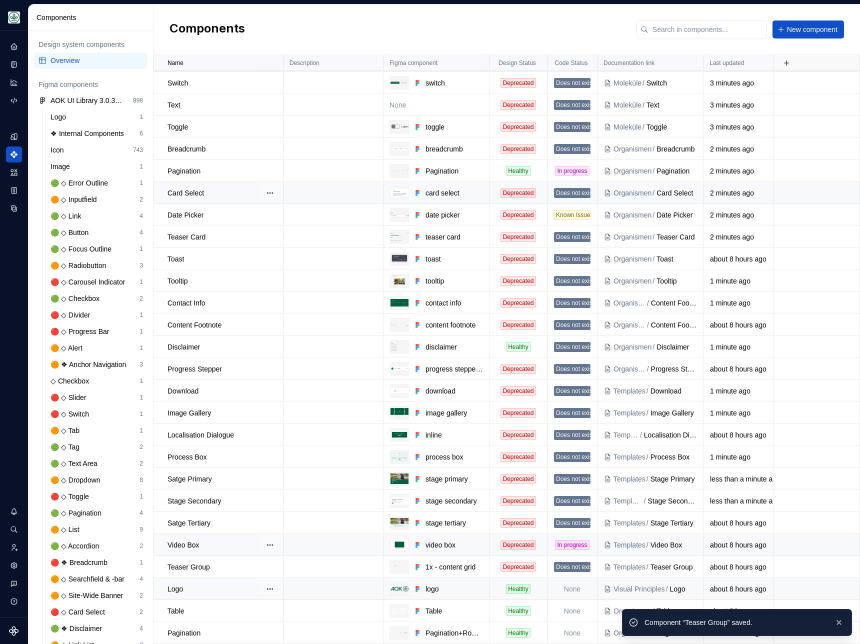
click at [576, 587] on td "None" at bounding box center [573, 589] width 50 height 22
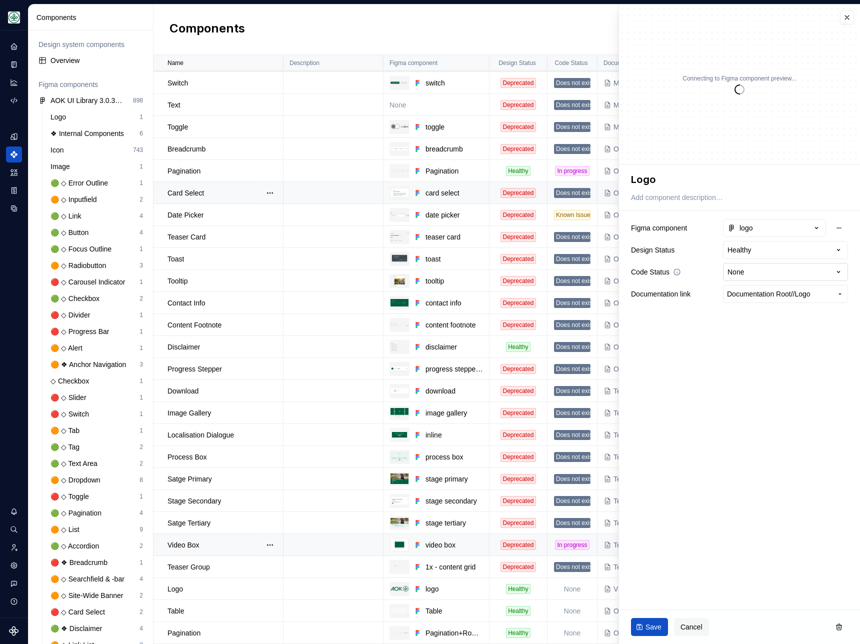
click at [775, 264] on html "AOK Mein Leben S Design system data Components Design system components Overvie…" at bounding box center [430, 322] width 860 height 644
type textarea "*"
select select "**********"
click at [645, 630] on button "Save" at bounding box center [649, 627] width 37 height 18
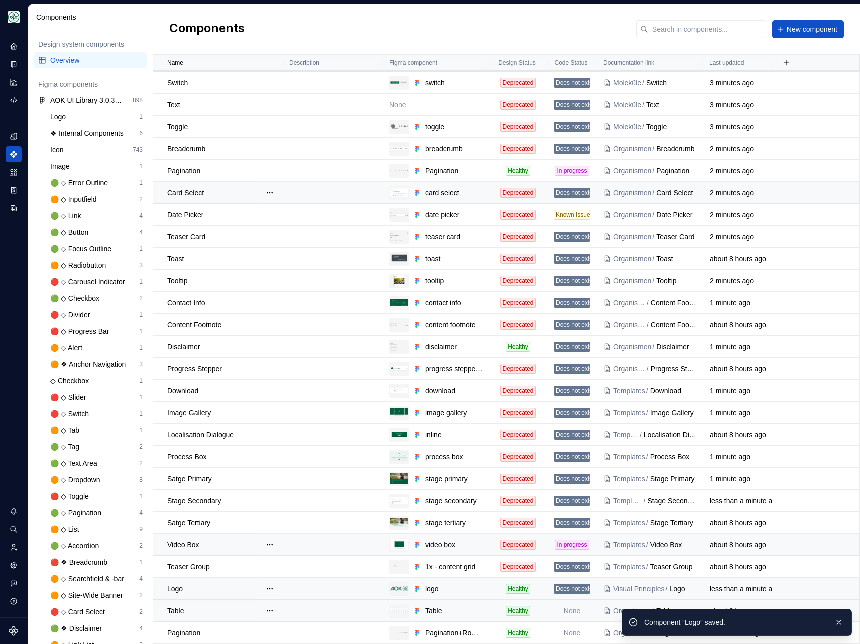
click at [573, 609] on td "None" at bounding box center [573, 611] width 50 height 22
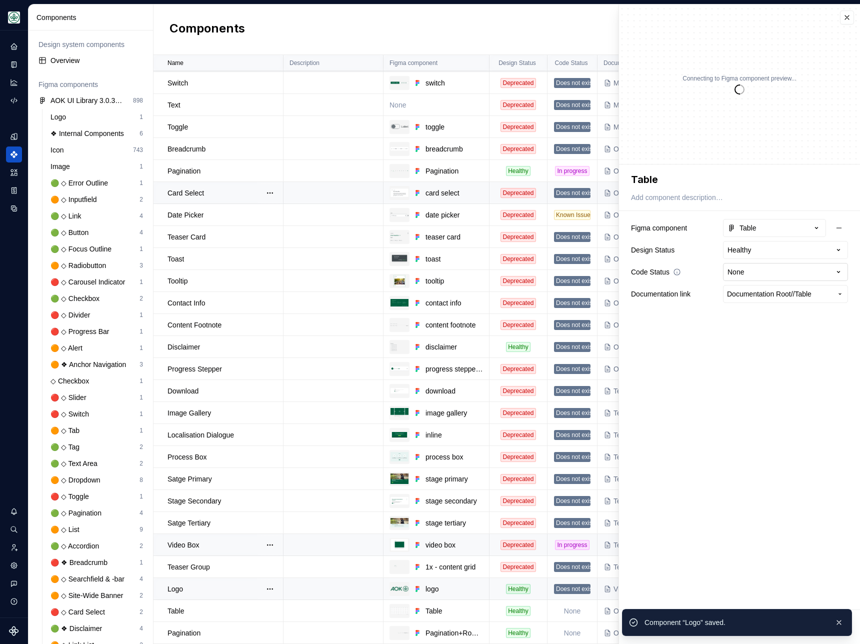
click at [754, 273] on html "AOK Mein Leben S Design system data Components Design system components Overvie…" at bounding box center [430, 322] width 860 height 644
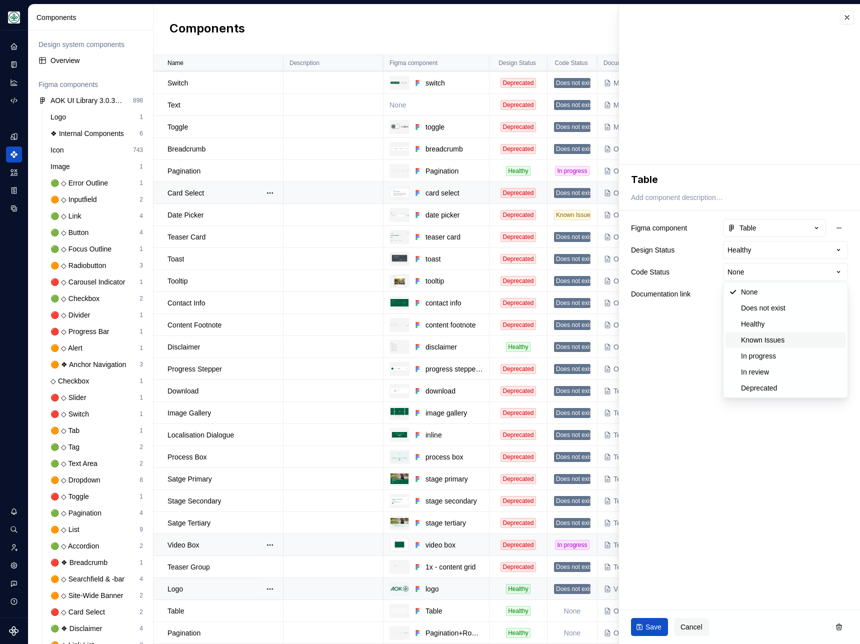
type textarea "*"
select select "**********"
click at [653, 630] on span "Save" at bounding box center [654, 627] width 16 height 10
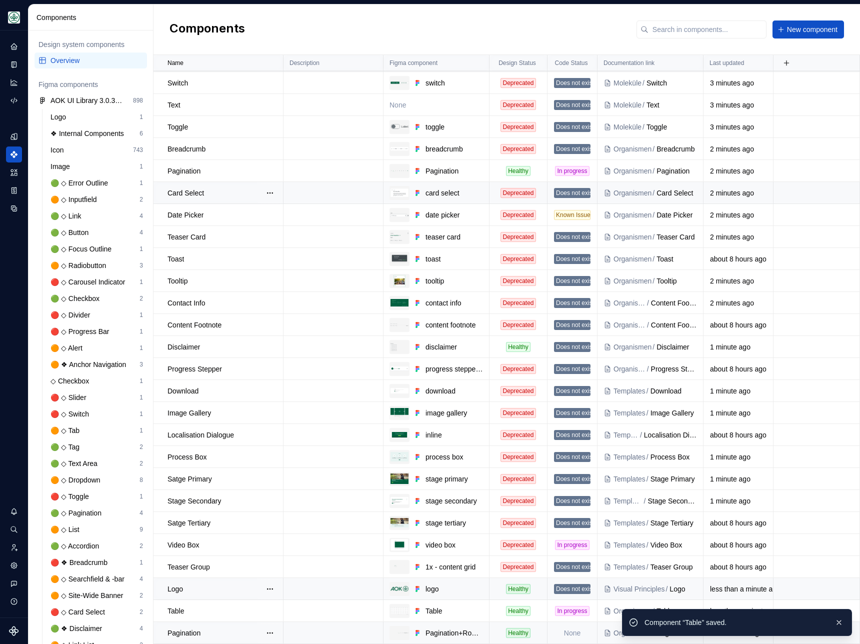
click at [569, 634] on td "None" at bounding box center [573, 633] width 50 height 22
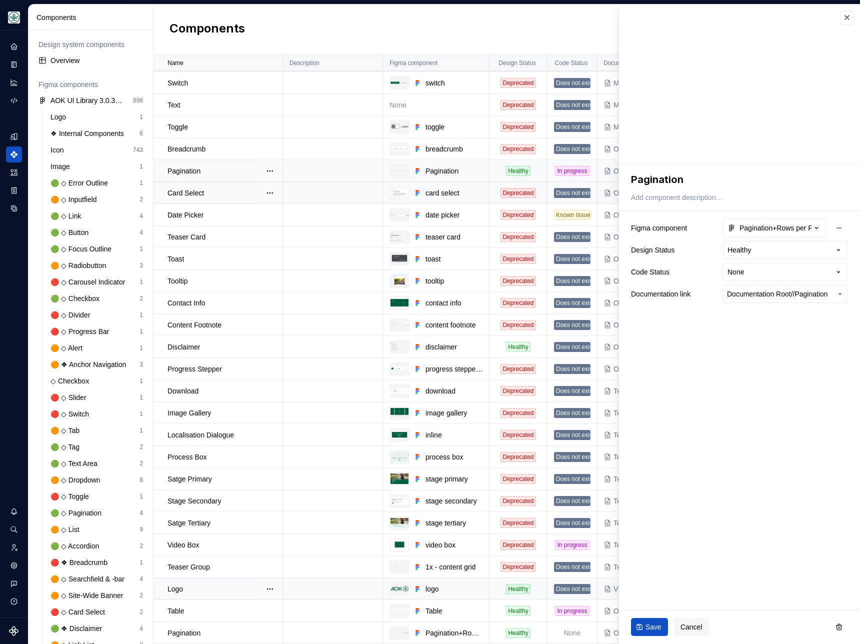
click at [344, 165] on td at bounding box center [334, 171] width 100 height 22
click at [329, 171] on td at bounding box center [334, 171] width 100 height 22
click at [270, 167] on button "button" at bounding box center [270, 171] width 14 height 14
click at [304, 210] on div "Delete component" at bounding box center [318, 211] width 73 height 10
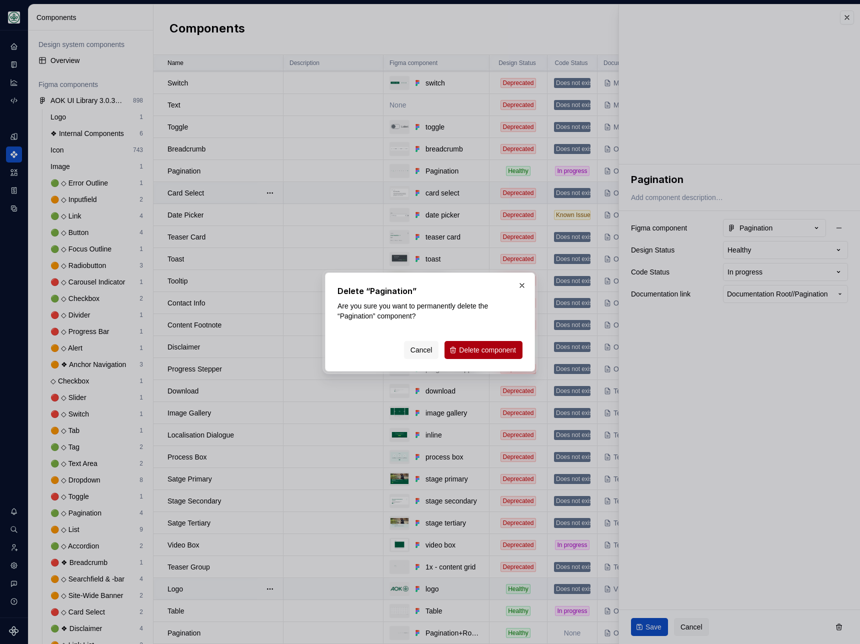
click at [473, 349] on span "Delete component" at bounding box center [487, 350] width 57 height 10
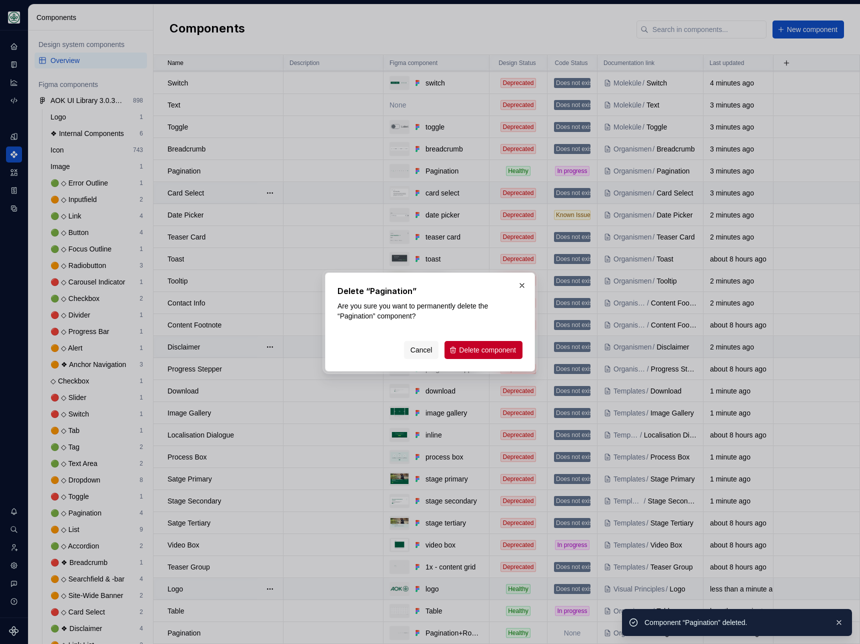
scroll to position [791, 0]
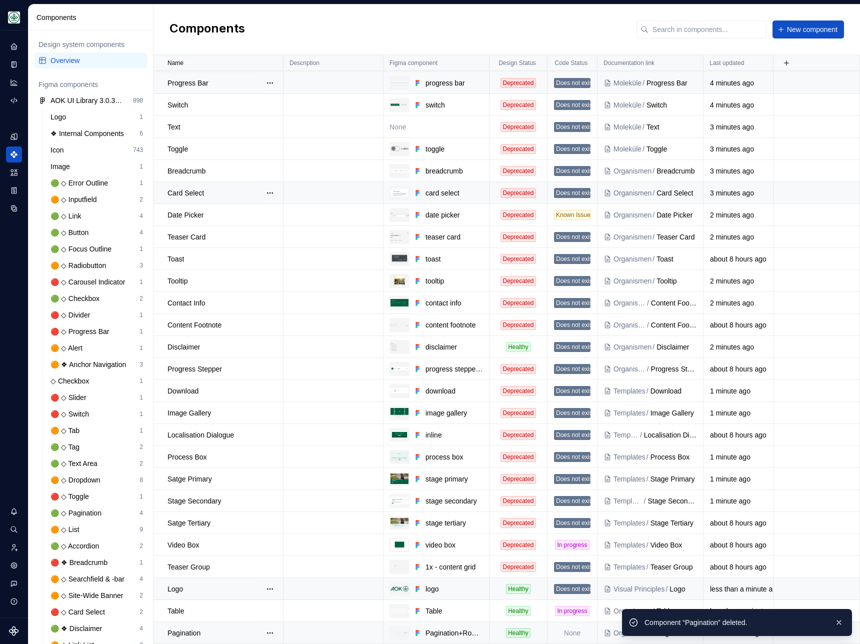
click at [559, 632] on td "None" at bounding box center [573, 633] width 50 height 22
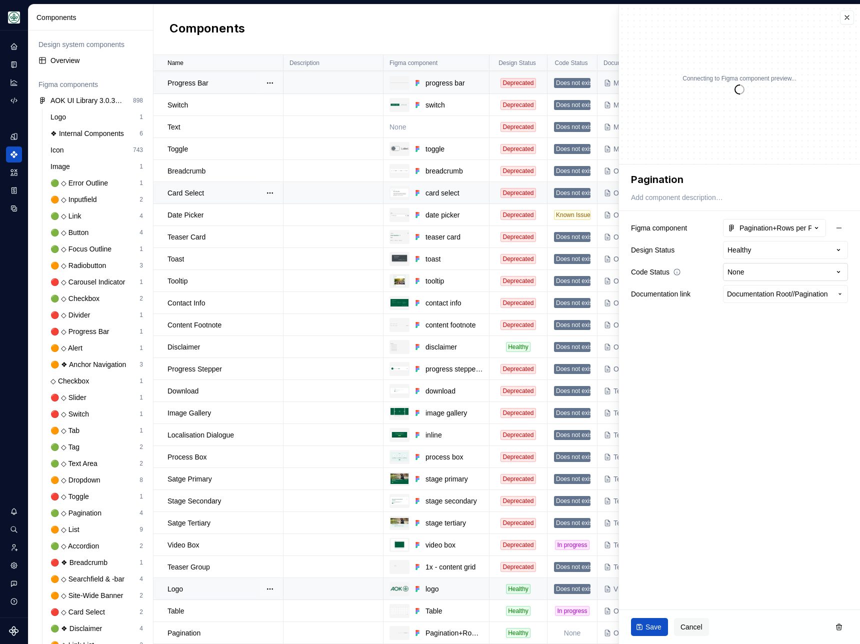
type textarea "*"
click at [748, 273] on html "AOK Mein Leben S Design system data Components Design system components Overvie…" at bounding box center [430, 322] width 860 height 644
select select "**********"
click at [649, 630] on span "Save" at bounding box center [654, 627] width 16 height 10
type textarea "*"
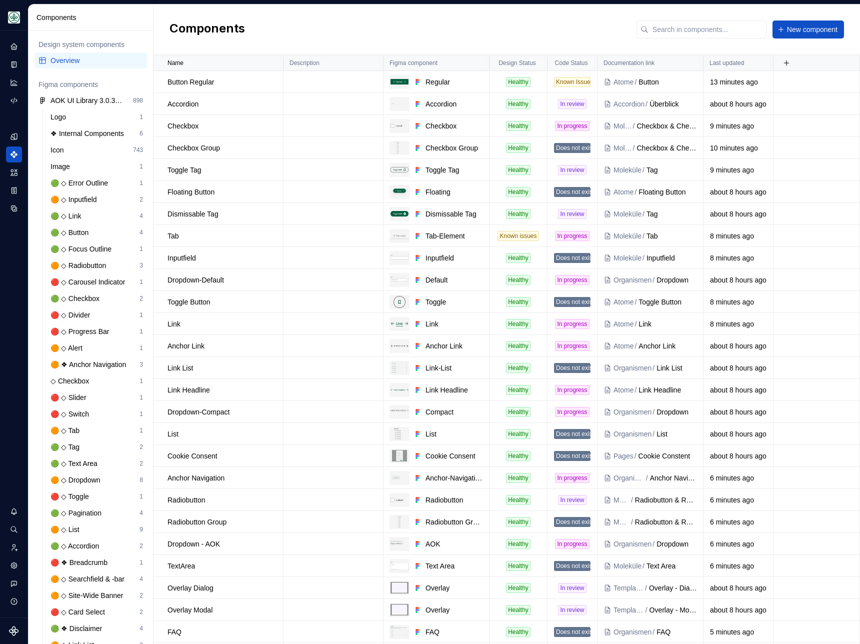
click at [481, 25] on div "Components New component" at bounding box center [507, 30] width 707 height 51
